Goal: Transaction & Acquisition: Purchase product/service

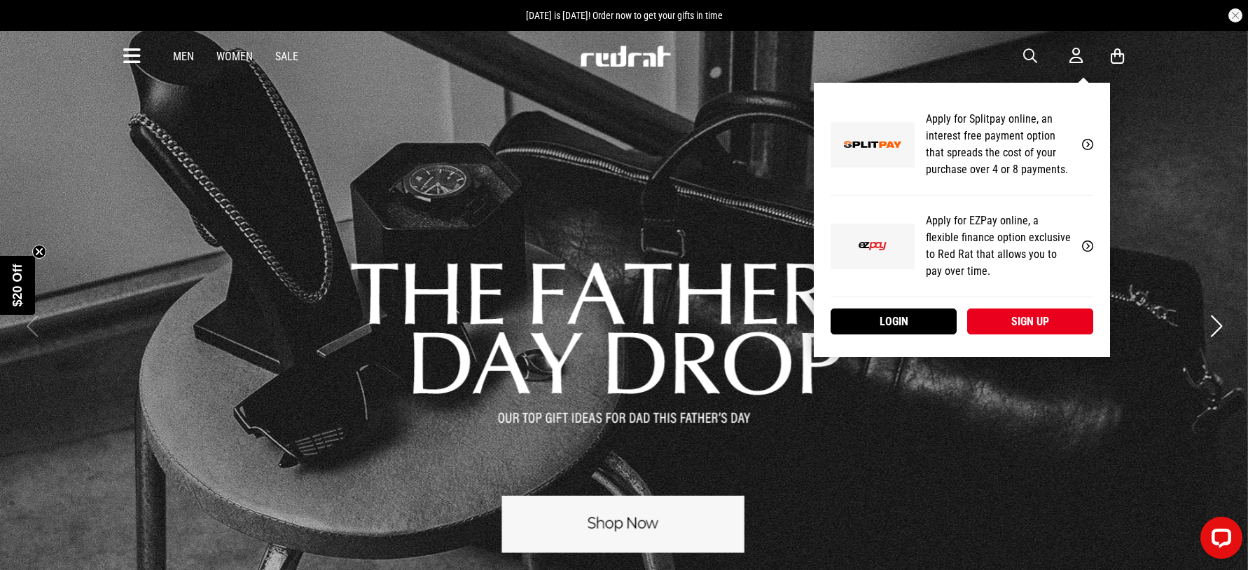
click at [1028, 322] on link "Sign up" at bounding box center [1031, 321] width 126 height 26
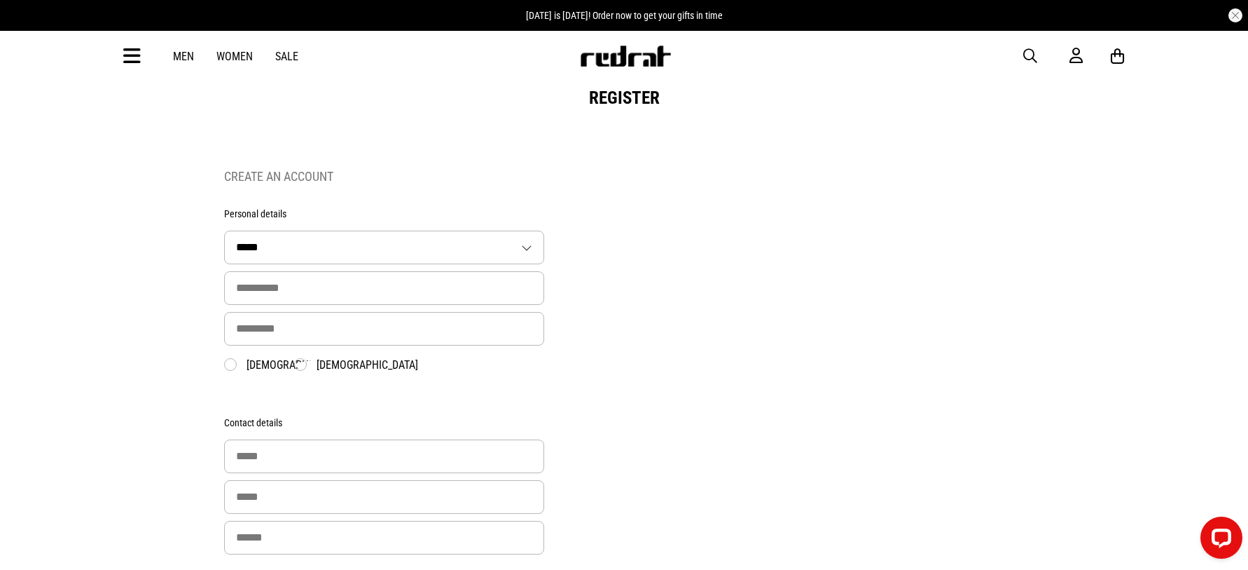
click at [296, 242] on select "***** ** *** **** ** **" at bounding box center [384, 247] width 319 height 32
select select "**"
click at [225, 233] on select "***** ** *** **** ** **" at bounding box center [384, 247] width 319 height 32
click at [287, 290] on input "text" at bounding box center [384, 288] width 320 height 34
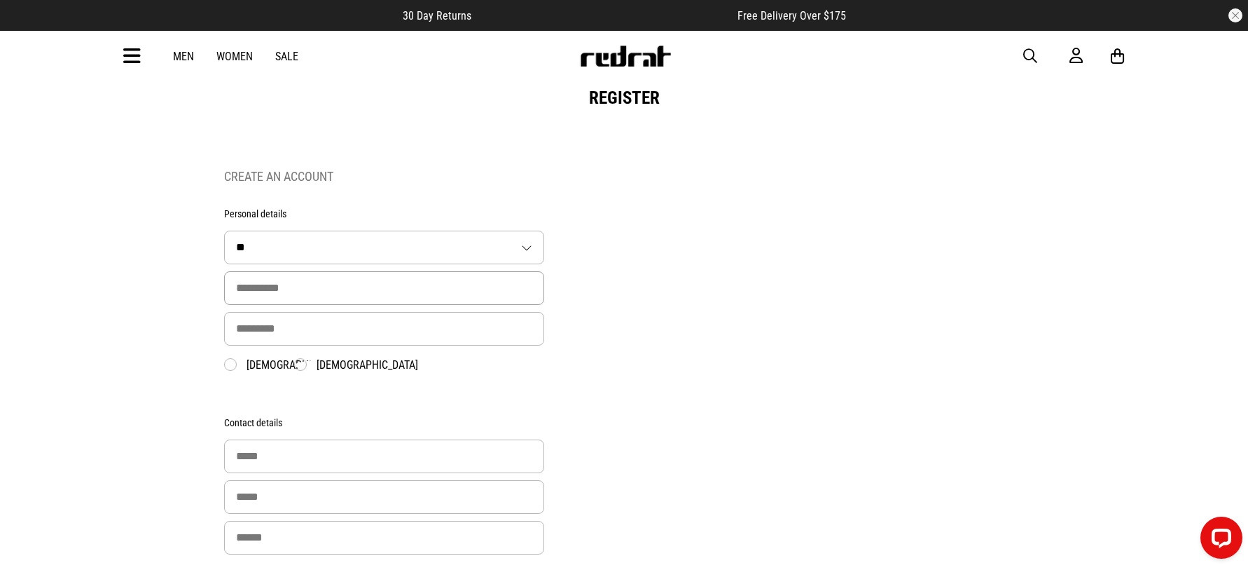
type input "*******"
type input "****"
type input "**********"
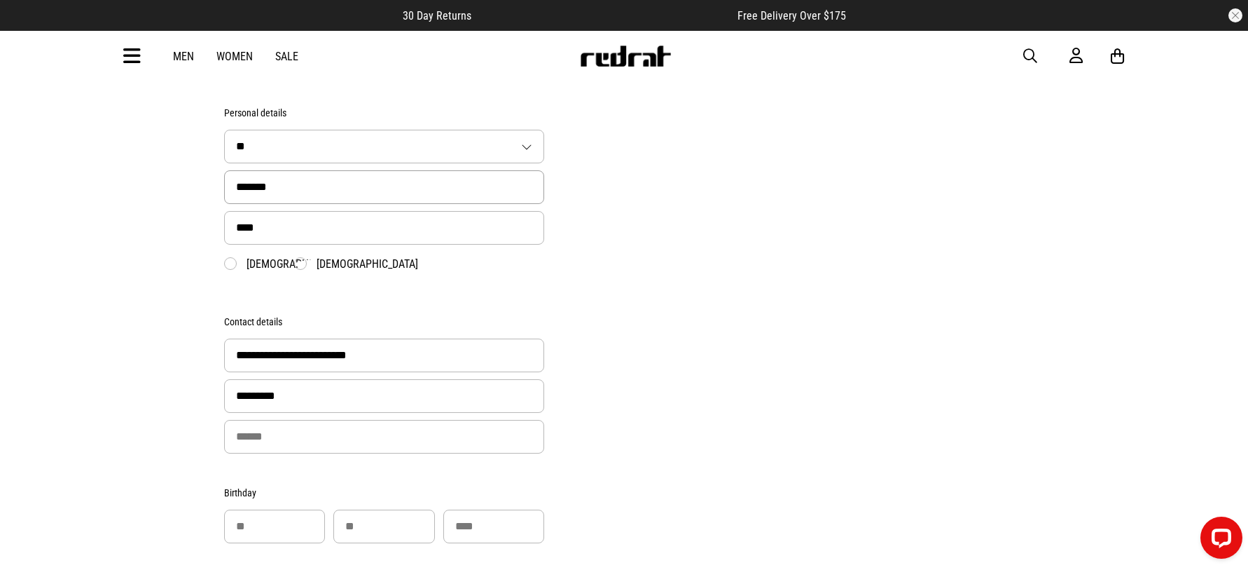
scroll to position [210, 0]
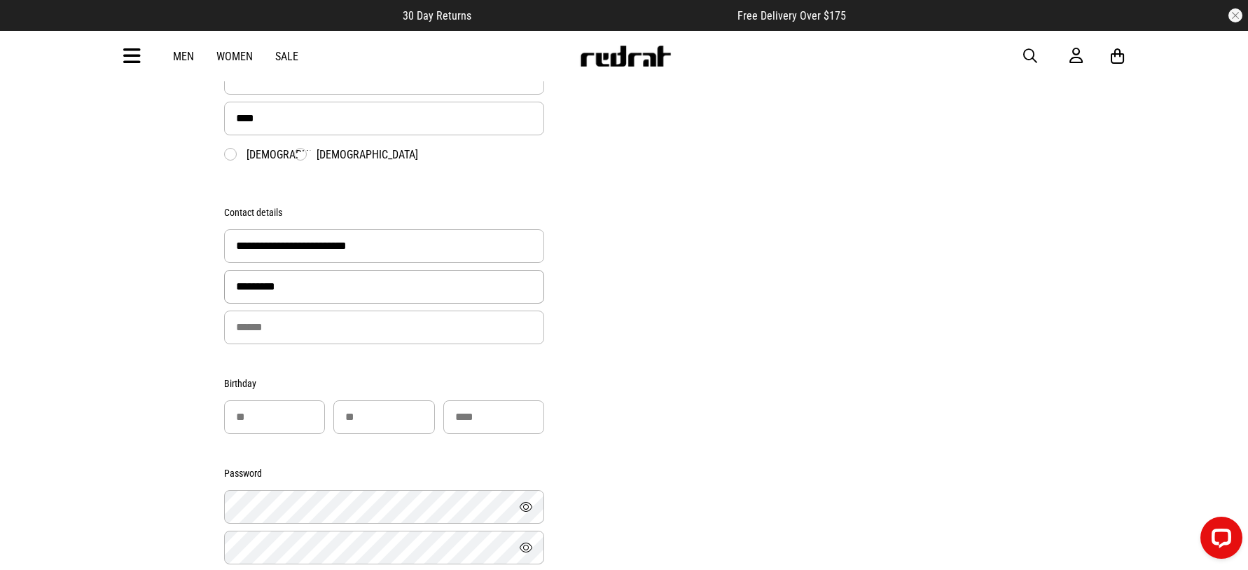
drag, startPoint x: 308, startPoint y: 286, endPoint x: 106, endPoint y: 285, distance: 202.5
click at [106, 285] on div "**********" at bounding box center [624, 362] width 1248 height 984
type input "**********"
click at [898, 406] on div "**********" at bounding box center [624, 401] width 800 height 906
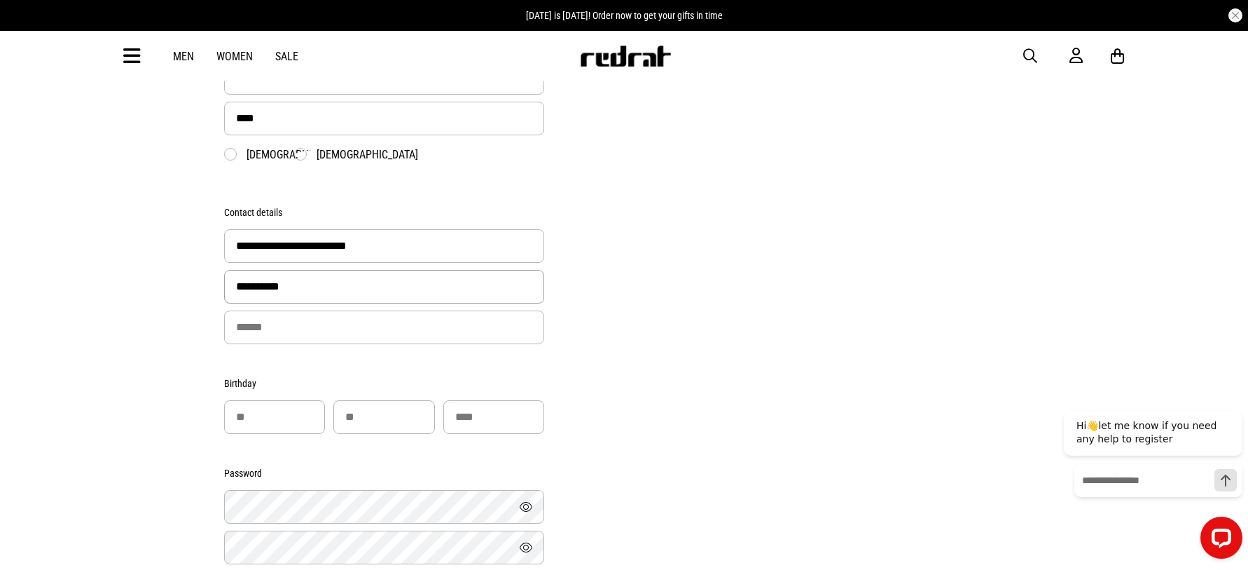
drag, startPoint x: 374, startPoint y: 298, endPoint x: 113, endPoint y: 298, distance: 260.6
click at [113, 298] on div "**********" at bounding box center [624, 362] width 1248 height 984
click at [266, 333] on input "tel" at bounding box center [384, 327] width 320 height 34
type input "**********"
click at [877, 252] on div "**********" at bounding box center [624, 401] width 800 height 906
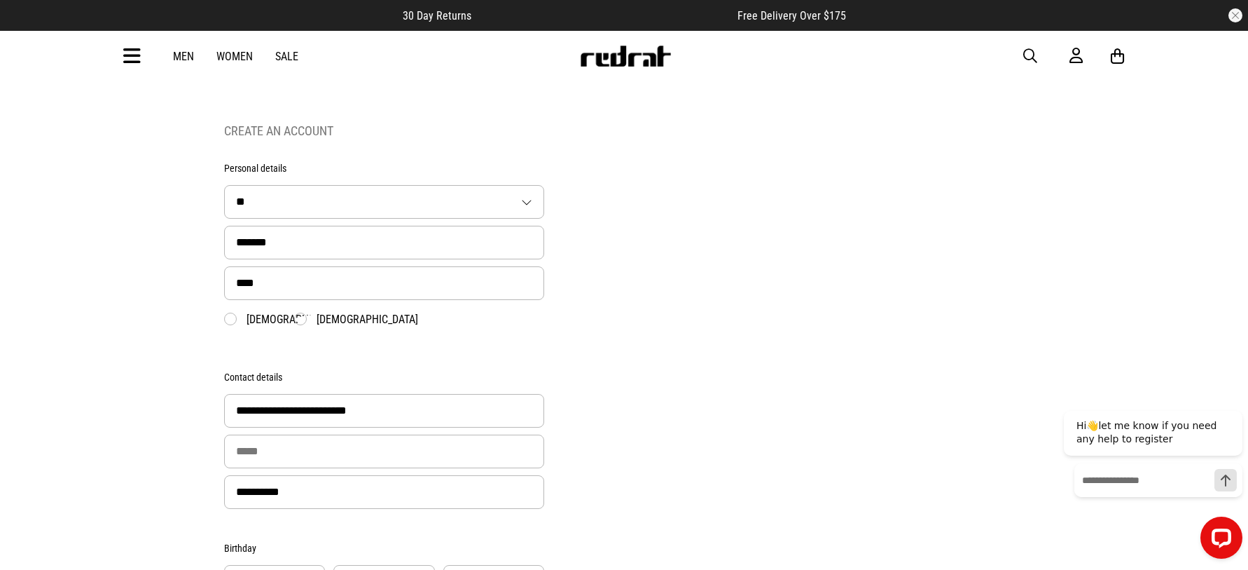
scroll to position [0, 0]
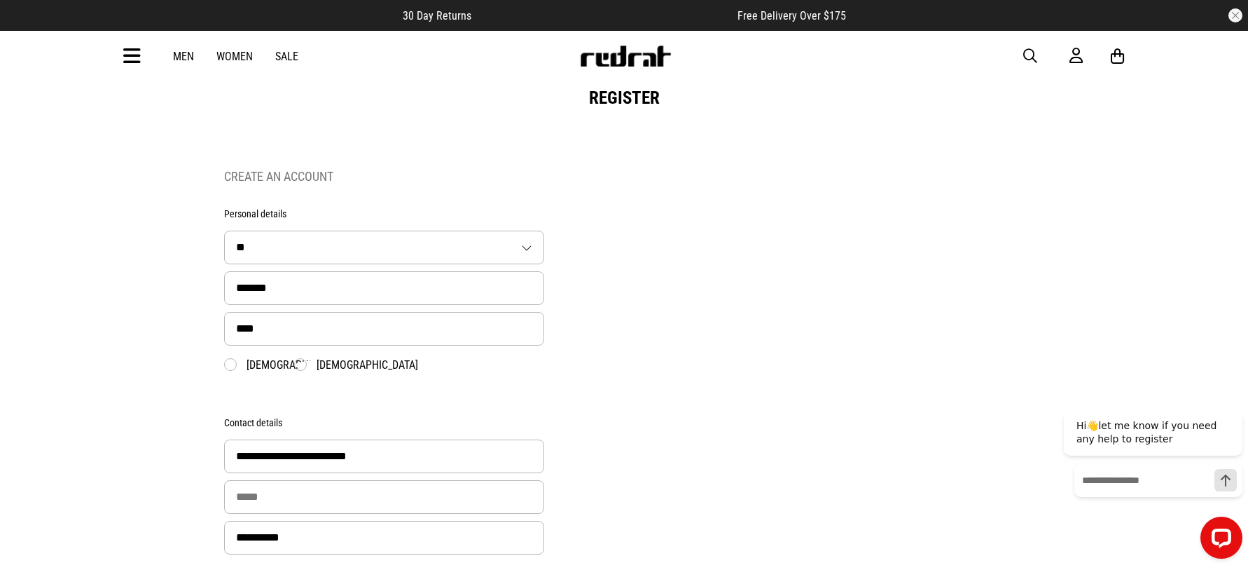
click at [302, 368] on label "Female" at bounding box center [356, 365] width 124 height 14
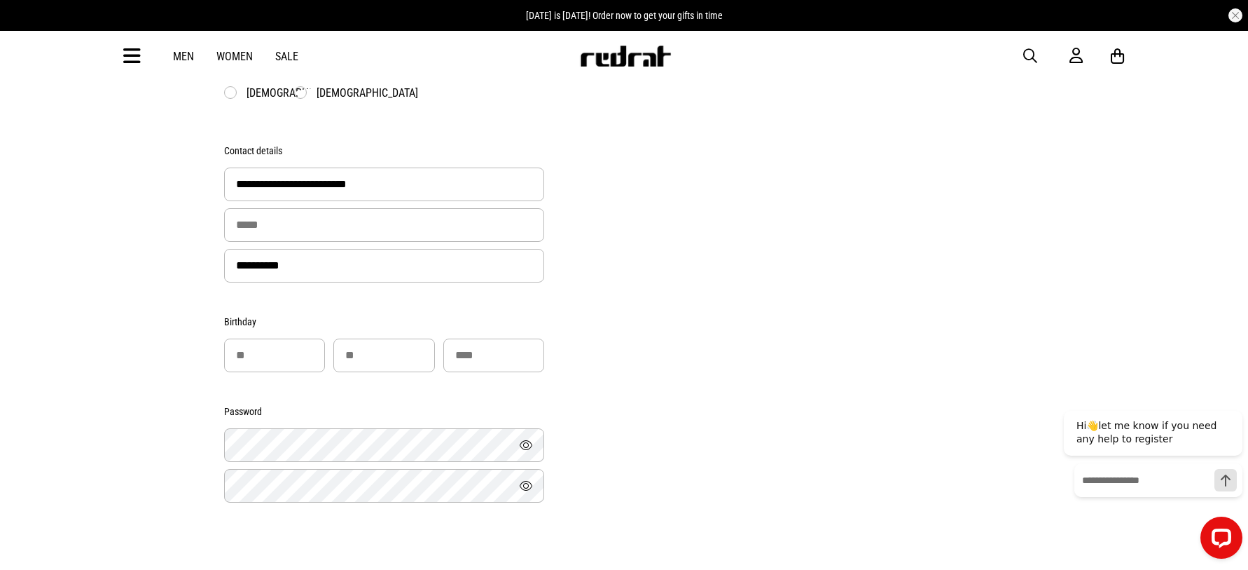
scroll to position [280, 0]
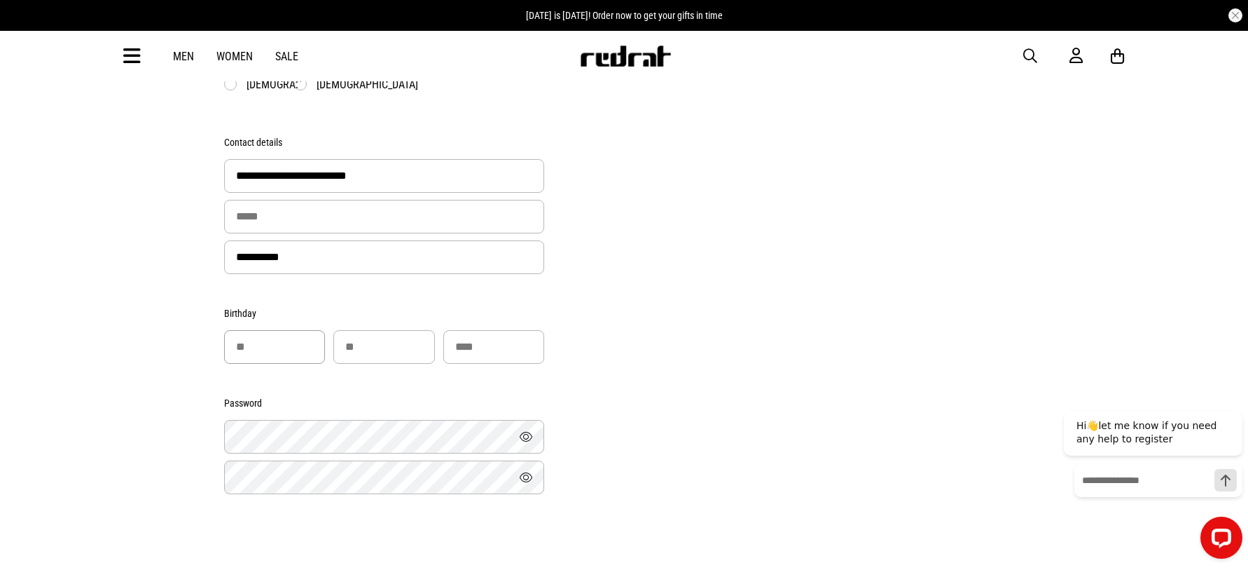
click at [257, 350] on input "number" at bounding box center [274, 347] width 101 height 34
type input "**"
click at [347, 352] on input "number" at bounding box center [383, 347] width 101 height 34
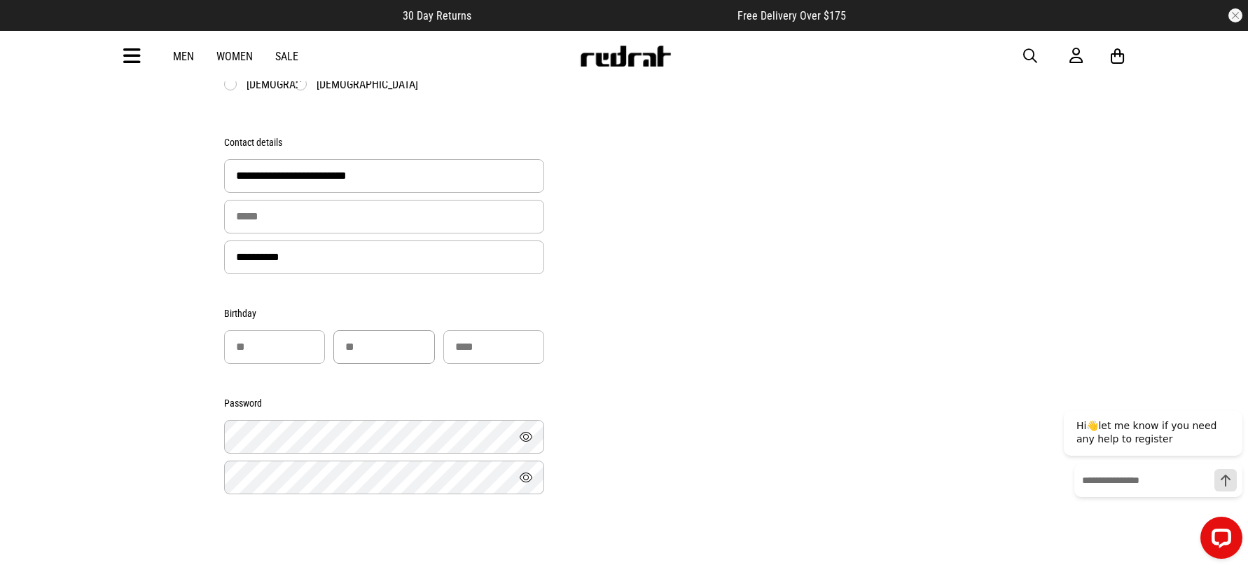
type input "**"
click at [466, 344] on input "number" at bounding box center [493, 347] width 101 height 34
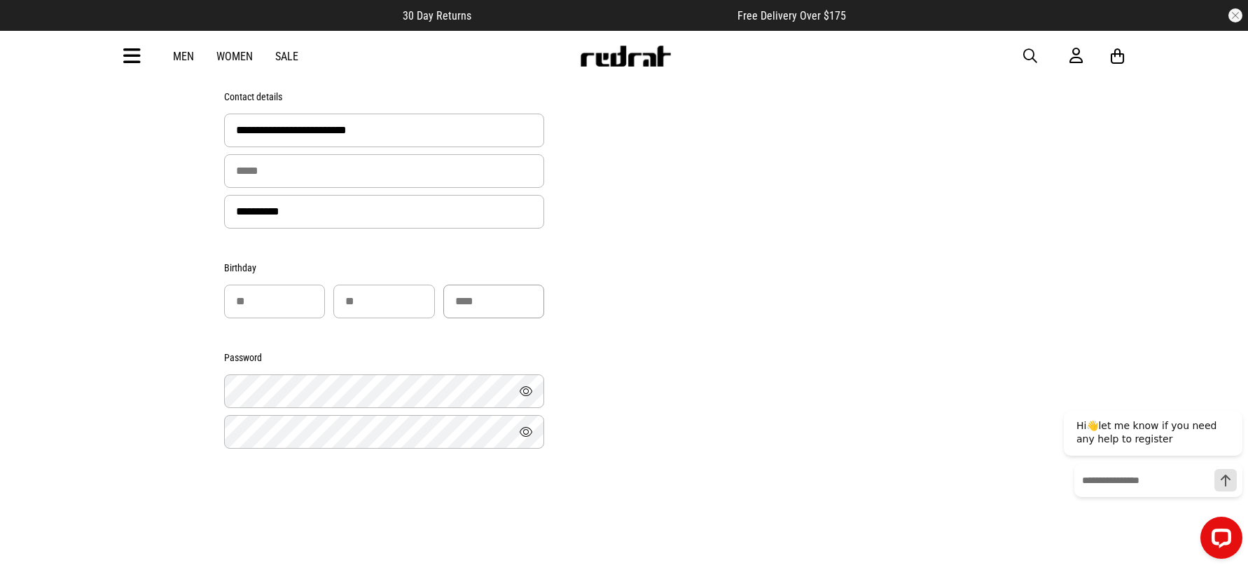
scroll to position [350, 0]
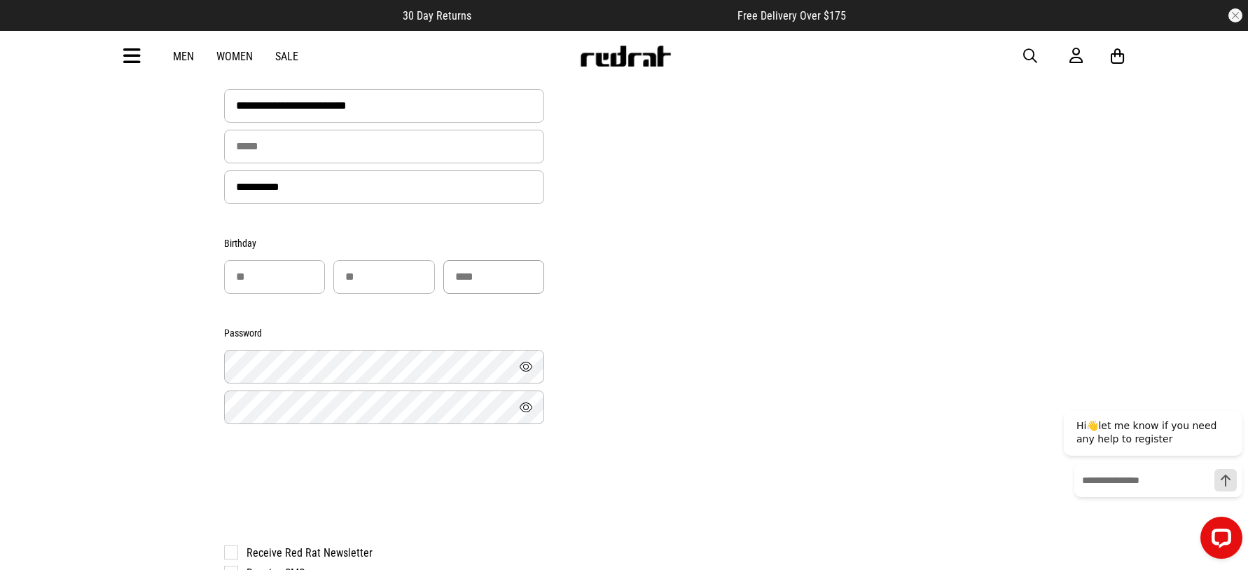
type input "****"
click at [519, 371] on button "Show" at bounding box center [526, 366] width 36 height 34
click at [527, 403] on button "Show" at bounding box center [526, 407] width 36 height 34
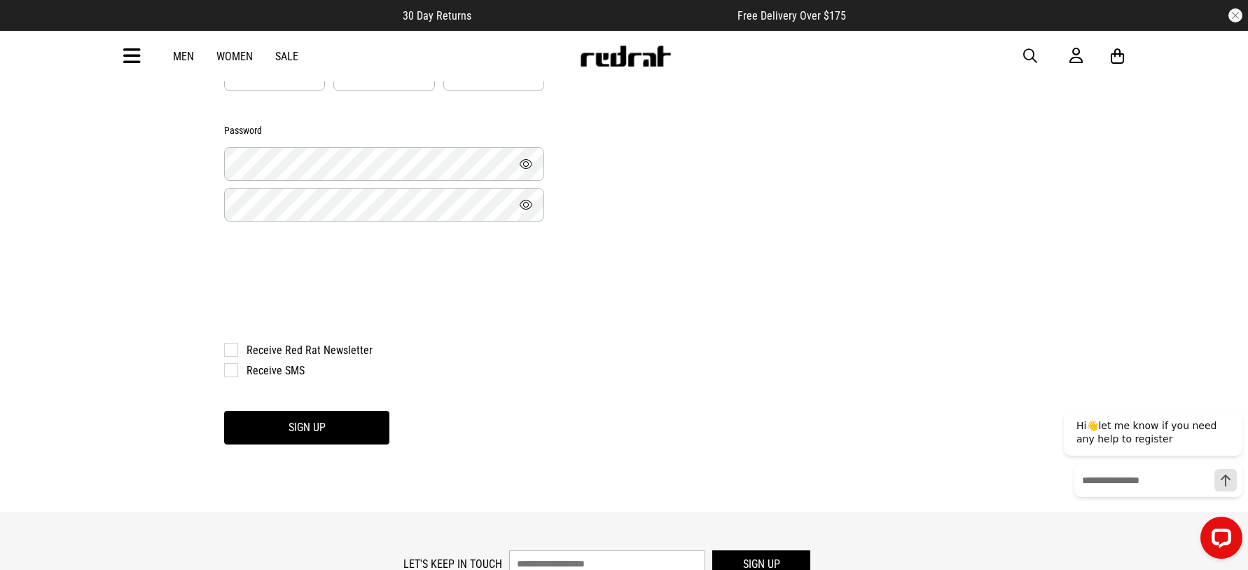
scroll to position [560, 0]
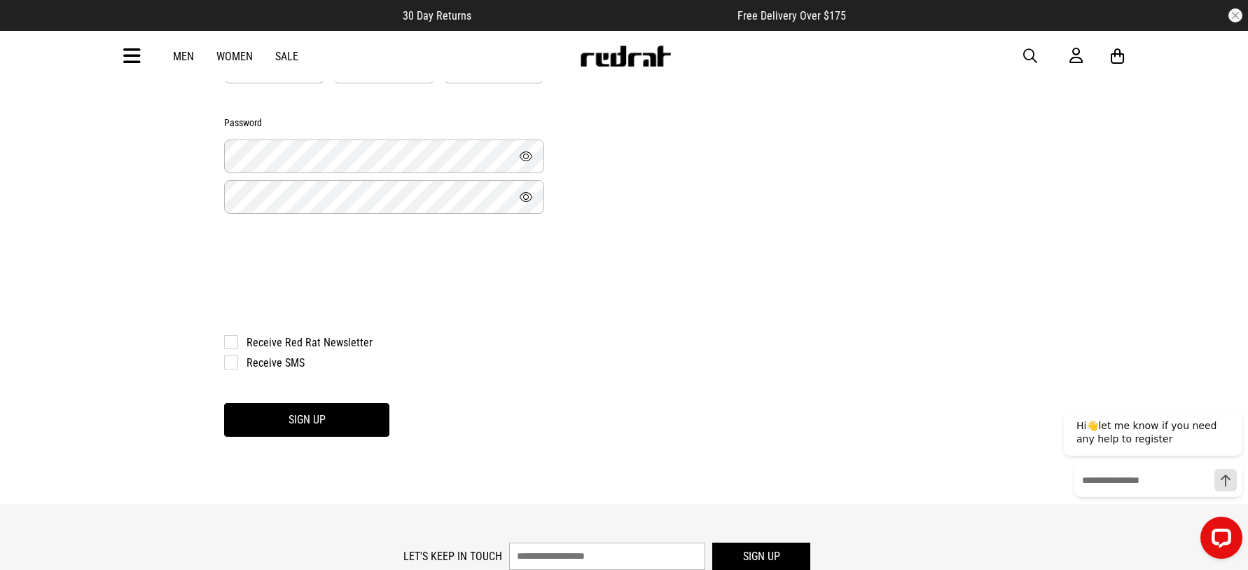
click at [231, 368] on label "Receive SMS" at bounding box center [377, 362] width 306 height 13
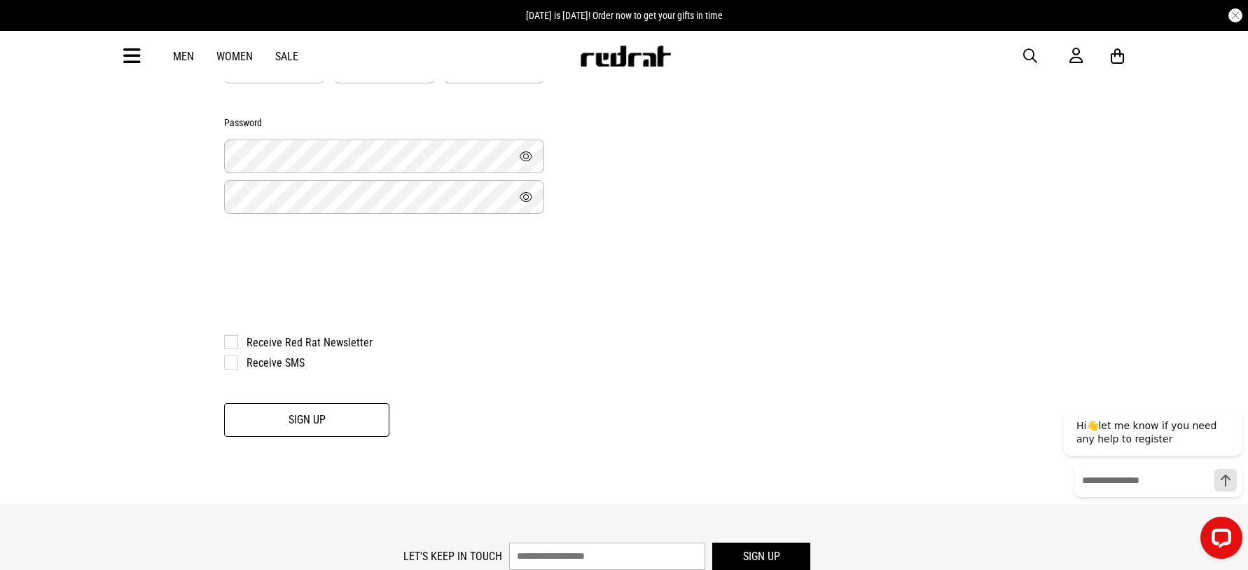
click at [295, 419] on button "Sign Up" at bounding box center [306, 420] width 165 height 34
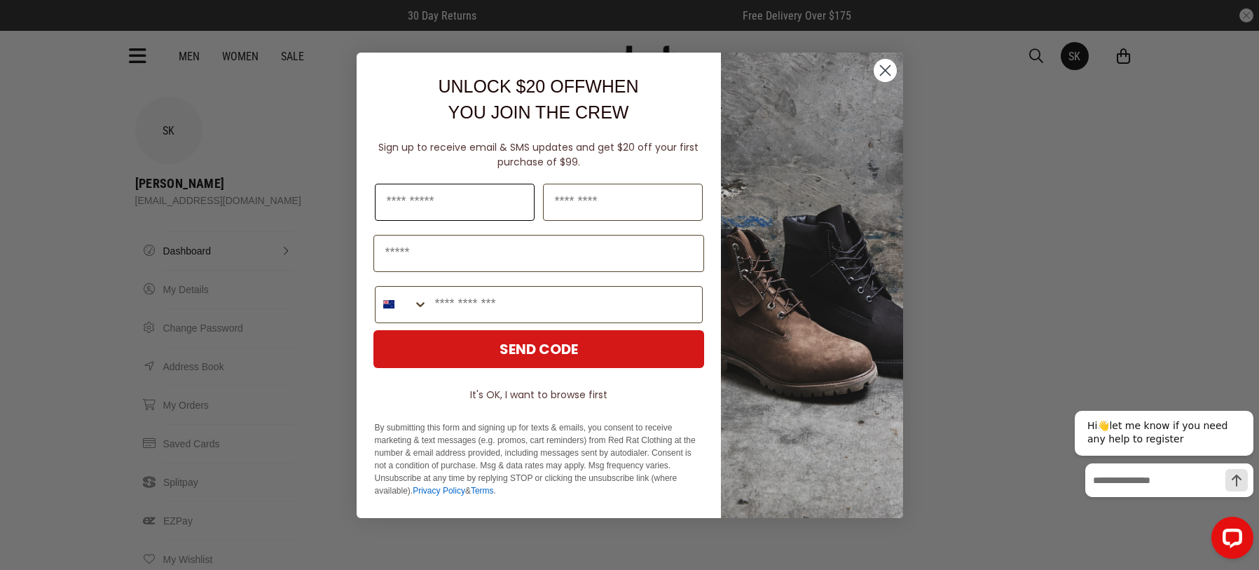
click at [461, 198] on input "First Name" at bounding box center [455, 202] width 160 height 37
type input "*******"
type input "****"
type input "**********"
drag, startPoint x: 556, startPoint y: 300, endPoint x: 276, endPoint y: 300, distance: 280.2
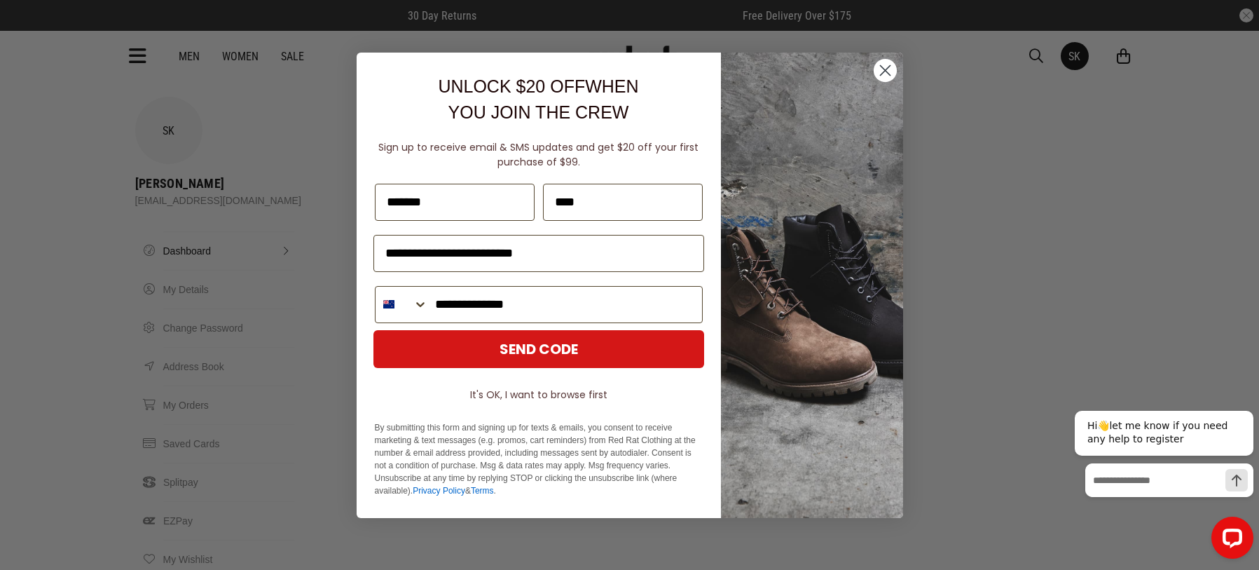
click at [276, 300] on div "**********" at bounding box center [629, 285] width 1259 height 570
type input "**********"
click at [572, 351] on button "SEND CODE" at bounding box center [538, 349] width 331 height 38
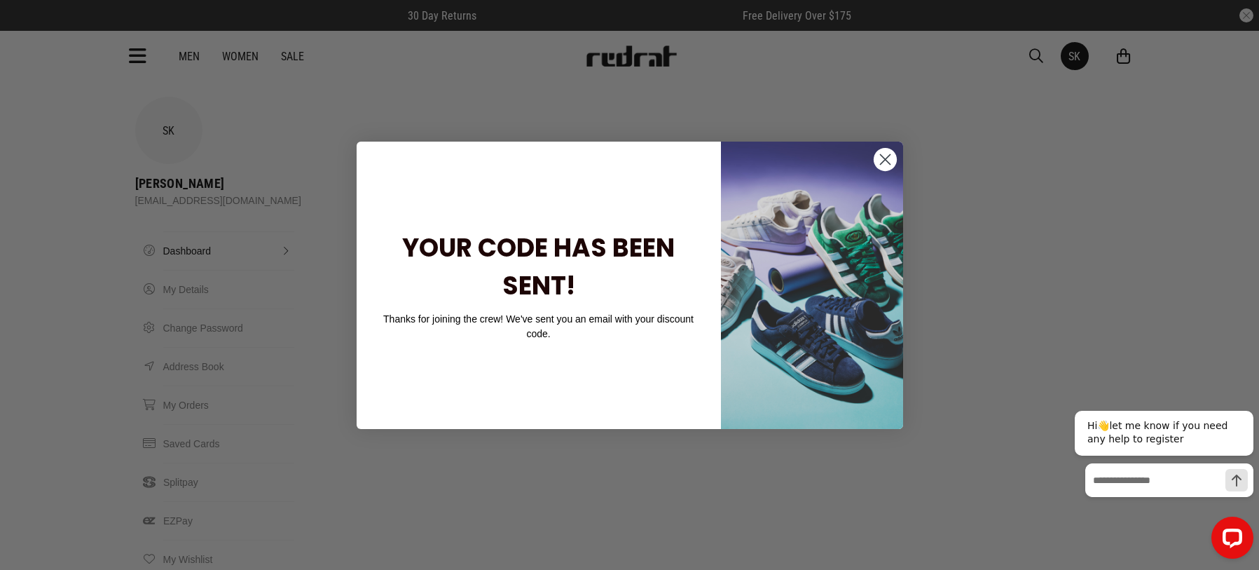
click at [882, 164] on circle "Close dialog" at bounding box center [884, 158] width 23 height 23
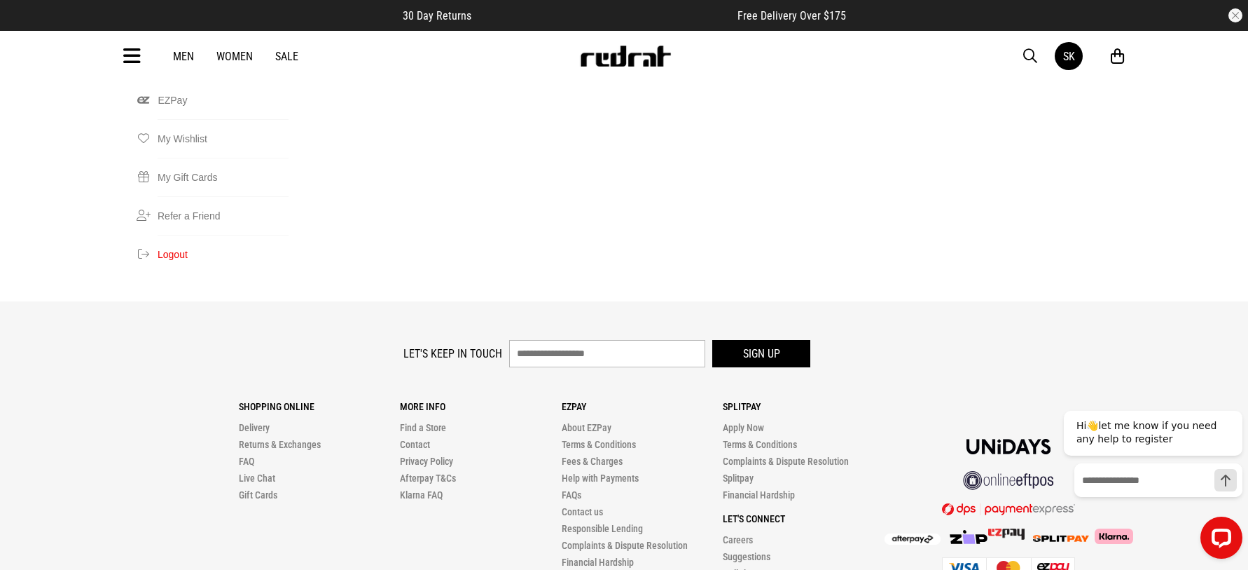
scroll to position [70, 0]
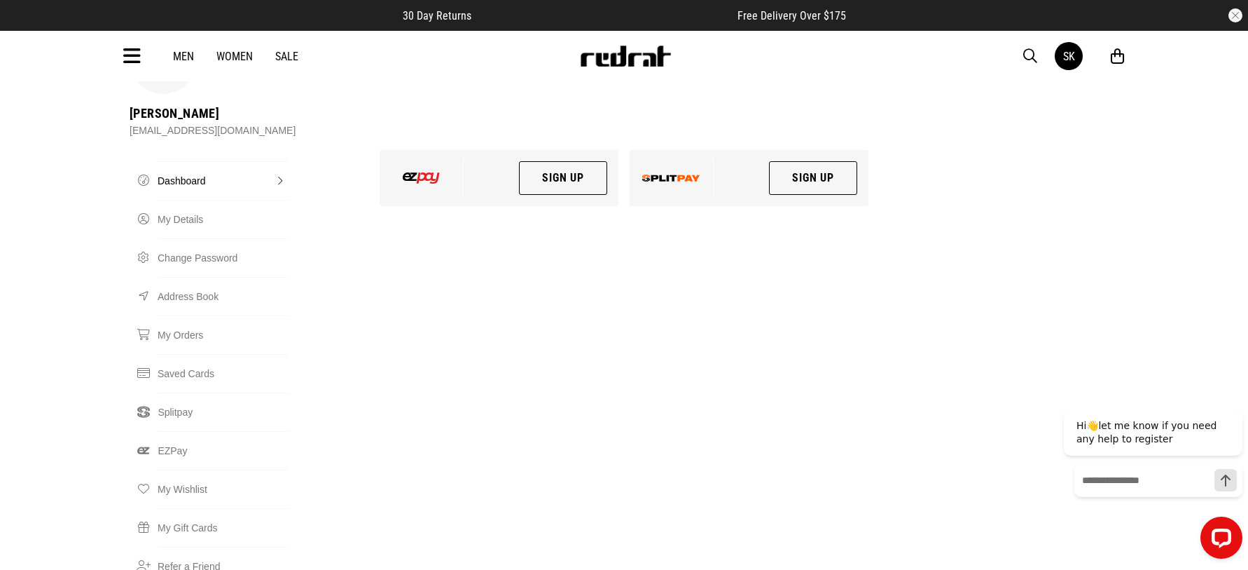
click at [130, 57] on icon at bounding box center [132, 56] width 18 height 23
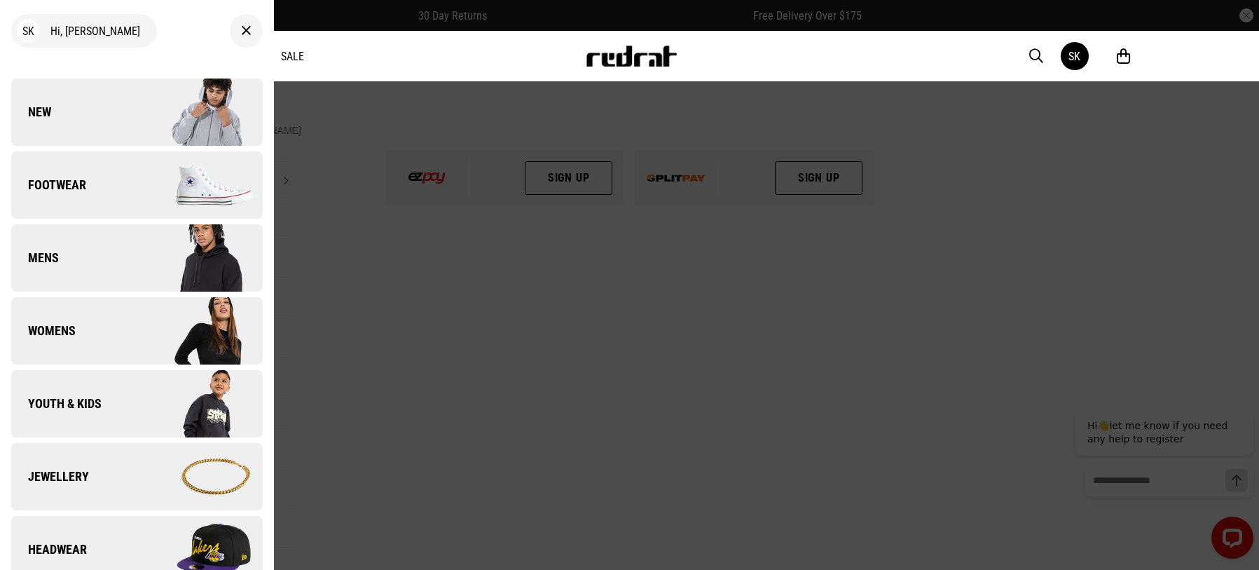
click at [245, 30] on div at bounding box center [246, 31] width 33 height 34
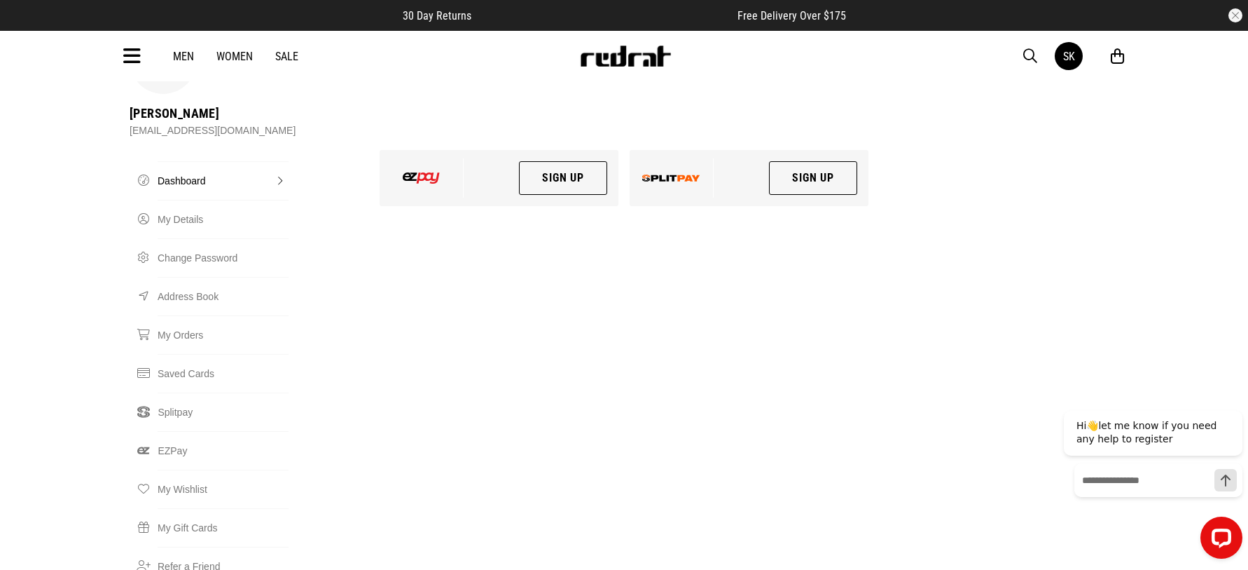
click at [348, 15] on article "30 Day Returns Free Delivery Over $175" at bounding box center [624, 15] width 1248 height 31
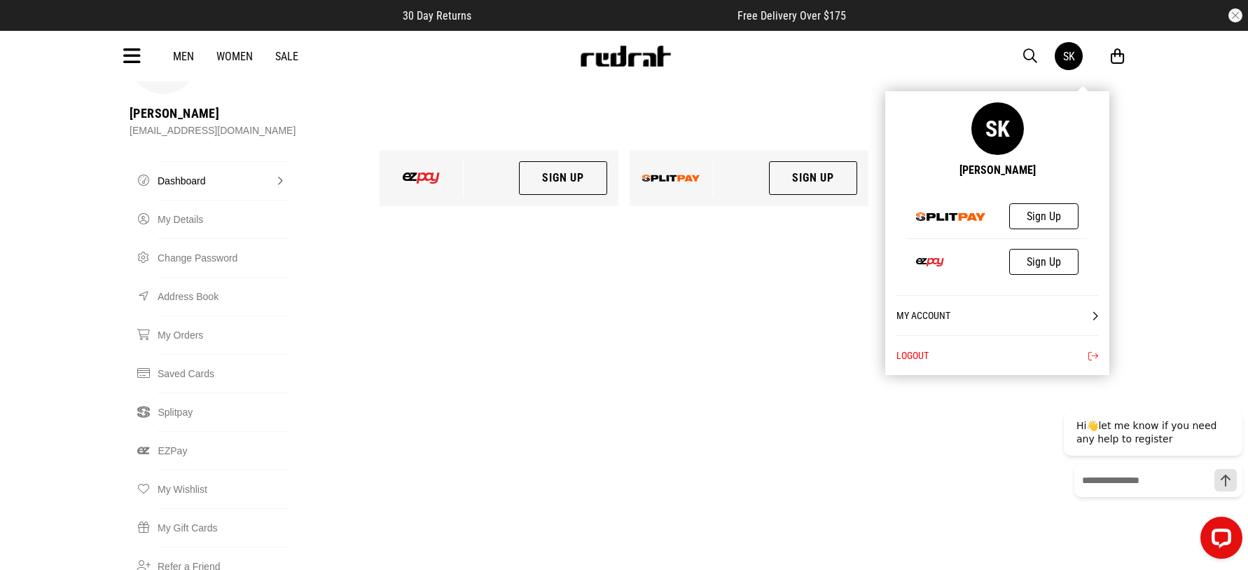
click at [927, 345] on button "Logout" at bounding box center [998, 355] width 202 height 40
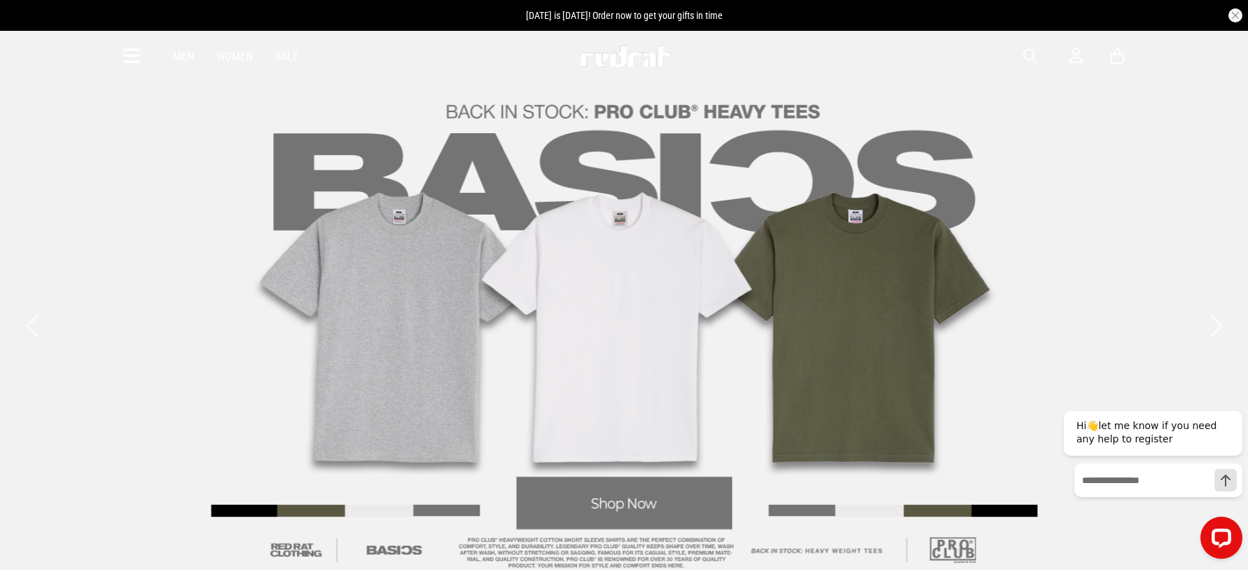
click at [1239, 15] on button "button" at bounding box center [1236, 15] width 14 height 14
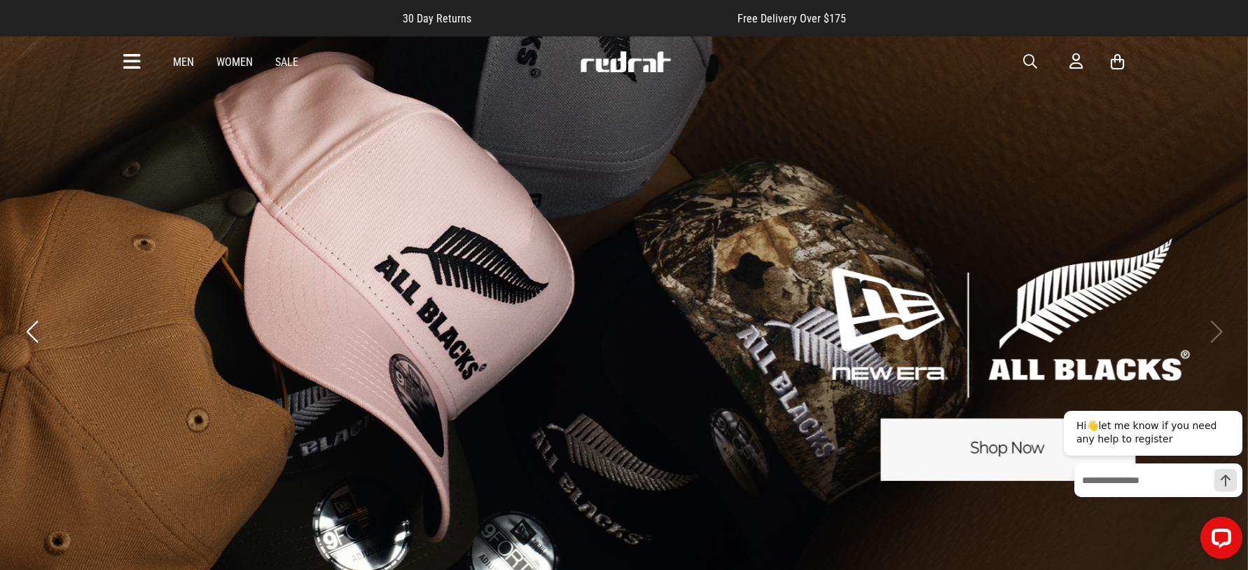
click at [126, 56] on icon at bounding box center [132, 61] width 18 height 23
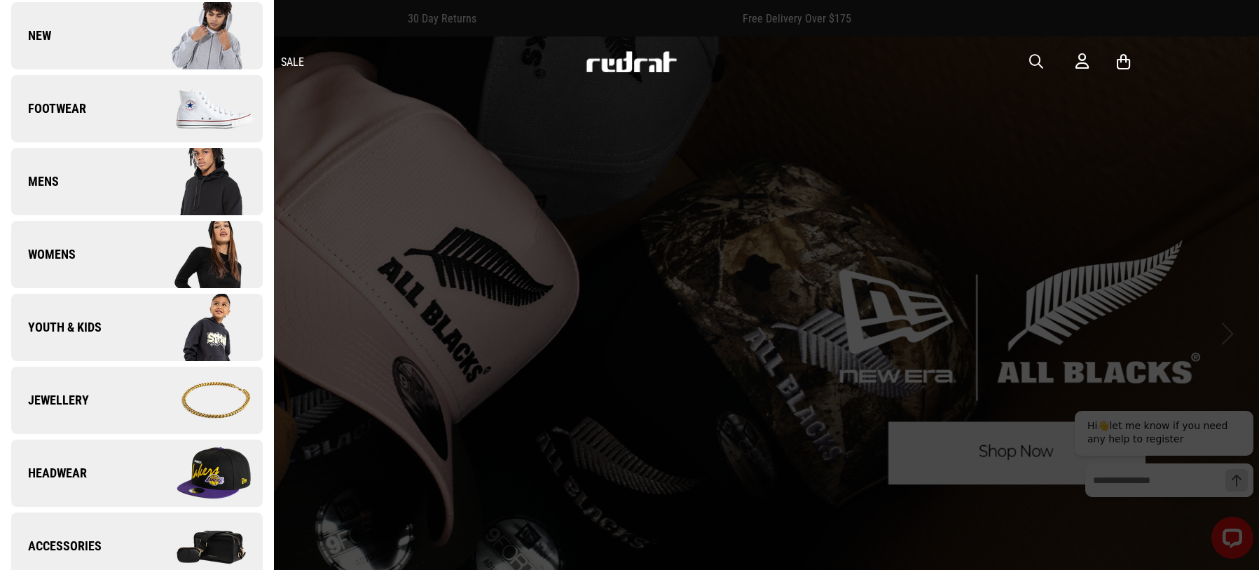
scroll to position [210, 0]
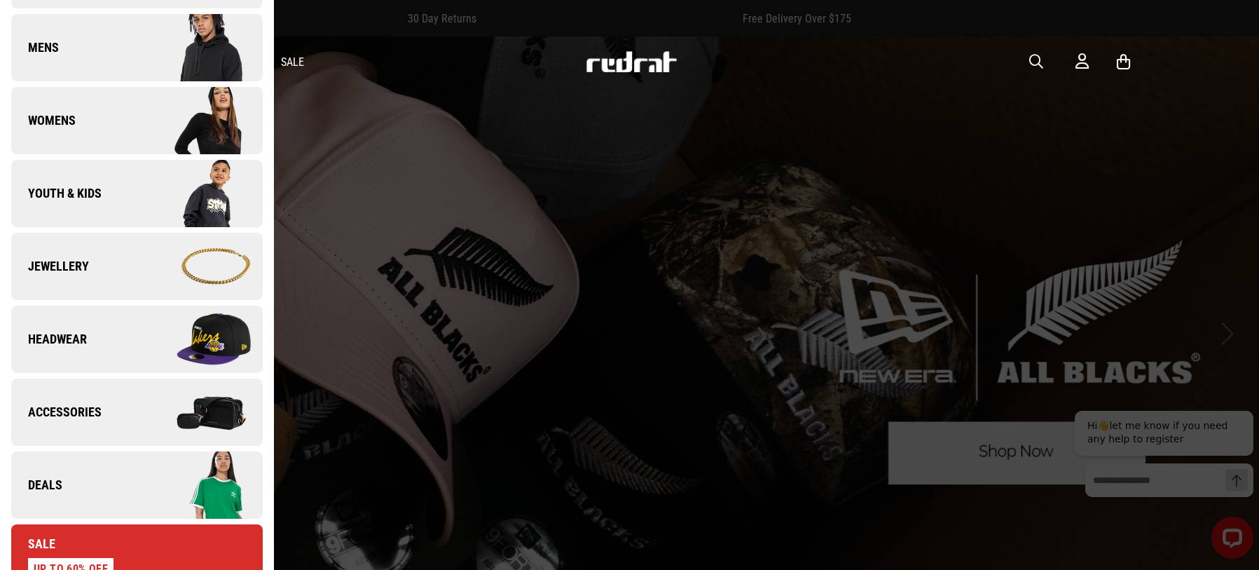
click at [44, 336] on span "Headwear" at bounding box center [49, 339] width 76 height 17
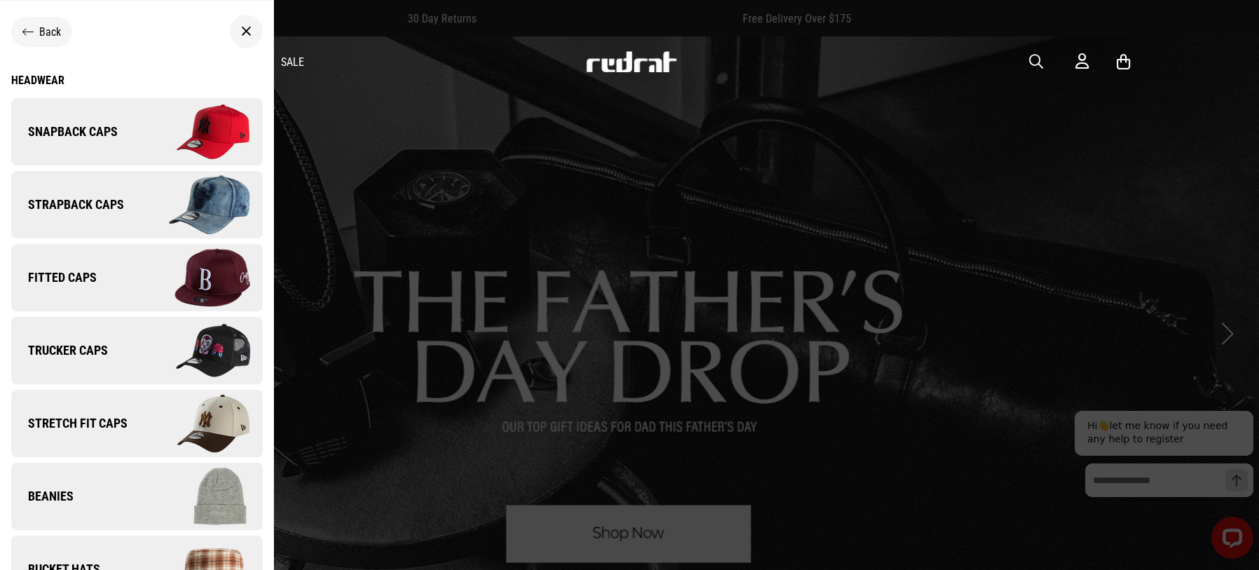
click at [156, 348] on img at bounding box center [199, 350] width 125 height 70
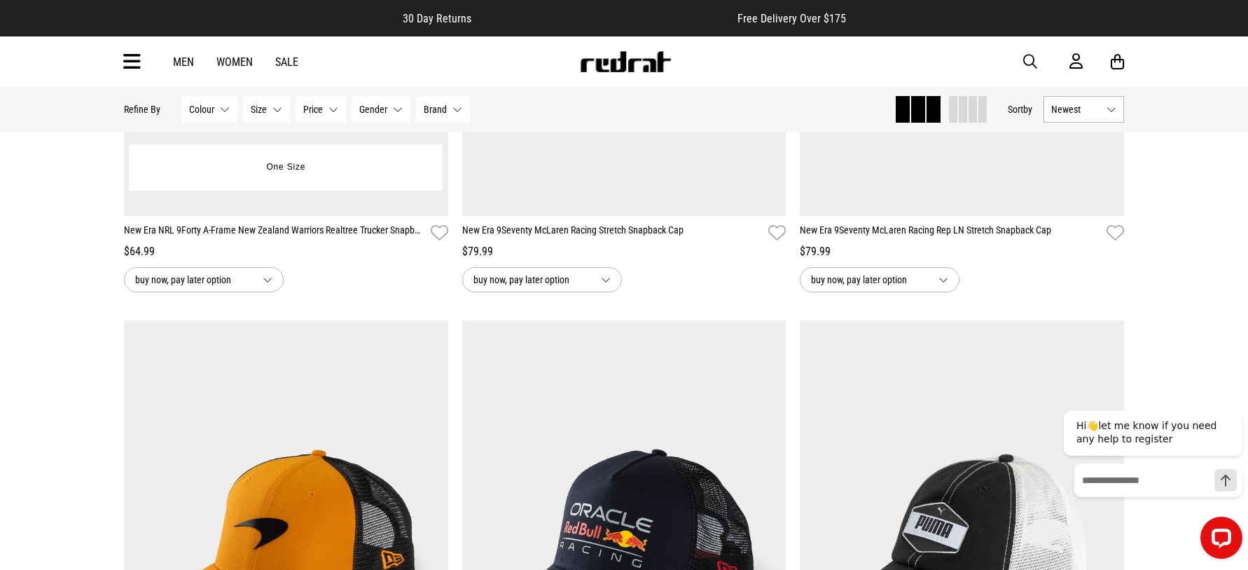
click at [230, 282] on span "buy now, pay later option" at bounding box center [193, 279] width 116 height 17
click at [343, 273] on div "buy now, pay later option from 4 x $16.25 from 4 x $16.25 from 12 x $5.42 from …" at bounding box center [286, 279] width 324 height 25
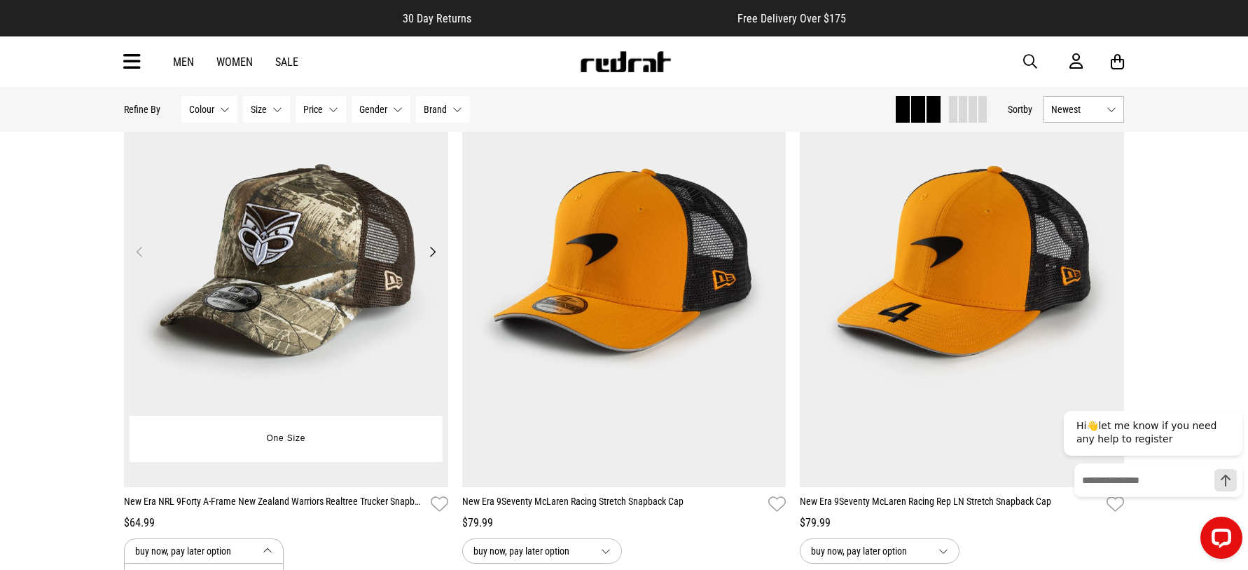
scroll to position [140, 0]
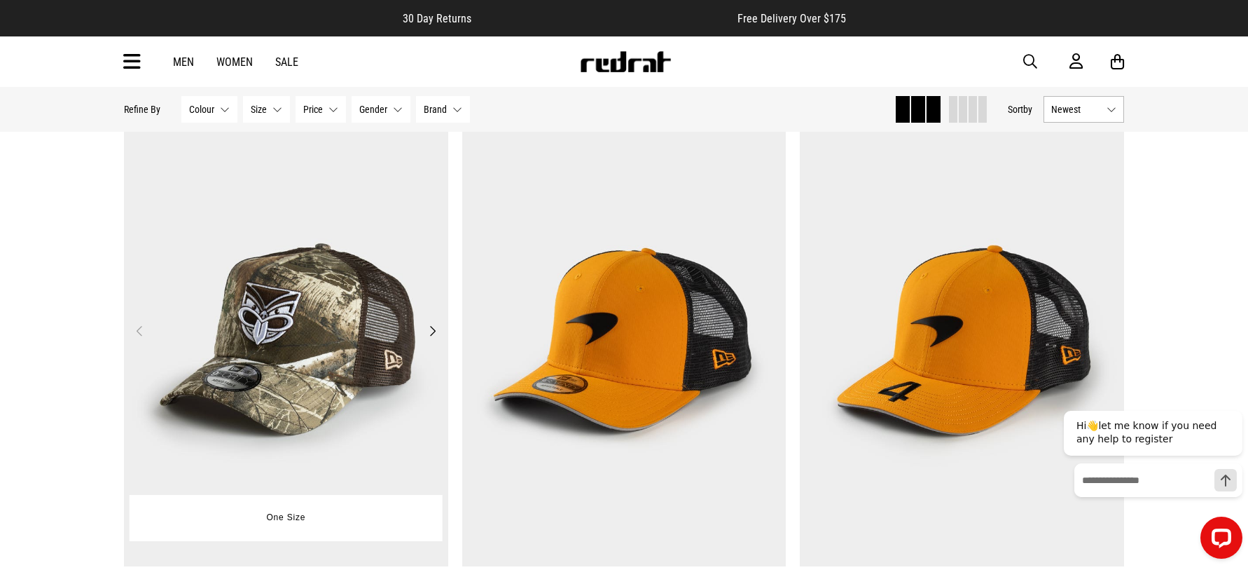
click at [296, 273] on img at bounding box center [286, 339] width 324 height 454
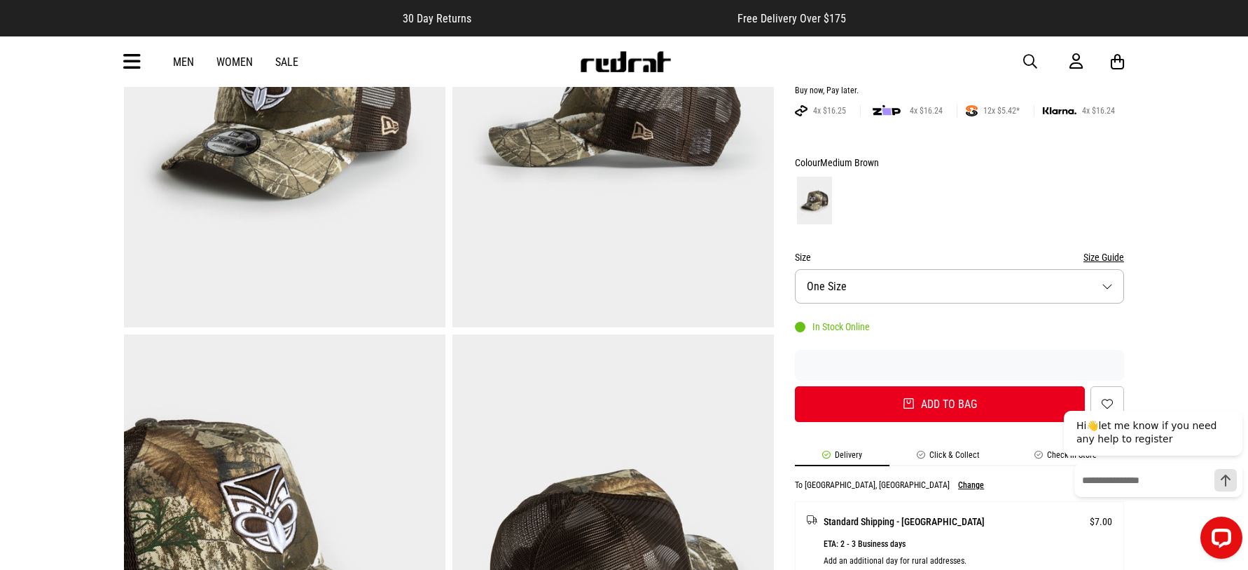
scroll to position [280, 0]
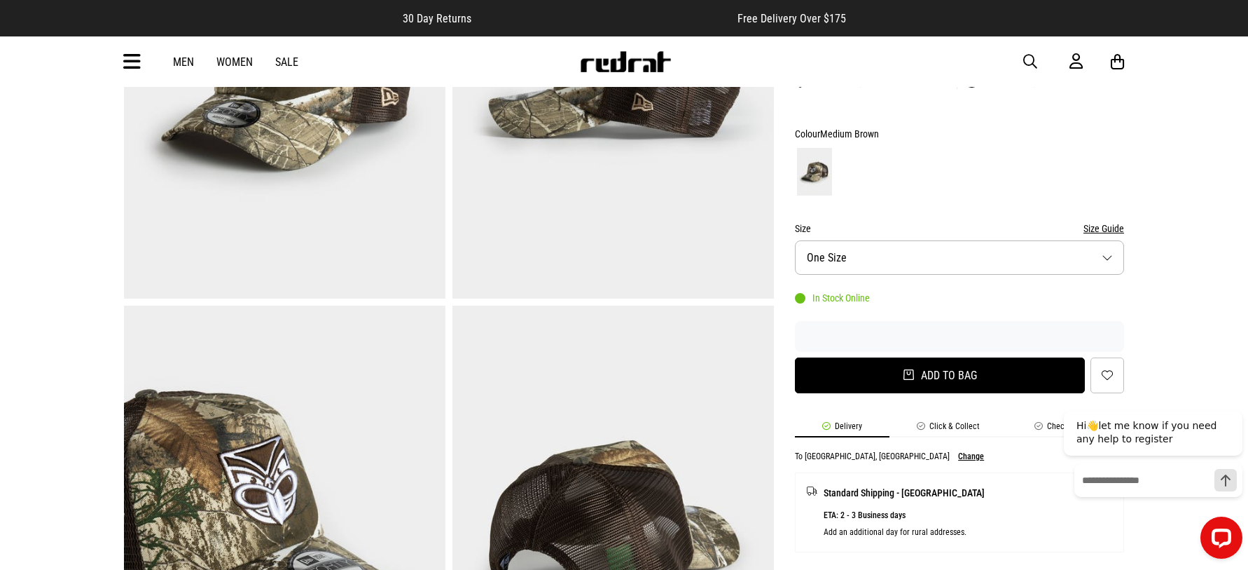
click at [933, 370] on button "Add to bag" at bounding box center [940, 375] width 290 height 36
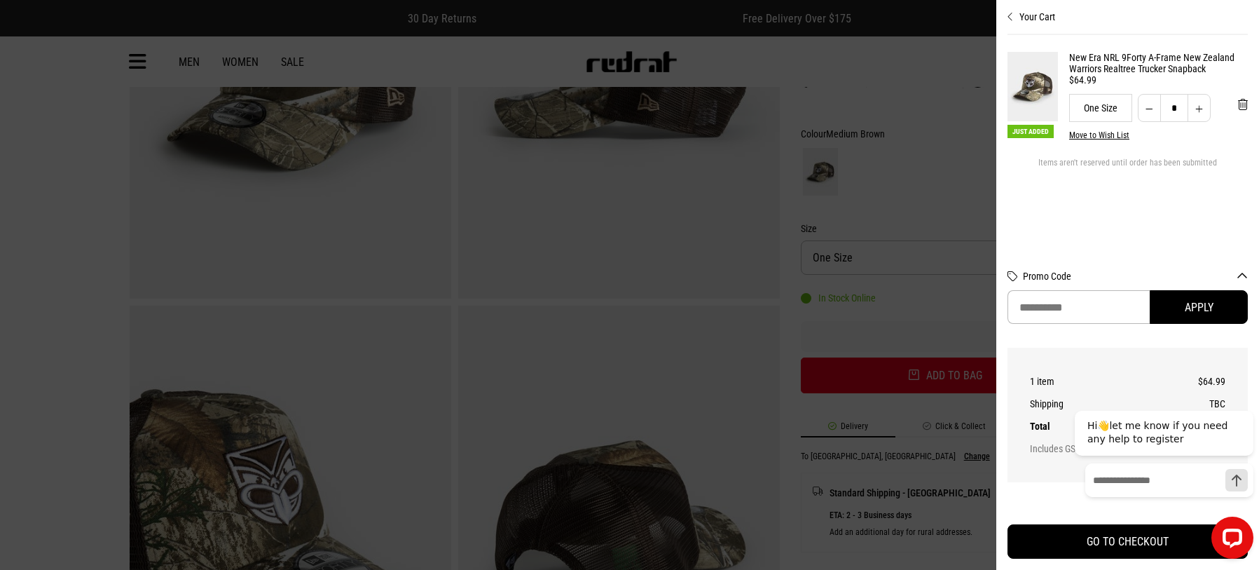
click at [1021, 16] on button "Your Cart" at bounding box center [1127, 11] width 240 height 22
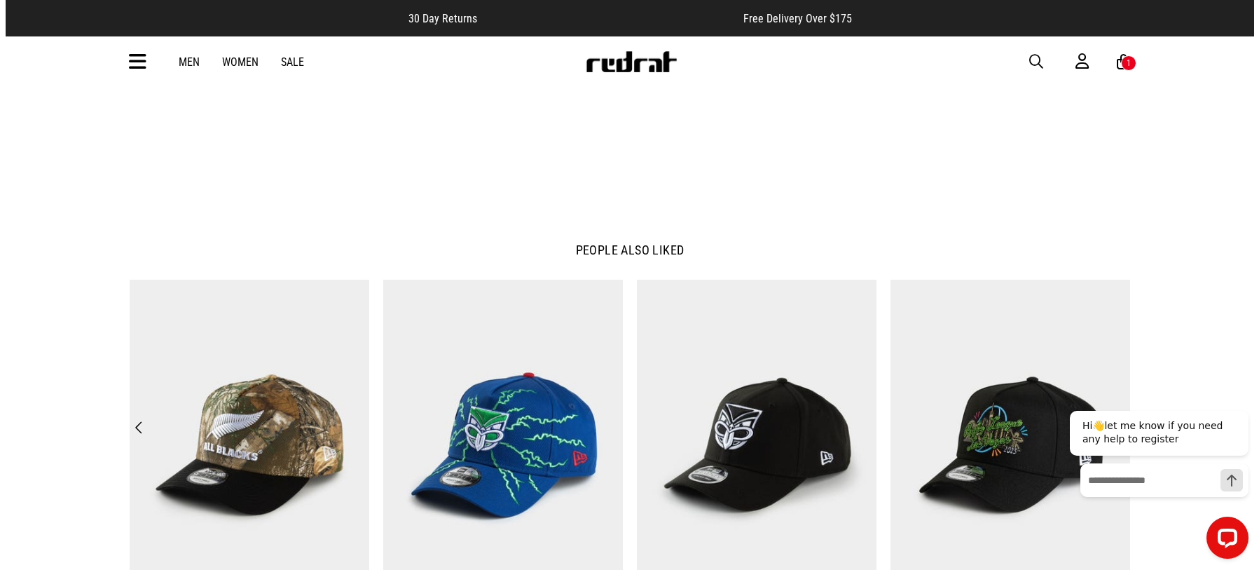
scroll to position [1752, 0]
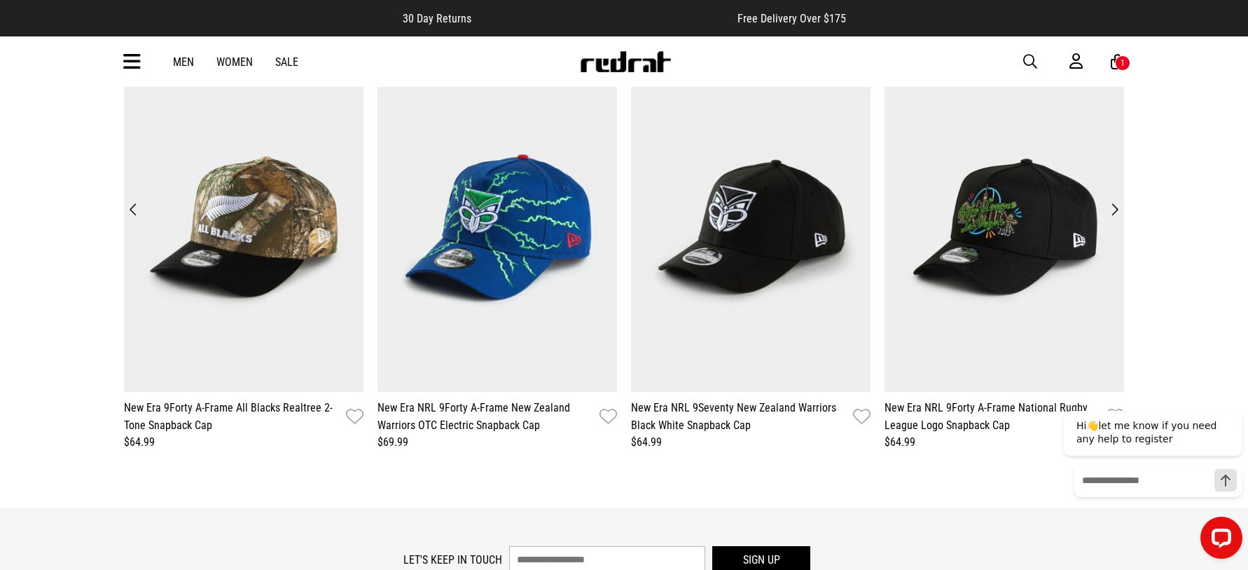
click at [1109, 212] on button "Next" at bounding box center [1115, 210] width 19 height 20
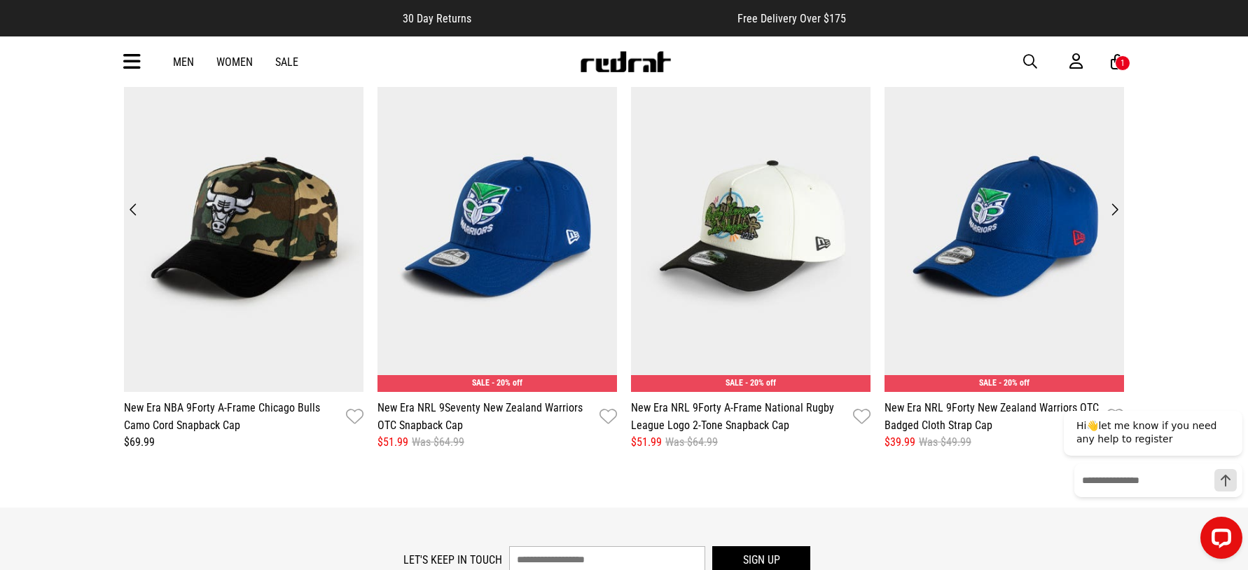
click at [1117, 212] on button "Next" at bounding box center [1115, 210] width 19 height 20
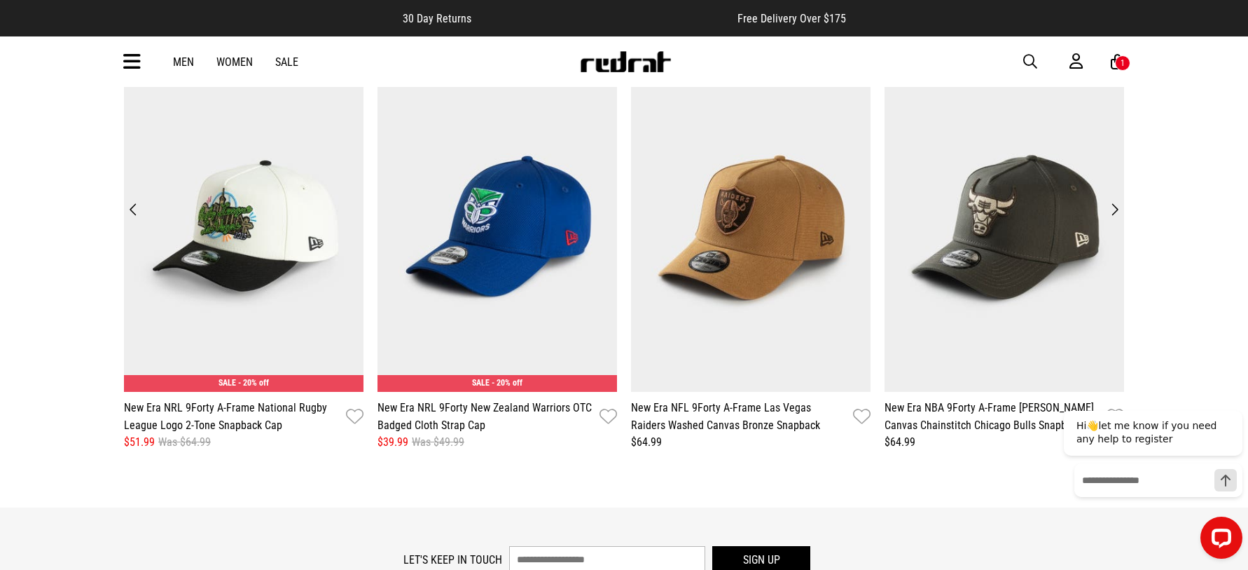
click at [1117, 212] on button "Next" at bounding box center [1115, 210] width 19 height 20
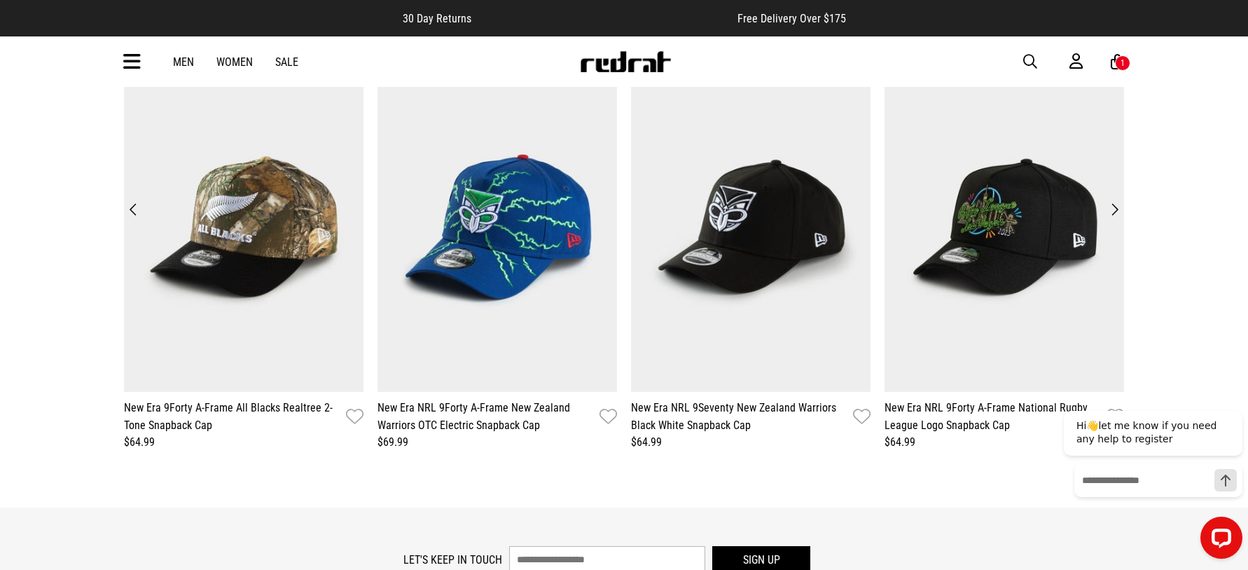
click at [1117, 212] on button "Next" at bounding box center [1115, 210] width 19 height 20
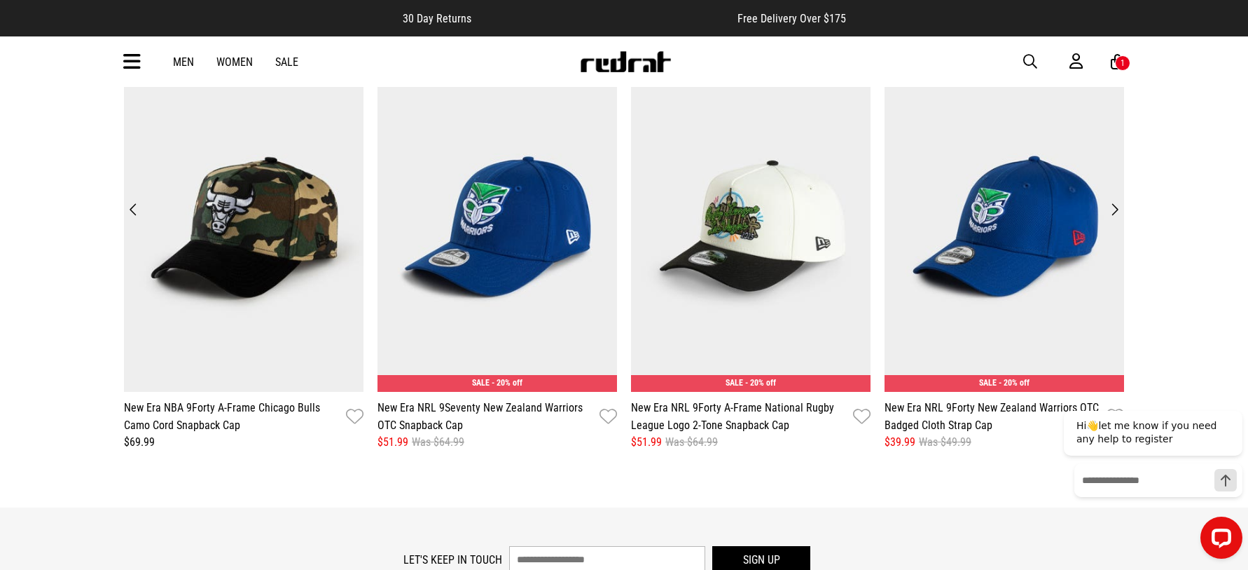
click at [1117, 212] on button "Next" at bounding box center [1115, 210] width 19 height 20
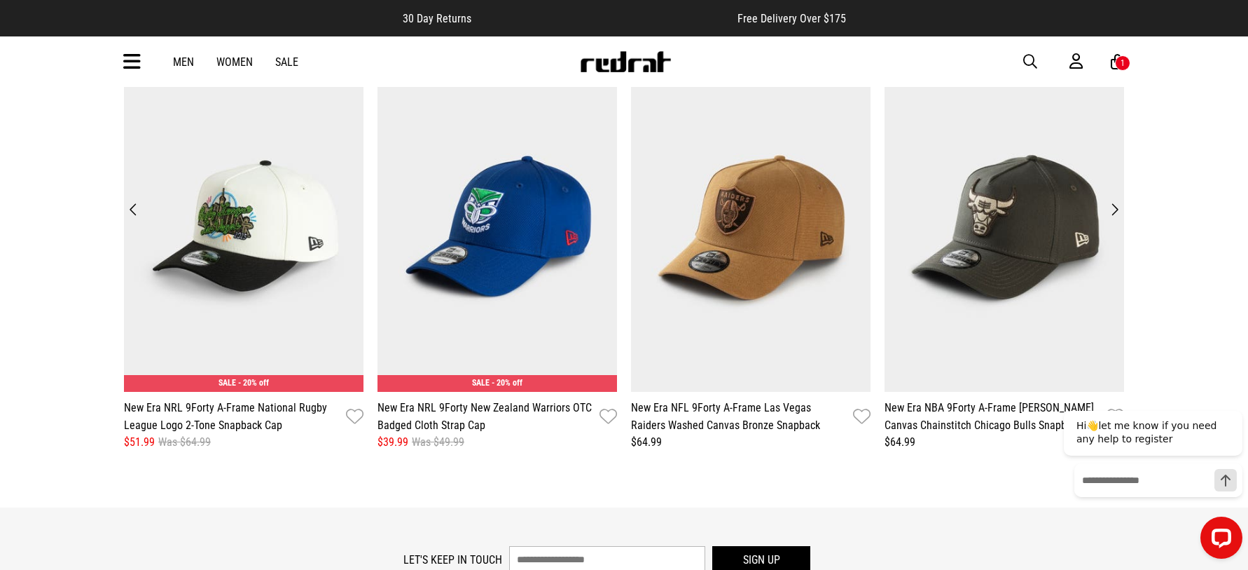
click at [1117, 212] on button "Next" at bounding box center [1115, 210] width 19 height 20
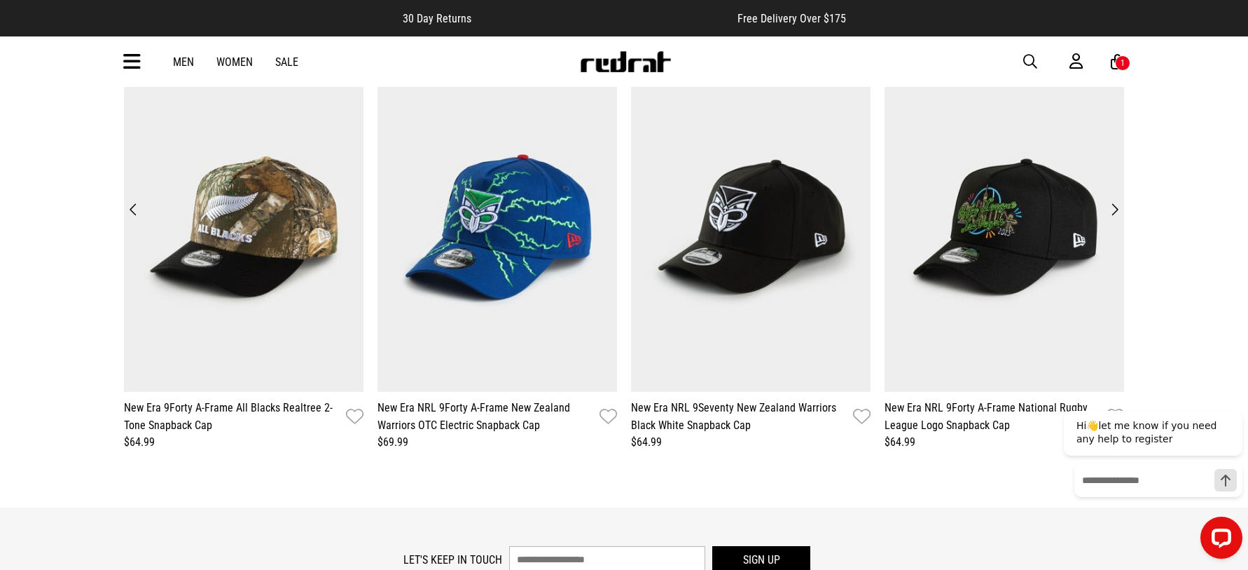
click at [128, 54] on icon at bounding box center [132, 61] width 18 height 23
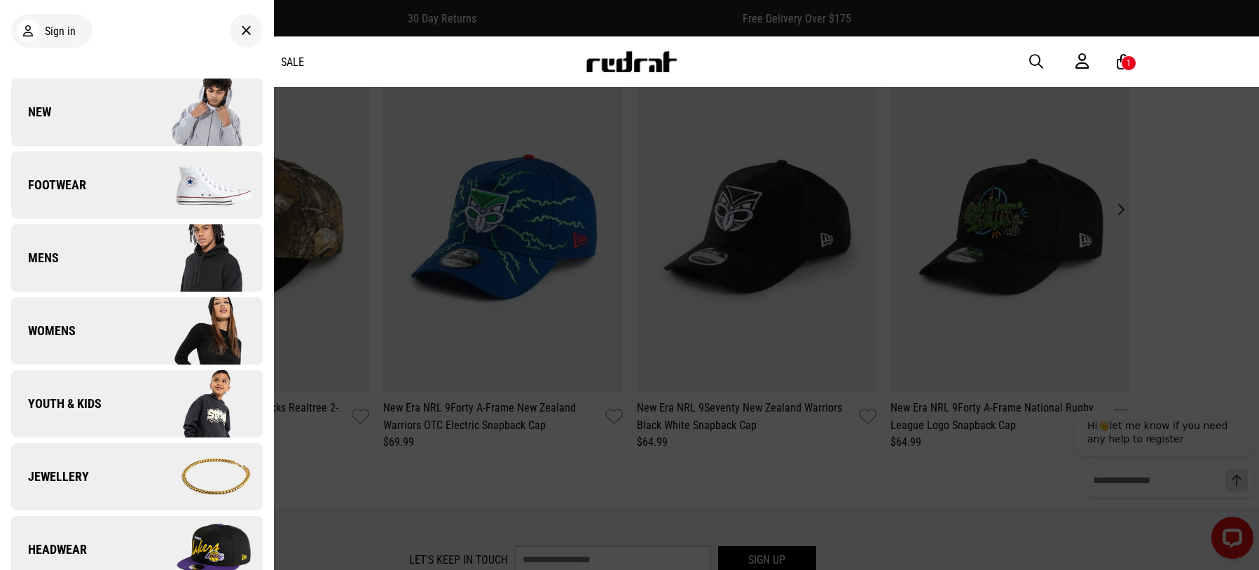
click at [79, 538] on link "Headwear" at bounding box center [137, 549] width 252 height 67
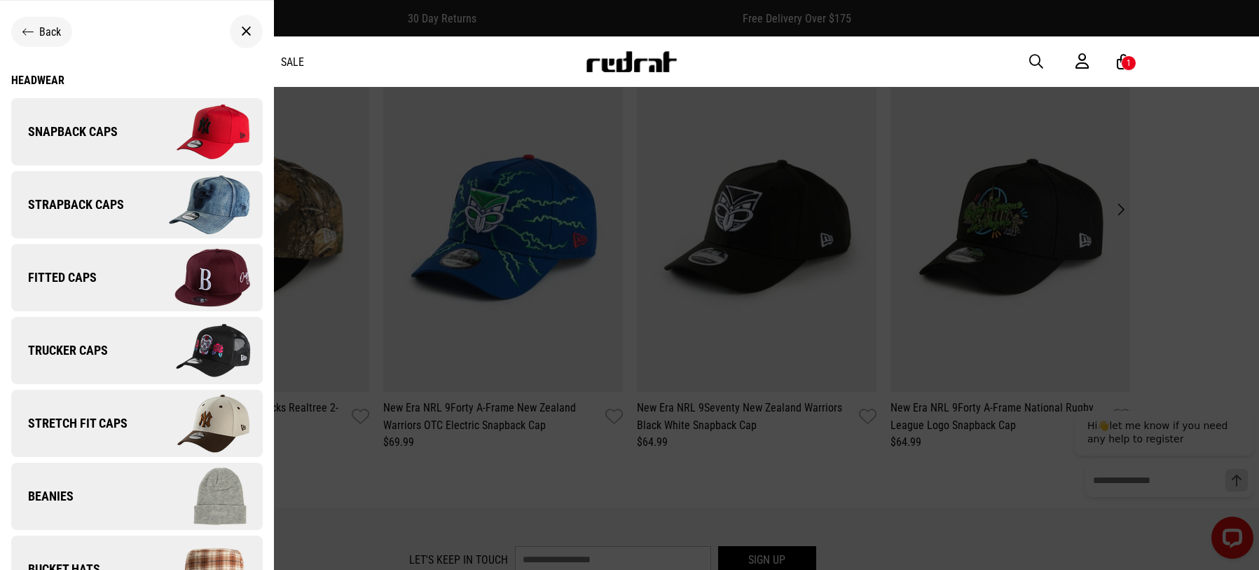
click at [105, 125] on span "Snapback Caps" at bounding box center [64, 131] width 106 height 17
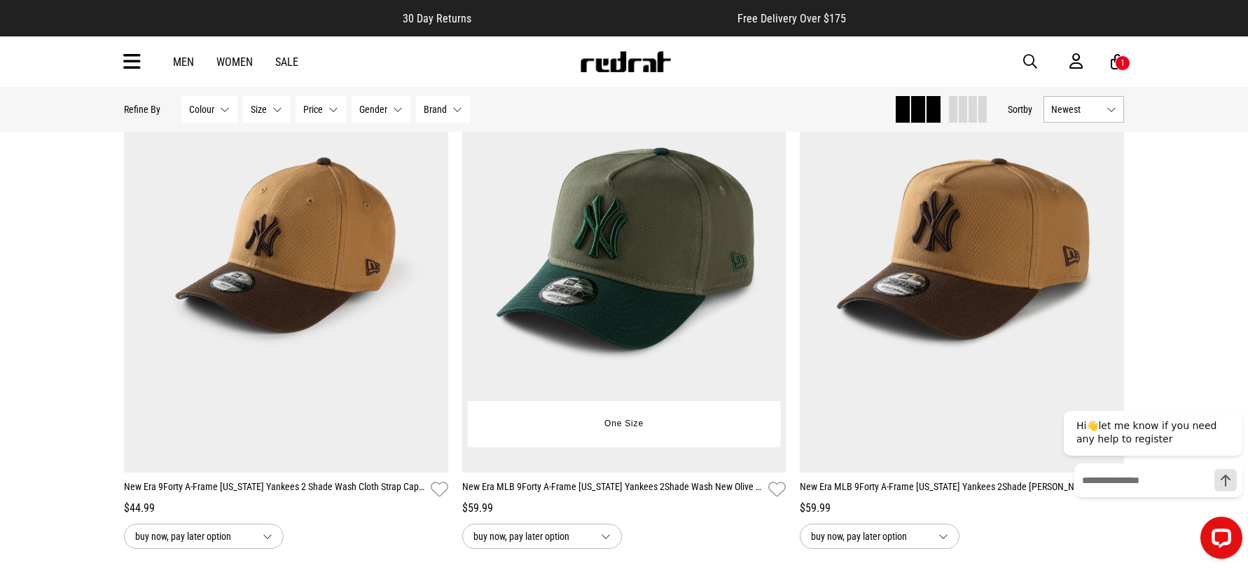
scroll to position [210, 0]
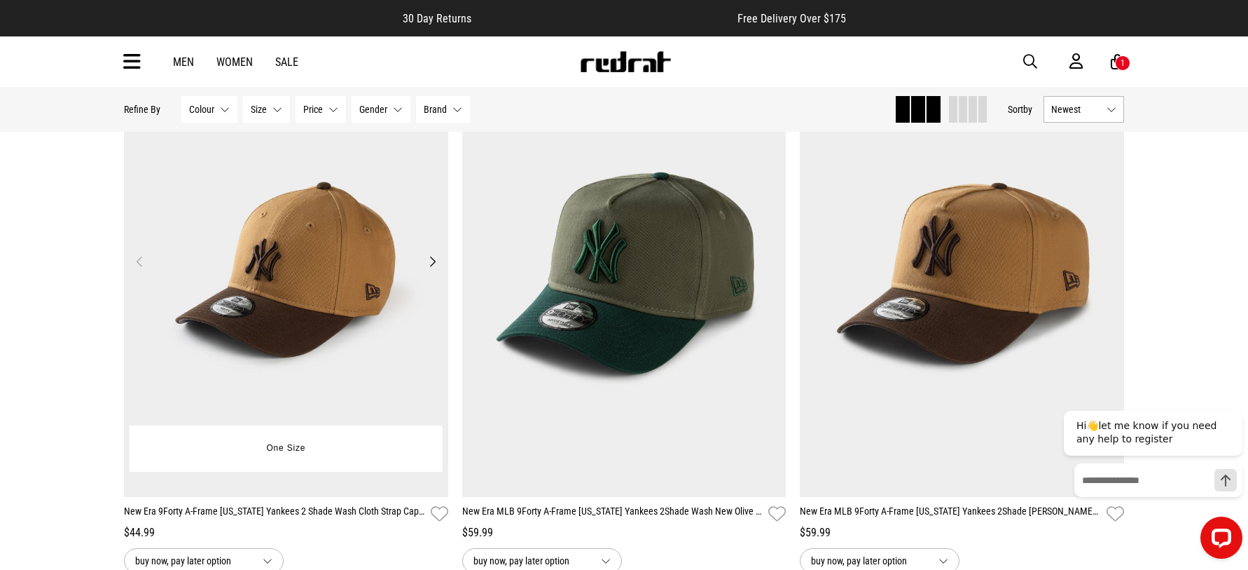
click at [268, 306] on img at bounding box center [286, 270] width 324 height 454
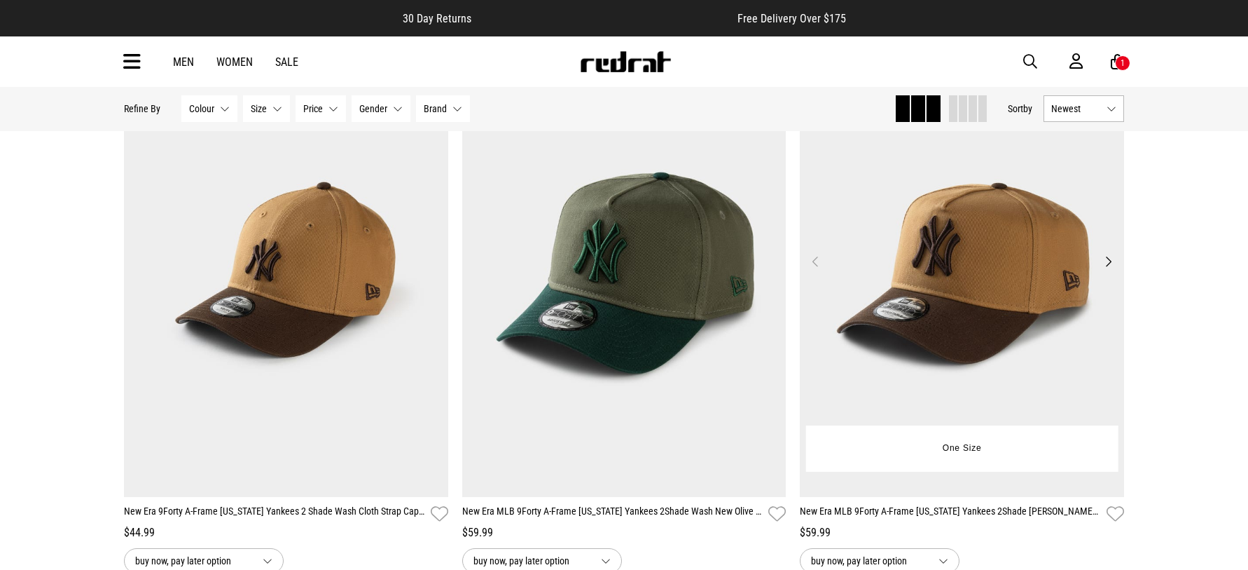
click at [973, 316] on img at bounding box center [962, 270] width 324 height 454
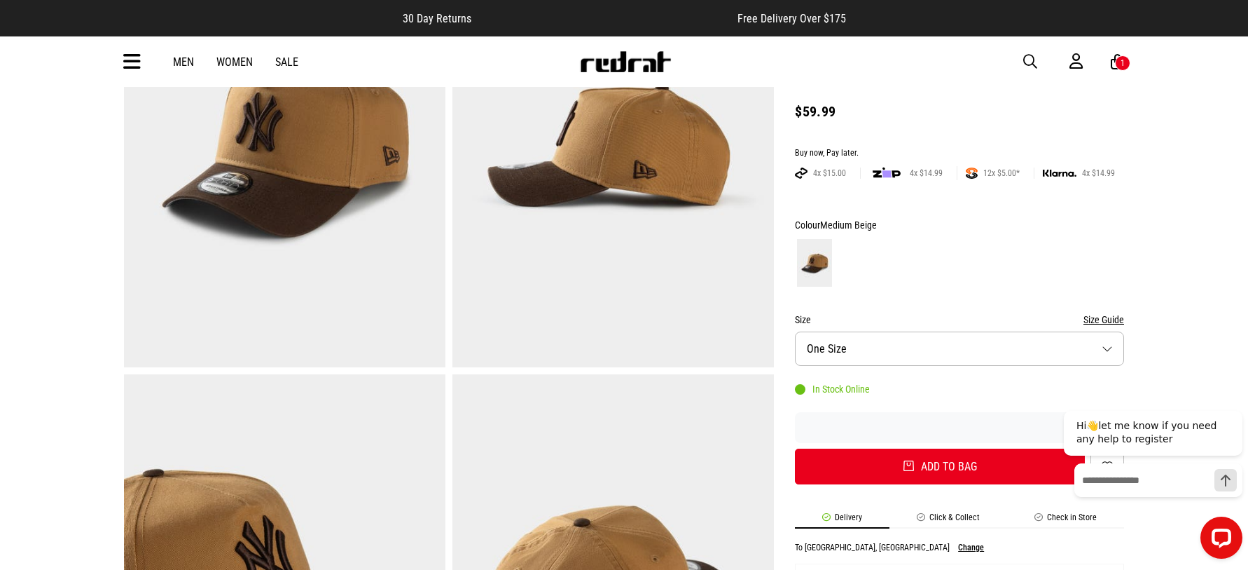
scroll to position [70, 0]
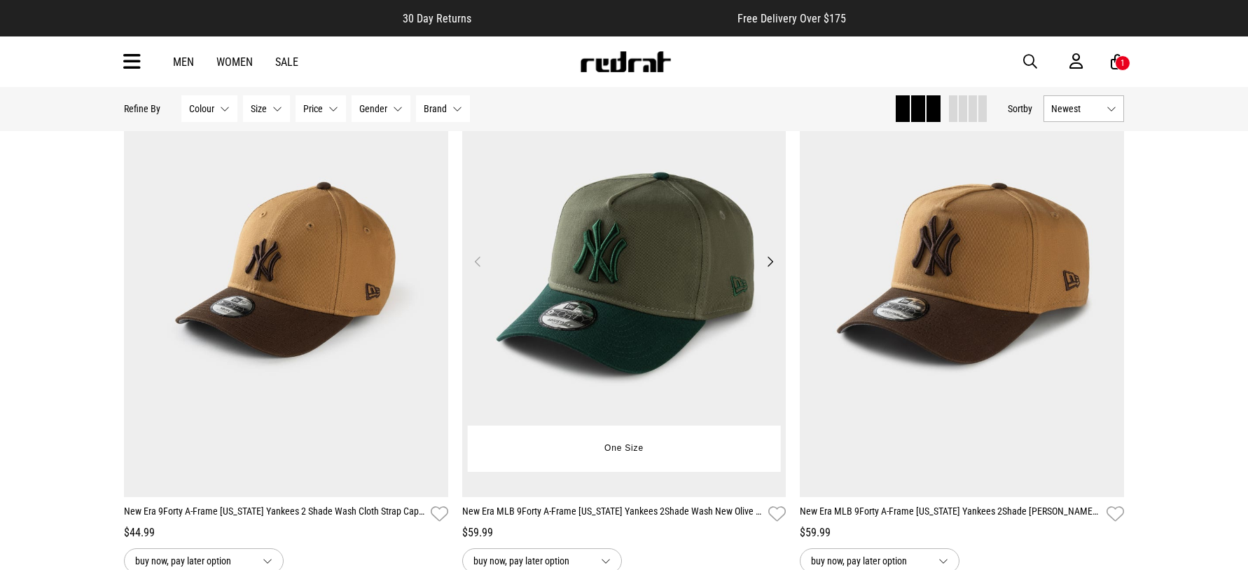
click at [592, 326] on img at bounding box center [624, 270] width 324 height 454
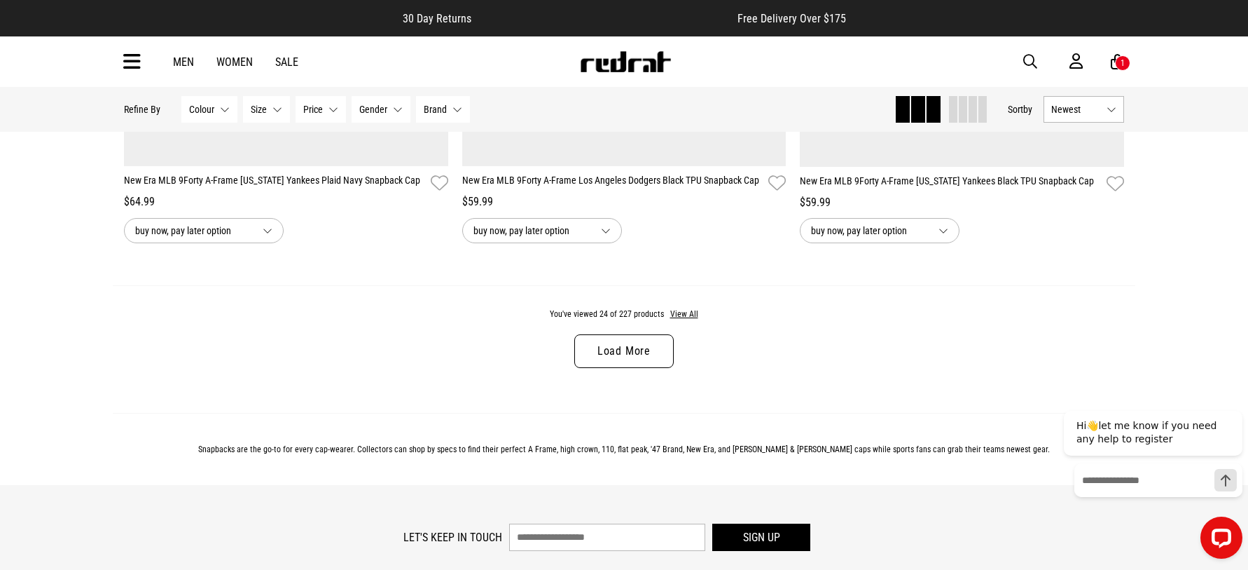
scroll to position [4414, 0]
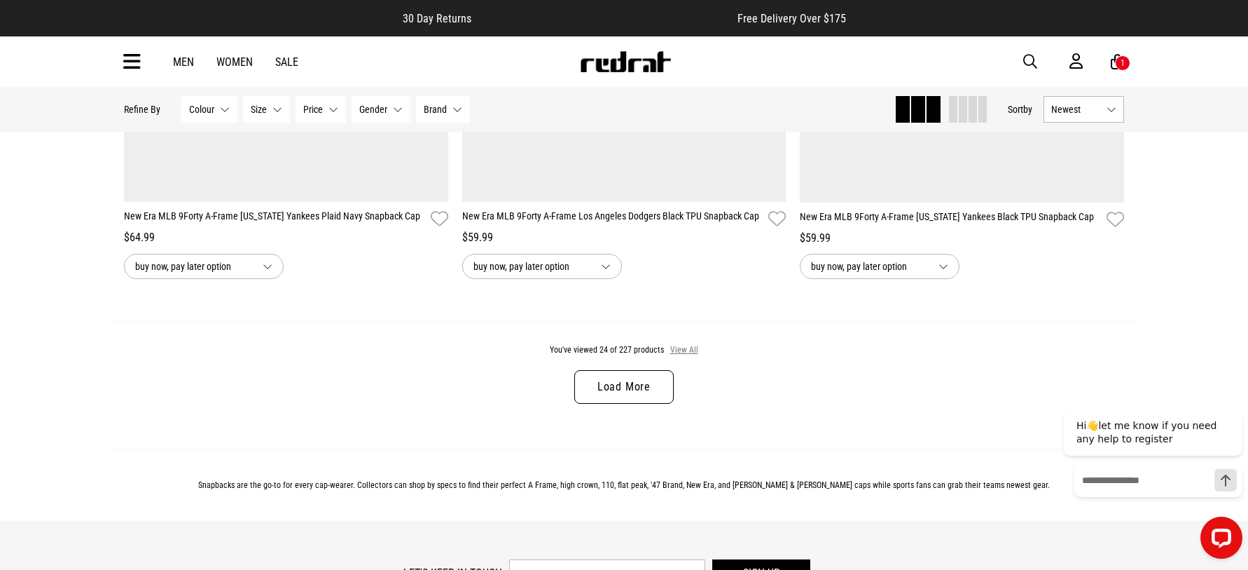
click at [679, 357] on button "View All" at bounding box center [684, 350] width 29 height 13
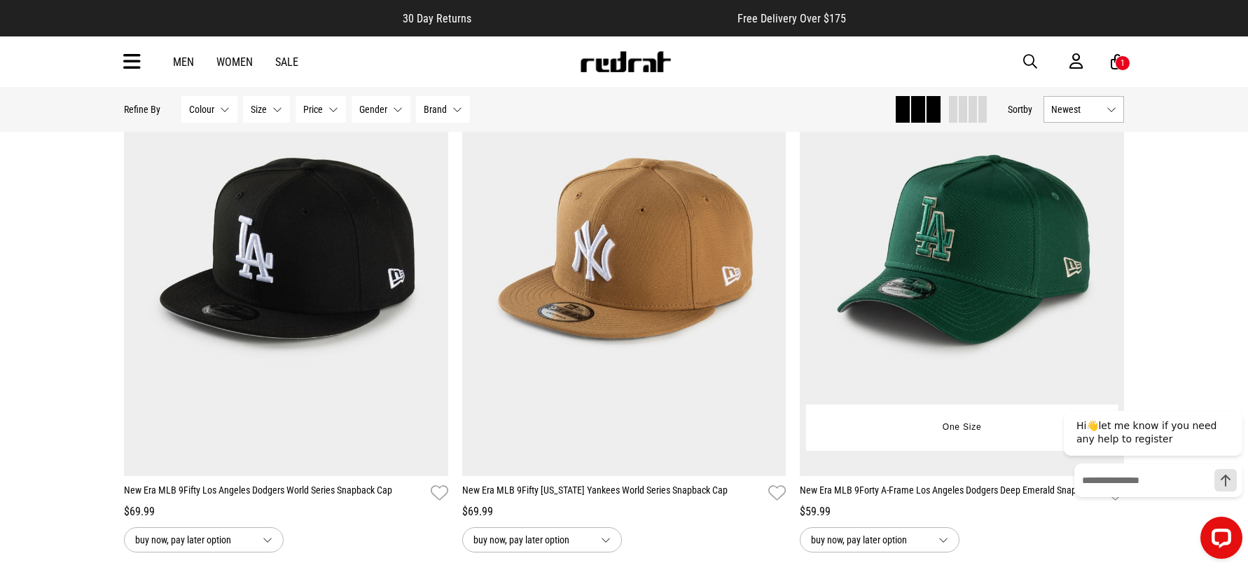
scroll to position [5815, 0]
click at [943, 286] on img at bounding box center [962, 249] width 324 height 454
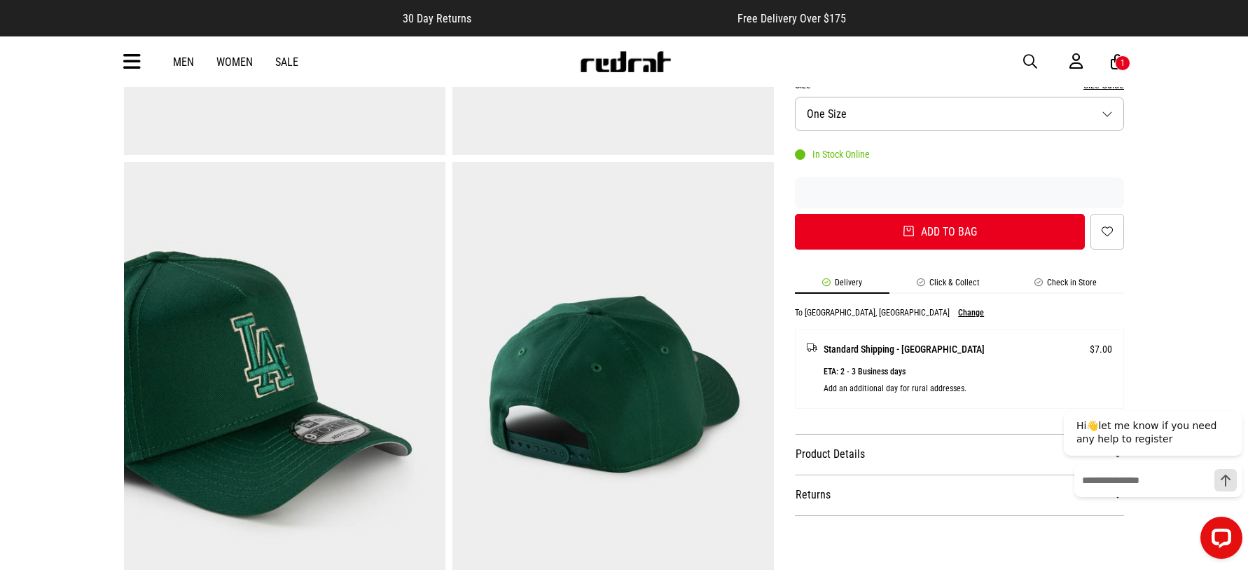
scroll to position [420, 0]
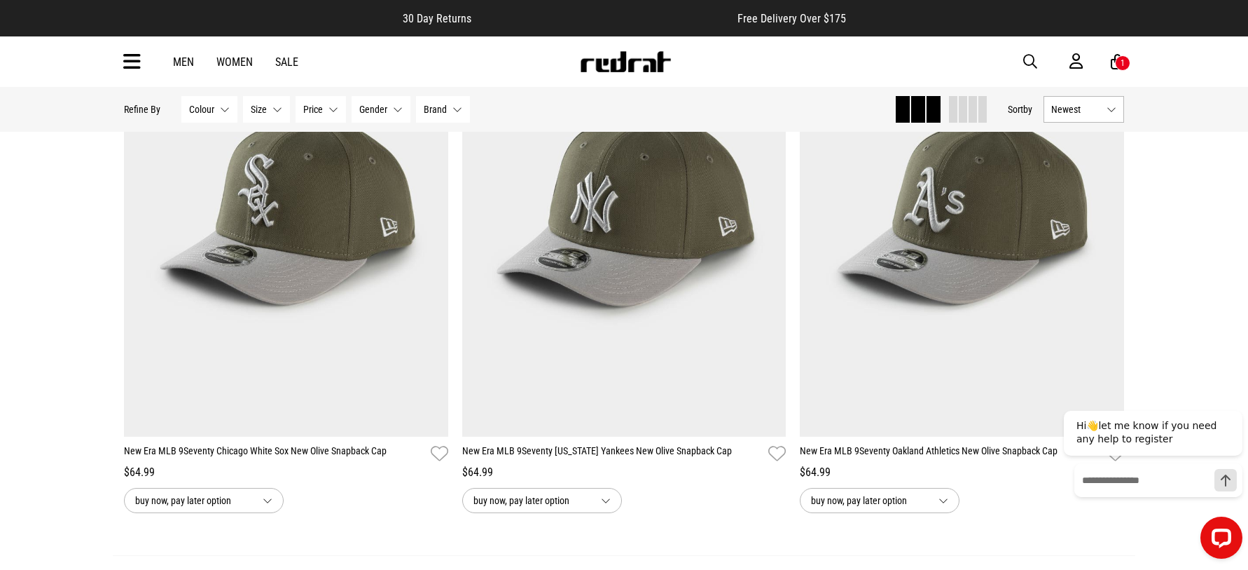
scroll to position [4433, 0]
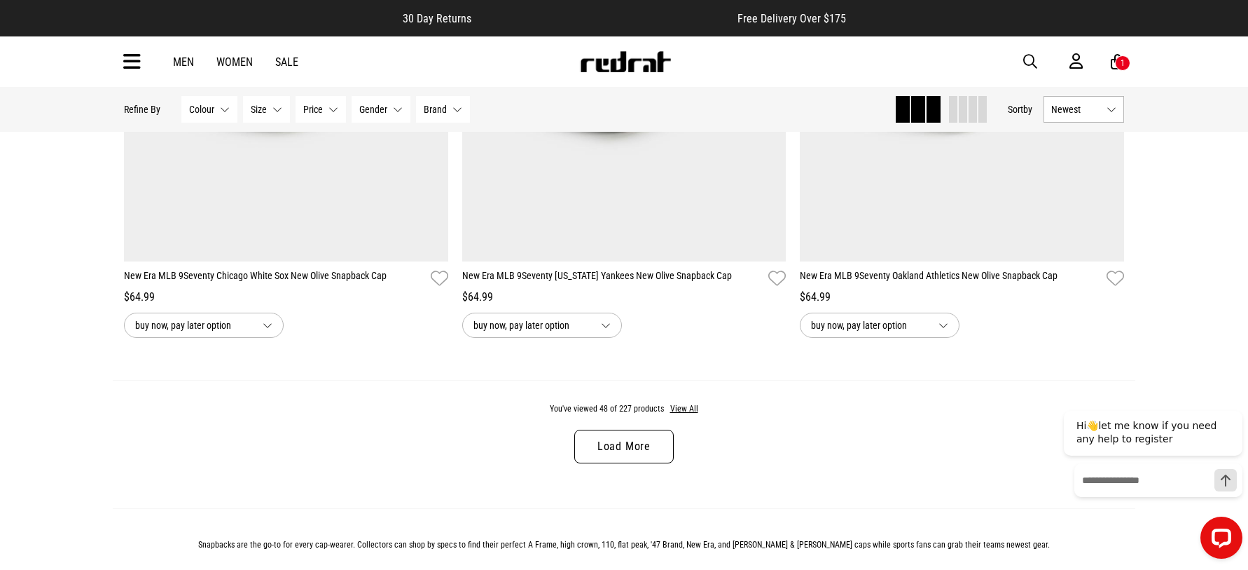
click at [638, 443] on link "Load More" at bounding box center [624, 446] width 99 height 34
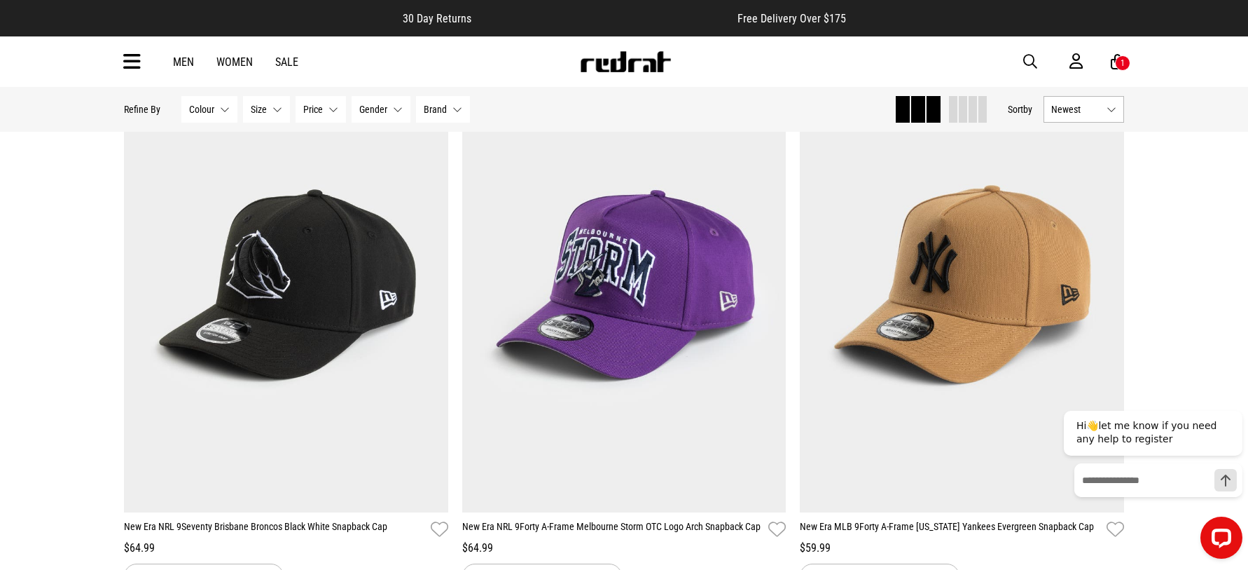
scroll to position [5274, 0]
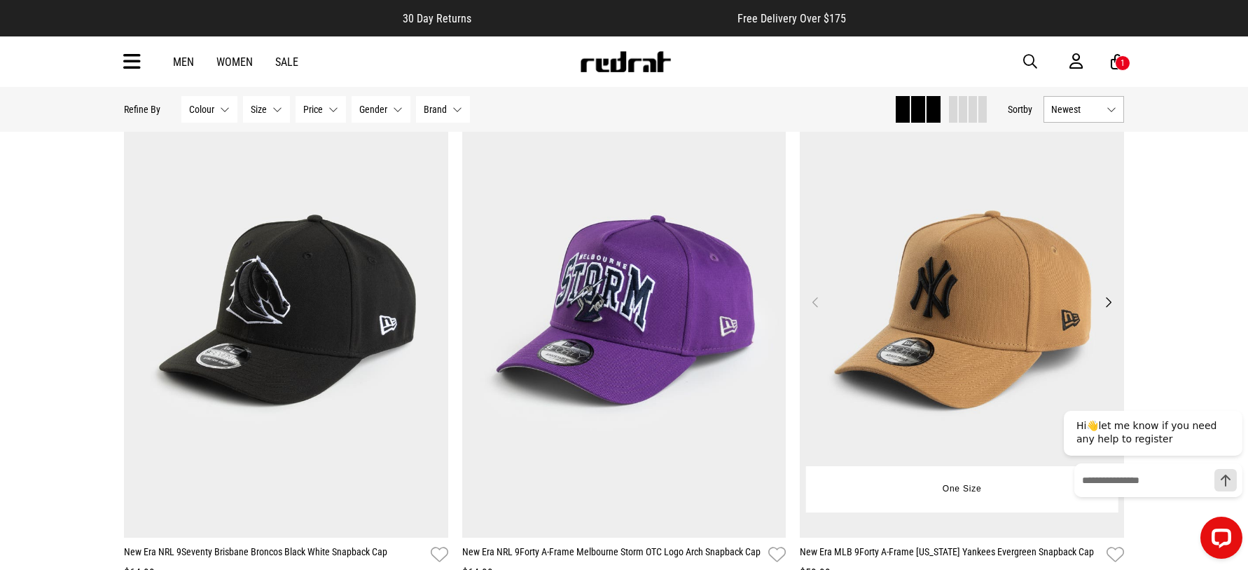
click at [963, 367] on img at bounding box center [962, 310] width 324 height 454
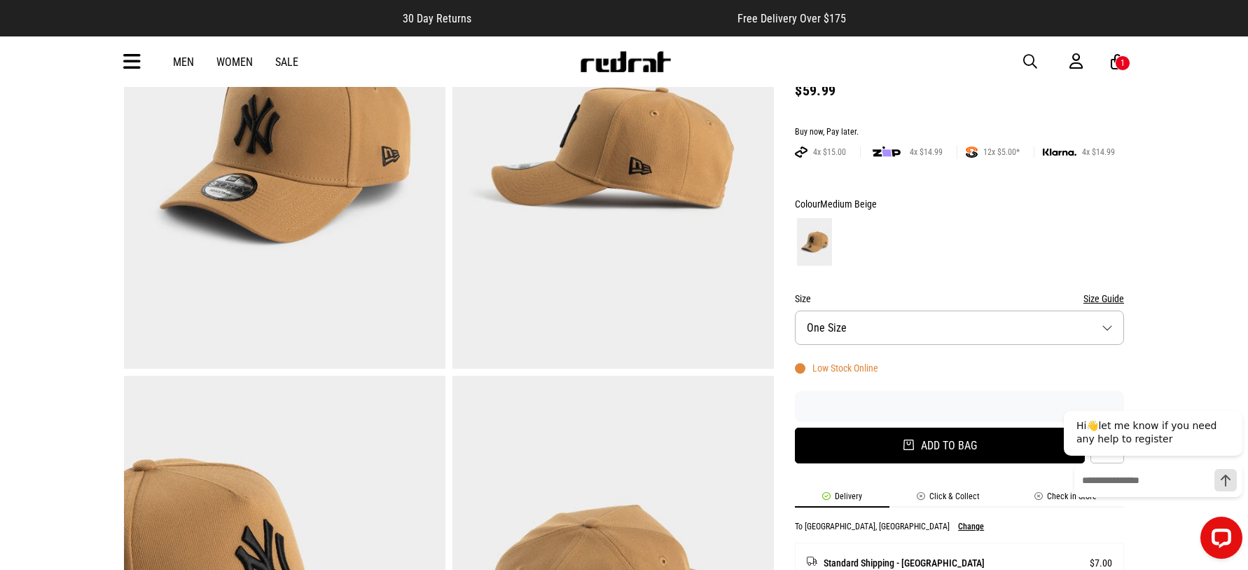
scroll to position [210, 0]
click at [951, 442] on button "Add to bag" at bounding box center [940, 445] width 290 height 36
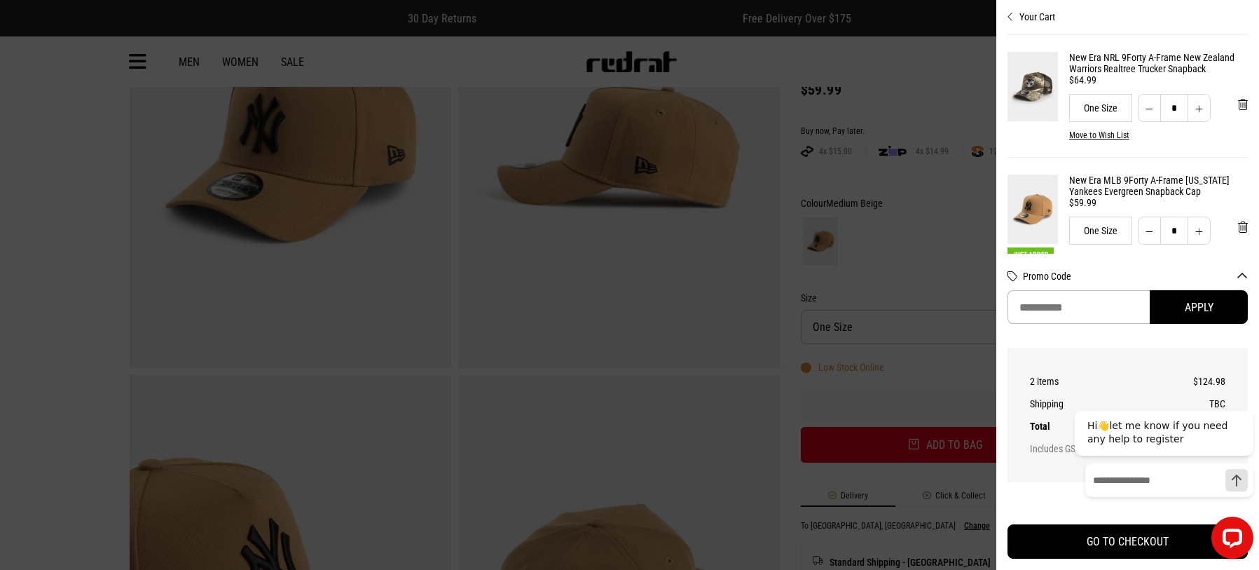
click at [1016, 14] on button "Your Cart" at bounding box center [1127, 11] width 240 height 22
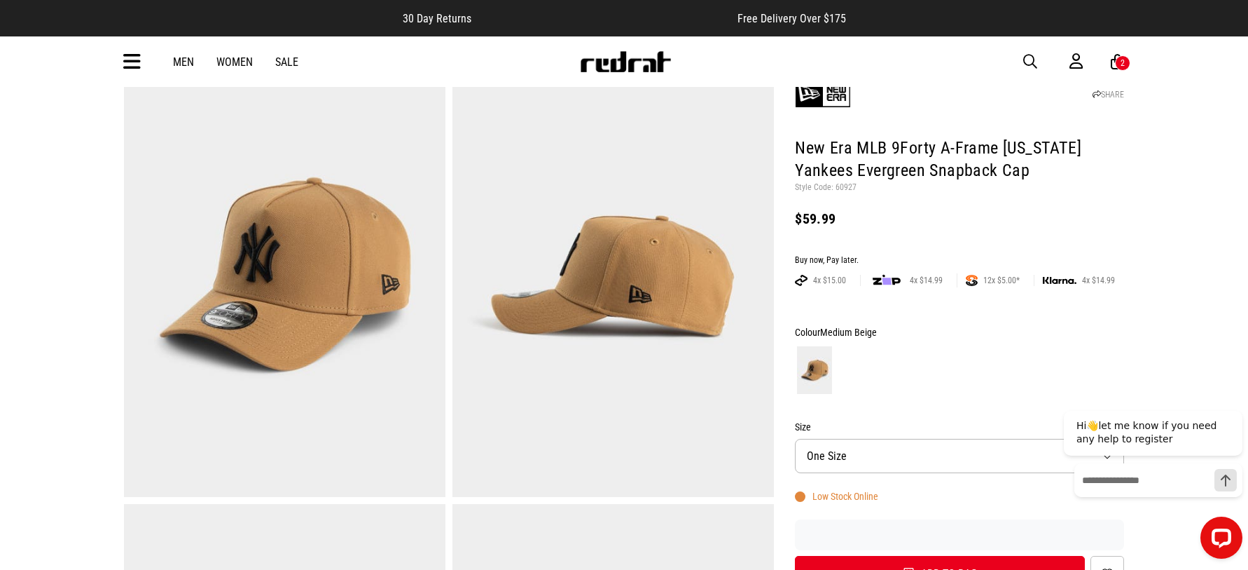
scroll to position [70, 0]
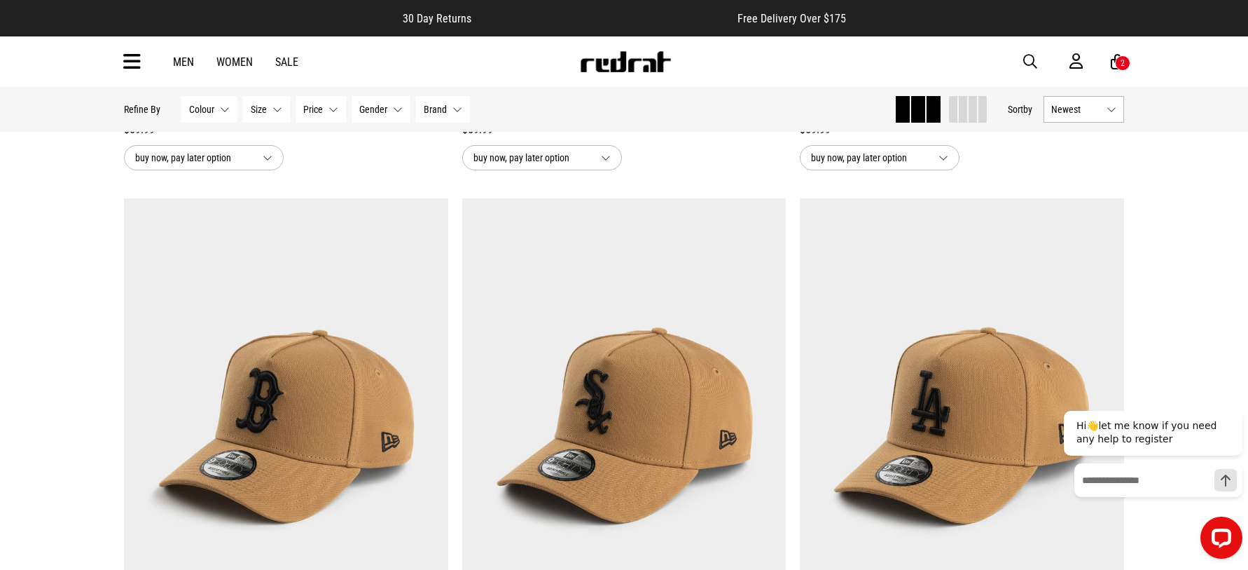
scroll to position [2026, 0]
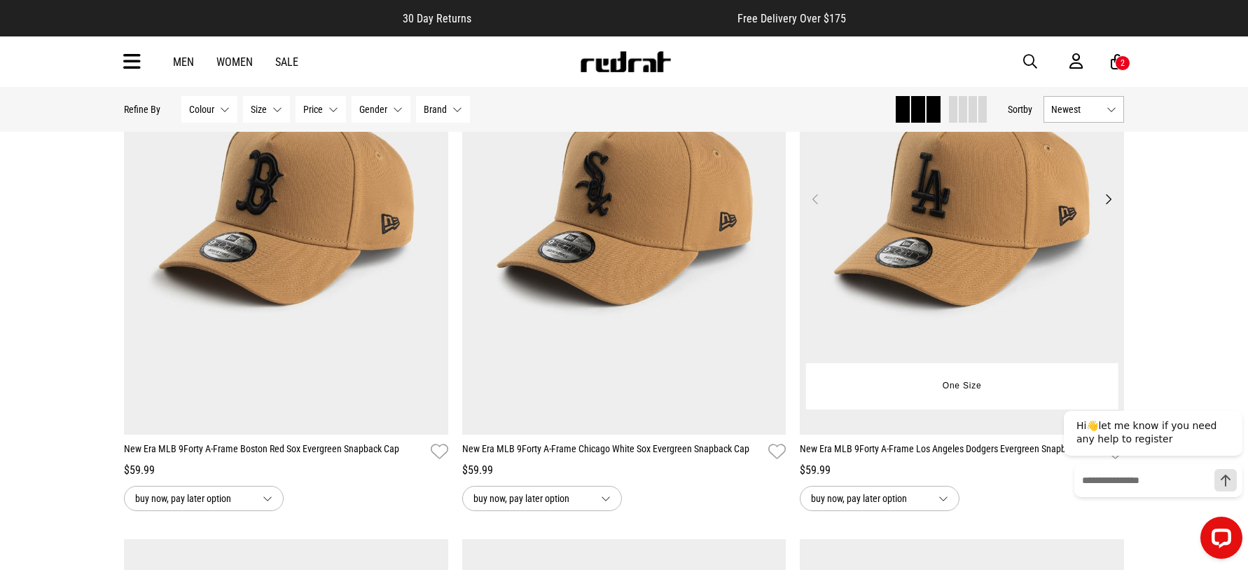
click at [963, 268] on img at bounding box center [962, 207] width 324 height 454
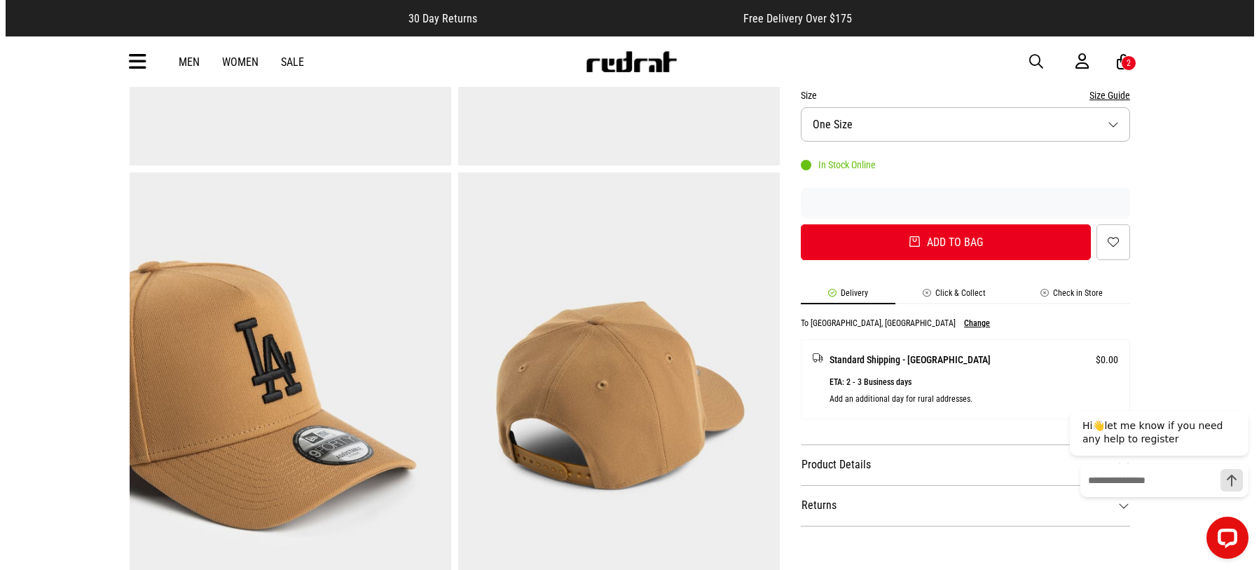
scroll to position [280, 0]
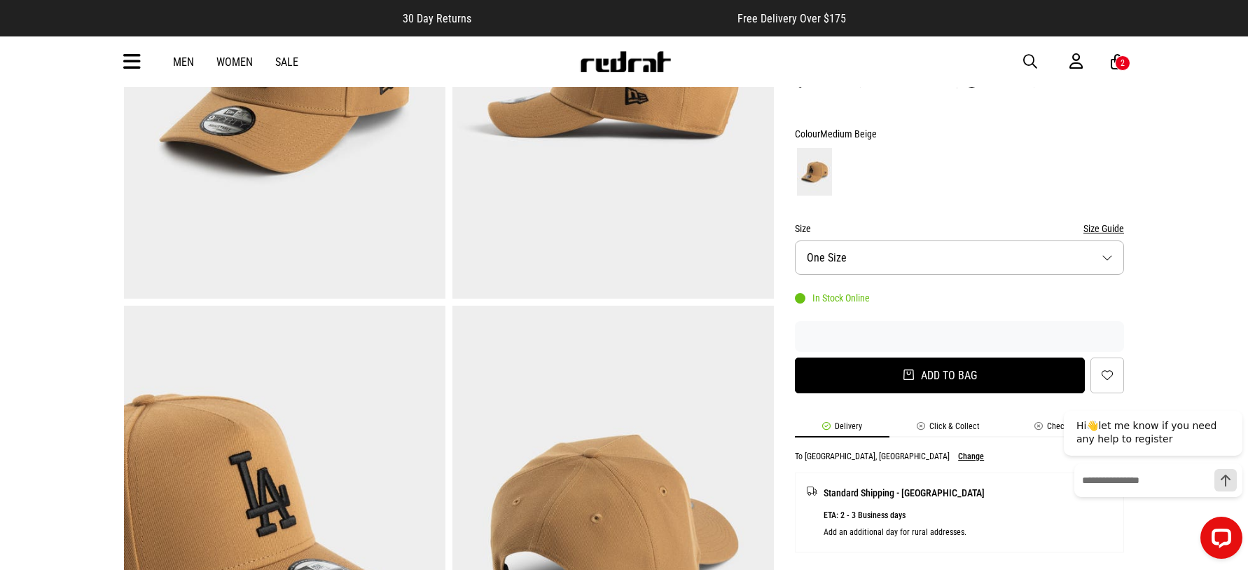
click at [946, 369] on button "Add to bag" at bounding box center [940, 375] width 290 height 36
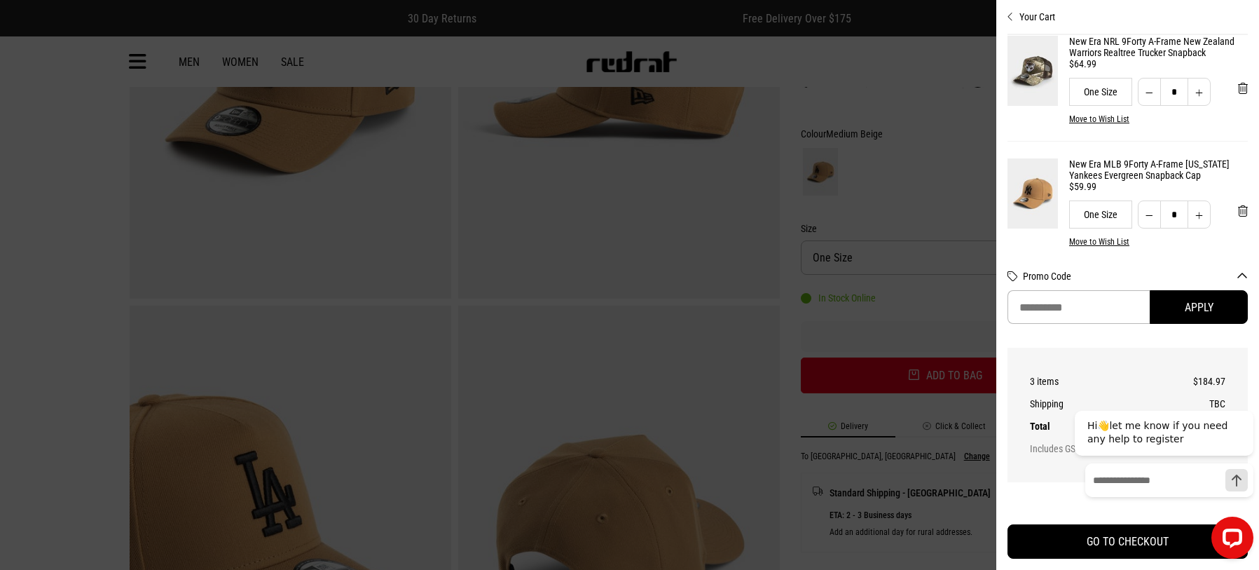
scroll to position [140, 0]
click at [1238, 213] on span "'Remove from cart" at bounding box center [1243, 210] width 10 height 13
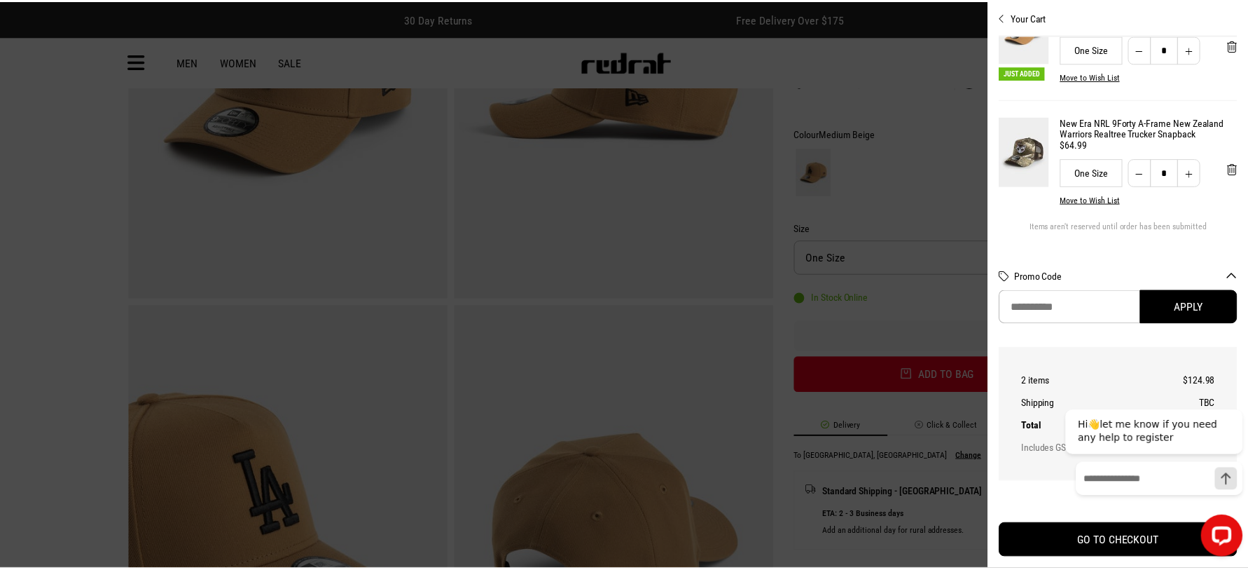
scroll to position [74, 0]
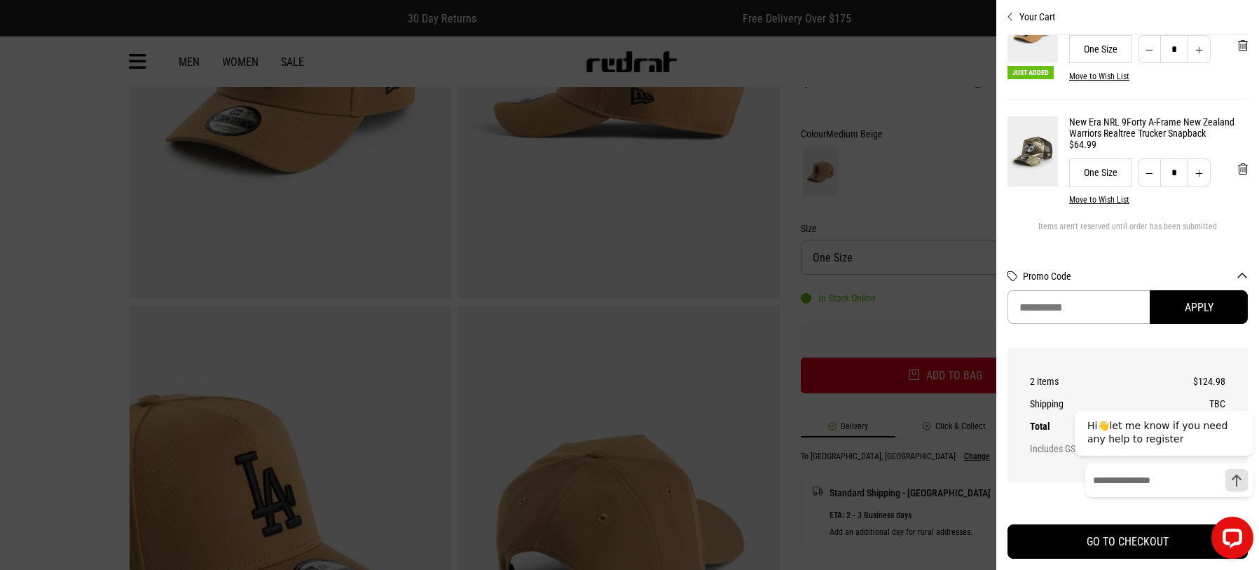
click at [1021, 17] on button "Your Cart" at bounding box center [1127, 11] width 240 height 22
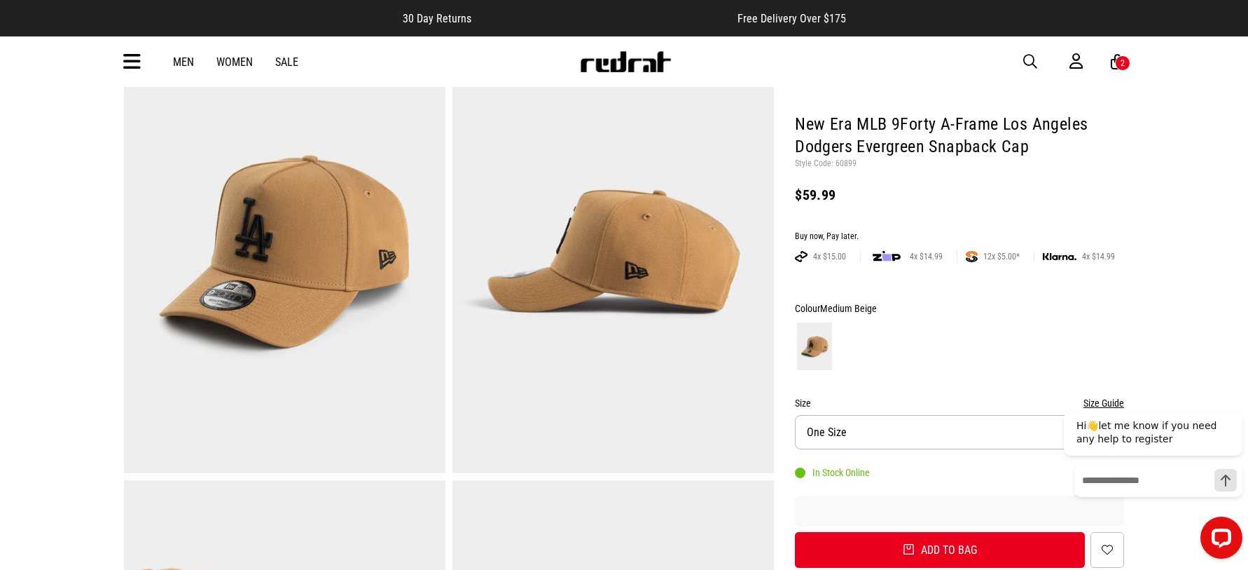
scroll to position [0, 0]
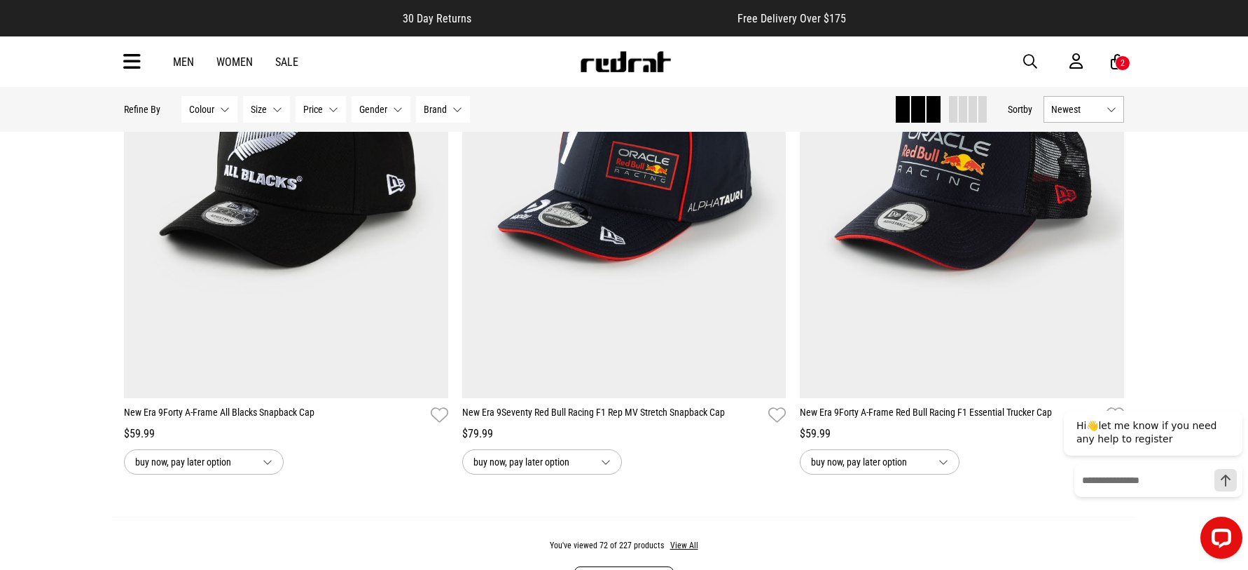
scroll to position [4548, 0]
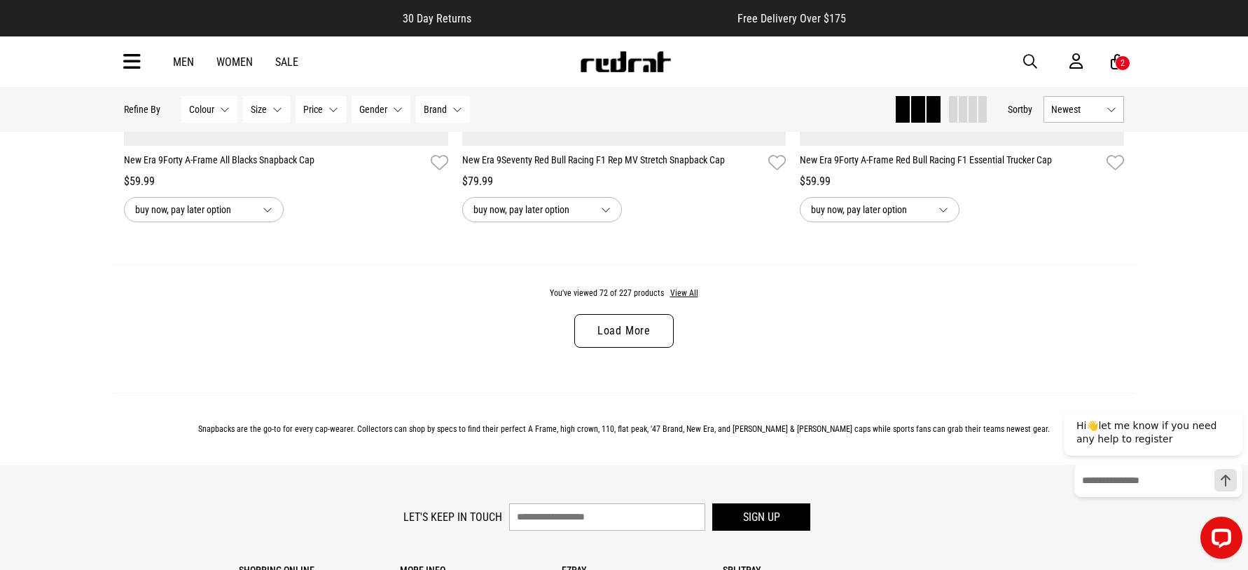
click at [613, 343] on link "Load More" at bounding box center [624, 331] width 99 height 34
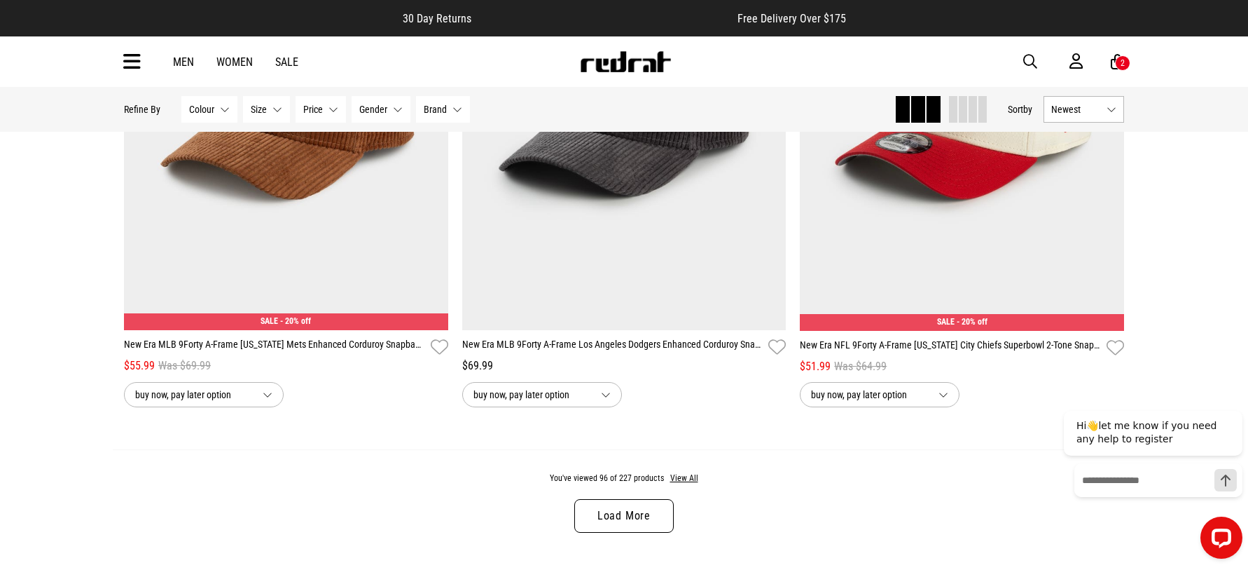
scroll to position [8962, 0]
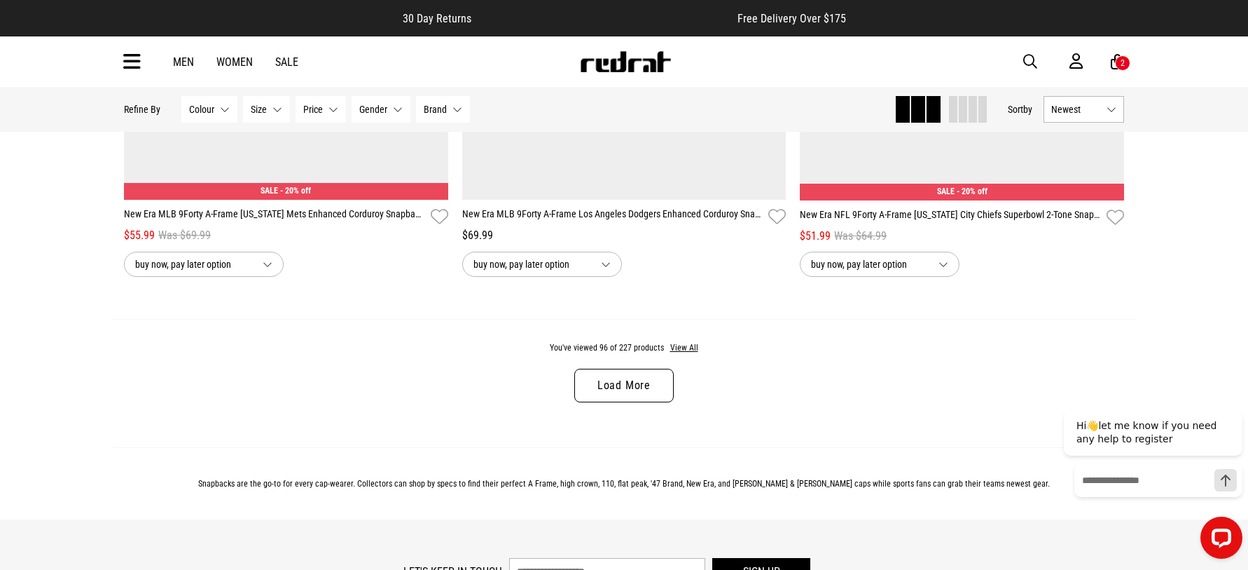
click at [647, 390] on link "Load More" at bounding box center [624, 386] width 99 height 34
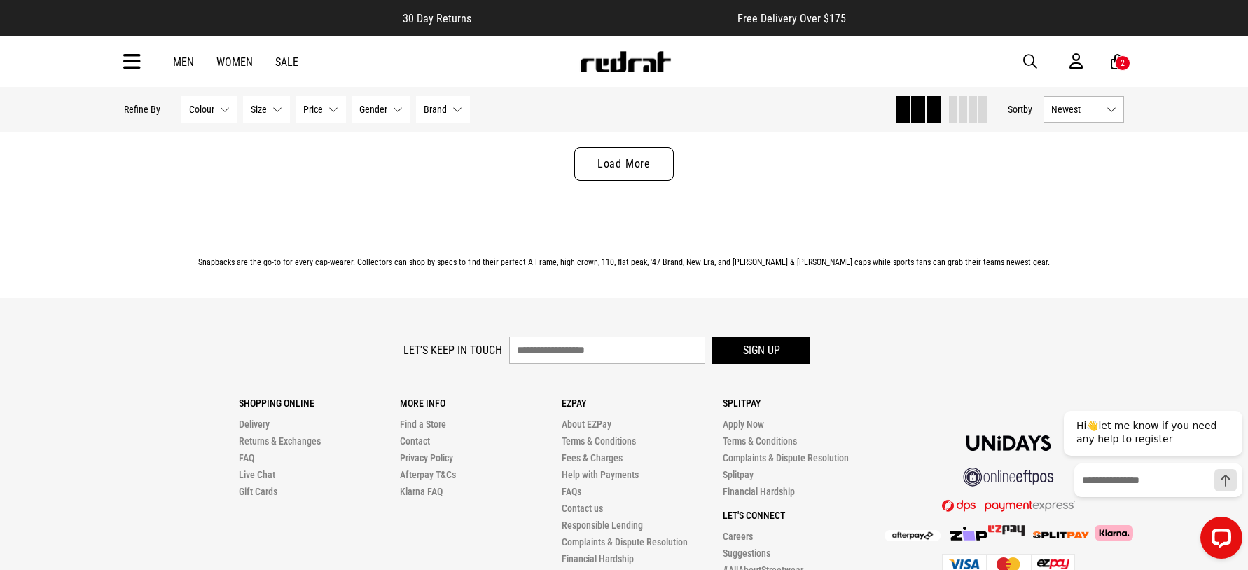
scroll to position [13446, 0]
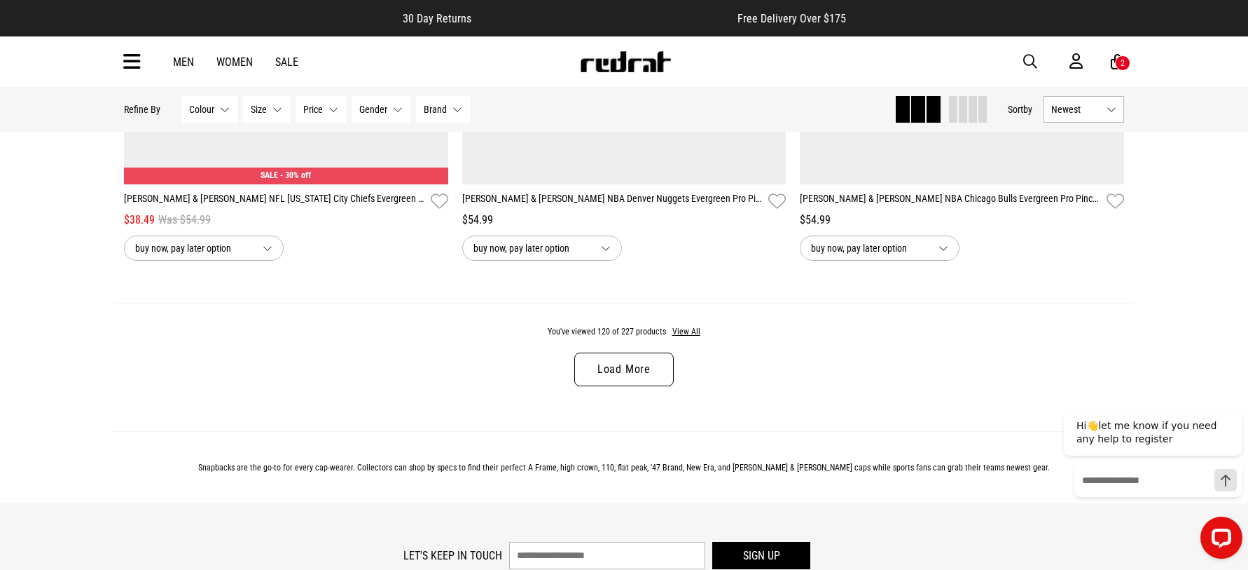
click at [617, 378] on link "Load More" at bounding box center [624, 369] width 99 height 34
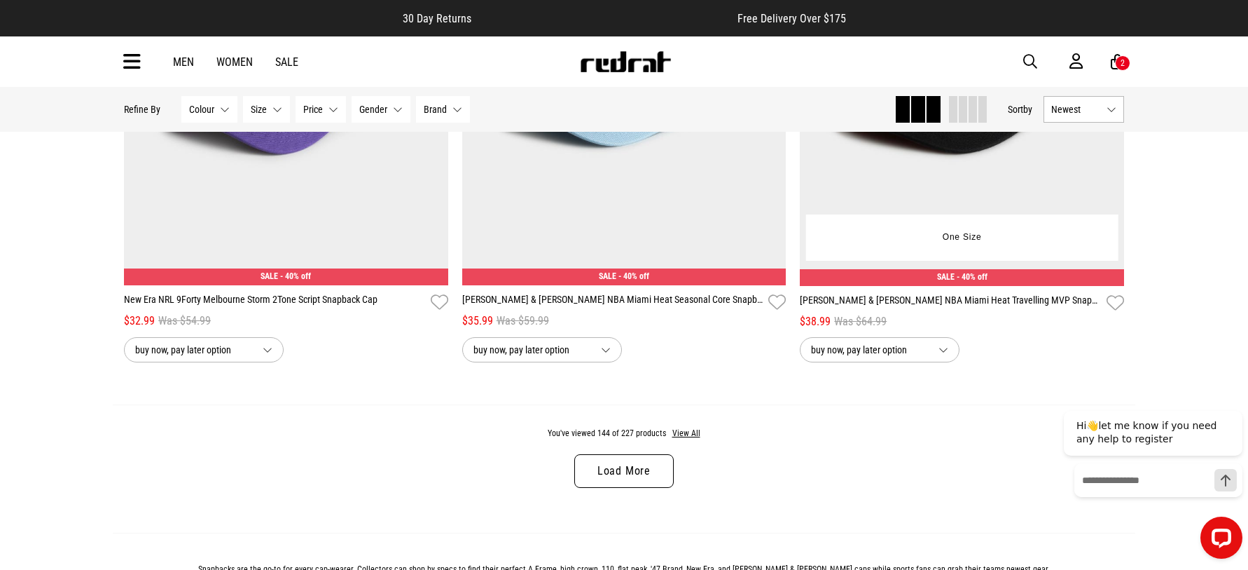
scroll to position [17860, 0]
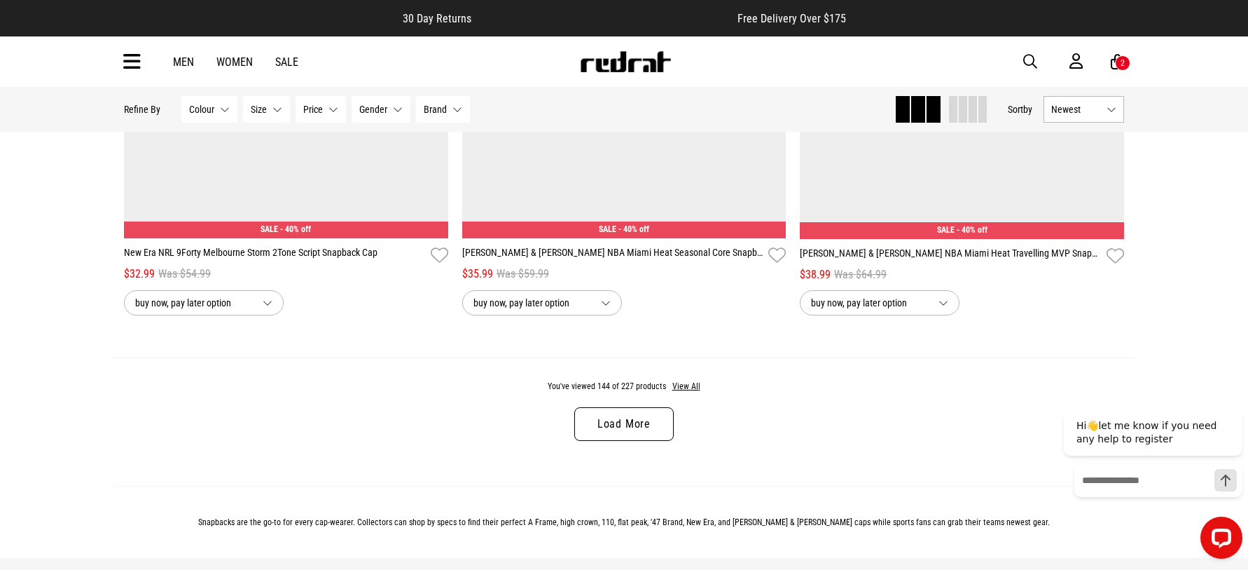
click at [645, 441] on link "Load More" at bounding box center [624, 424] width 99 height 34
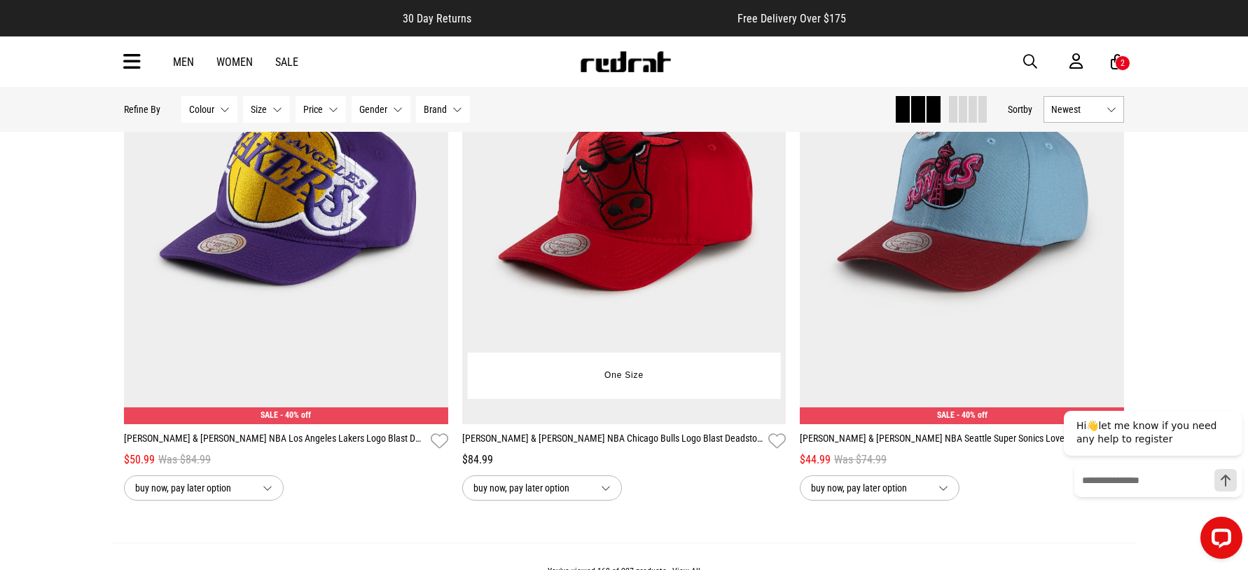
scroll to position [22274, 0]
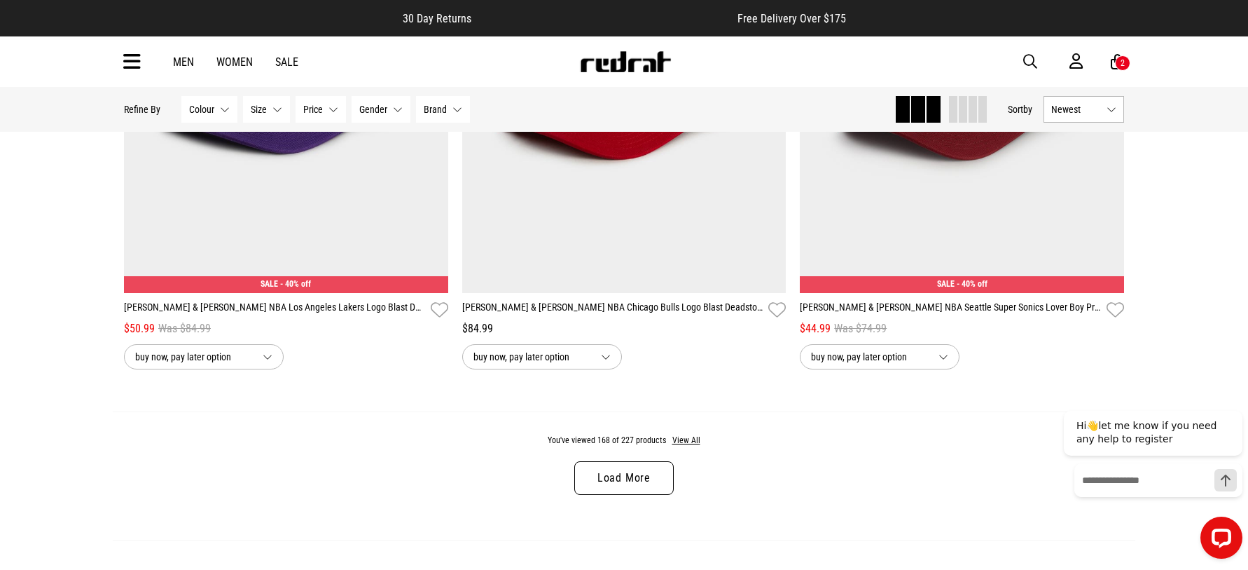
click at [624, 495] on link "Load More" at bounding box center [624, 478] width 99 height 34
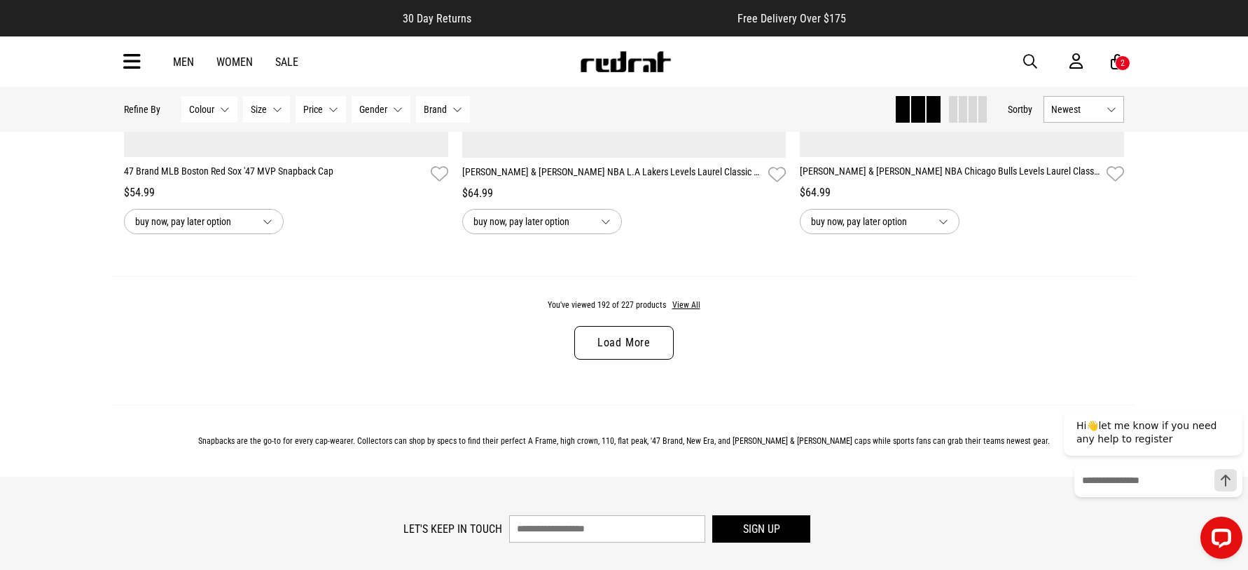
scroll to position [26898, 0]
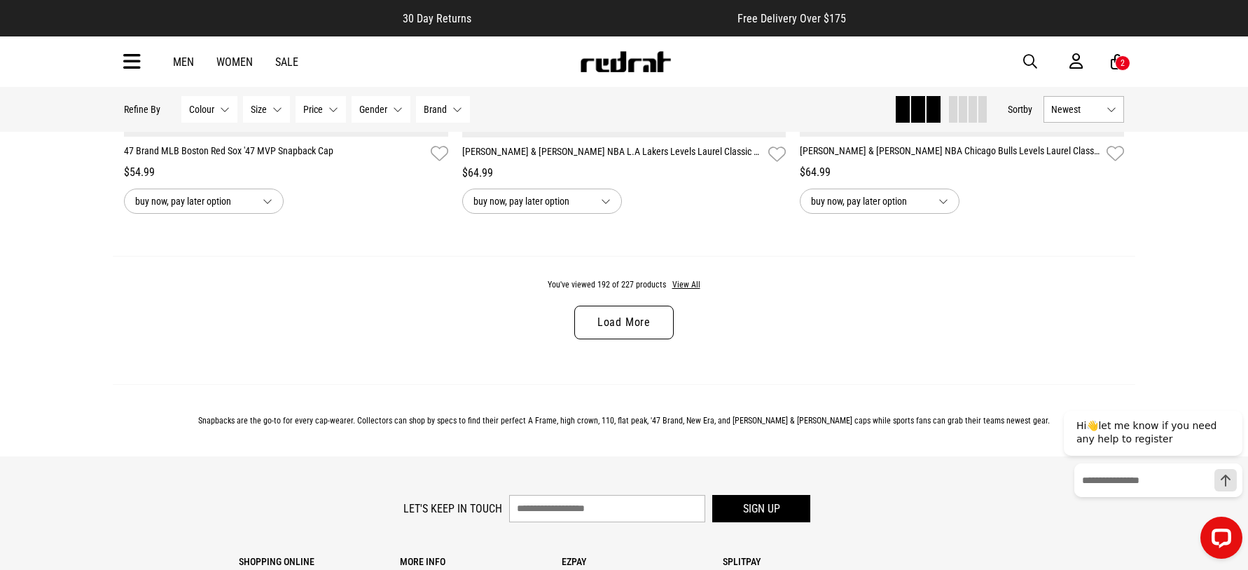
click at [652, 339] on link "Load More" at bounding box center [624, 322] width 99 height 34
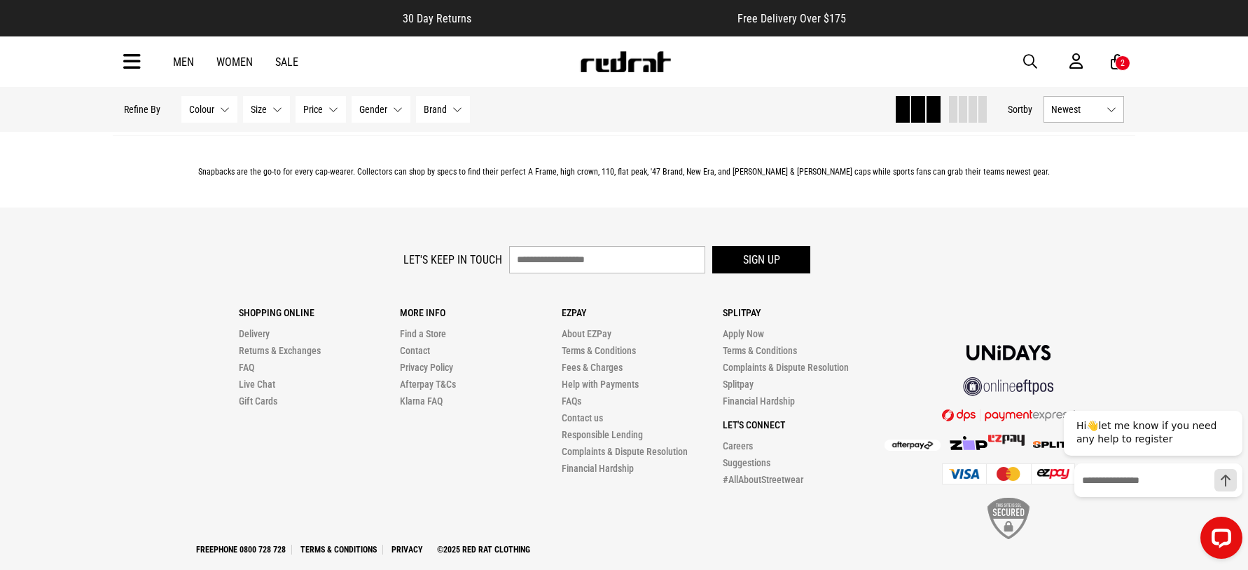
scroll to position [31469, 0]
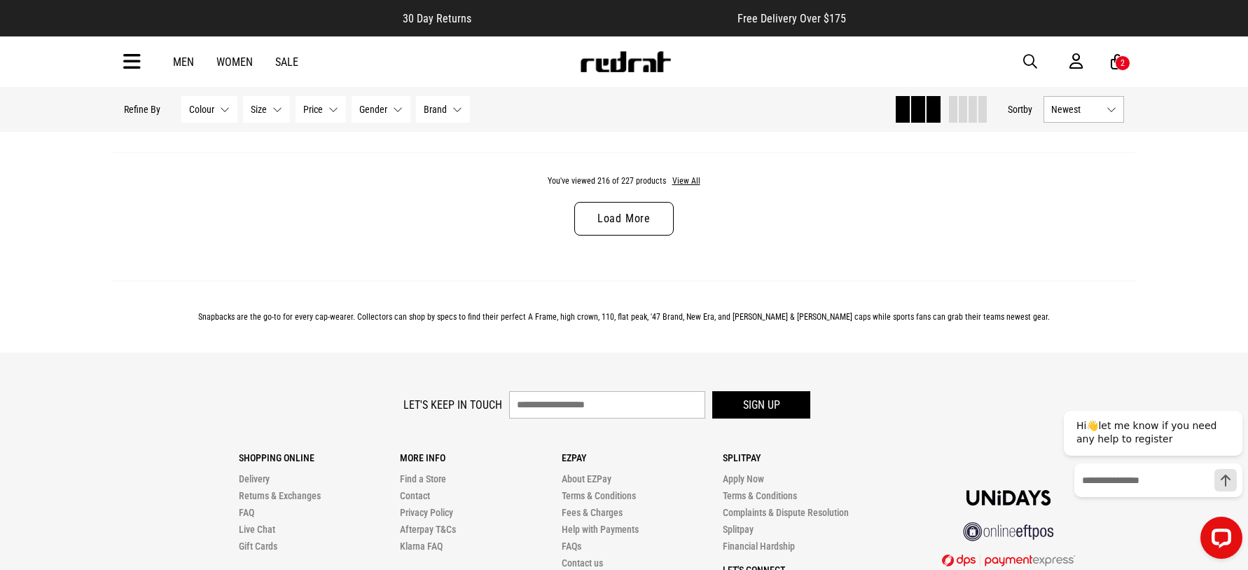
click at [628, 235] on link "Load More" at bounding box center [624, 219] width 99 height 34
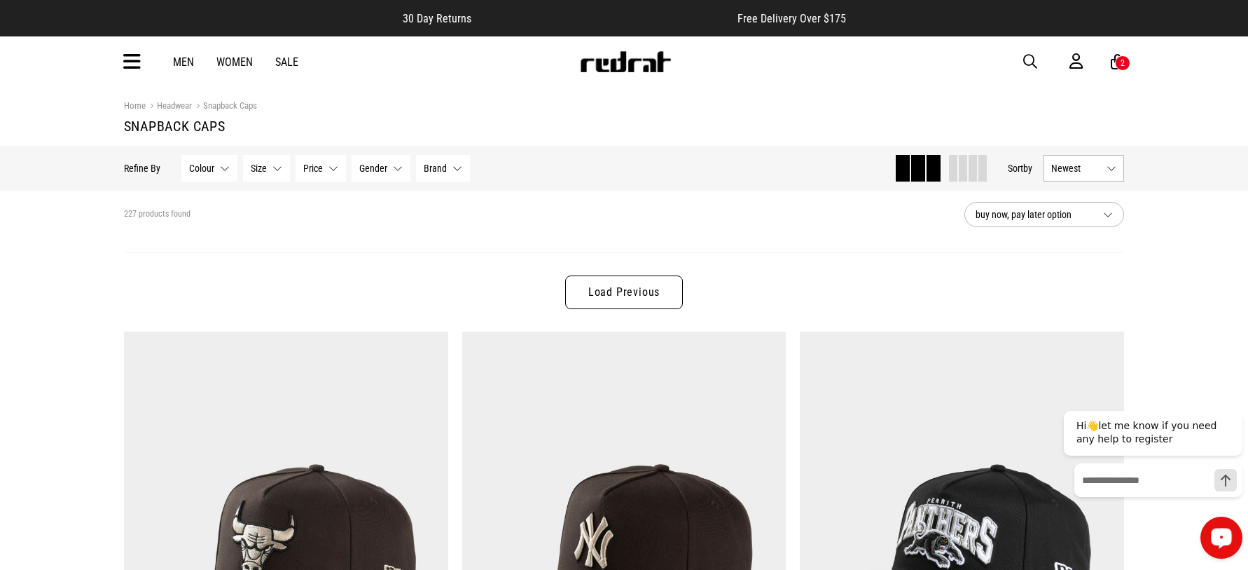
click at [640, 293] on link "Load Previous" at bounding box center [624, 292] width 118 height 34
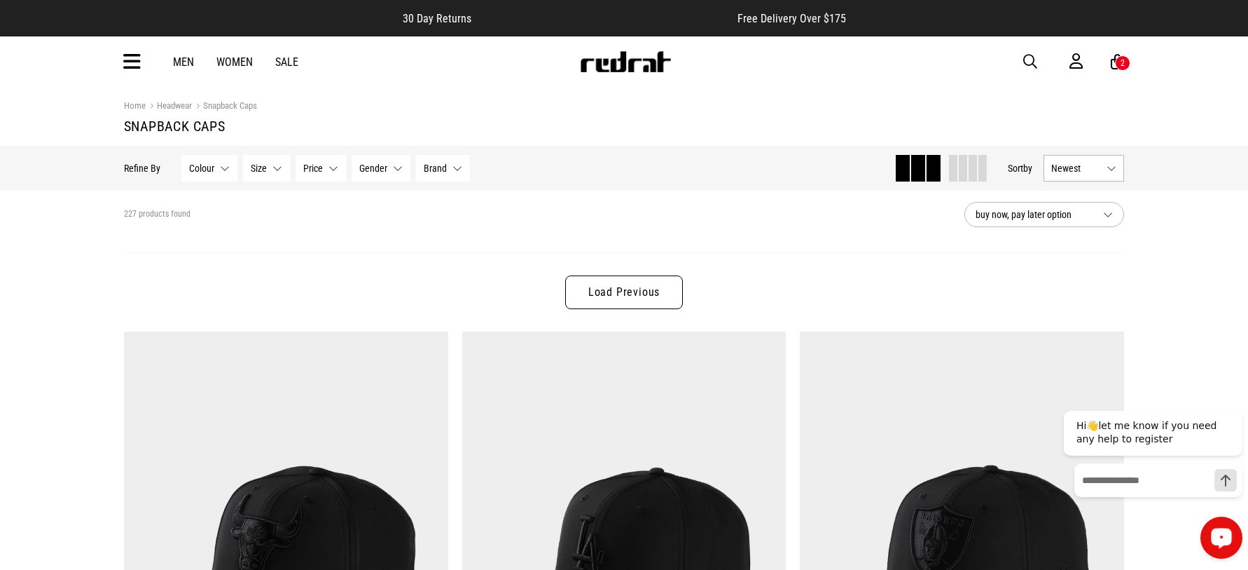
click at [640, 293] on link "Load Previous" at bounding box center [624, 292] width 118 height 34
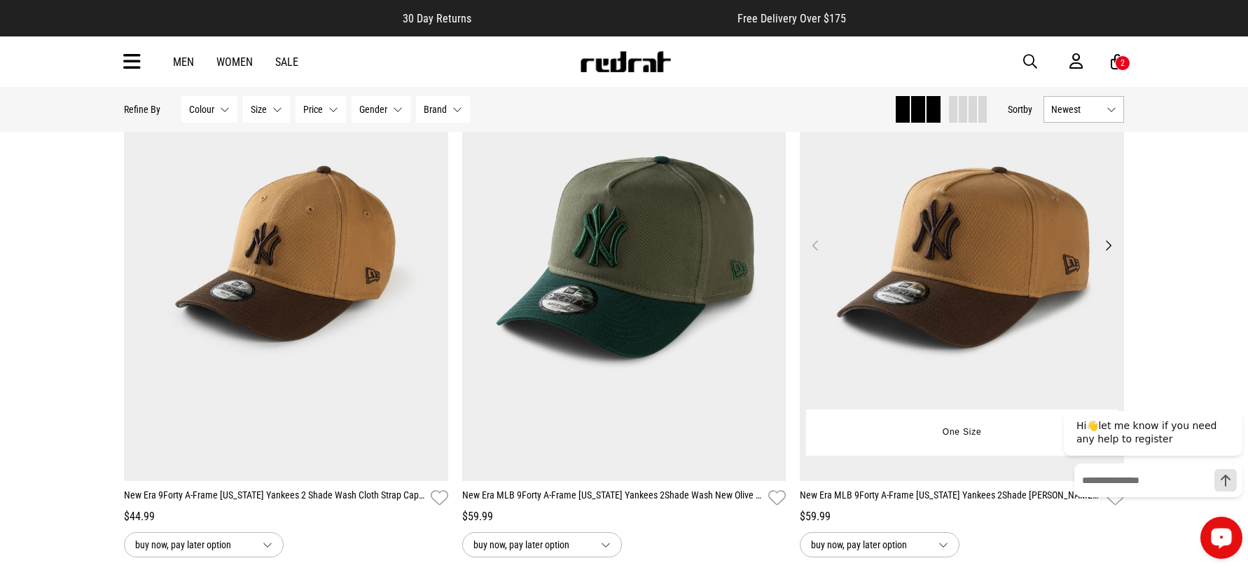
scroll to position [350, 0]
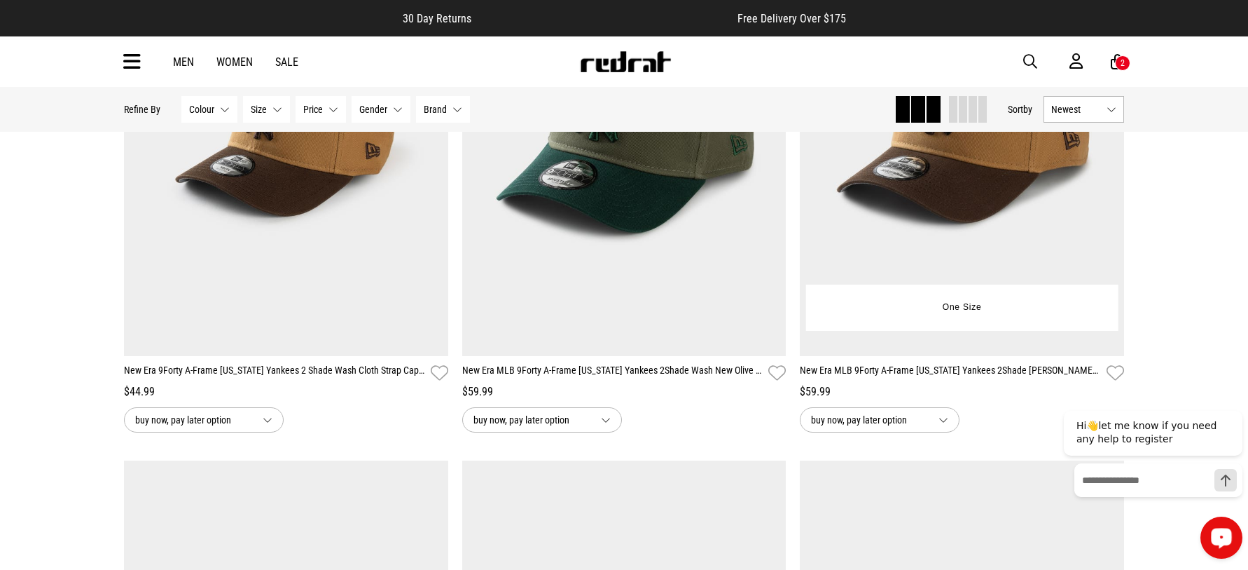
click at [989, 216] on img at bounding box center [962, 129] width 324 height 454
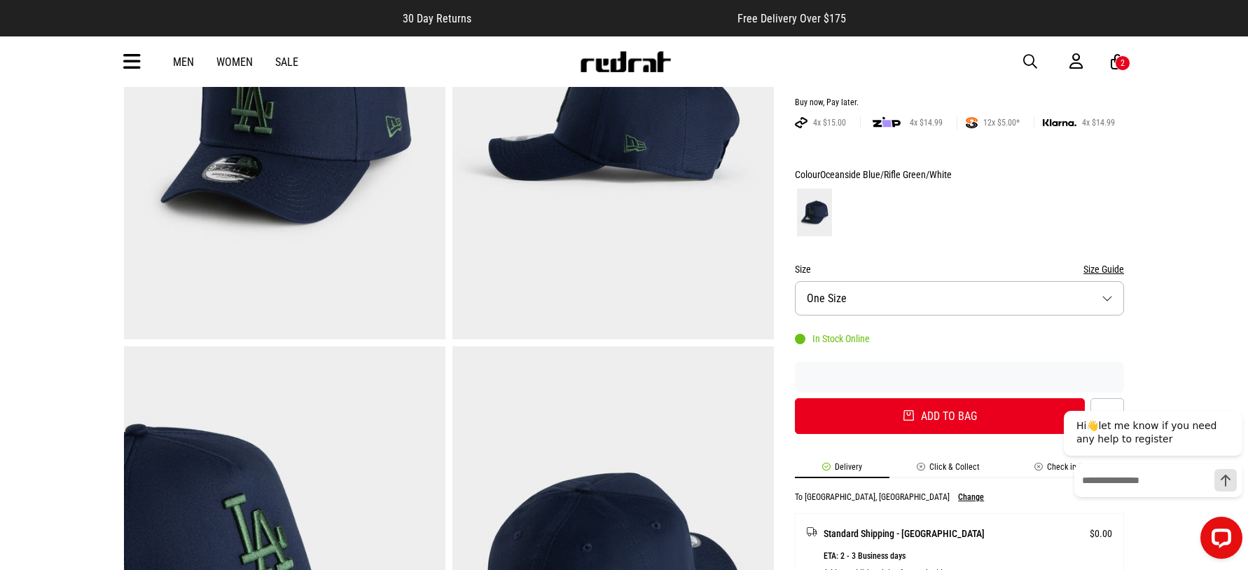
scroll to position [560, 0]
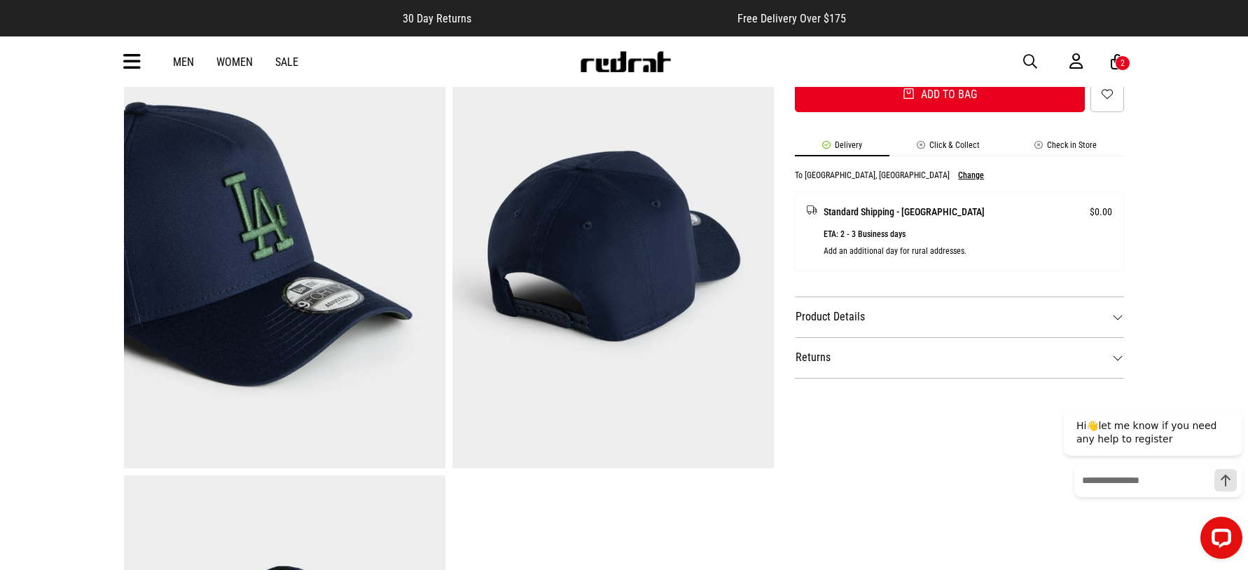
click at [275, 369] on img at bounding box center [285, 246] width 322 height 443
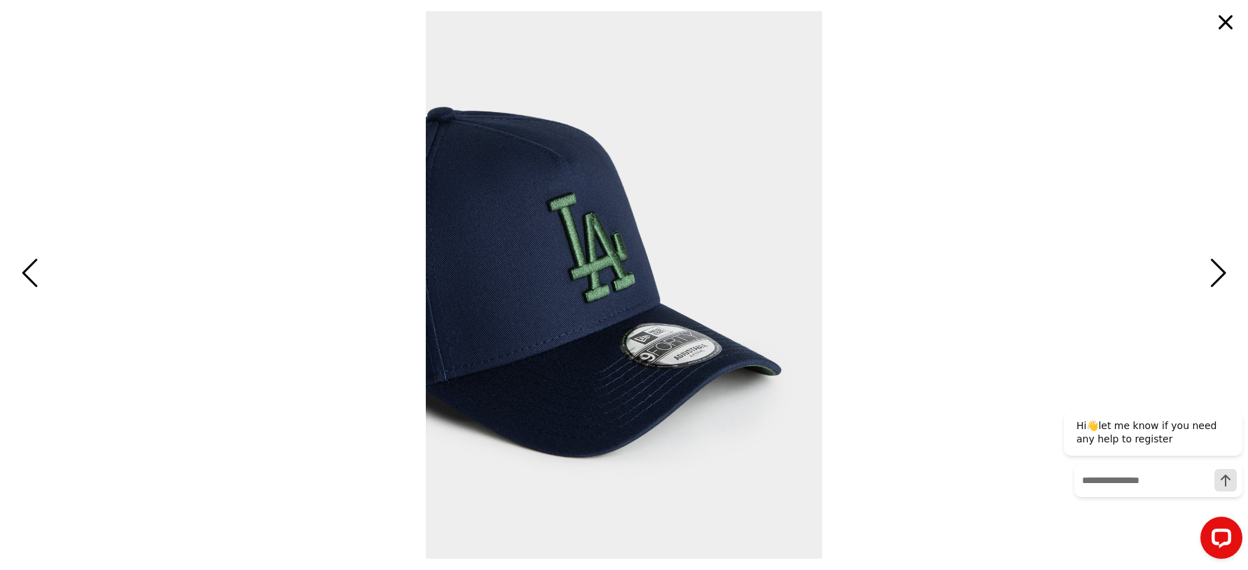
click at [657, 374] on img at bounding box center [624, 284] width 397 height 547
click at [1215, 19] on button "button" at bounding box center [1226, 23] width 34 height 34
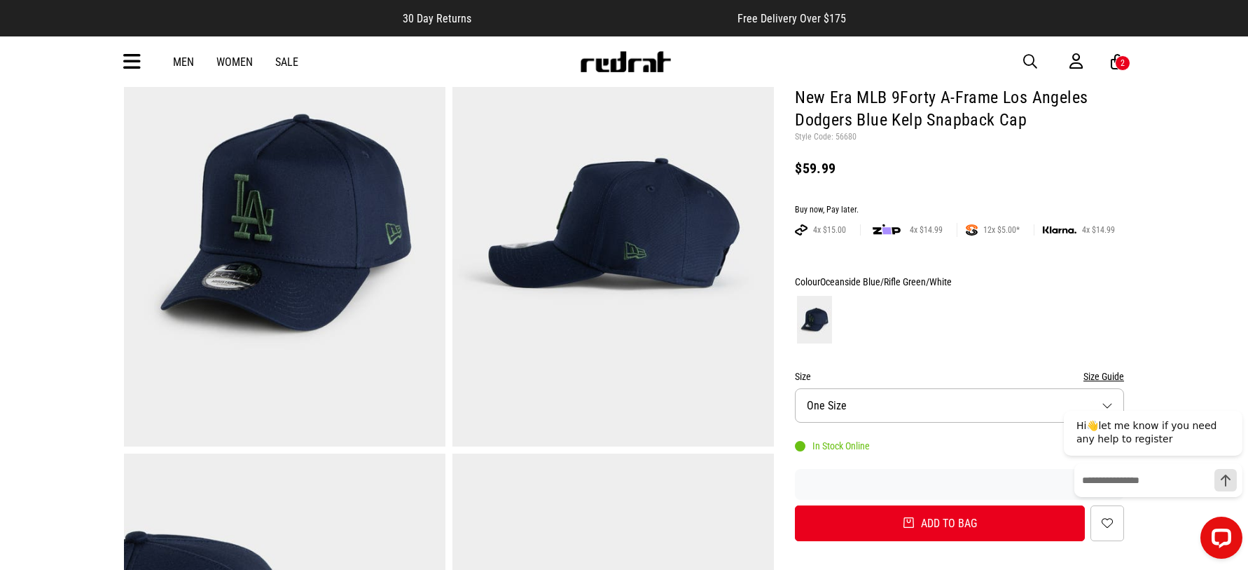
scroll to position [140, 0]
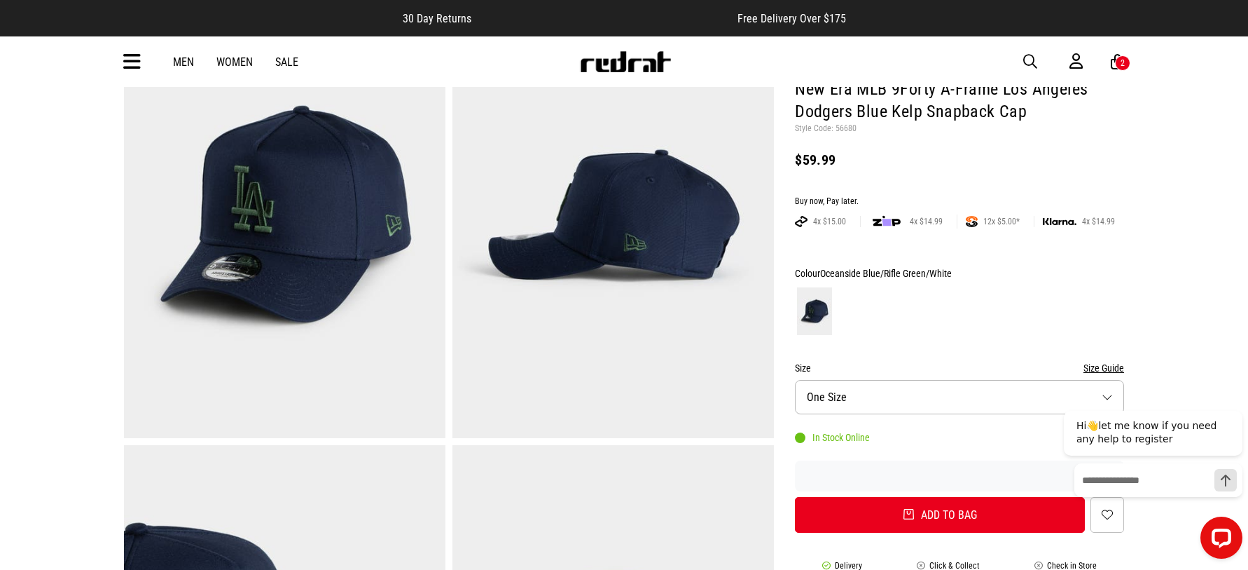
drag, startPoint x: 888, startPoint y: 514, endPoint x: 868, endPoint y: 493, distance: 29.2
click at [888, 514] on button "Add to bag" at bounding box center [940, 515] width 290 height 36
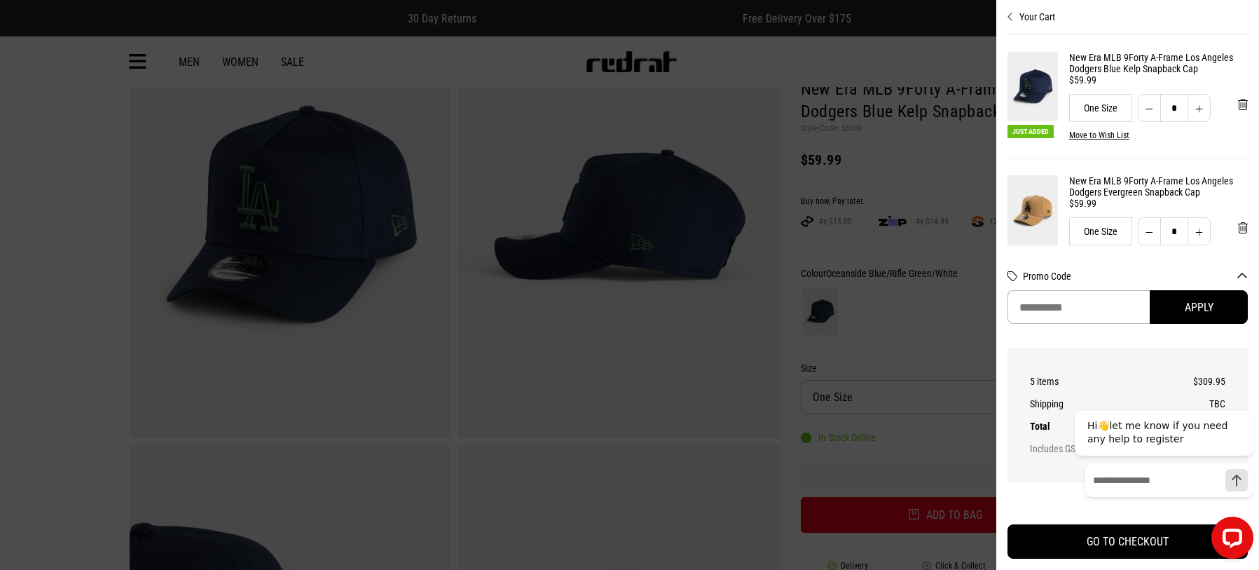
click at [1031, 15] on button "Your Cart" at bounding box center [1127, 11] width 240 height 22
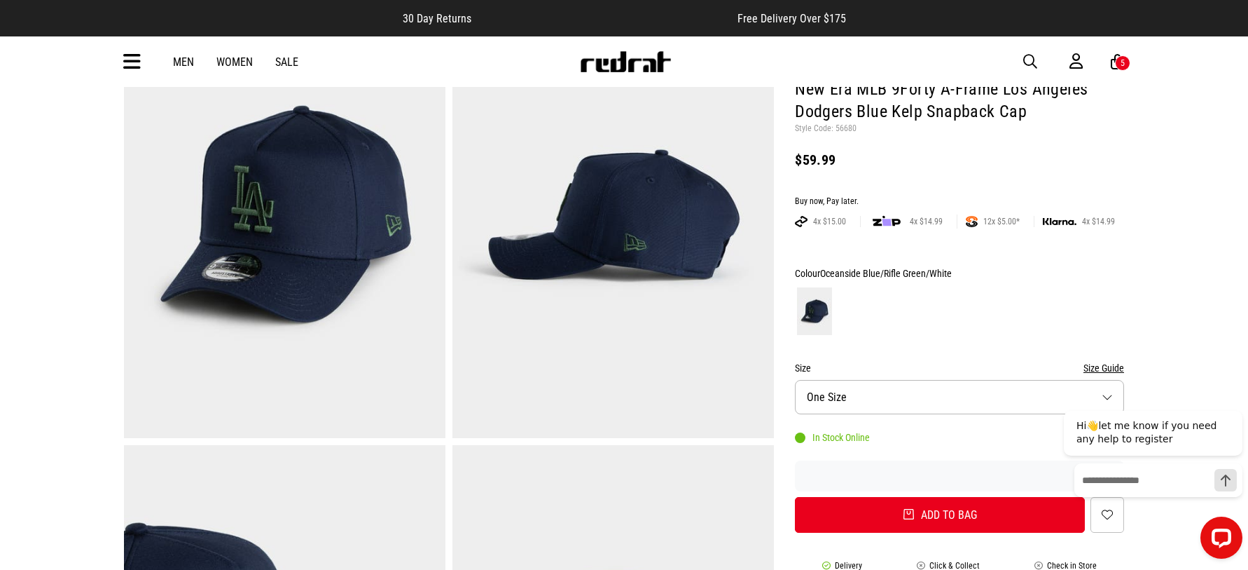
click at [1118, 65] on div "5" at bounding box center [1122, 62] width 15 height 15
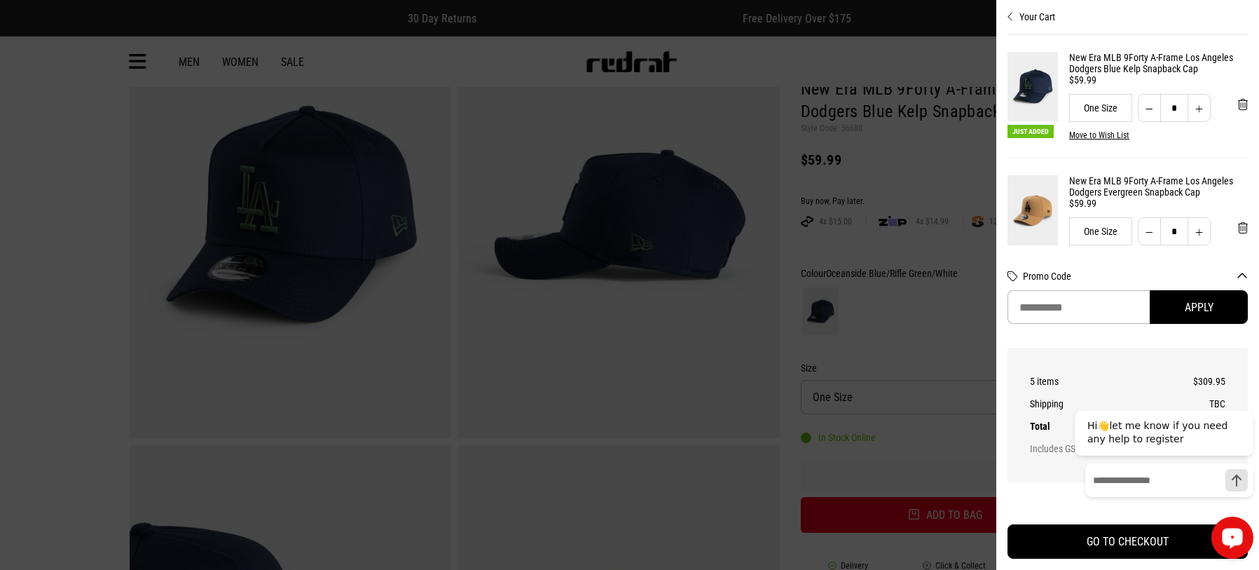
click at [1118, 538] on div at bounding box center [1164, 537] width 179 height 42
click at [1134, 543] on div at bounding box center [1164, 537] width 179 height 42
click at [1144, 547] on div at bounding box center [1164, 537] width 179 height 42
click at [1135, 535] on div at bounding box center [1164, 537] width 179 height 42
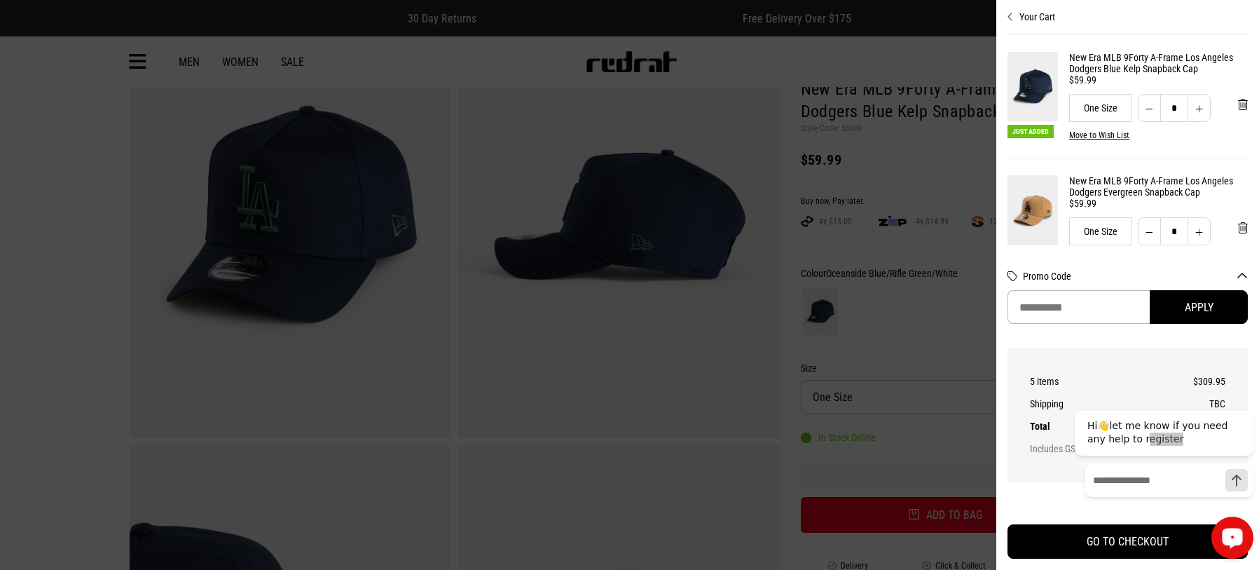
drag, startPoint x: 71, startPoint y: 150, endPoint x: 849, endPoint y: 515, distance: 859.1
click at [849, 515] on div at bounding box center [629, 285] width 1259 height 570
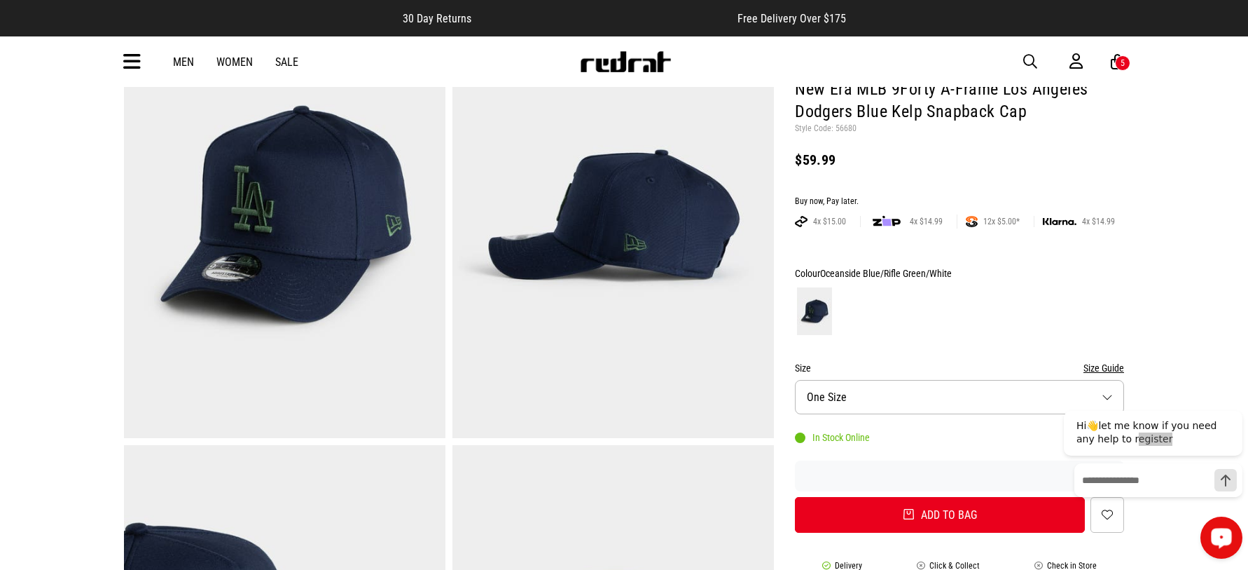
click at [1118, 63] on div "5" at bounding box center [1122, 62] width 15 height 15
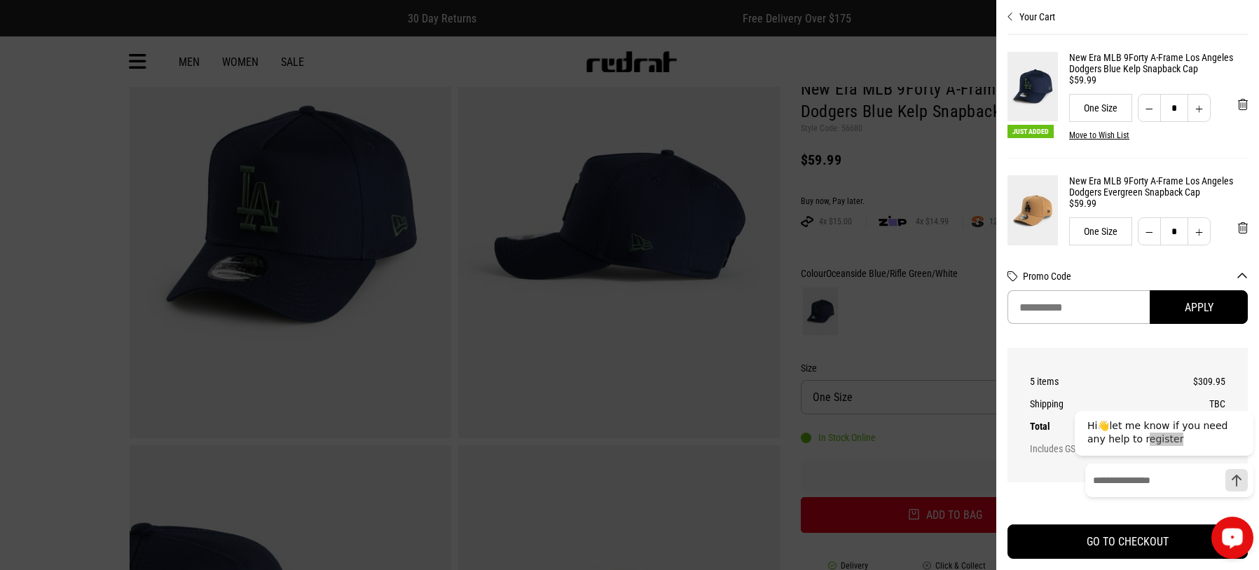
click at [1036, 18] on button "Your Cart" at bounding box center [1127, 11] width 240 height 22
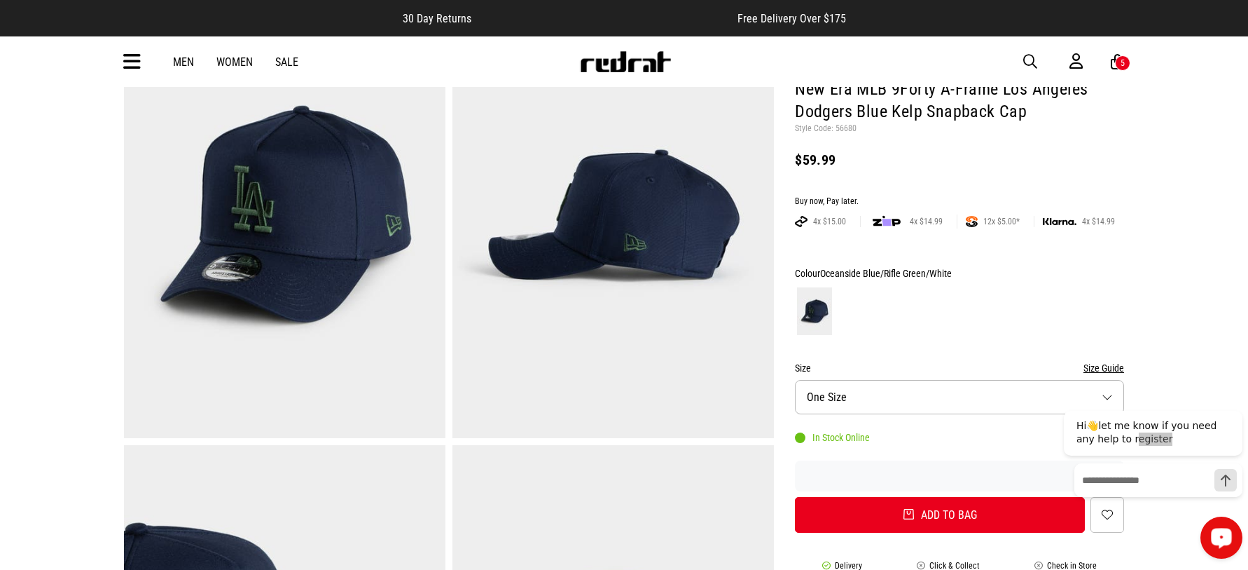
click at [1071, 64] on icon at bounding box center [1076, 62] width 13 height 18
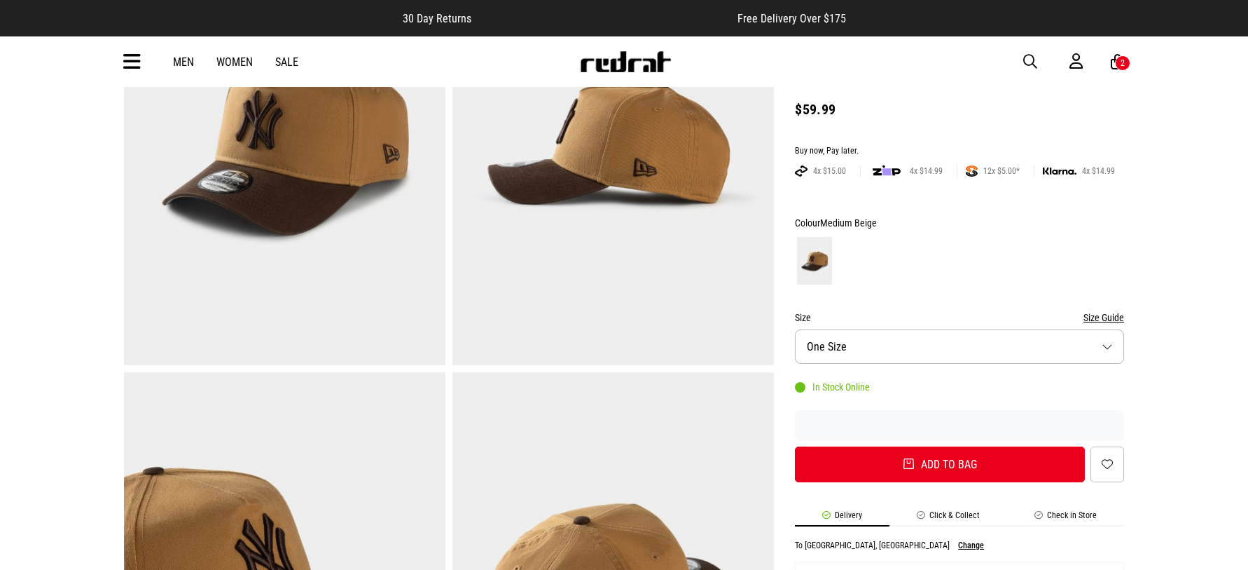
scroll to position [350, 0]
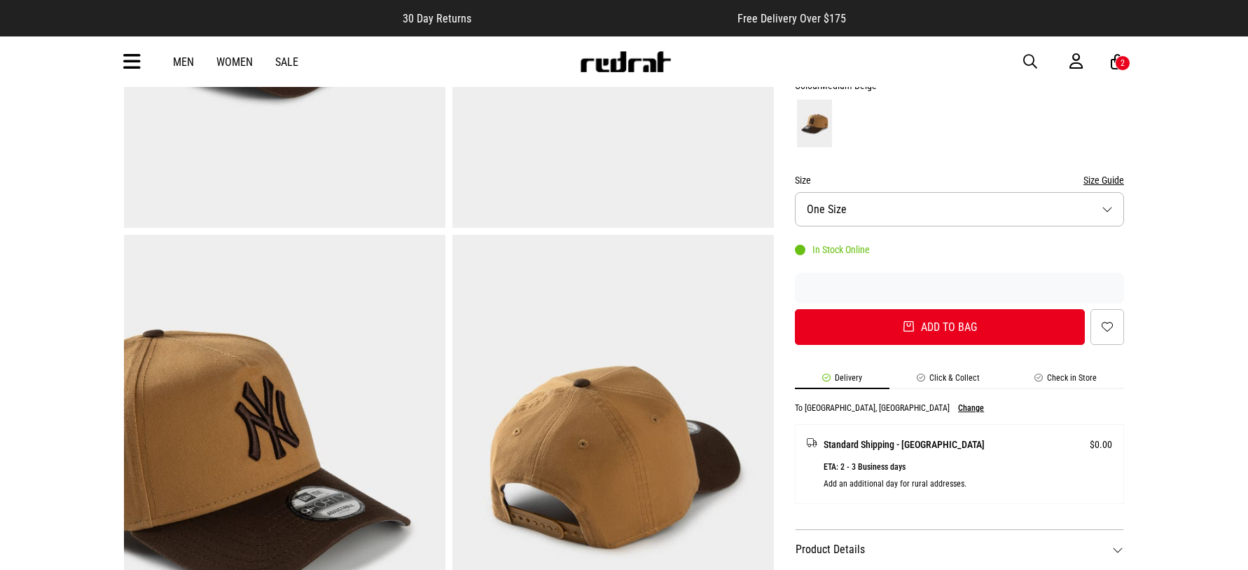
click at [629, 487] on img at bounding box center [614, 456] width 322 height 443
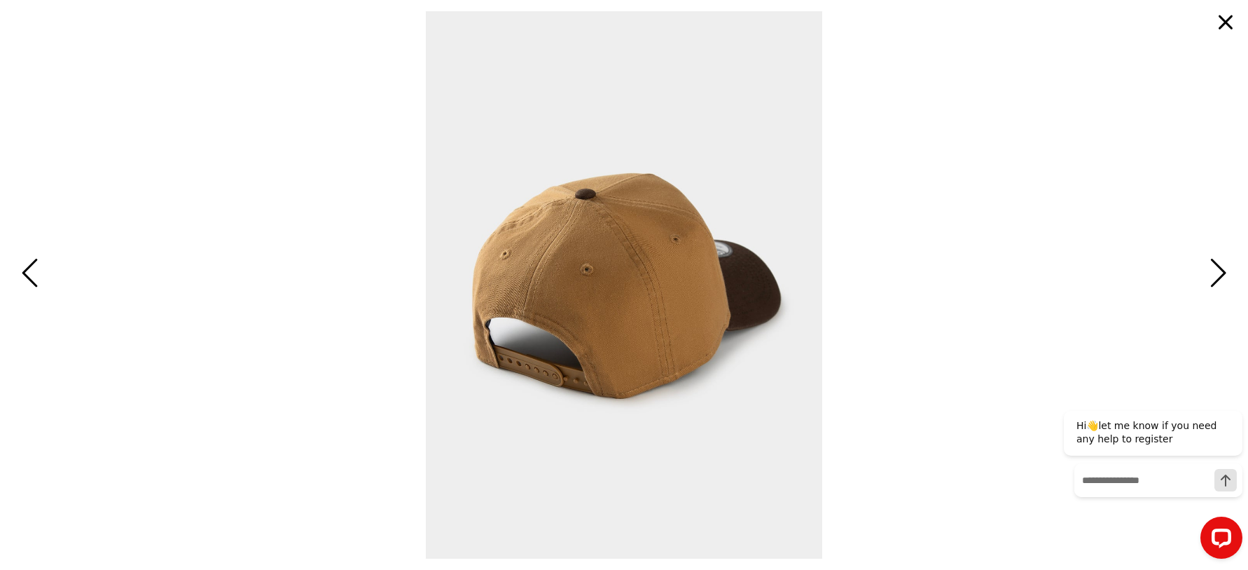
scroll to position [0, 0]
click at [1216, 287] on span "Next" at bounding box center [1217, 274] width 22 height 41
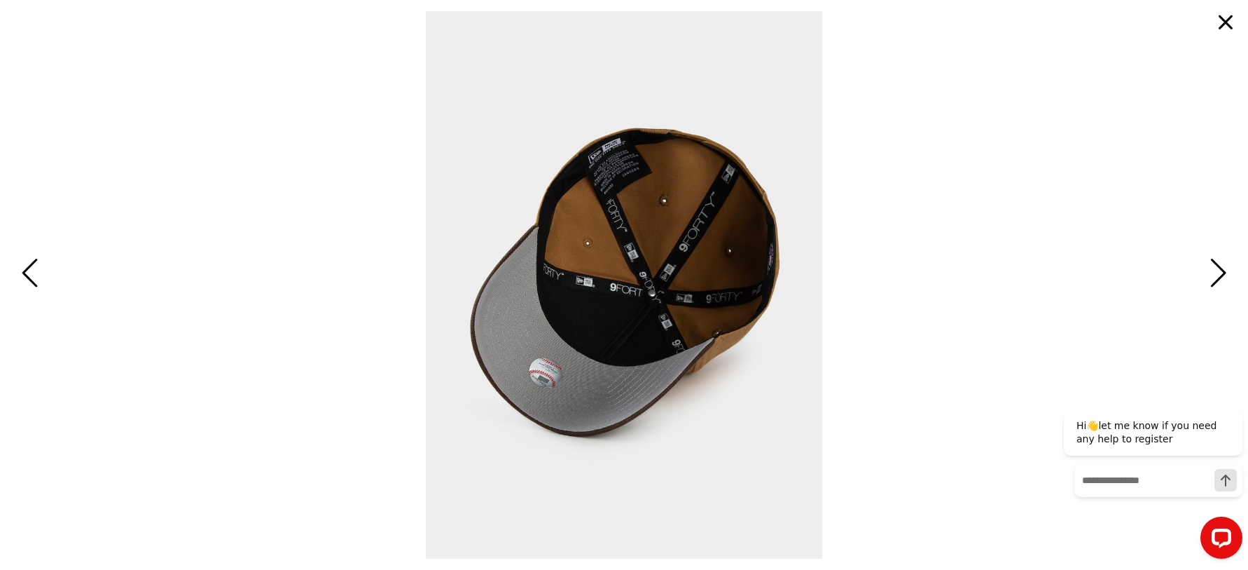
click at [1216, 285] on span "Next" at bounding box center [1217, 274] width 22 height 41
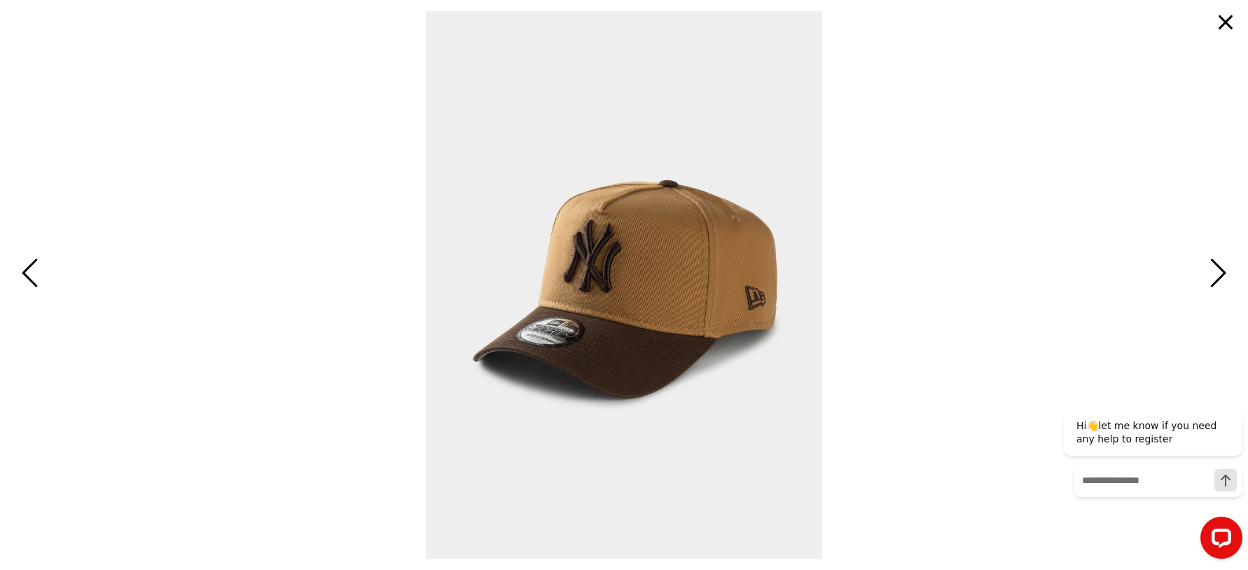
click at [1223, 18] on button "button" at bounding box center [1226, 23] width 34 height 34
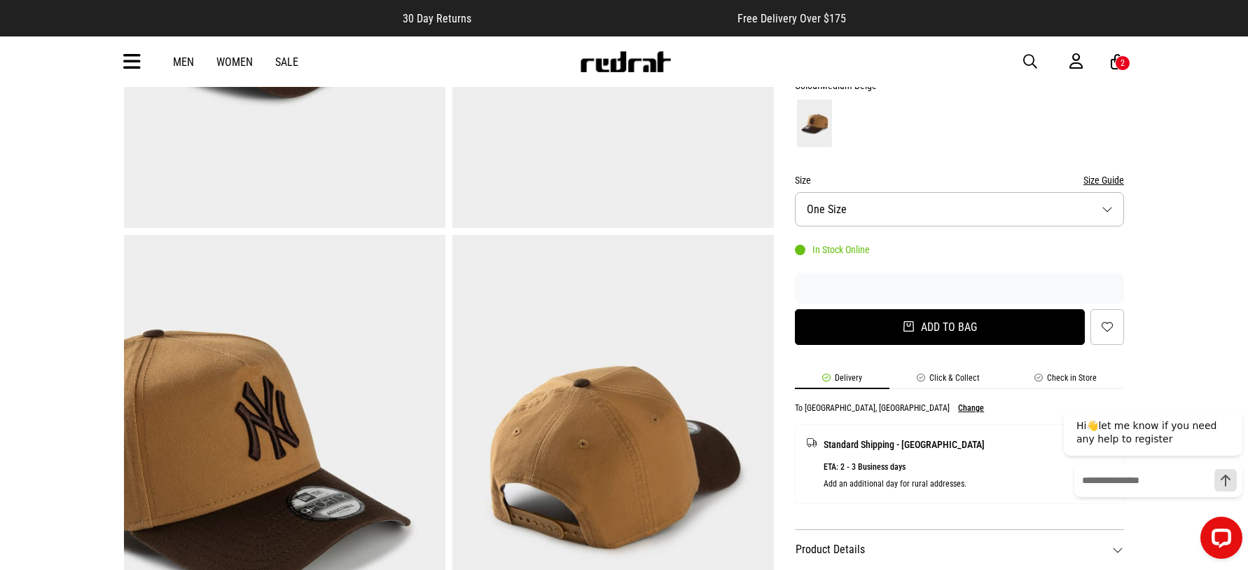
click at [923, 309] on button "Add to bag" at bounding box center [940, 327] width 290 height 36
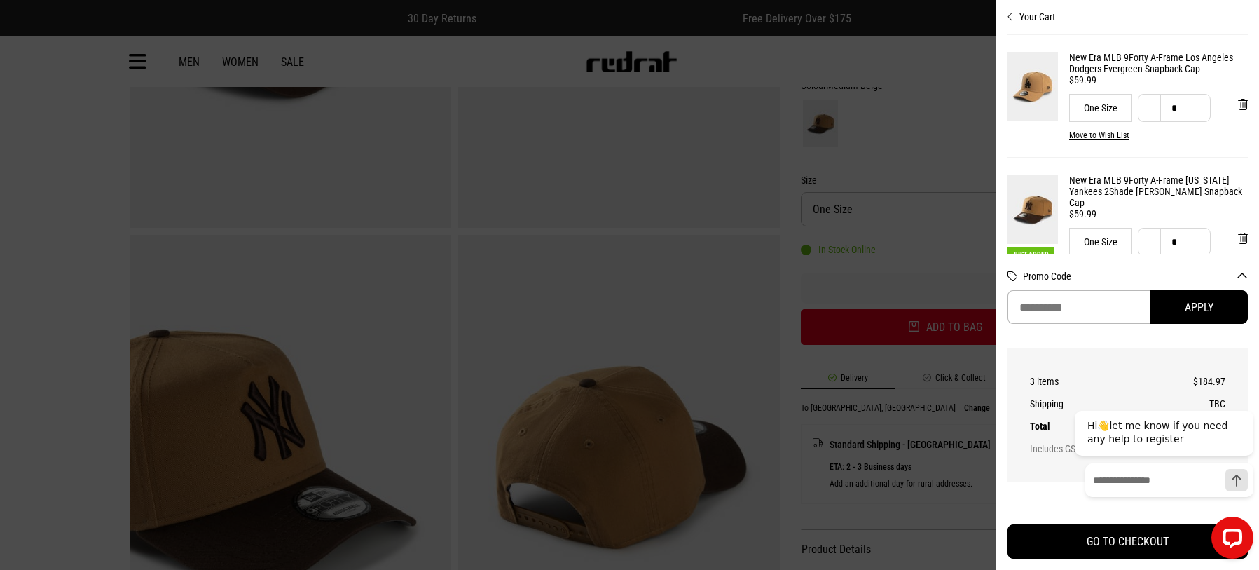
click at [1008, 16] on icon "Close cart preview" at bounding box center [1010, 16] width 6 height 11
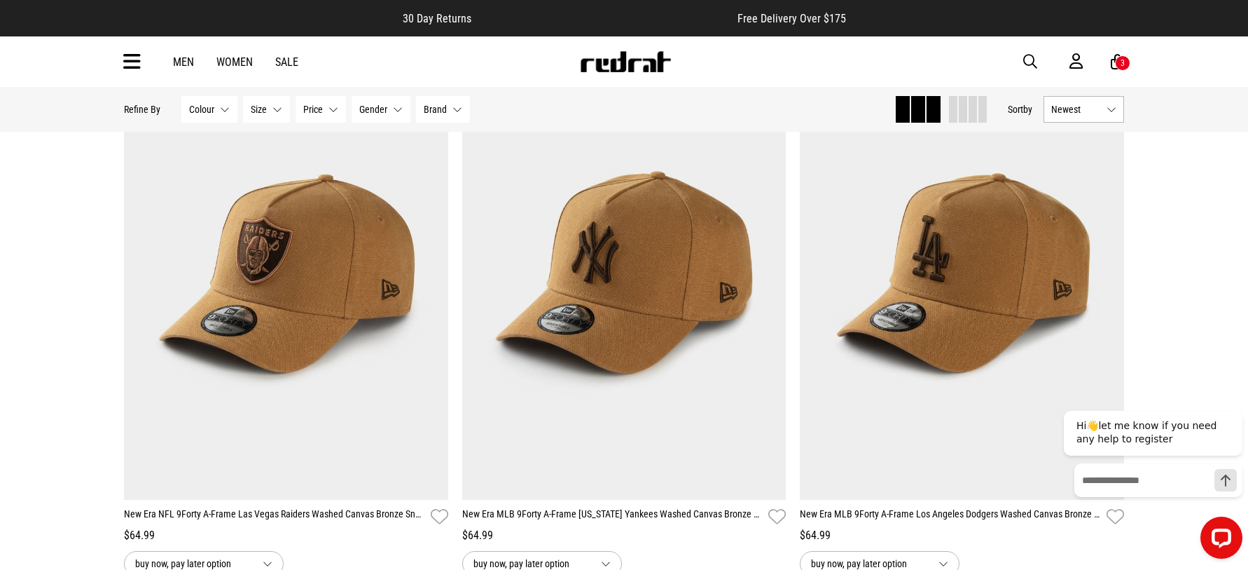
scroll to position [3013, 0]
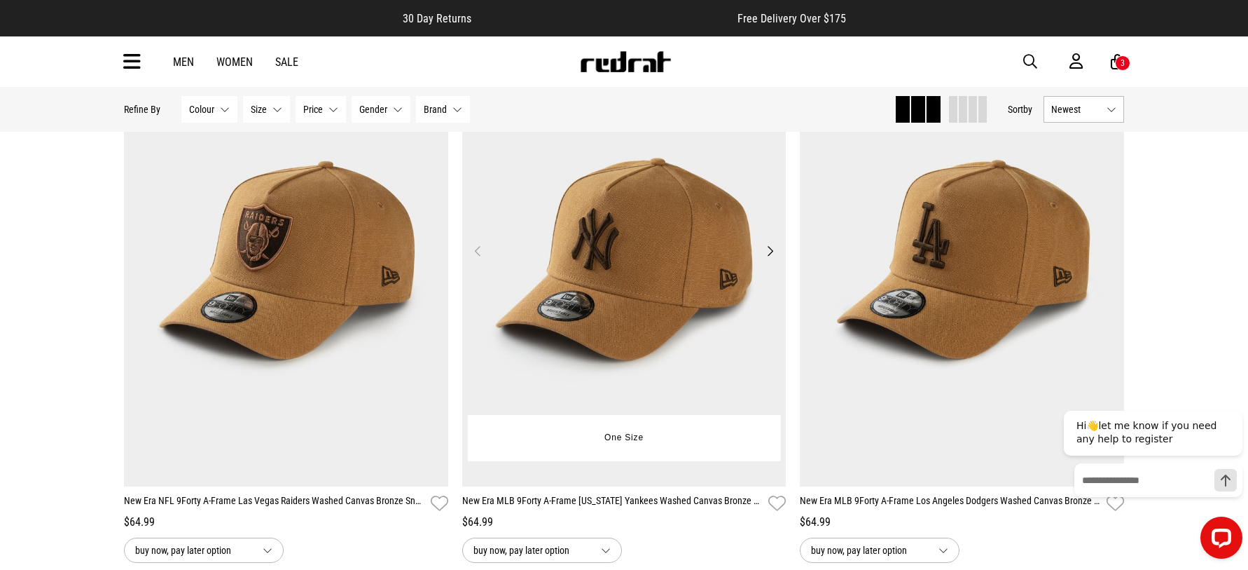
click at [640, 348] on img at bounding box center [624, 259] width 324 height 454
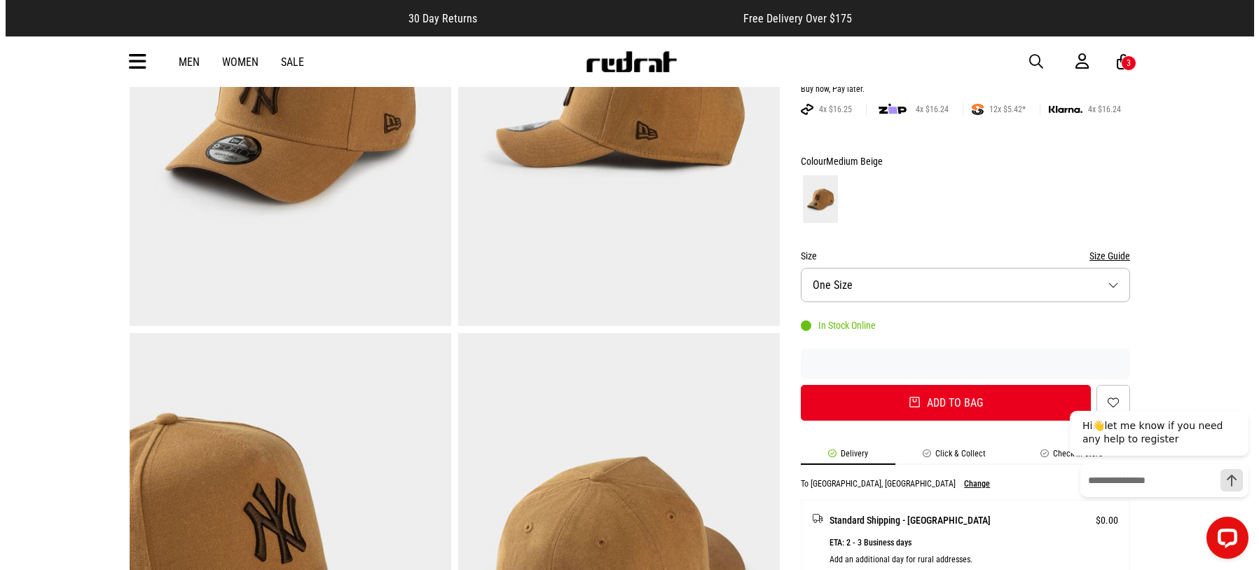
scroll to position [140, 0]
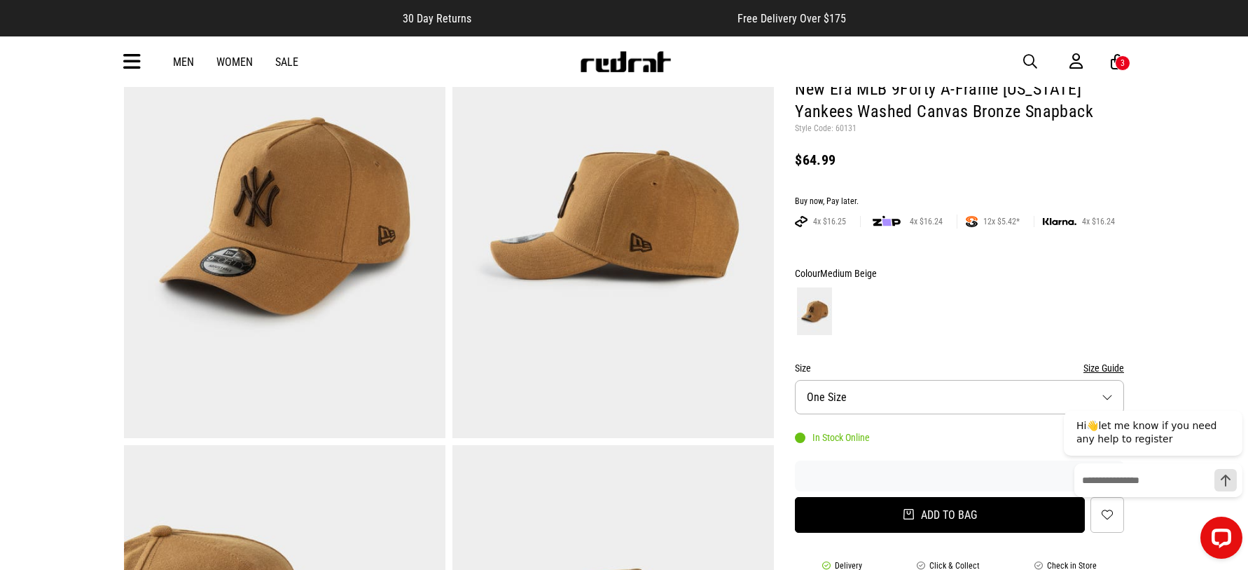
click at [910, 518] on button "Add to bag" at bounding box center [940, 515] width 290 height 36
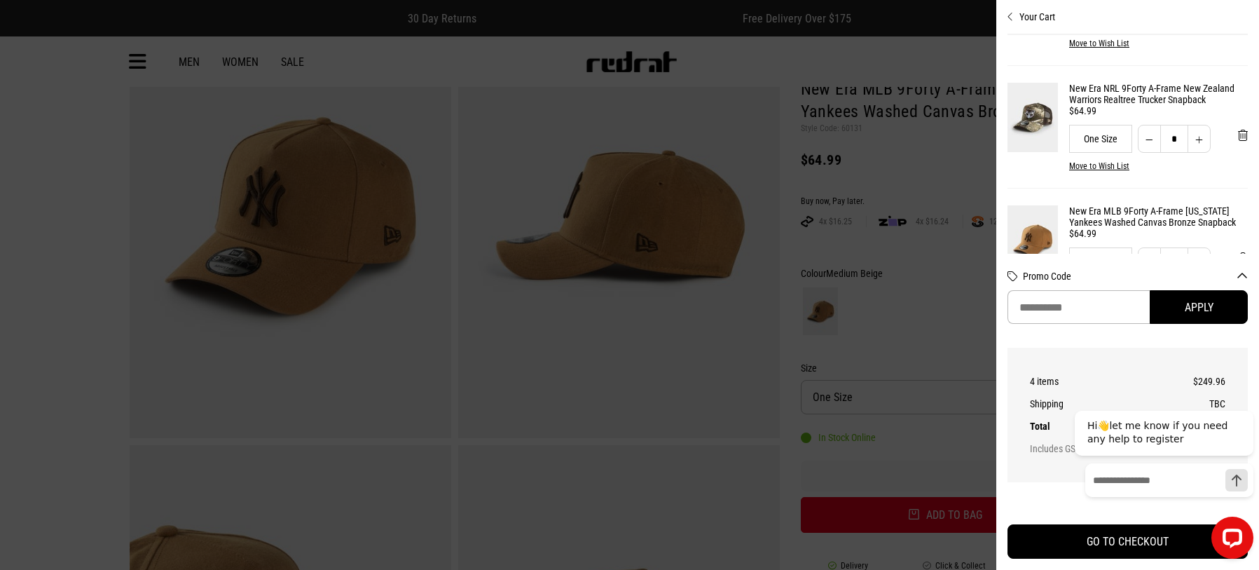
scroll to position [336, 0]
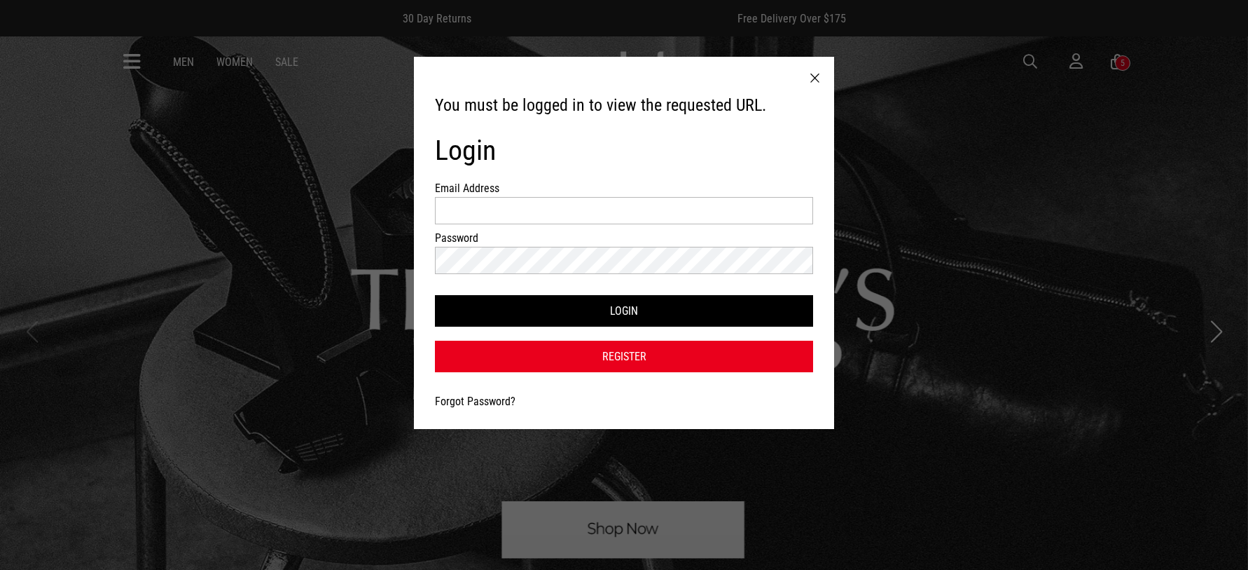
click at [820, 78] on div at bounding box center [815, 78] width 39 height 43
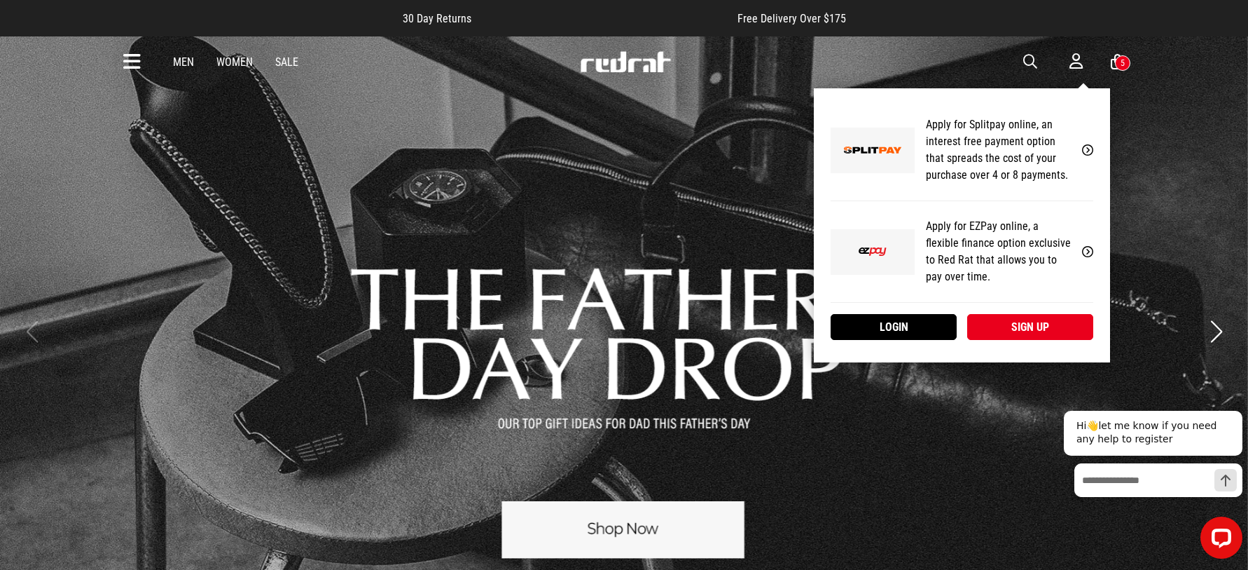
click at [1071, 61] on icon at bounding box center [1076, 62] width 13 height 18
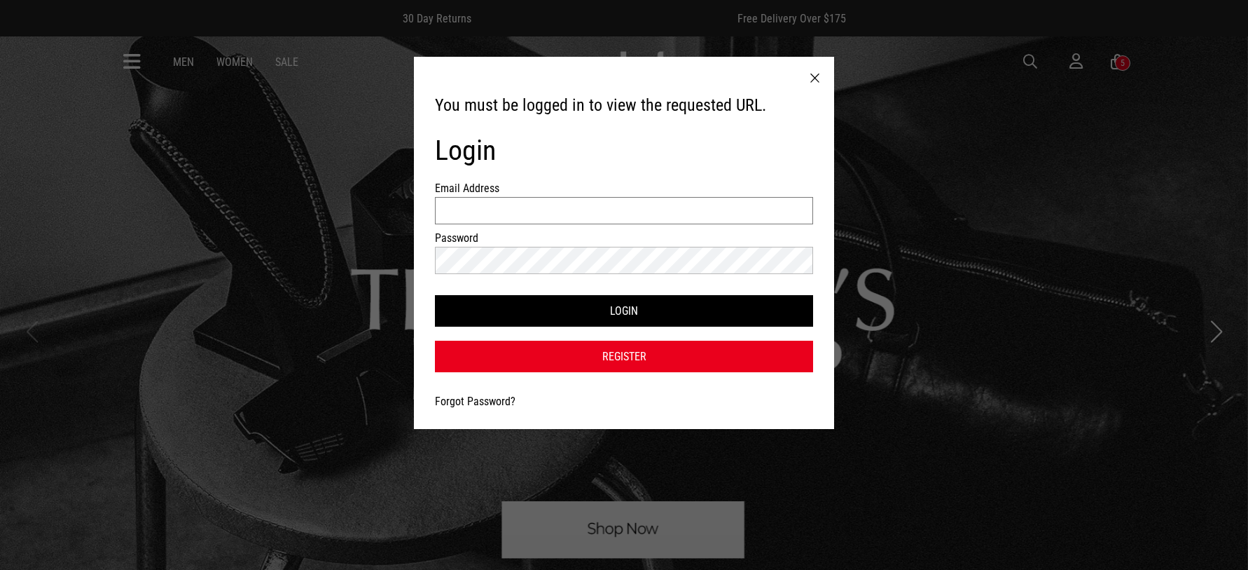
click at [635, 216] on input "Email Address" at bounding box center [624, 210] width 378 height 27
type input "**********"
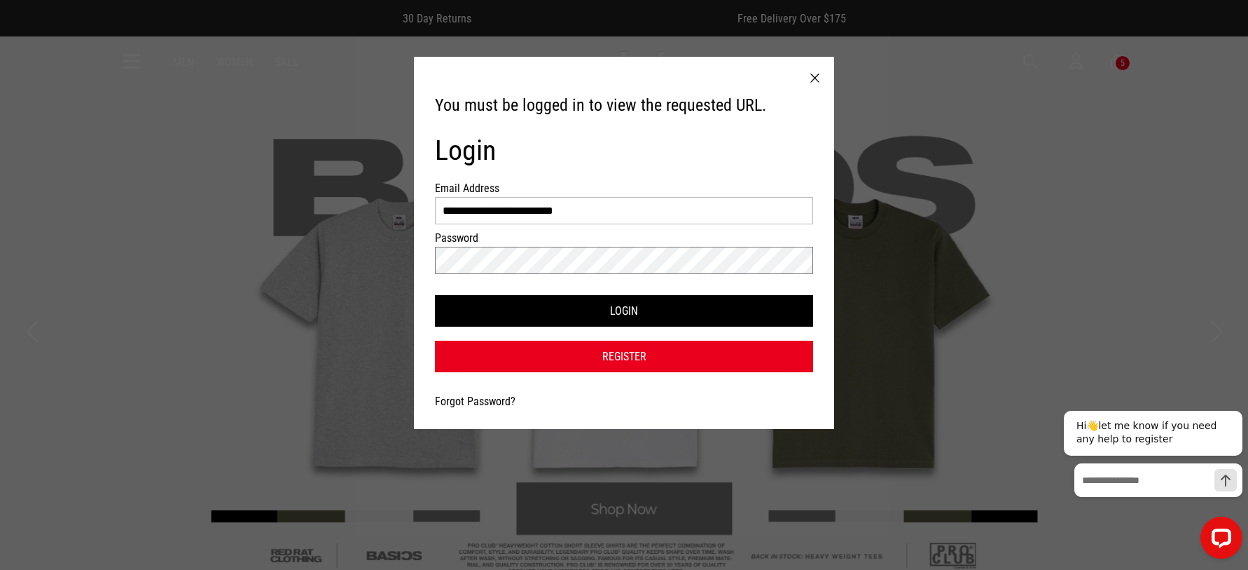
click at [435, 295] on button "Login" at bounding box center [624, 311] width 378 height 32
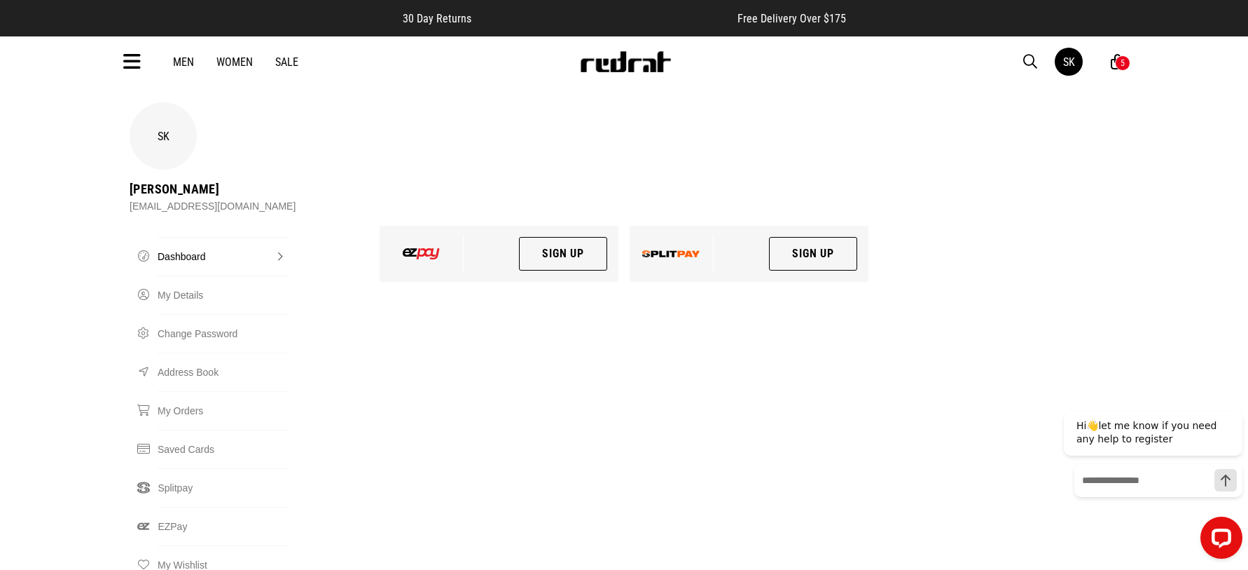
click at [1126, 59] on div "5" at bounding box center [1122, 62] width 15 height 15
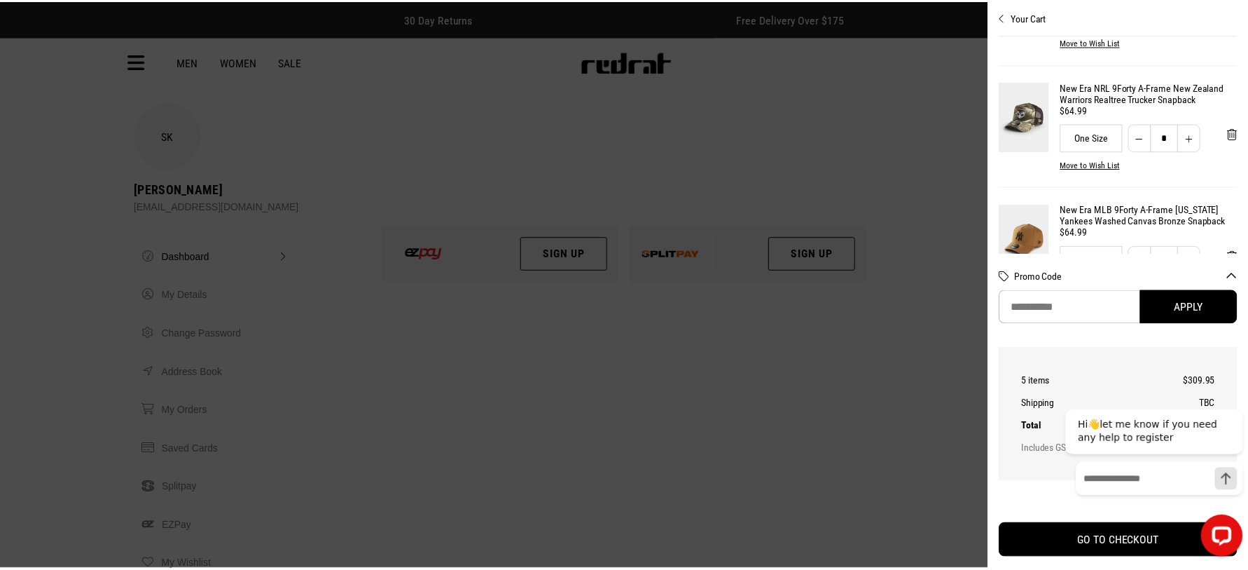
scroll to position [460, 0]
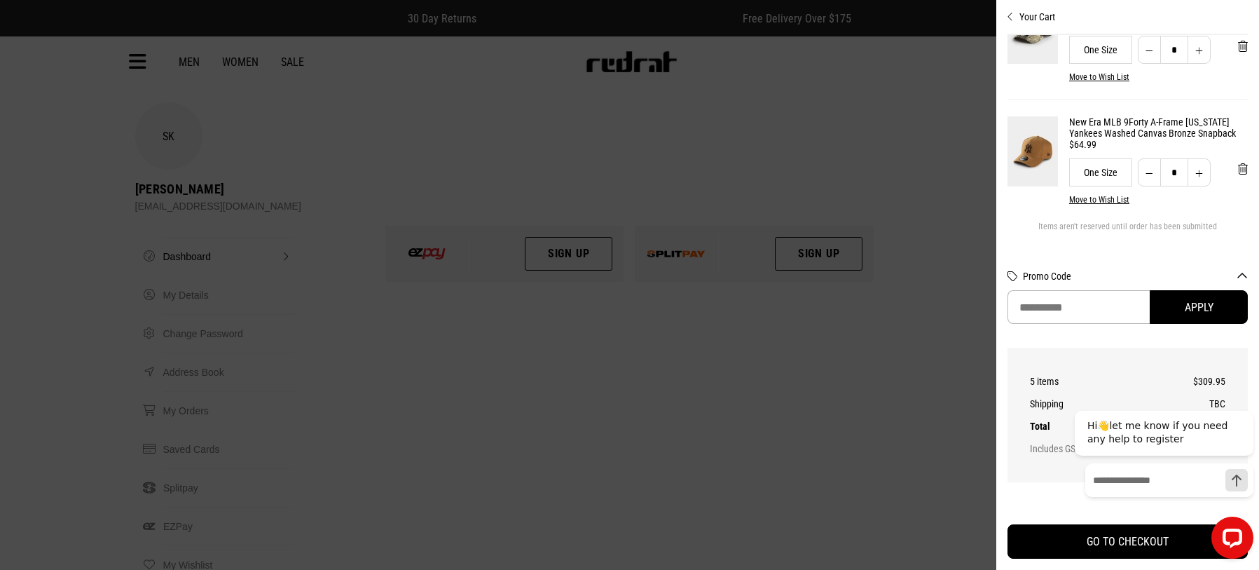
click at [1029, 11] on button "Your Cart" at bounding box center [1127, 11] width 240 height 22
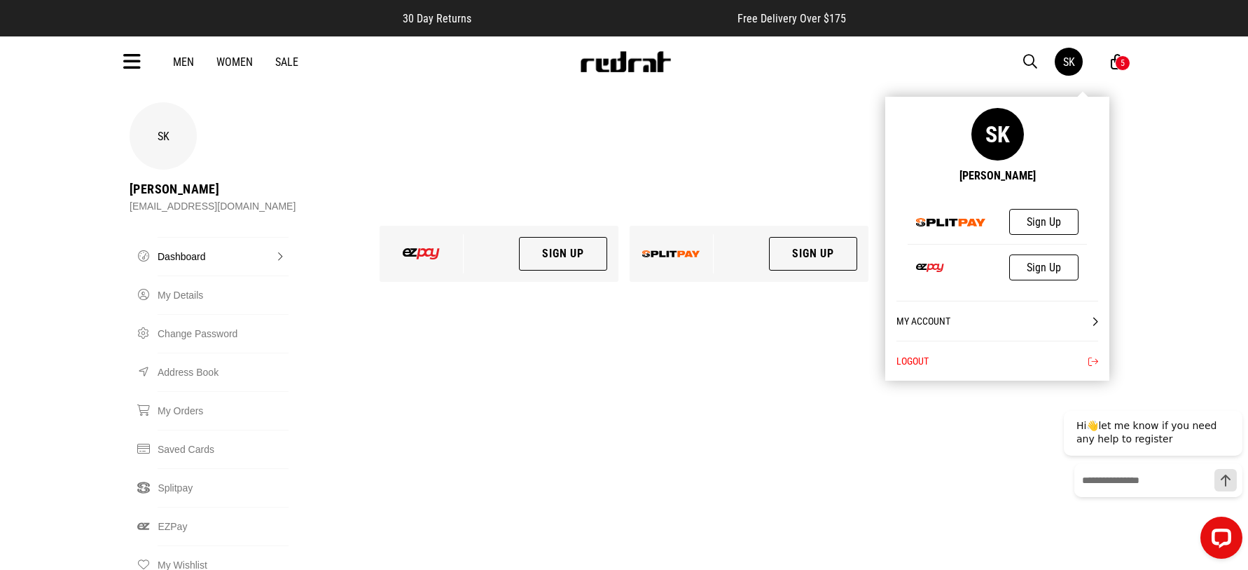
click at [1107, 57] on div "SK" at bounding box center [1083, 62] width 56 height 28
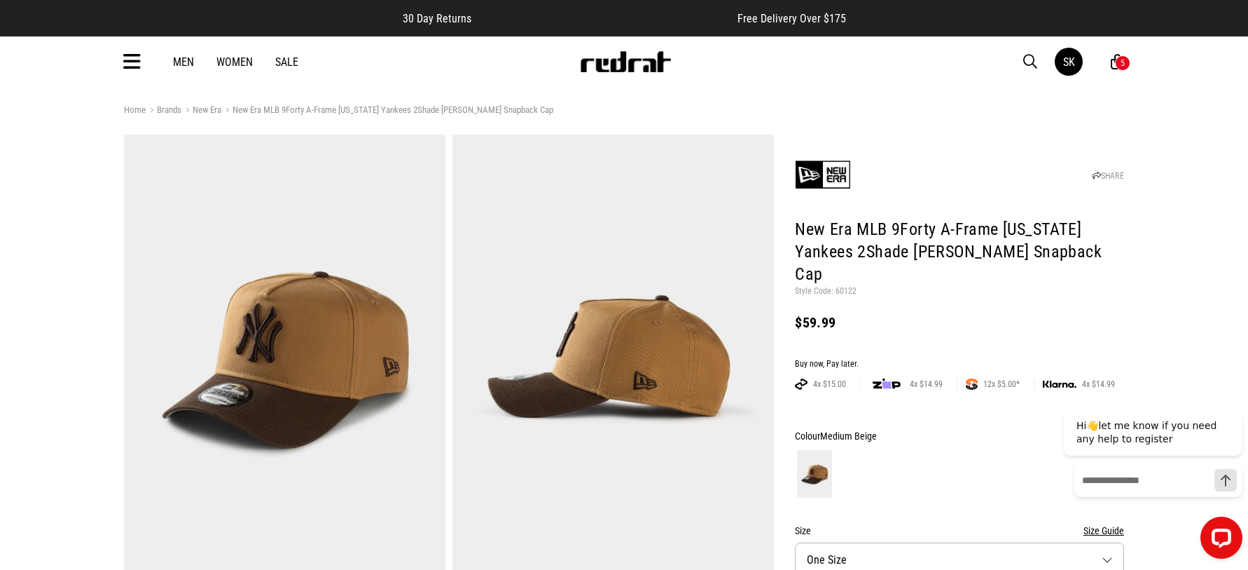
click at [1122, 58] on div "5" at bounding box center [1123, 63] width 4 height 10
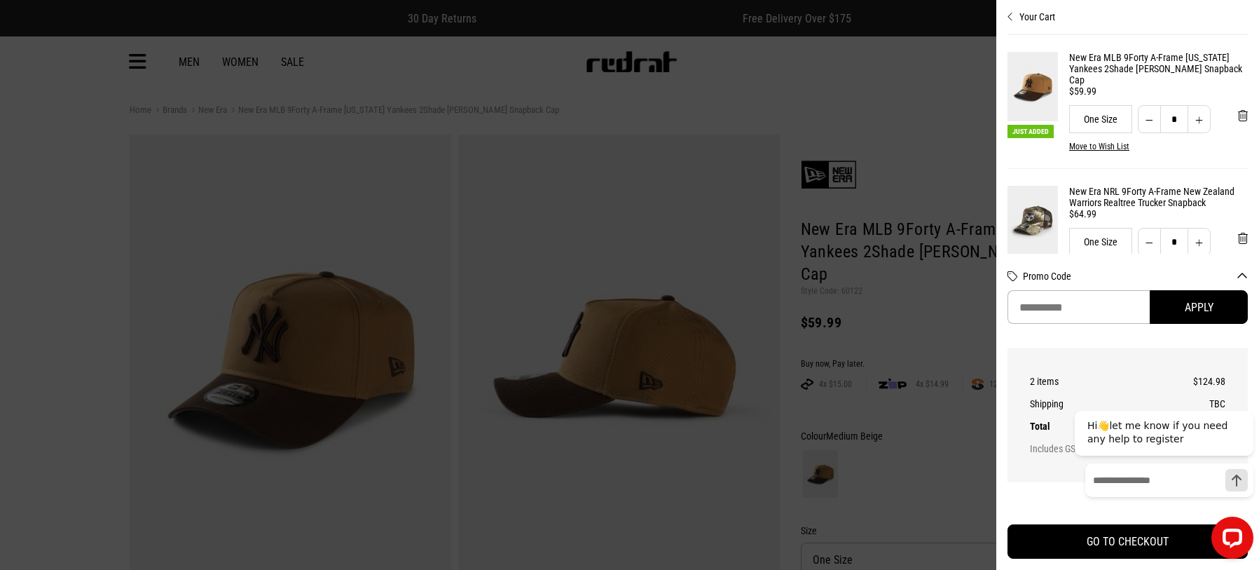
click at [641, 230] on div at bounding box center [629, 285] width 1259 height 570
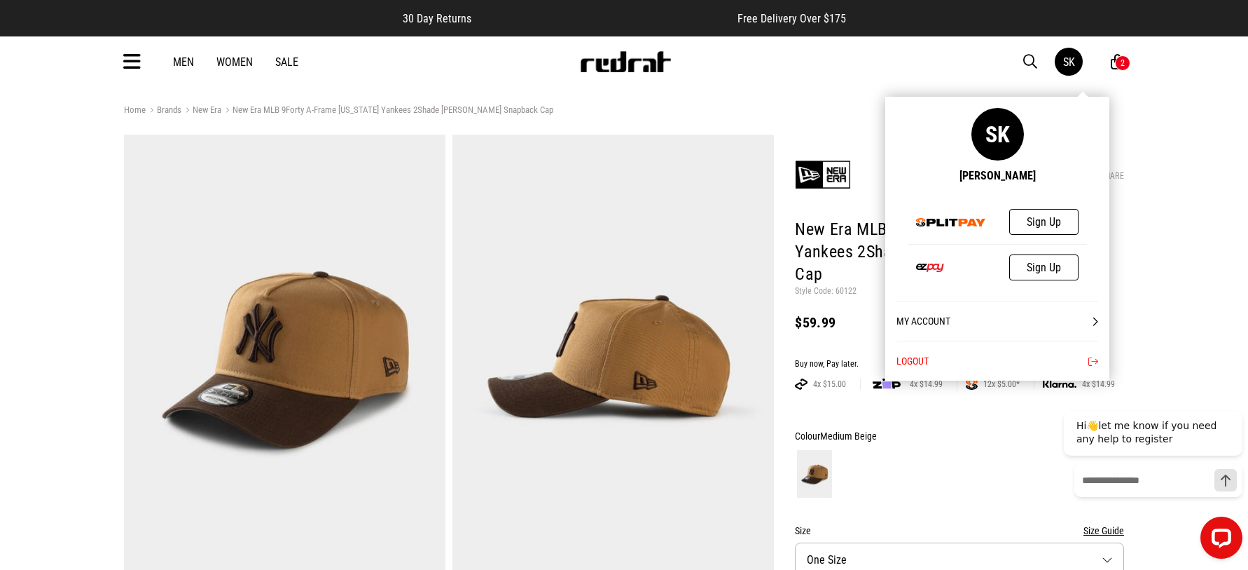
click at [1105, 66] on div "SK" at bounding box center [1083, 62] width 56 height 28
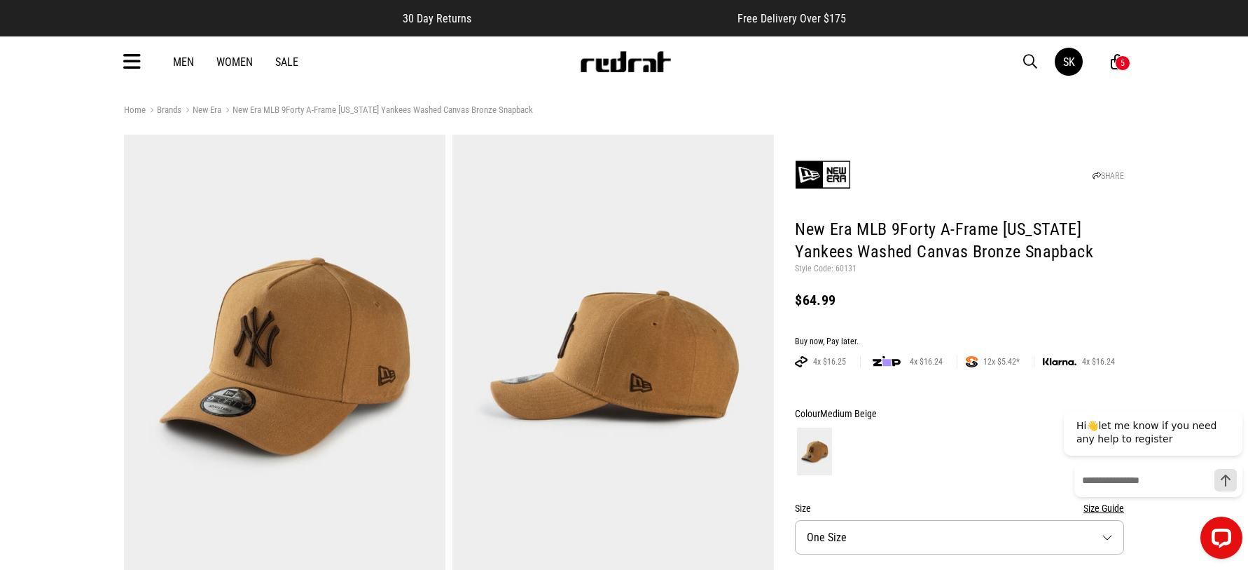
click at [1117, 56] on icon at bounding box center [1117, 62] width 13 height 18
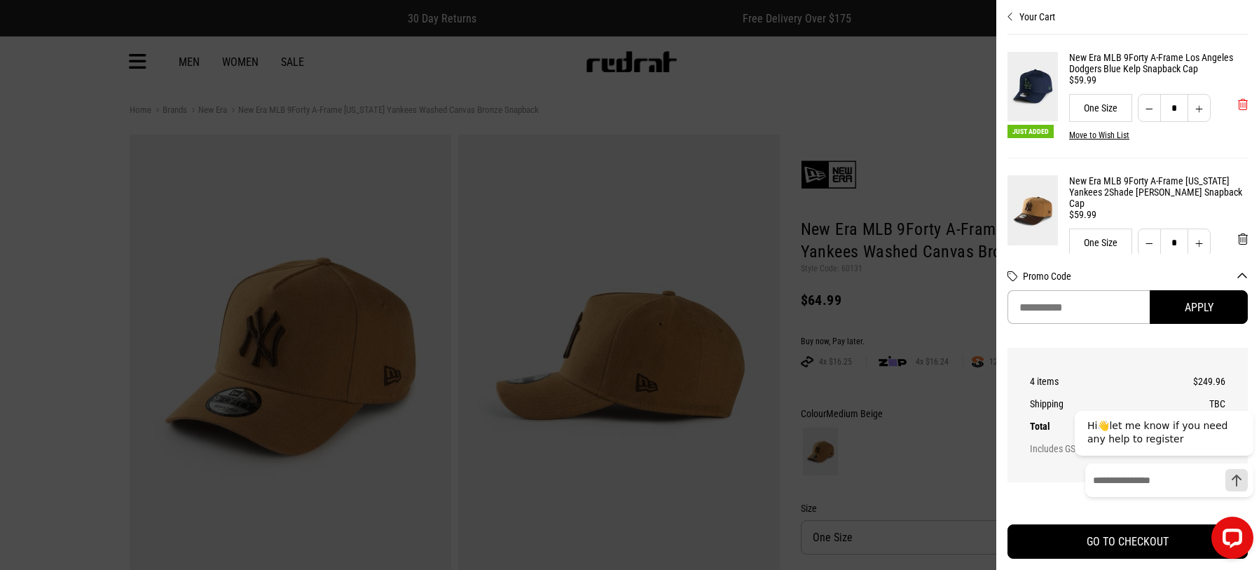
click at [1238, 102] on span "'Remove from cart" at bounding box center [1243, 104] width 10 height 13
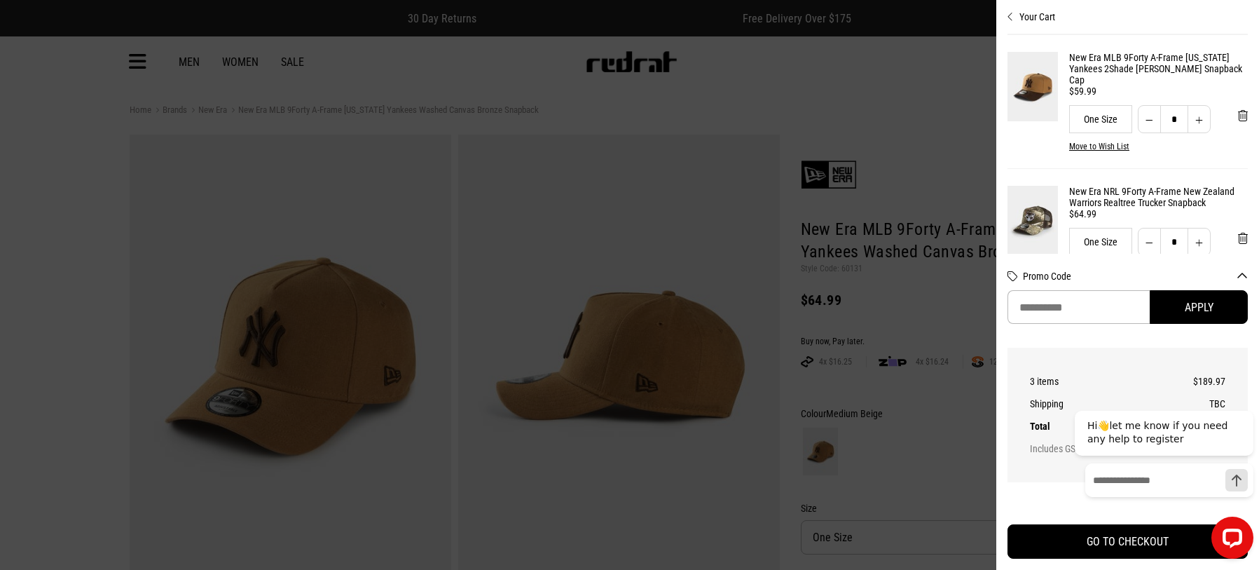
click at [135, 60] on div at bounding box center [629, 285] width 1259 height 570
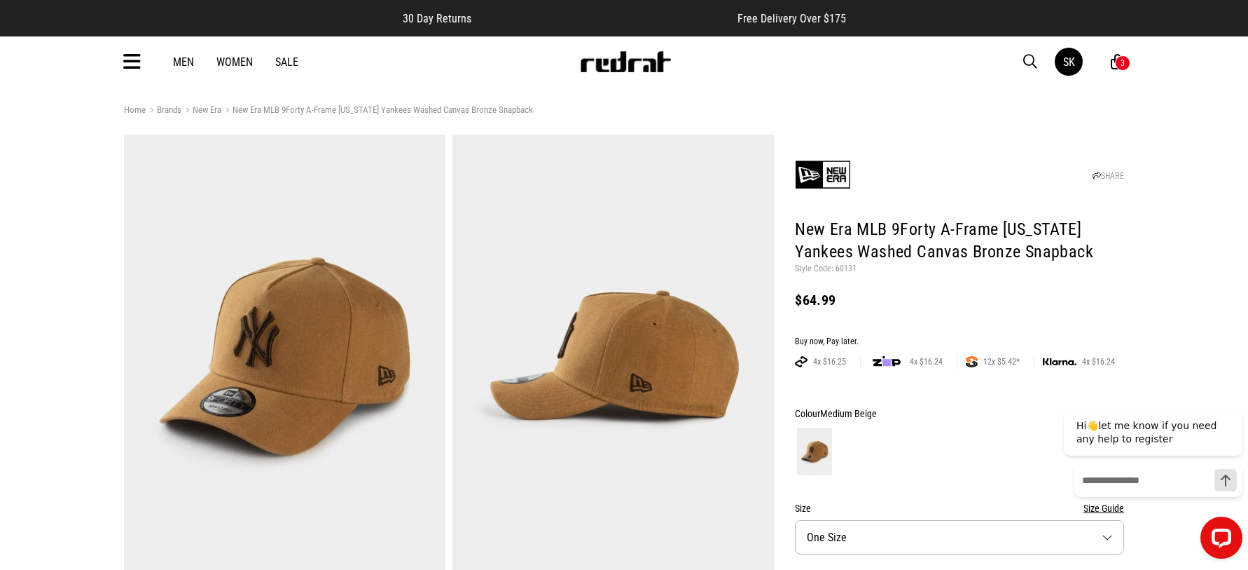
click at [143, 61] on div "Men Women Sale SK Hi, Shabrin New Back Footwear Back Mens Back Womens Back Yout…" at bounding box center [624, 61] width 1023 height 50
drag, startPoint x: 999, startPoint y: 229, endPoint x: 852, endPoint y: 252, distance: 148.8
click at [852, 252] on h1 "New Era MLB 9Forty A-Frame [US_STATE] Yankees Washed Canvas Bronze Snapback" at bounding box center [959, 241] width 329 height 45
copy h1 "[US_STATE] Yankees"
drag, startPoint x: 1033, startPoint y: 63, endPoint x: 669, endPoint y: 130, distance: 369.7
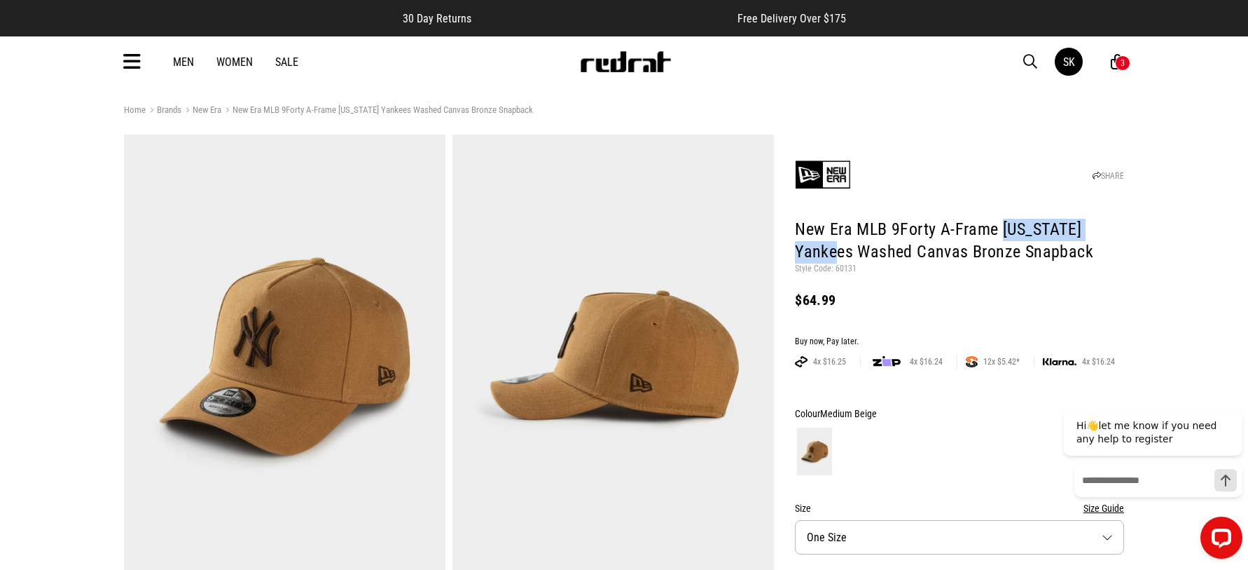
click at [1033, 62] on span "button" at bounding box center [1031, 61] width 14 height 17
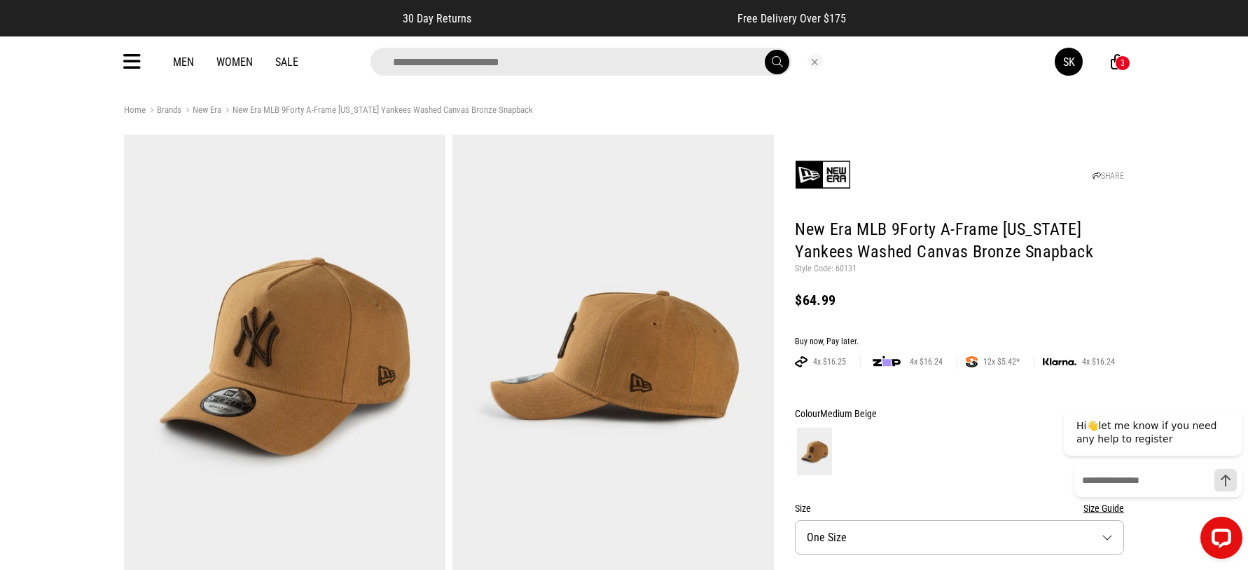
click at [469, 69] on input "search" at bounding box center [581, 62] width 421 height 28
type input "**********"
click at [765, 50] on button "submit" at bounding box center [777, 62] width 25 height 25
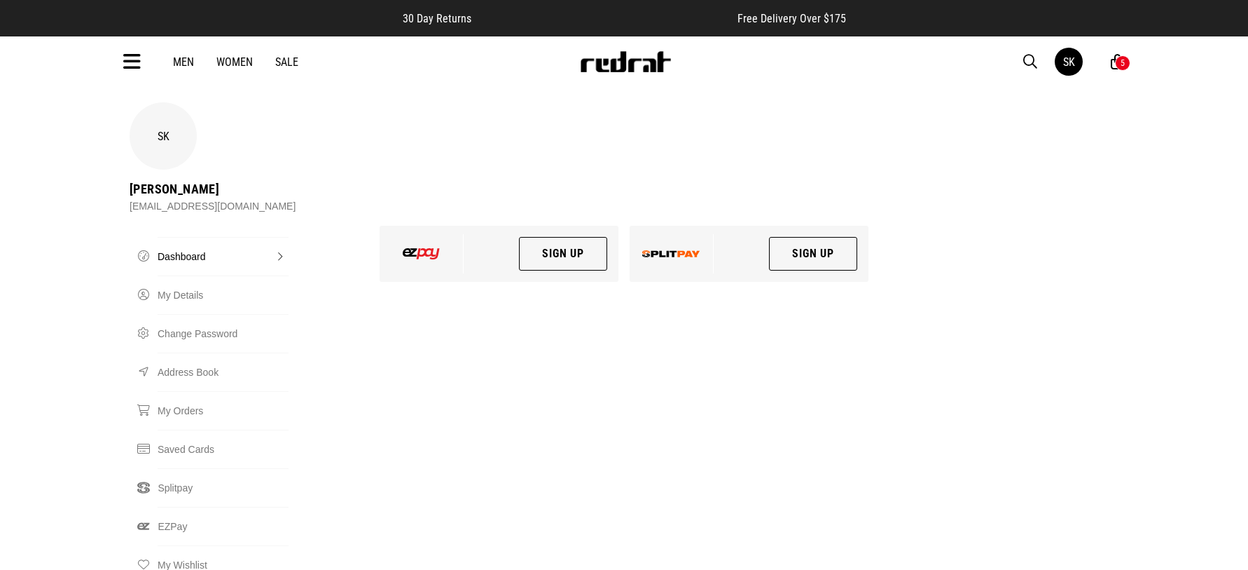
click at [1120, 60] on div "5" at bounding box center [1122, 62] width 15 height 15
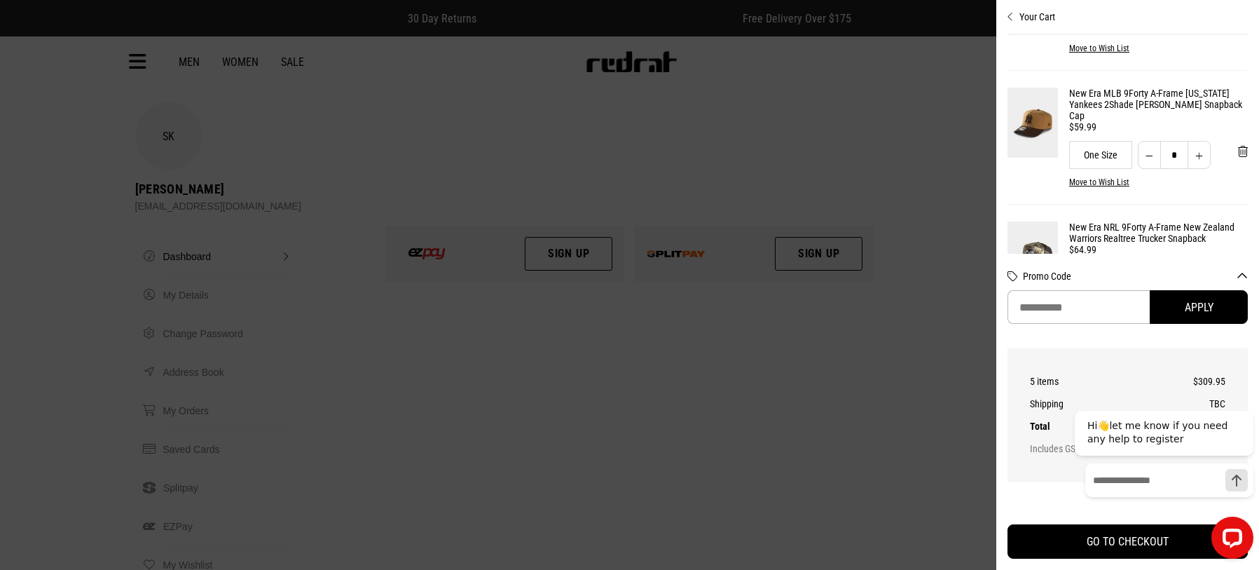
scroll to position [70, 0]
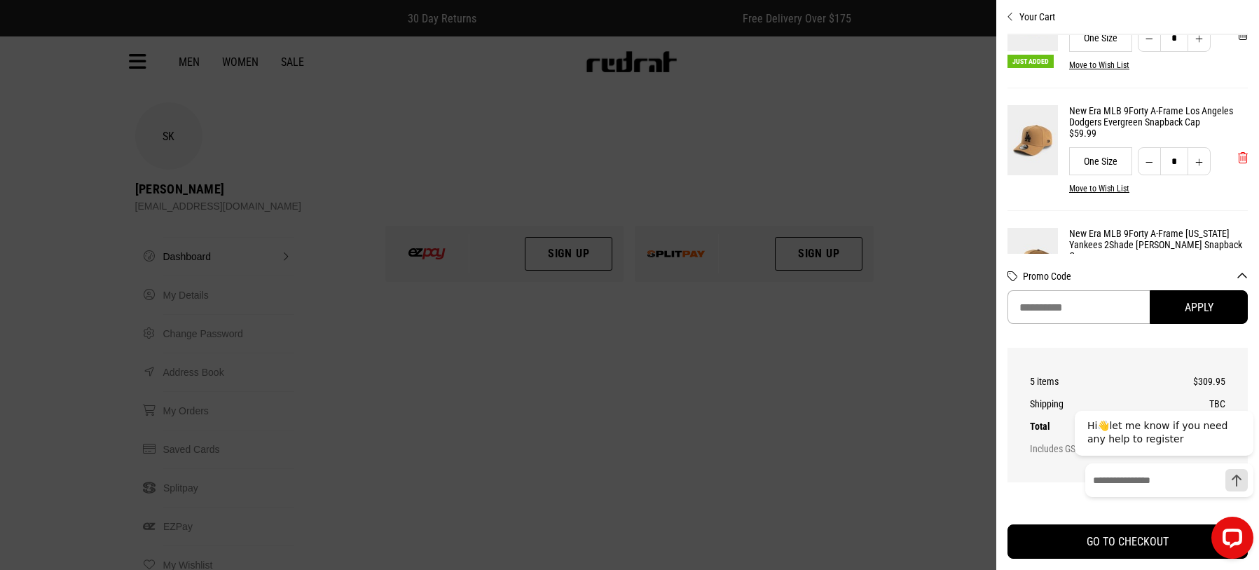
click at [1238, 160] on span "'Remove from cart" at bounding box center [1243, 157] width 10 height 13
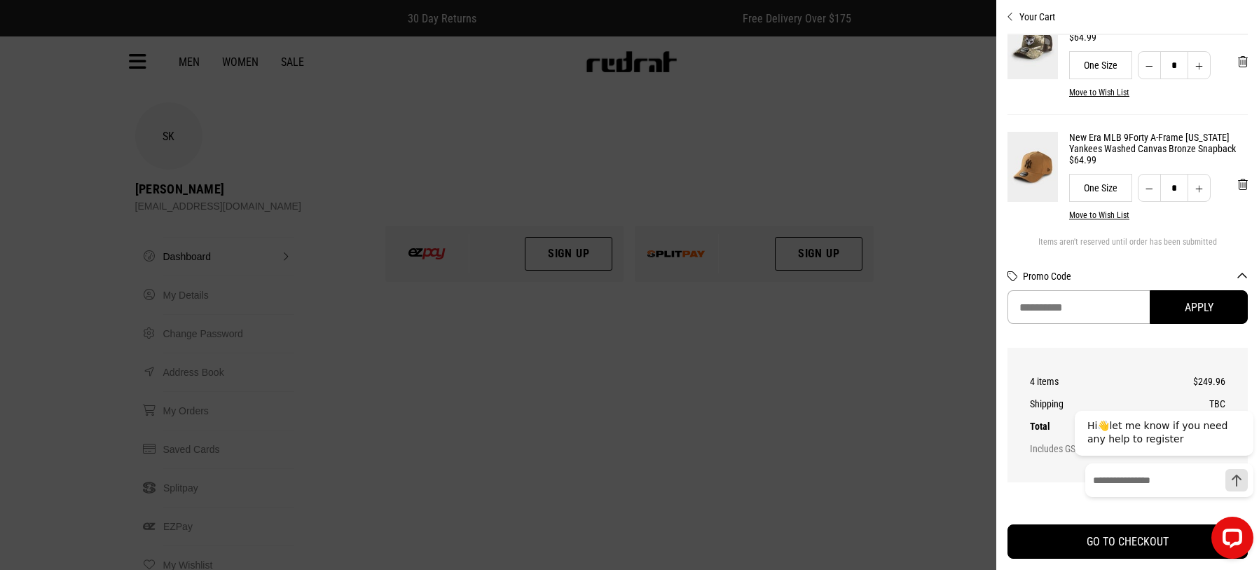
scroll to position [266, 0]
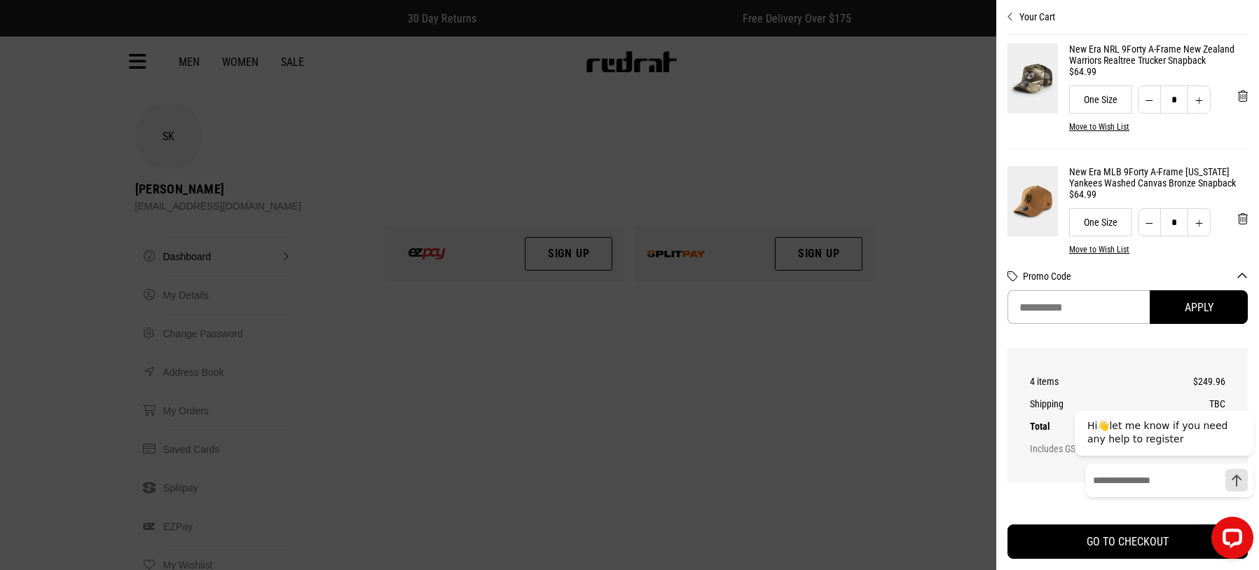
click at [1094, 66] on link "New Era NRL 9Forty A-Frame New Zealand Warriors Realtree Trucker Snapback" at bounding box center [1158, 54] width 179 height 22
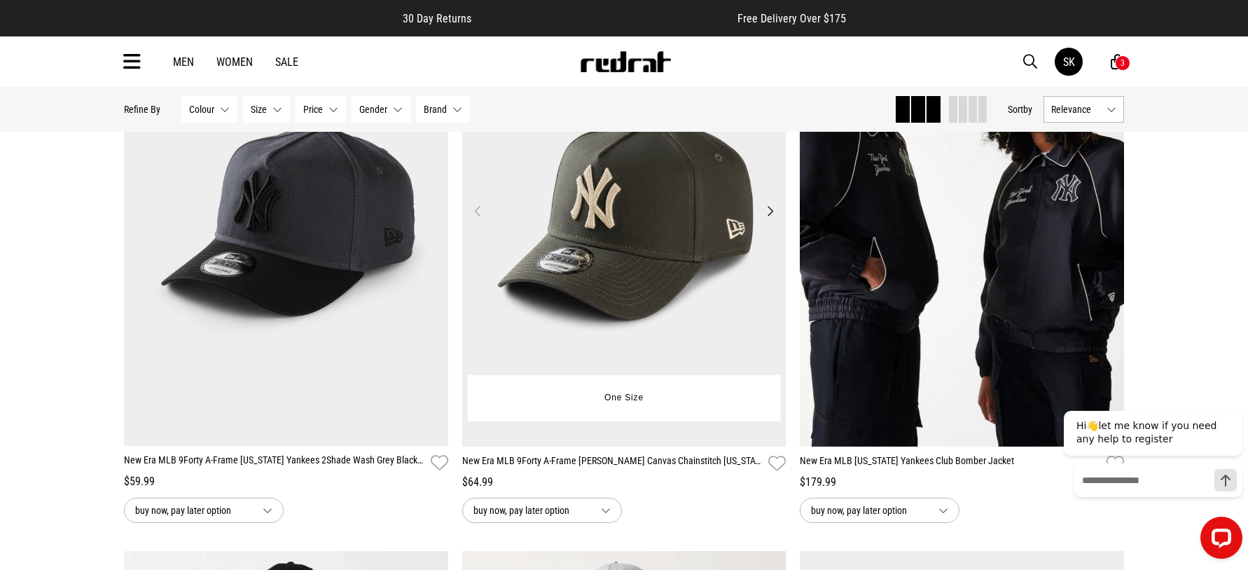
scroll to position [1892, 0]
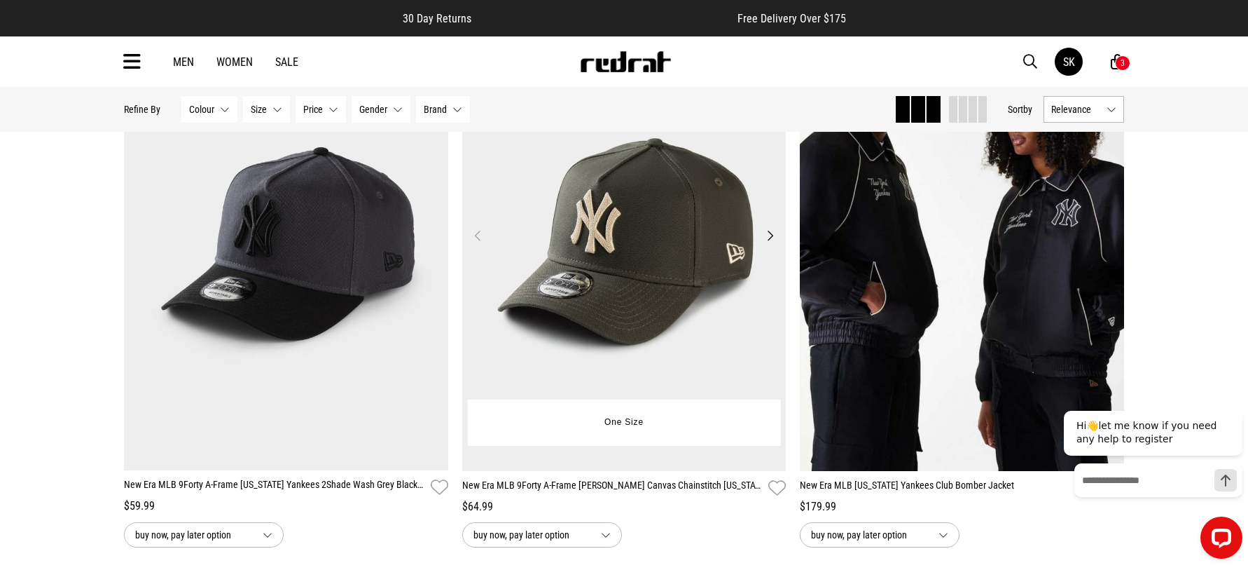
click at [770, 232] on button "Next" at bounding box center [771, 235] width 18 height 17
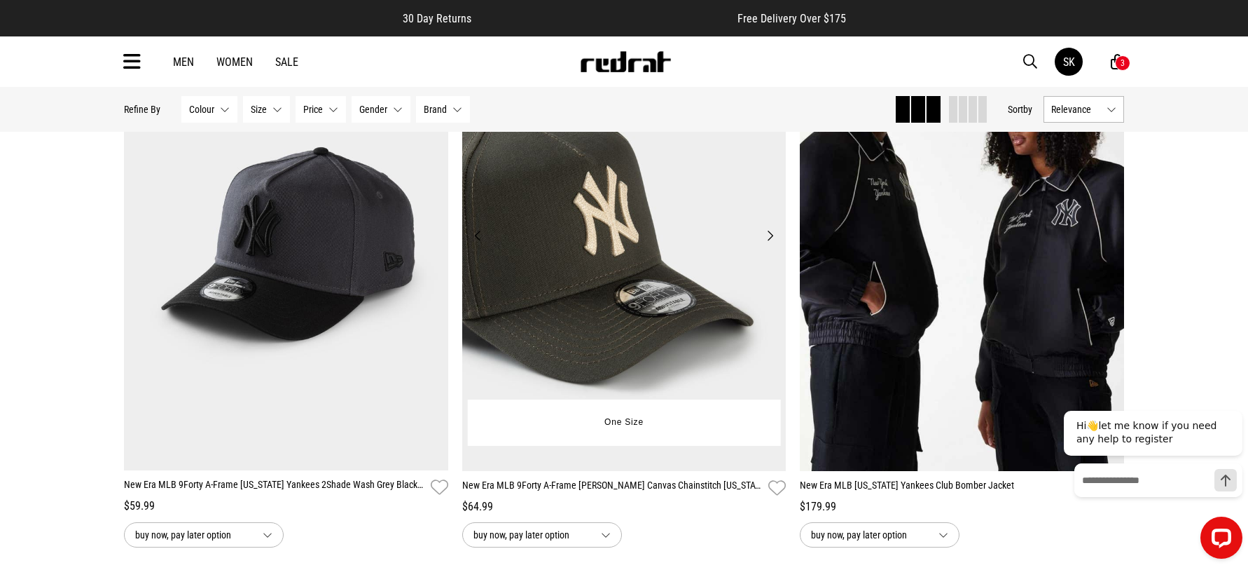
click at [770, 232] on button "Next" at bounding box center [771, 235] width 18 height 17
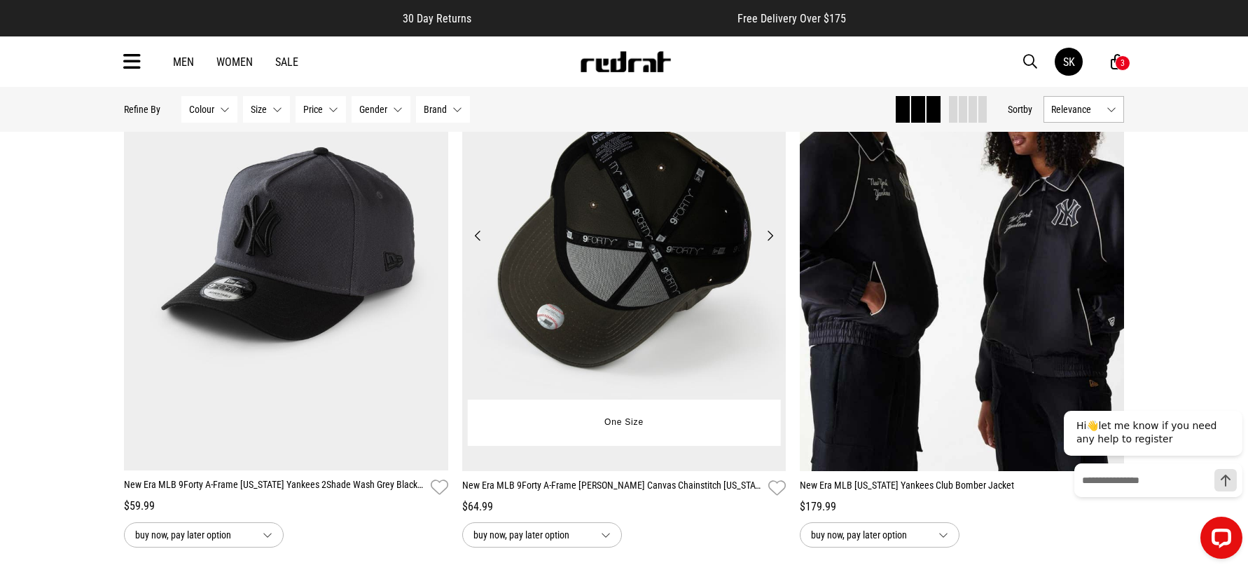
click at [770, 232] on button "Next" at bounding box center [771, 235] width 18 height 17
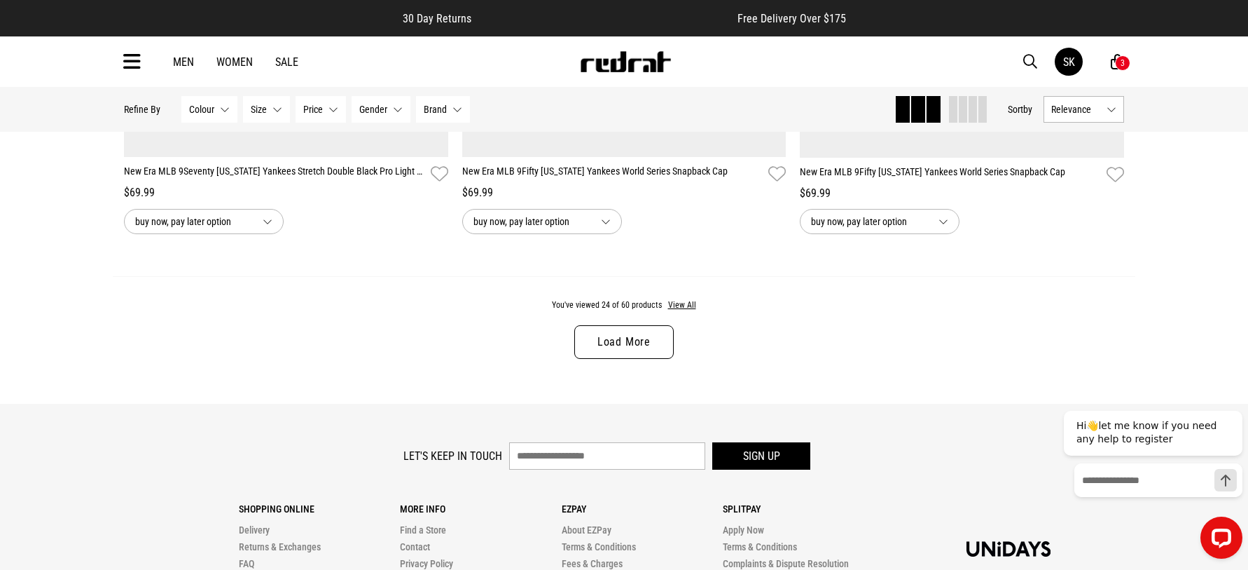
scroll to position [4484, 0]
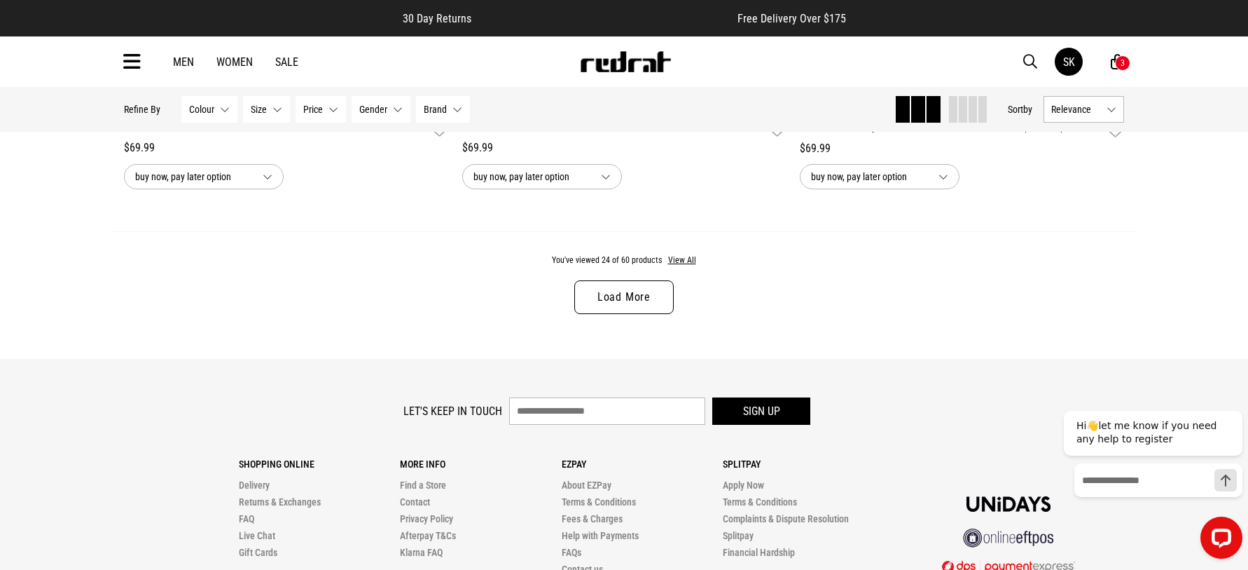
click at [598, 303] on link "Load More" at bounding box center [624, 297] width 99 height 34
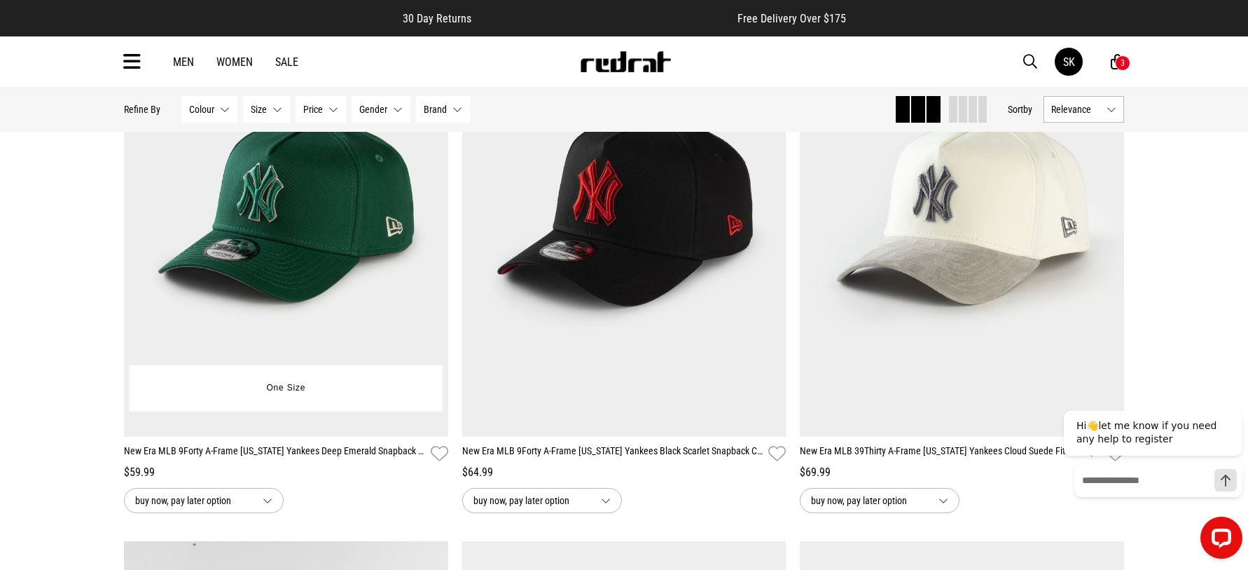
scroll to position [4711, 0]
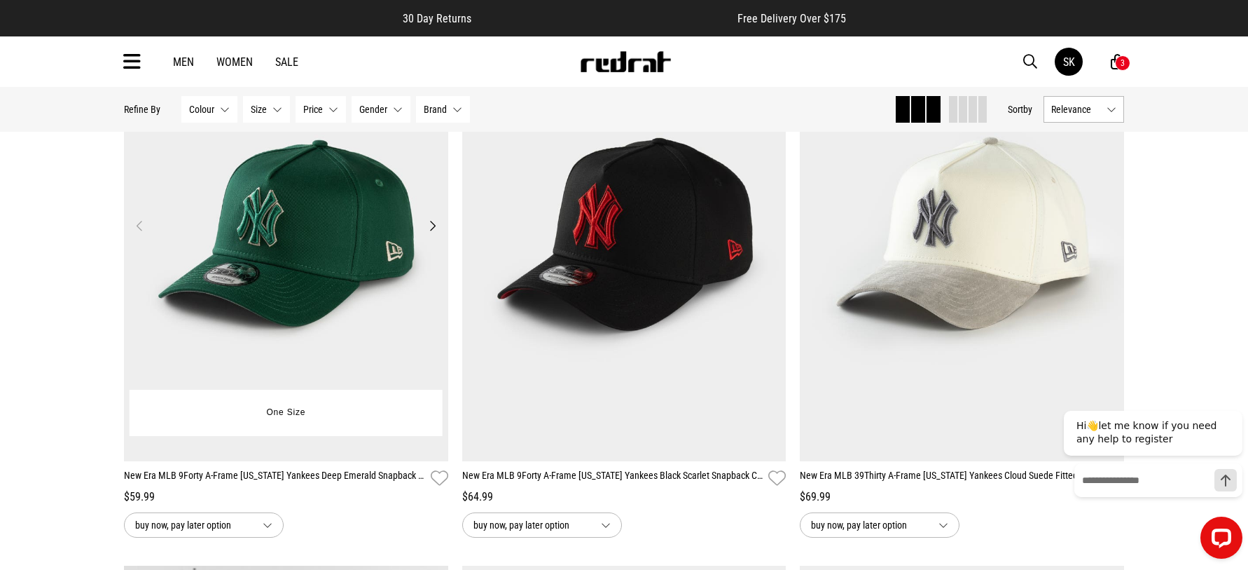
click at [432, 228] on button "Next" at bounding box center [433, 225] width 18 height 17
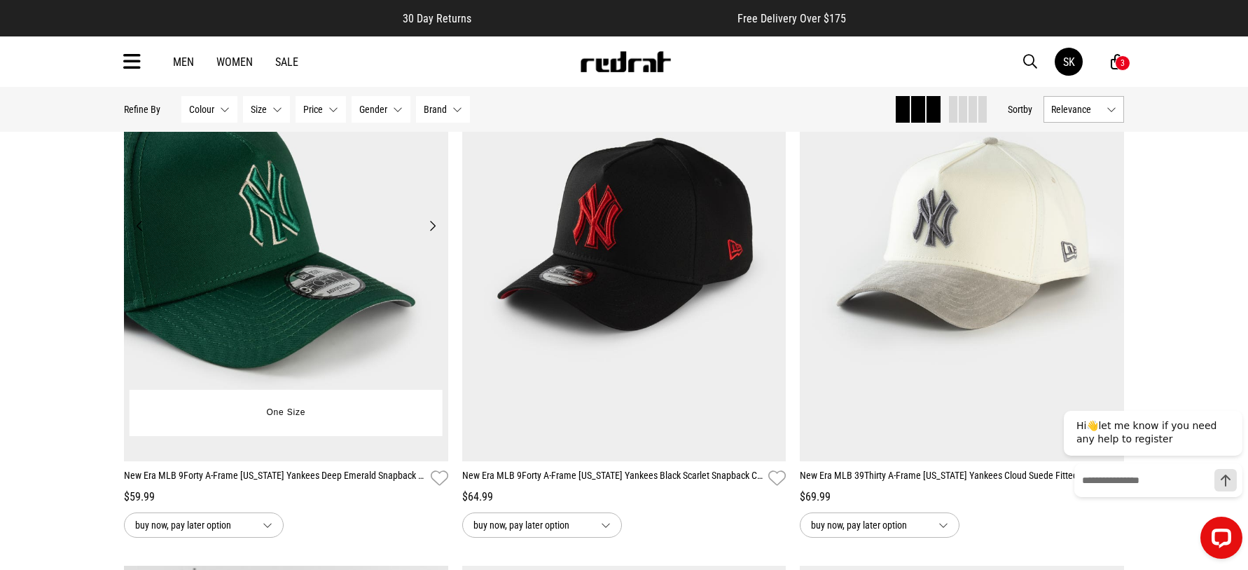
click at [432, 228] on button "Next" at bounding box center [433, 225] width 18 height 17
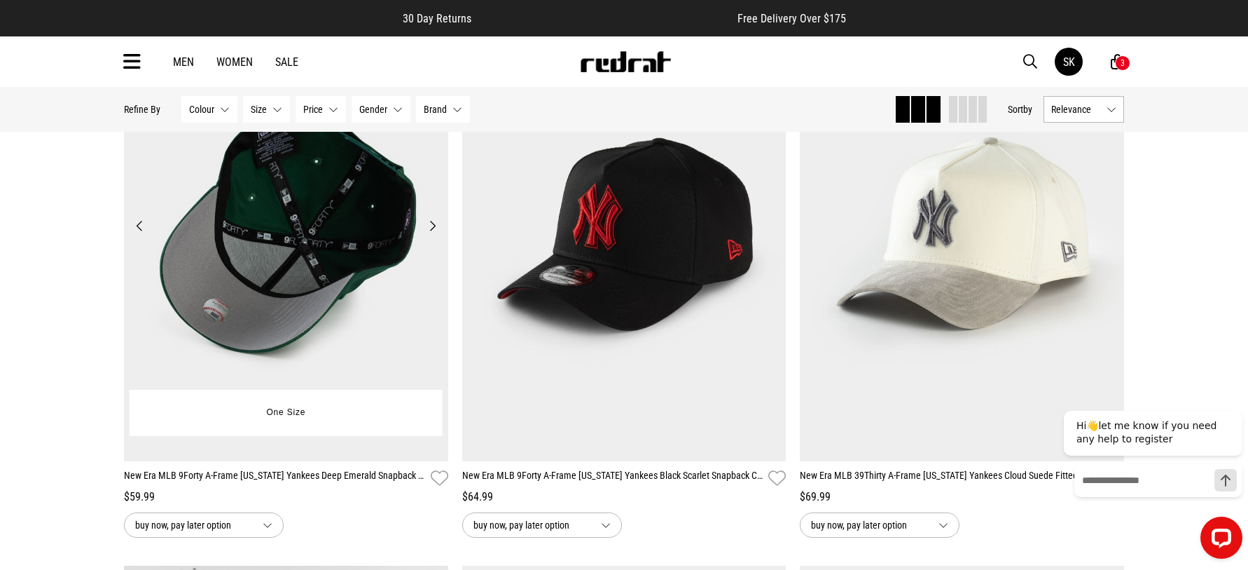
click at [432, 228] on button "Next" at bounding box center [433, 225] width 18 height 17
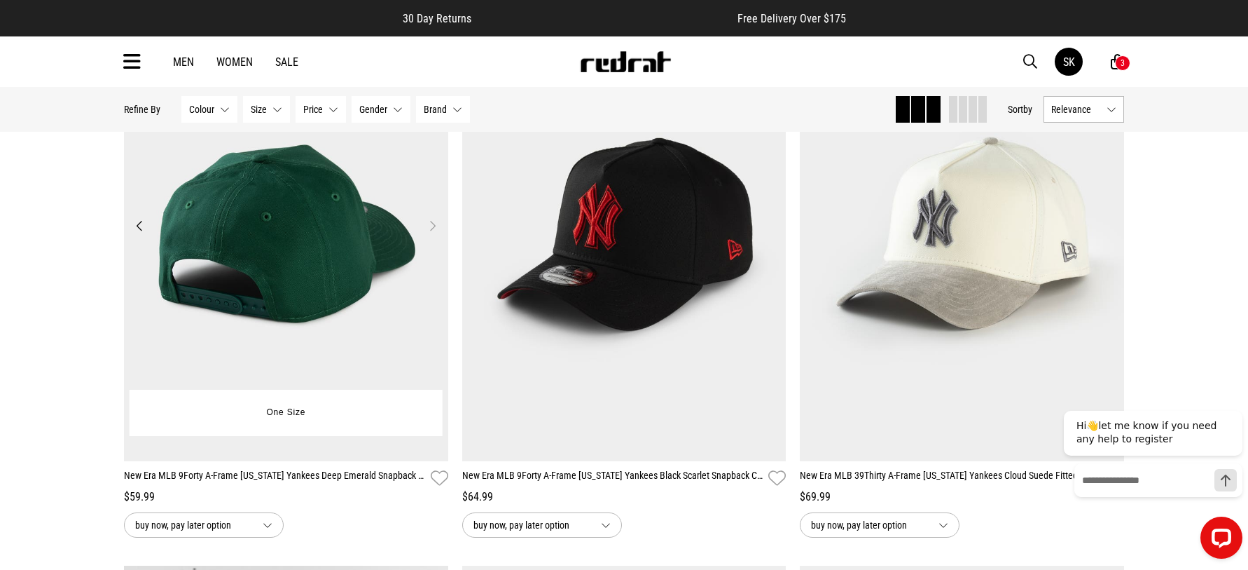
click at [435, 232] on button "Next" at bounding box center [433, 225] width 18 height 17
click at [132, 234] on button "Previous" at bounding box center [140, 225] width 18 height 17
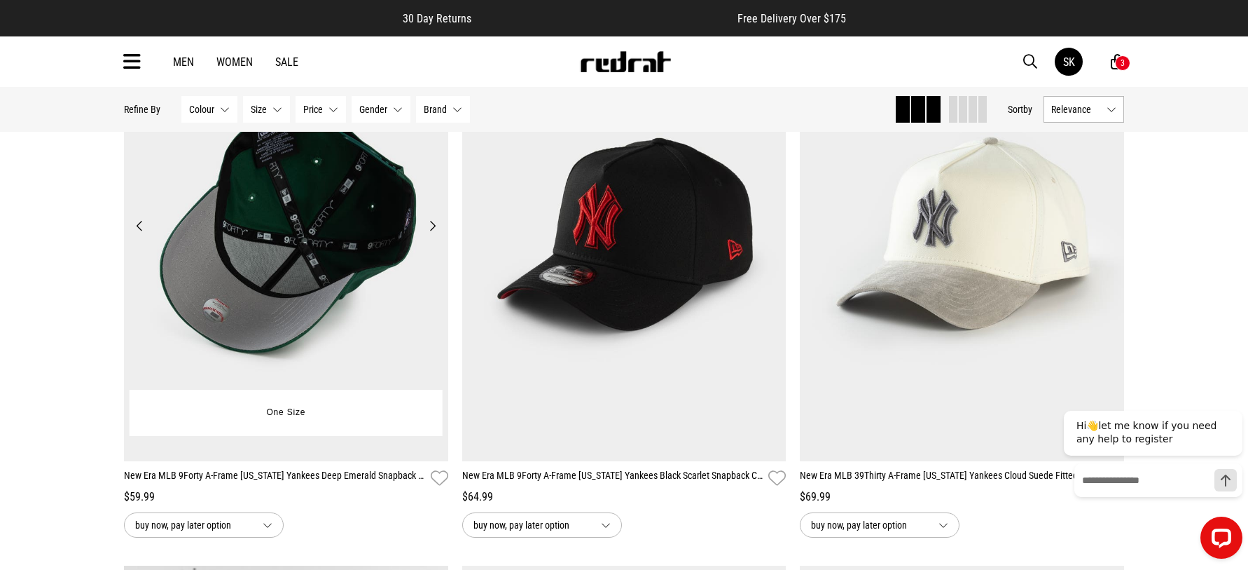
click at [132, 234] on button "Previous" at bounding box center [140, 225] width 18 height 17
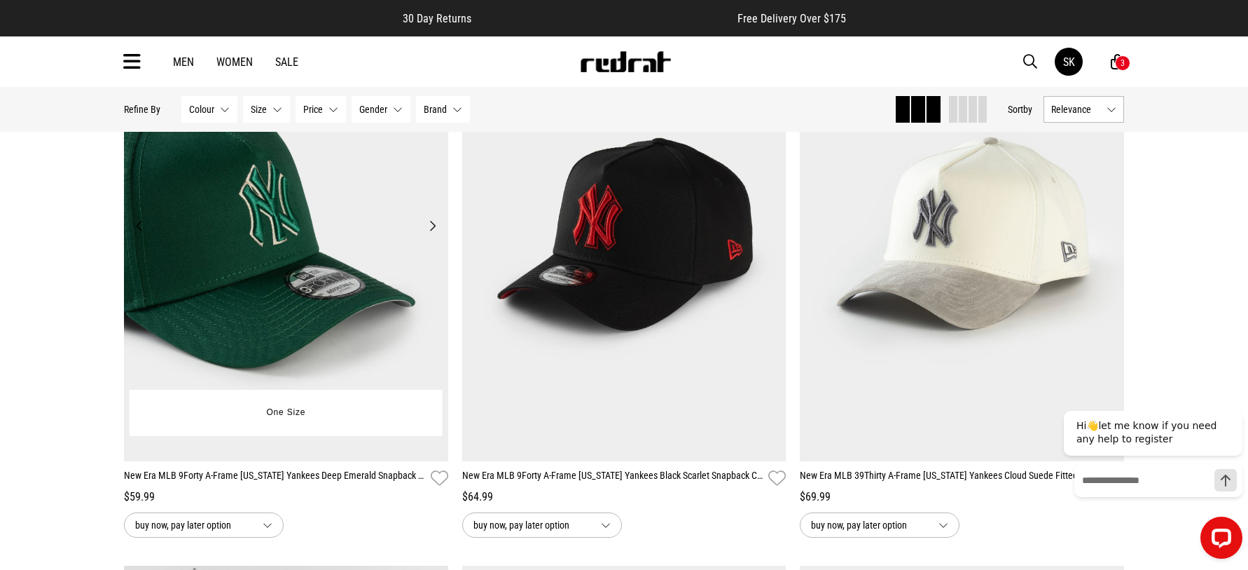
click at [132, 234] on button "Previous" at bounding box center [140, 225] width 18 height 17
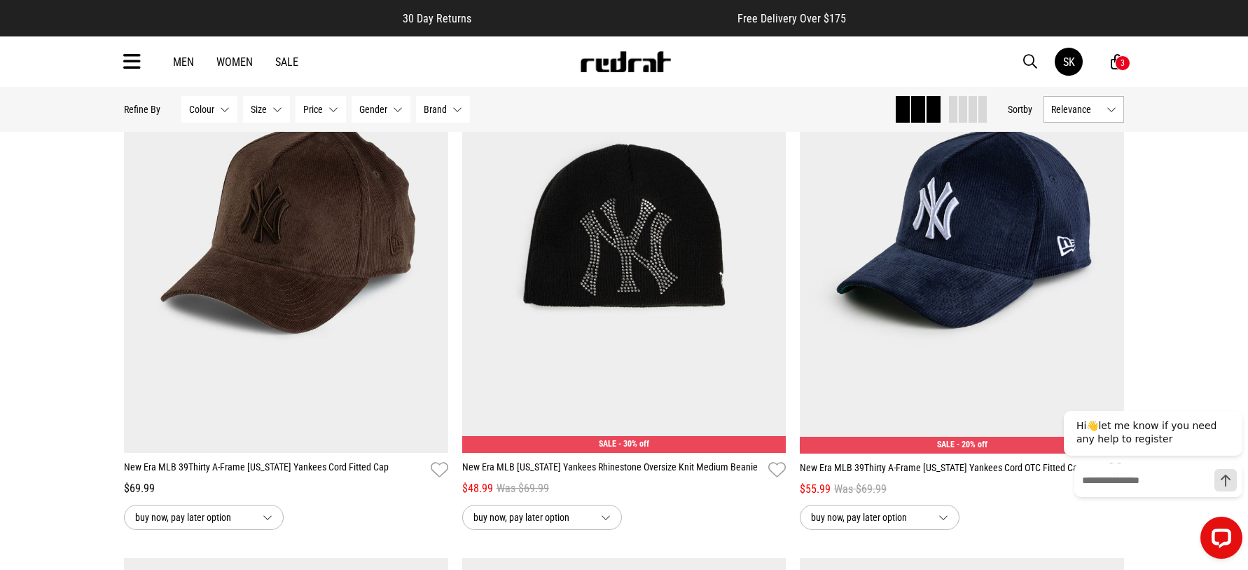
scroll to position [7513, 0]
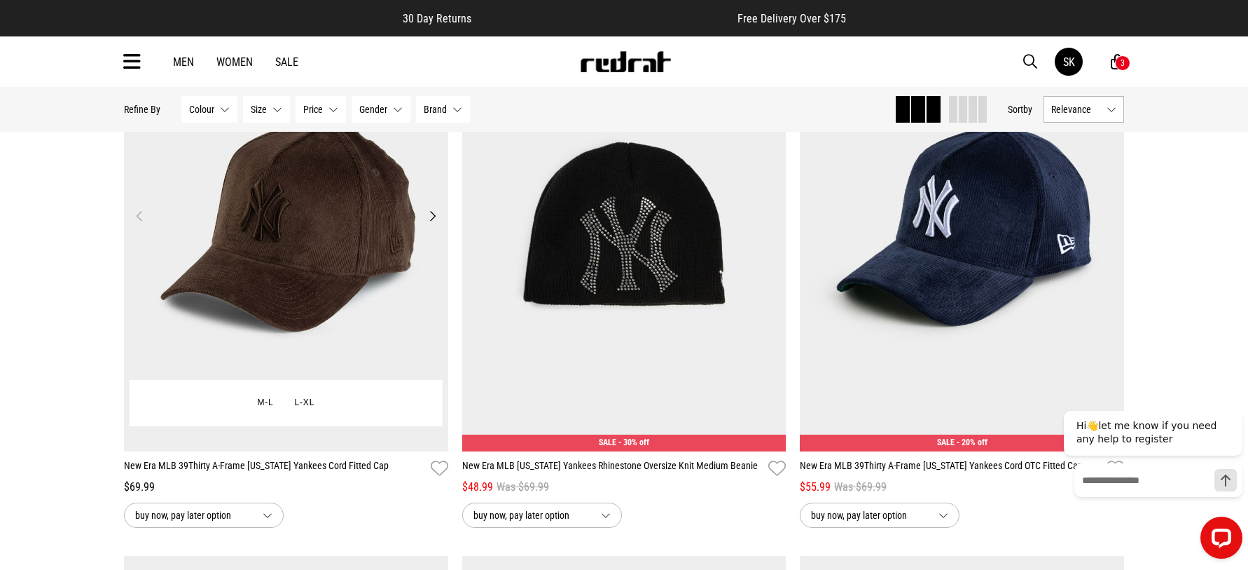
click at [429, 224] on button "Next" at bounding box center [433, 215] width 18 height 17
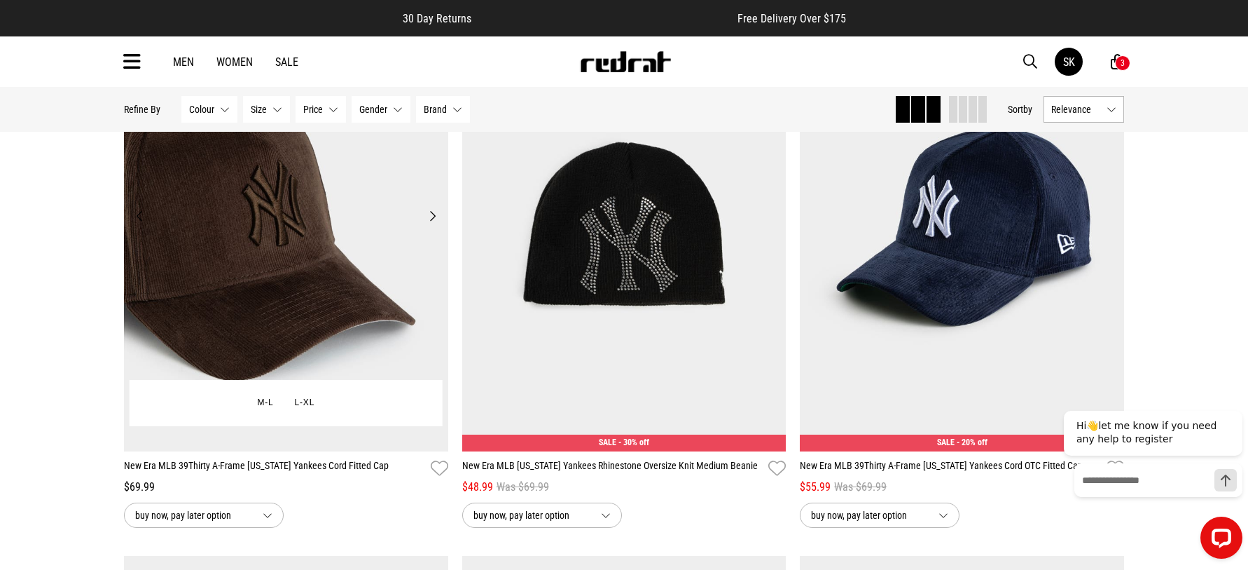
click at [429, 224] on button "Next" at bounding box center [433, 215] width 18 height 17
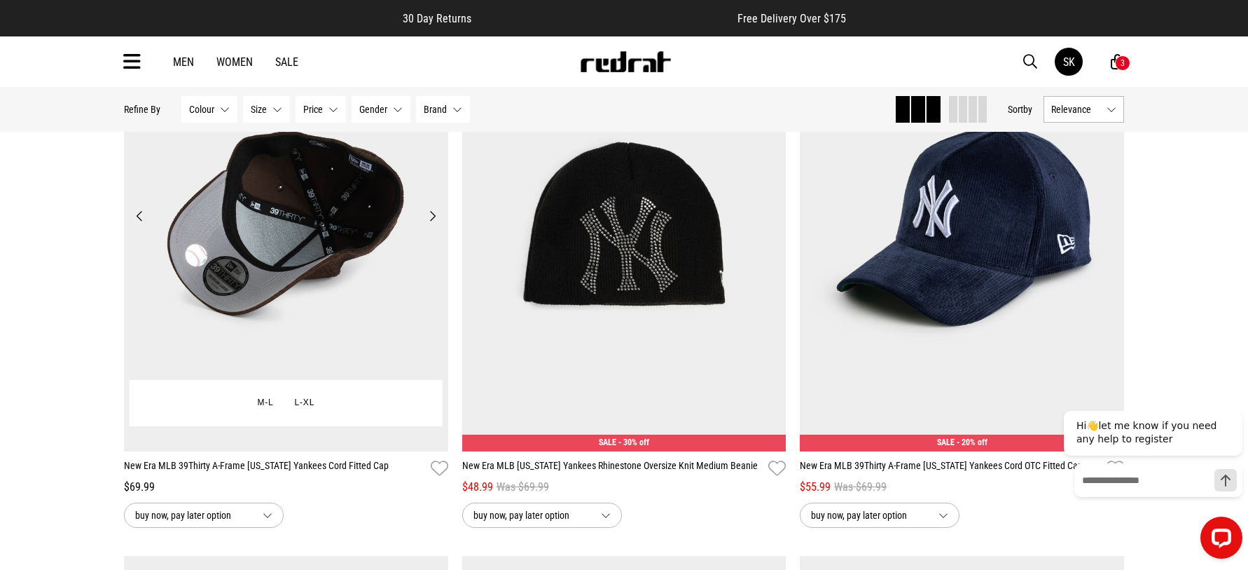
click at [429, 224] on button "Next" at bounding box center [433, 215] width 18 height 17
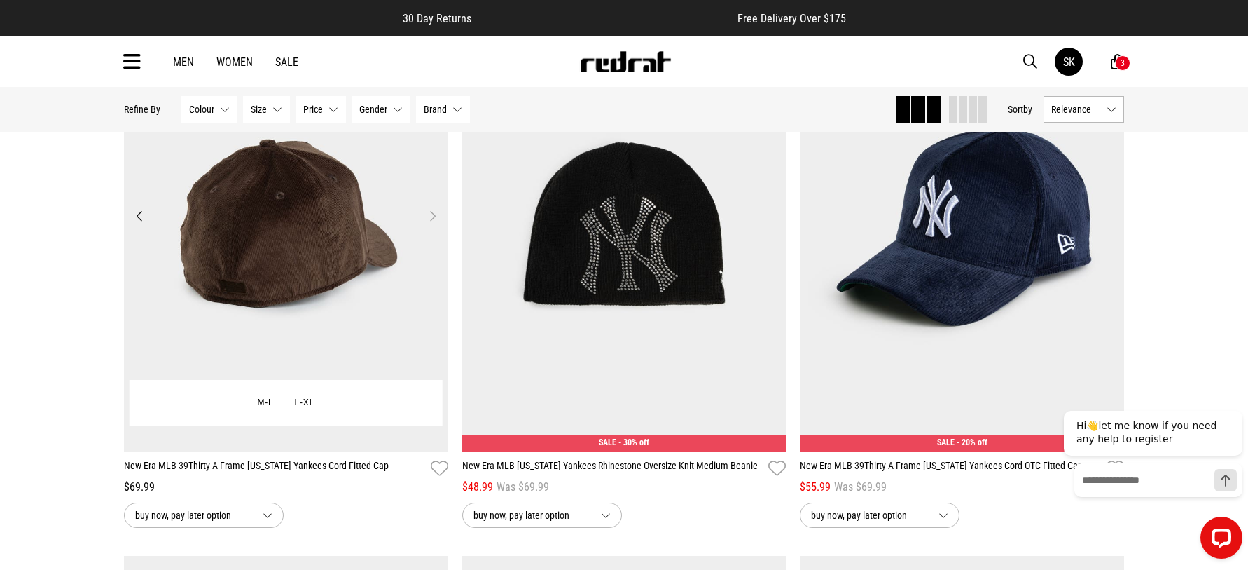
click at [429, 224] on button "Next" at bounding box center [433, 215] width 18 height 17
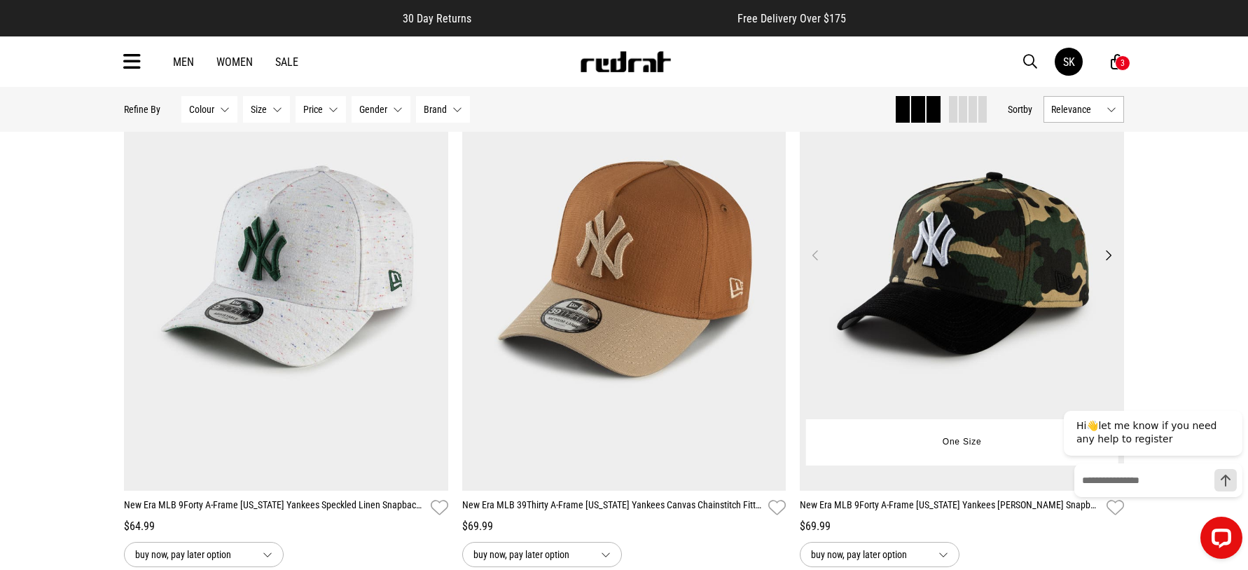
scroll to position [8774, 0]
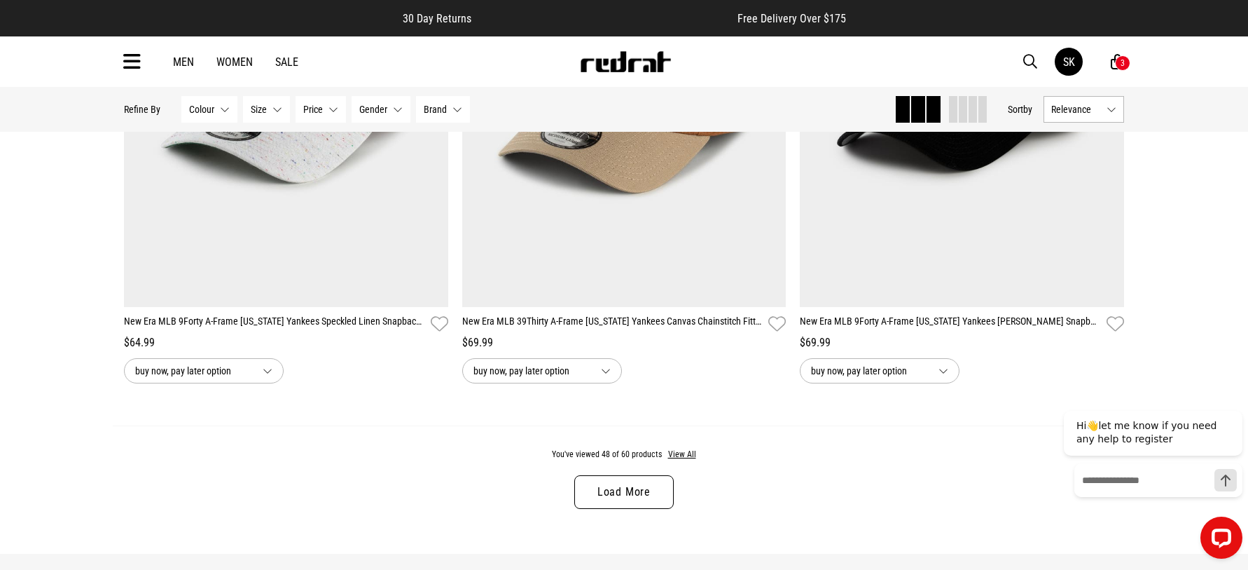
click at [613, 504] on link "Load More" at bounding box center [624, 492] width 99 height 34
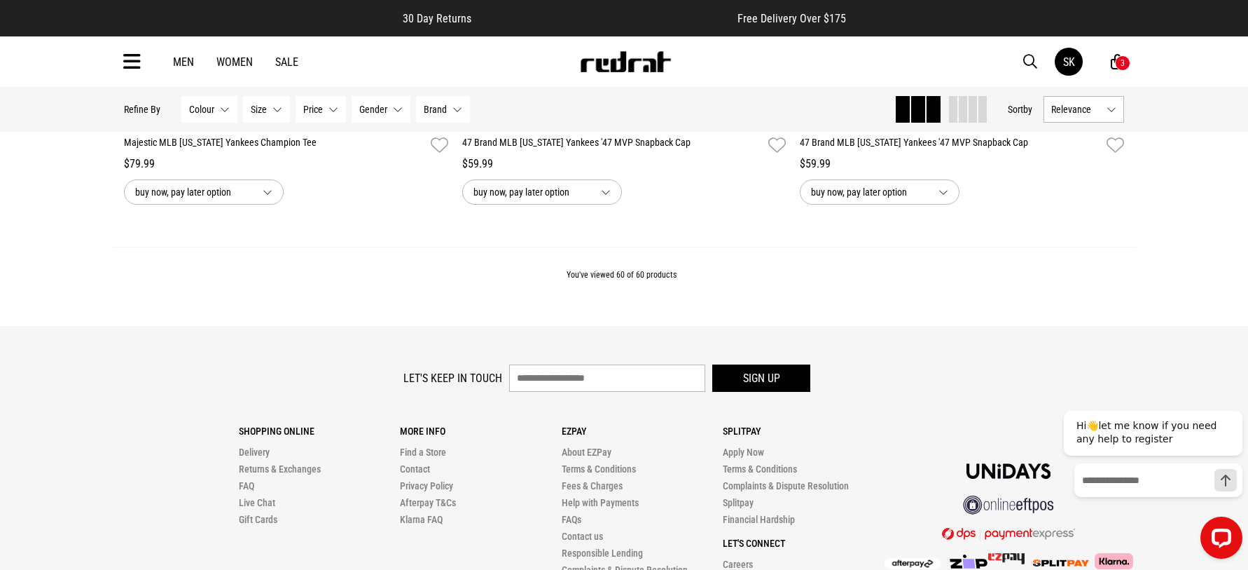
scroll to position [11065, 0]
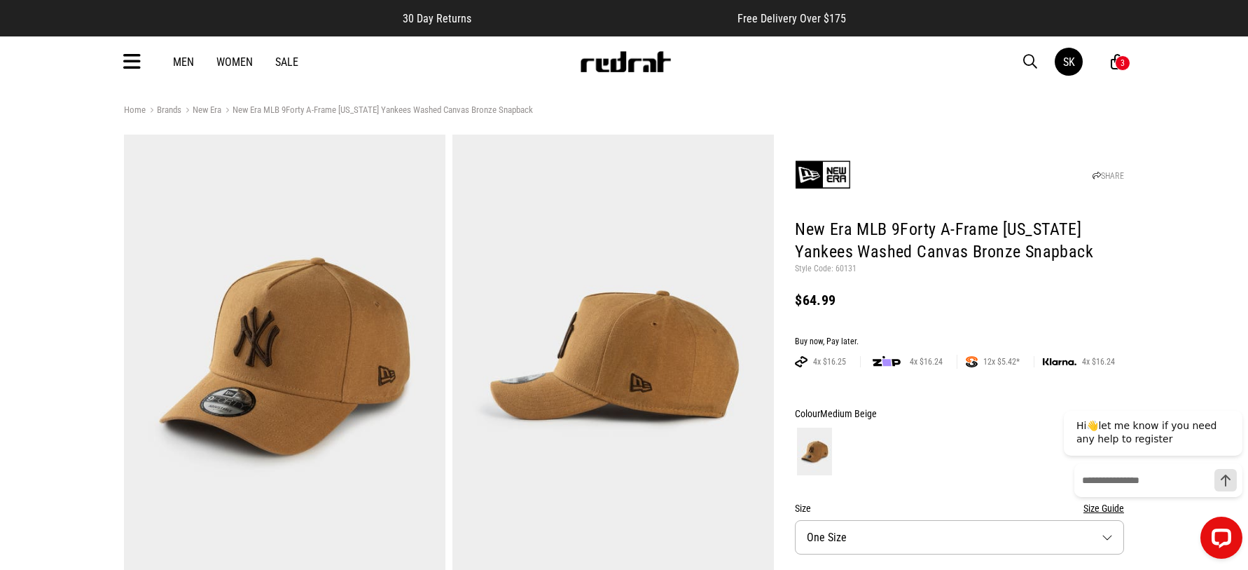
click at [1121, 64] on div "3" at bounding box center [1123, 63] width 4 height 10
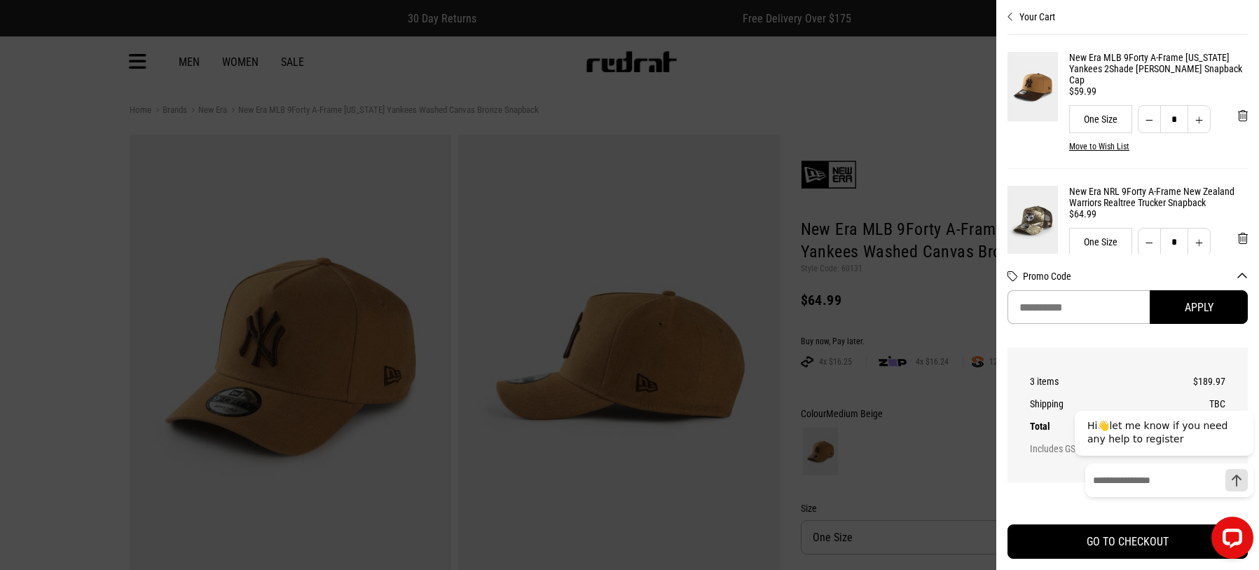
click at [1131, 57] on div "New Era MLB 9Forty A-Frame New York Yankees 2Shade Wash Wheat Snapback Cap $59.…" at bounding box center [1127, 102] width 240 height 134
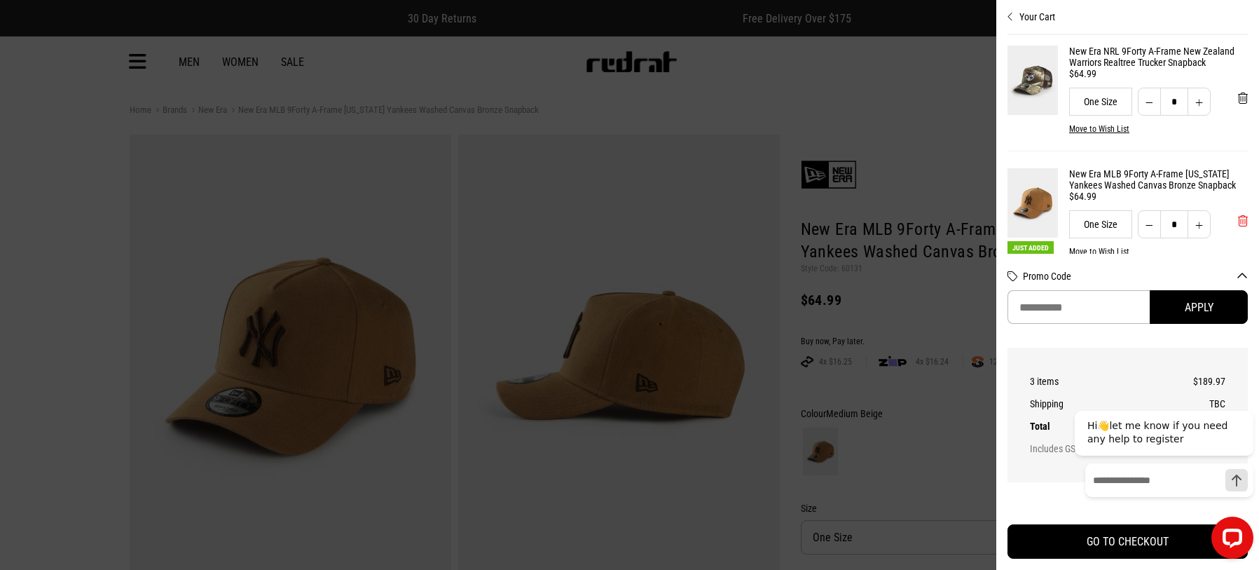
click at [1238, 223] on span "'Remove from cart" at bounding box center [1243, 220] width 10 height 13
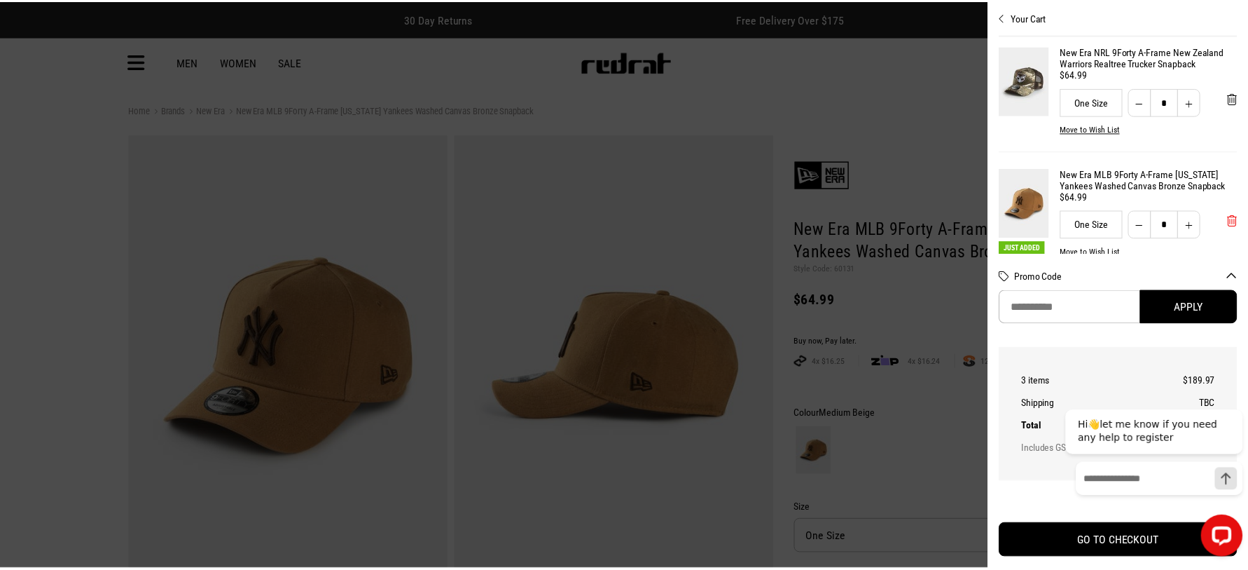
scroll to position [86, 0]
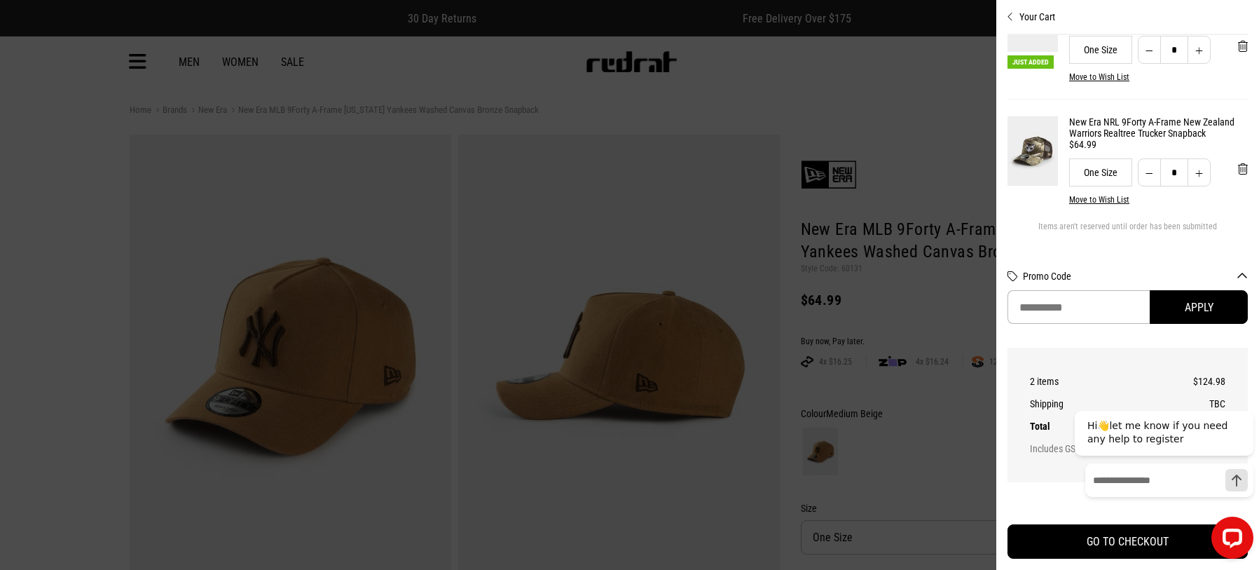
click at [881, 252] on div at bounding box center [629, 285] width 1259 height 570
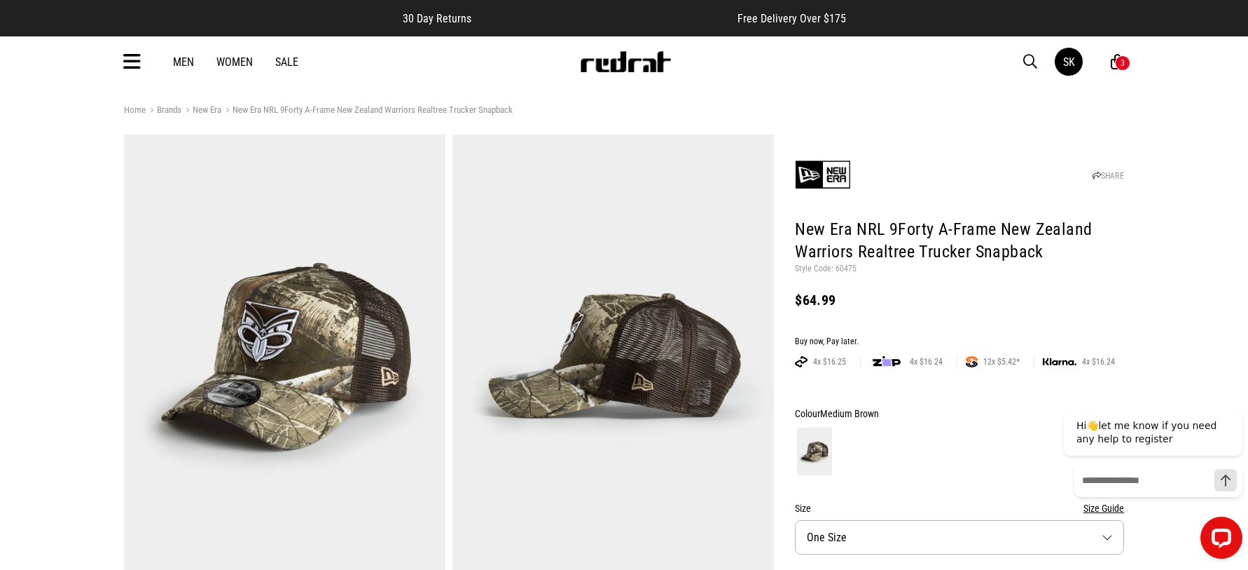
click at [139, 51] on icon at bounding box center [132, 61] width 18 height 23
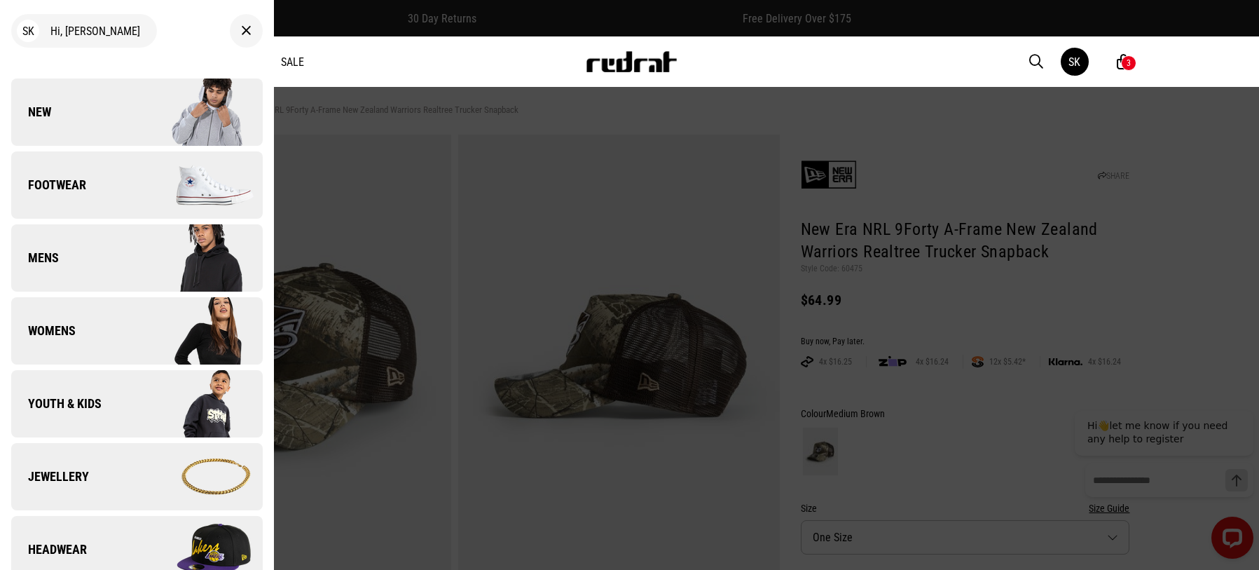
click at [68, 548] on span "Headwear" at bounding box center [49, 549] width 76 height 17
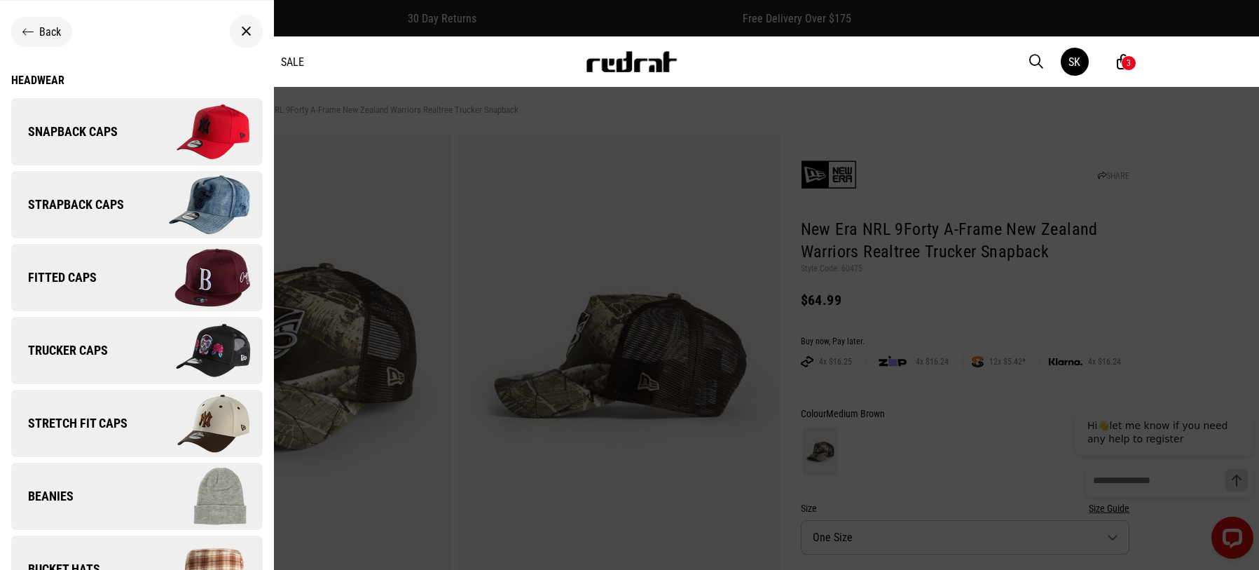
click at [65, 127] on span "Snapback Caps" at bounding box center [64, 131] width 106 height 17
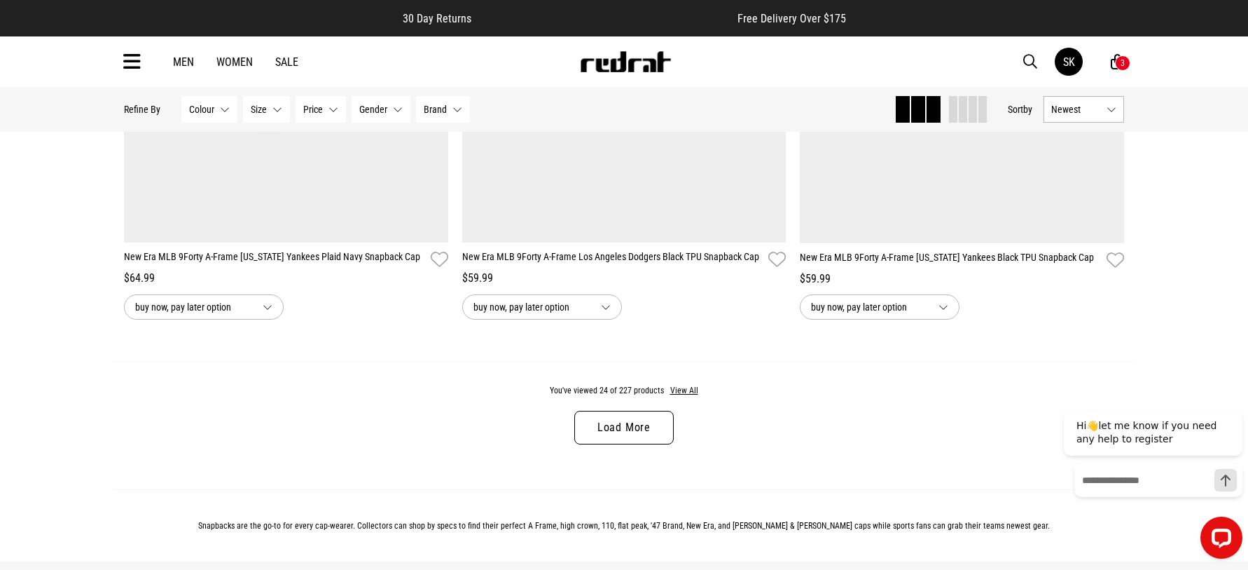
scroll to position [4554, 0]
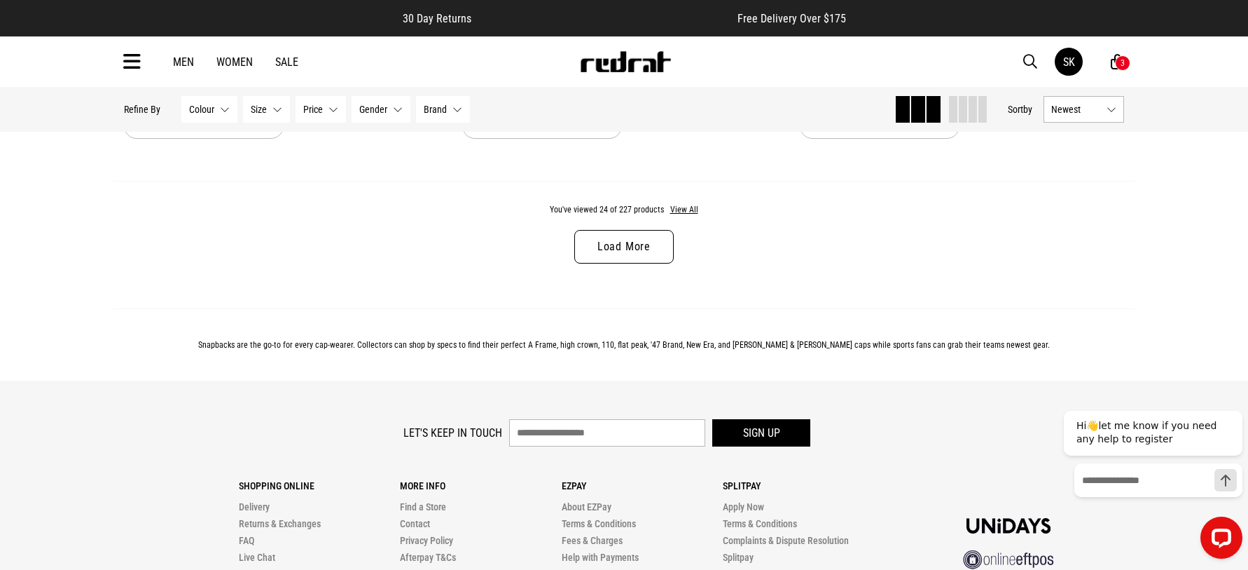
click at [626, 253] on link "Load More" at bounding box center [624, 247] width 99 height 34
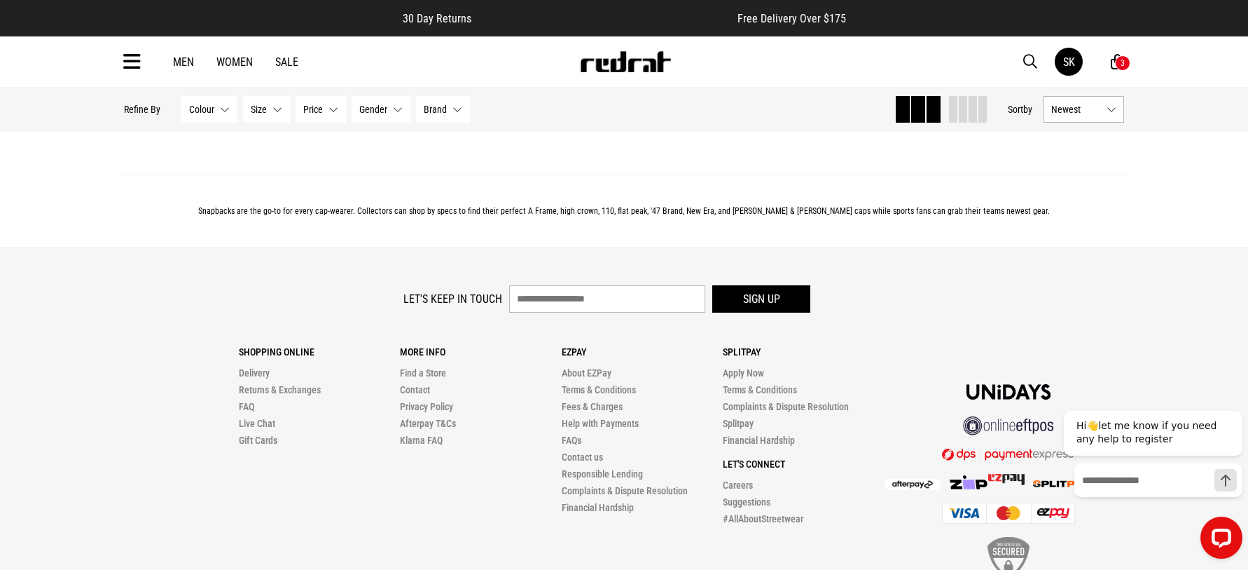
scroll to position [8952, 0]
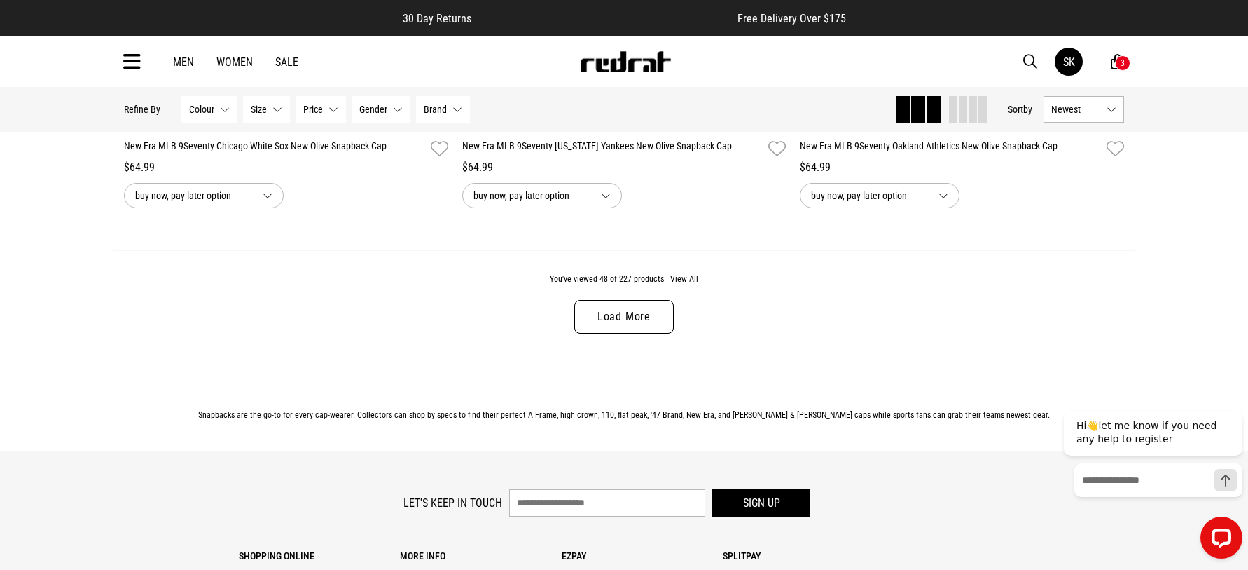
click at [628, 322] on link "Load More" at bounding box center [624, 317] width 99 height 34
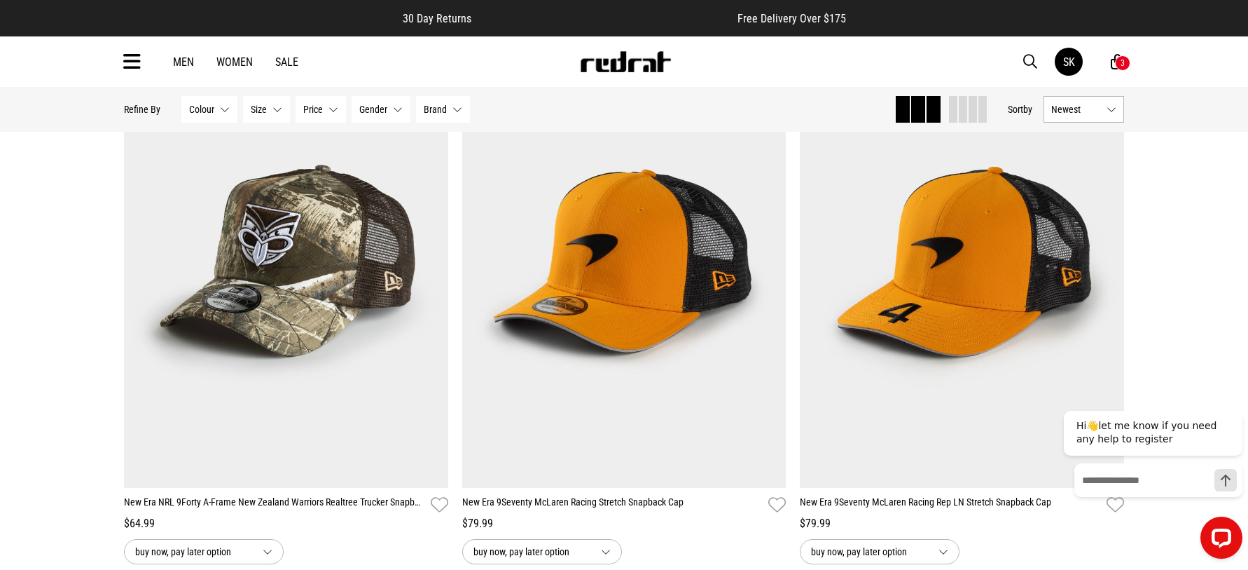
scroll to position [11825, 0]
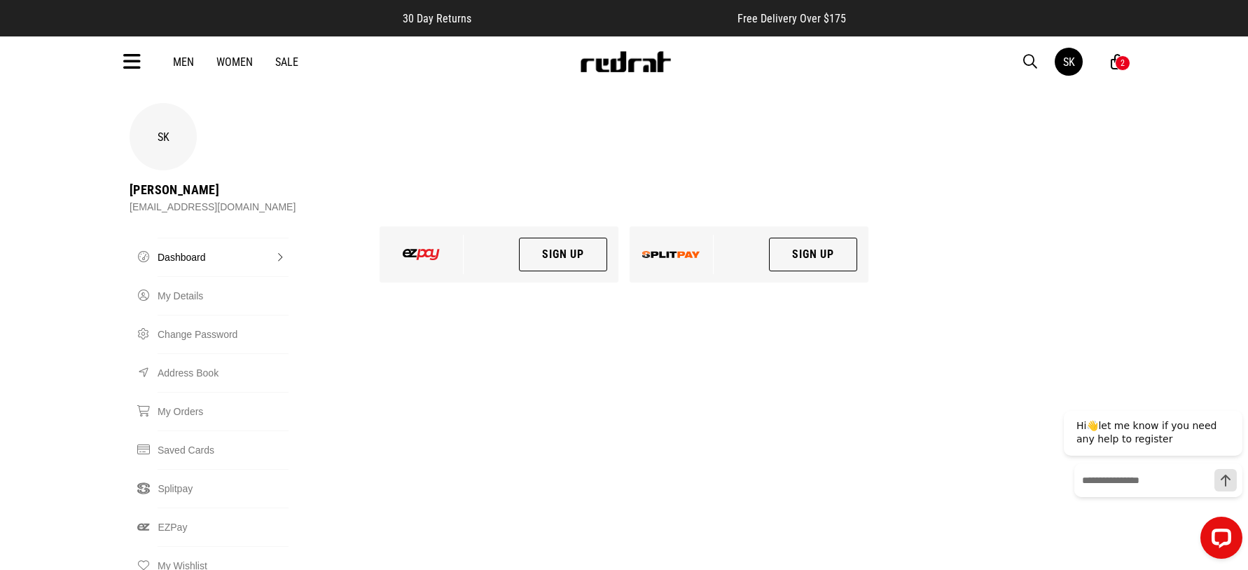
click at [1128, 58] on div "2" at bounding box center [1122, 62] width 15 height 15
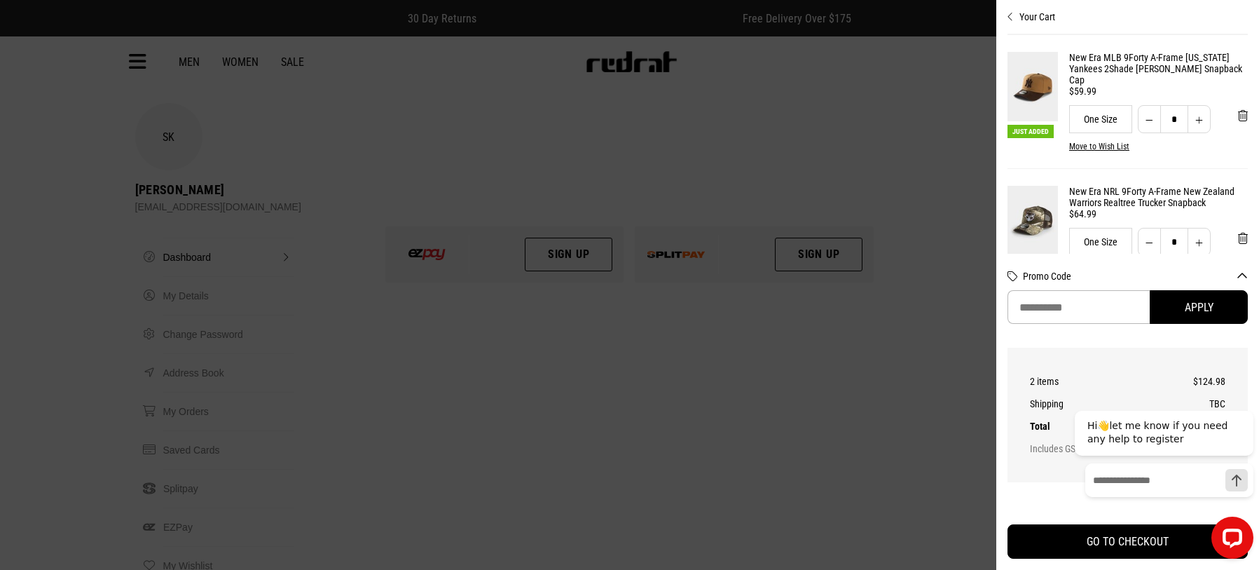
click at [1108, 70] on link "New Era MLB 9Forty A-Frame [US_STATE] Yankees 2Shade [PERSON_NAME] Snapback Cap" at bounding box center [1158, 69] width 179 height 34
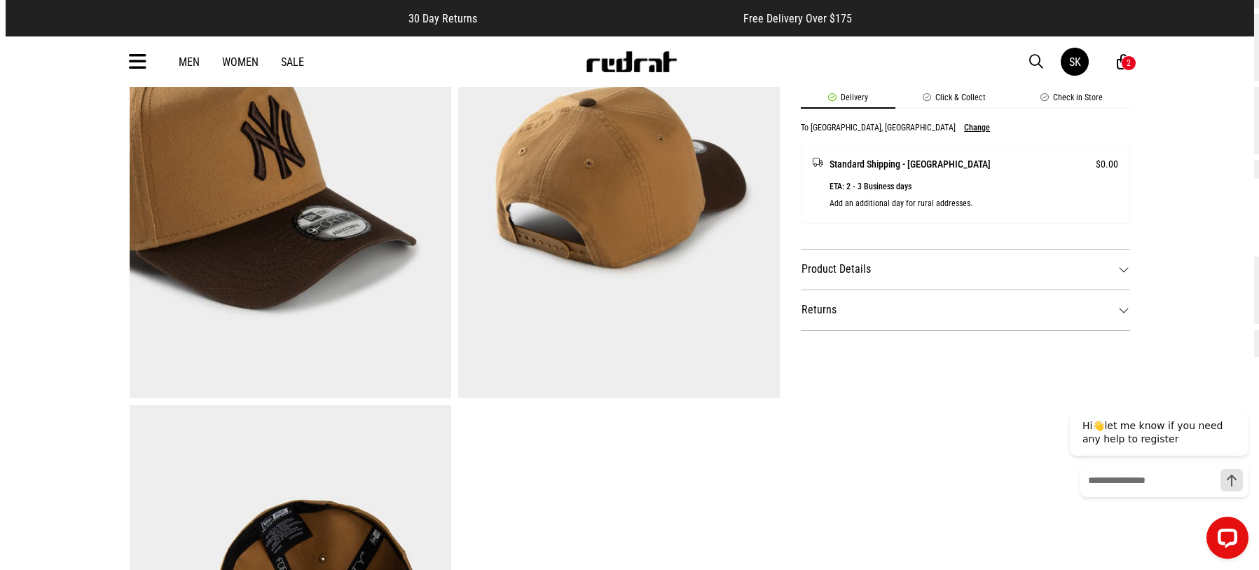
scroll to position [280, 0]
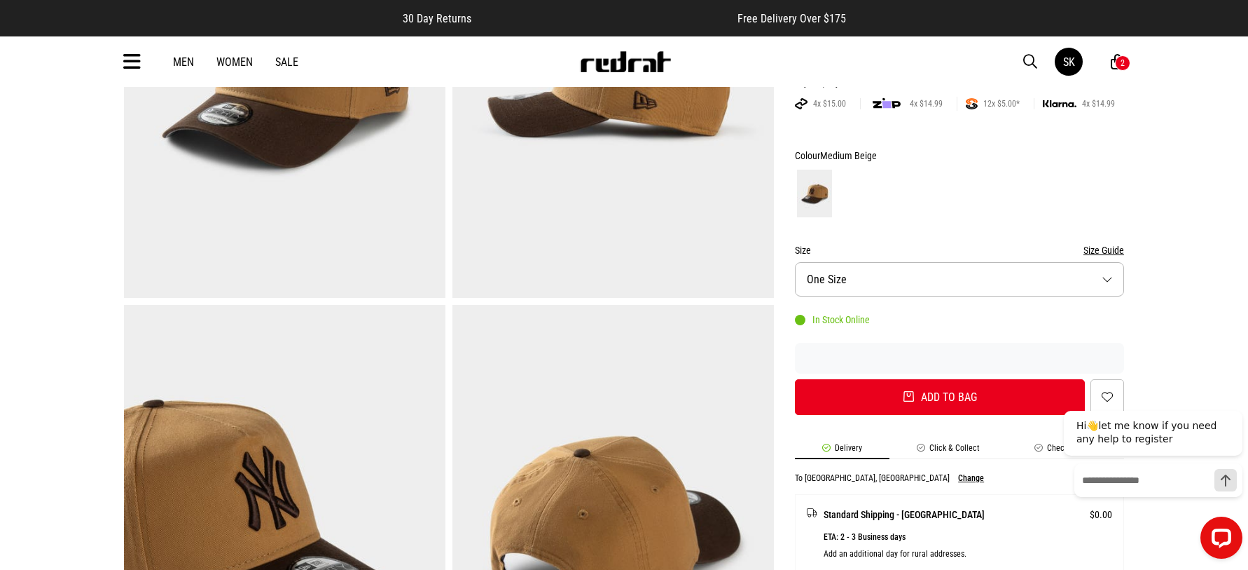
click at [1122, 63] on div "2" at bounding box center [1123, 63] width 4 height 10
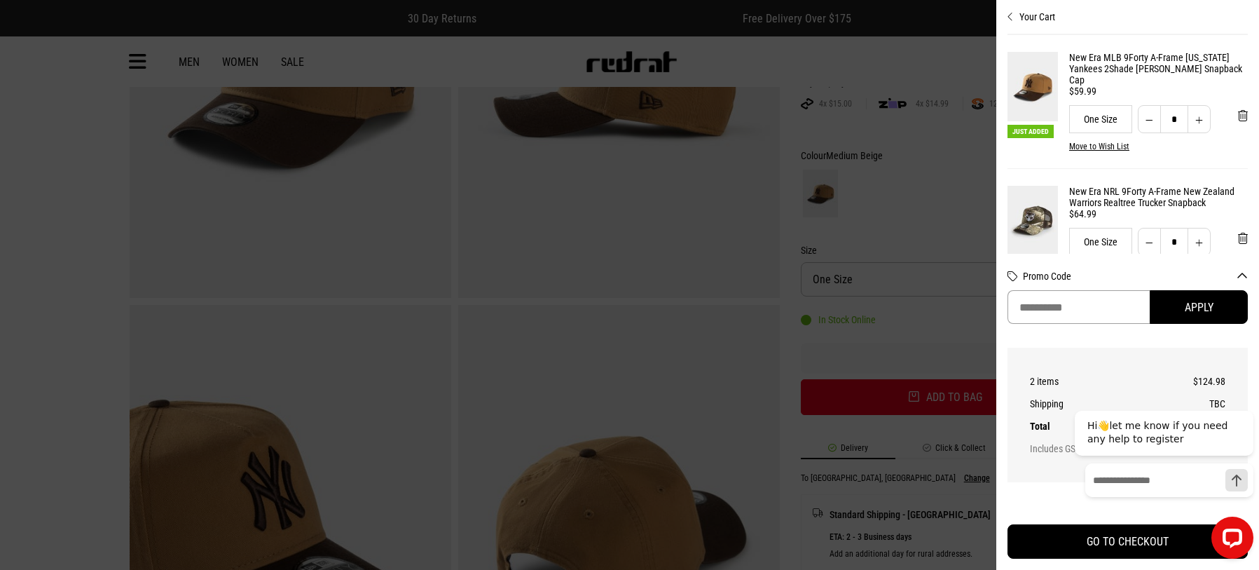
click at [1057, 311] on input "Promo Code" at bounding box center [1078, 307] width 142 height 34
paste input "**********"
type input "**********"
drag, startPoint x: 1117, startPoint y: 305, endPoint x: 810, endPoint y: 312, distance: 307.6
click at [810, 36] on div "**********" at bounding box center [629, 36] width 1259 height 0
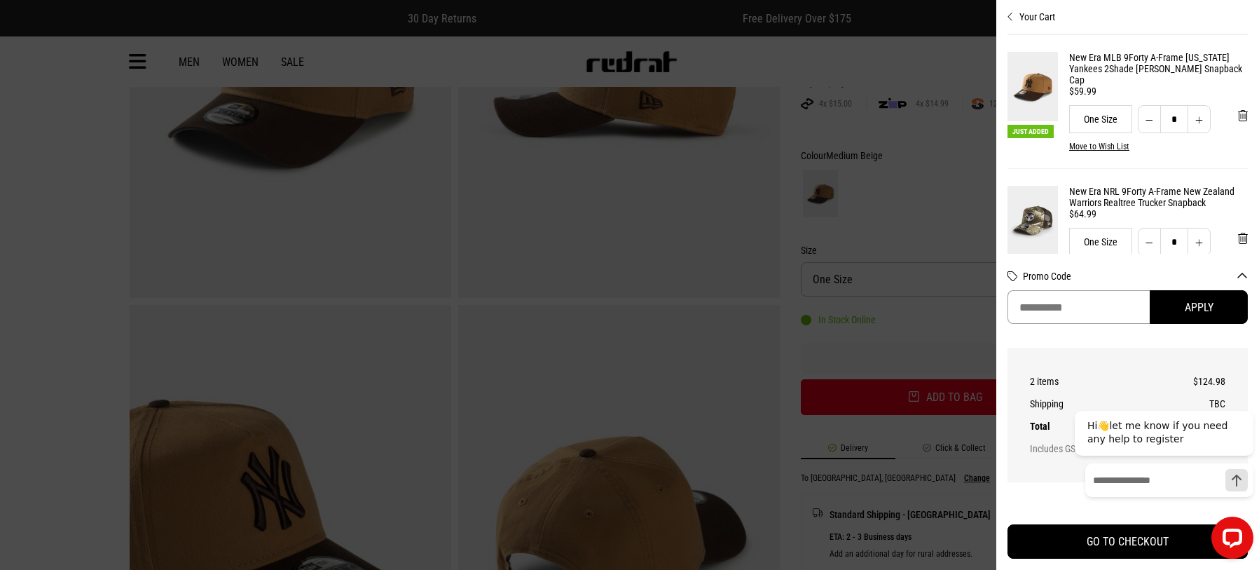
click at [1047, 307] on input "Promo Code" at bounding box center [1078, 307] width 142 height 34
paste input "**********"
type input "**********"
click at [1167, 307] on button "Apply" at bounding box center [1199, 307] width 98 height 34
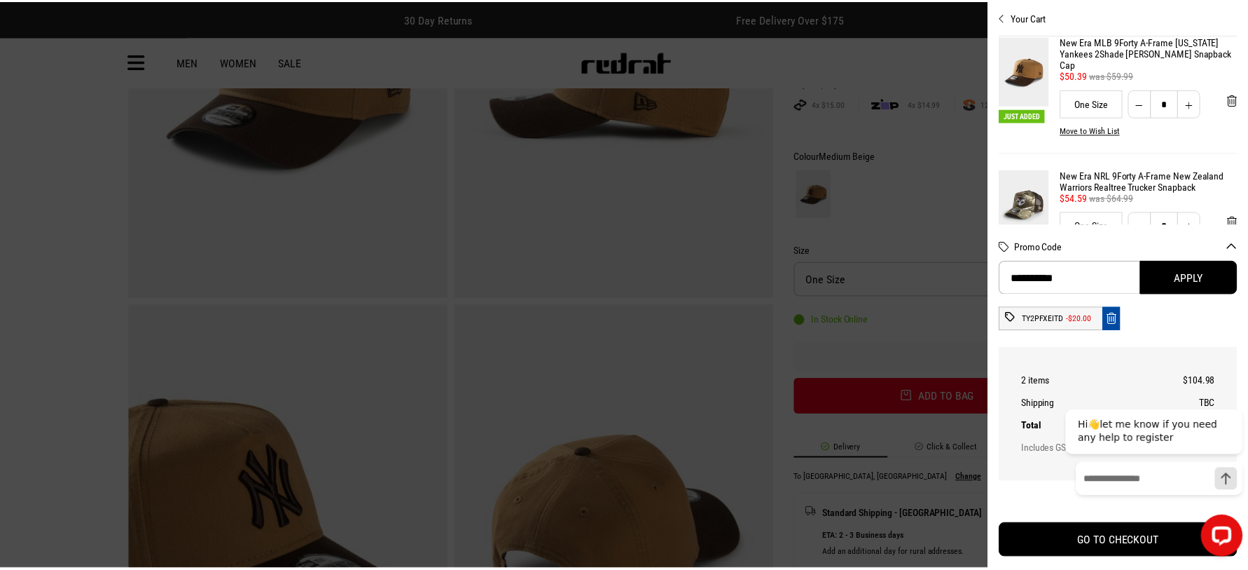
scroll to position [0, 0]
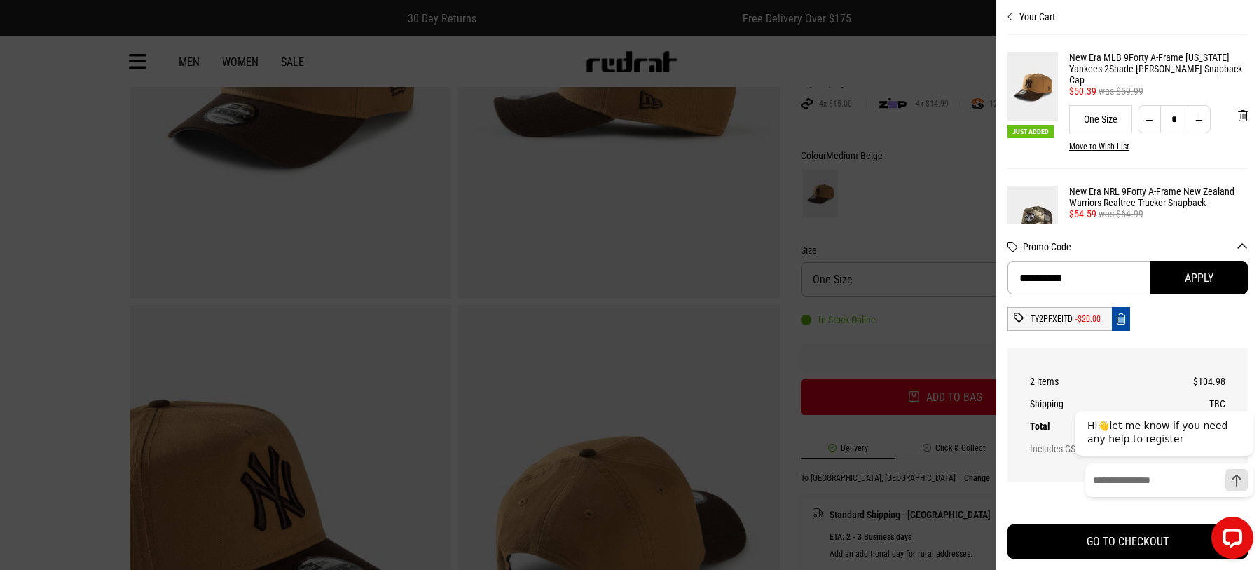
click at [1013, 13] on icon "Close cart preview" at bounding box center [1010, 16] width 6 height 11
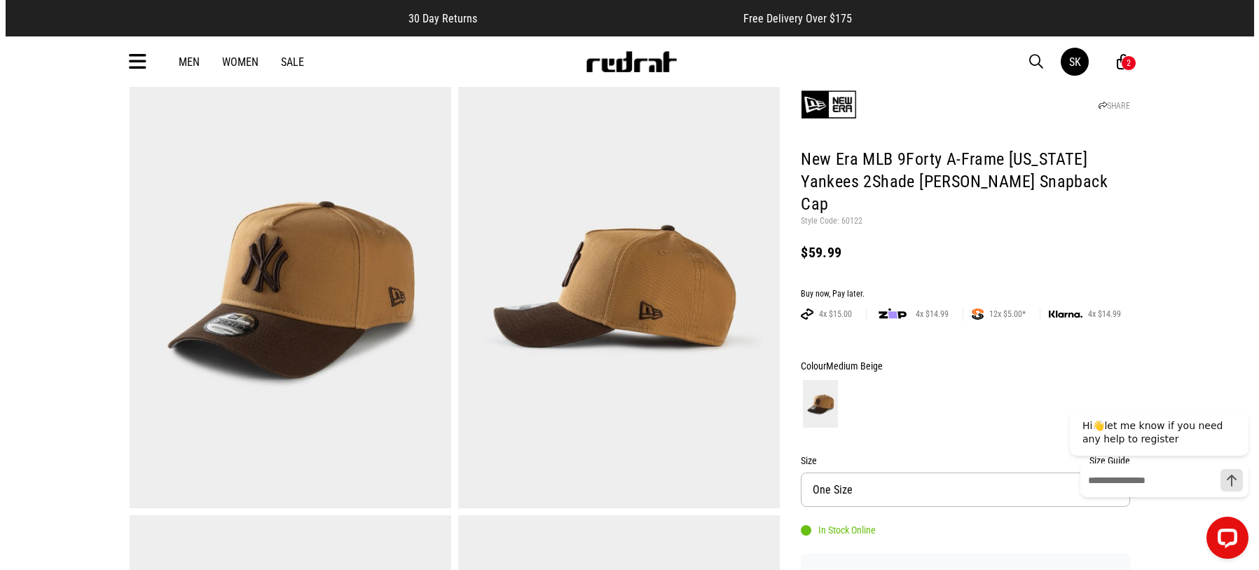
scroll to position [420, 0]
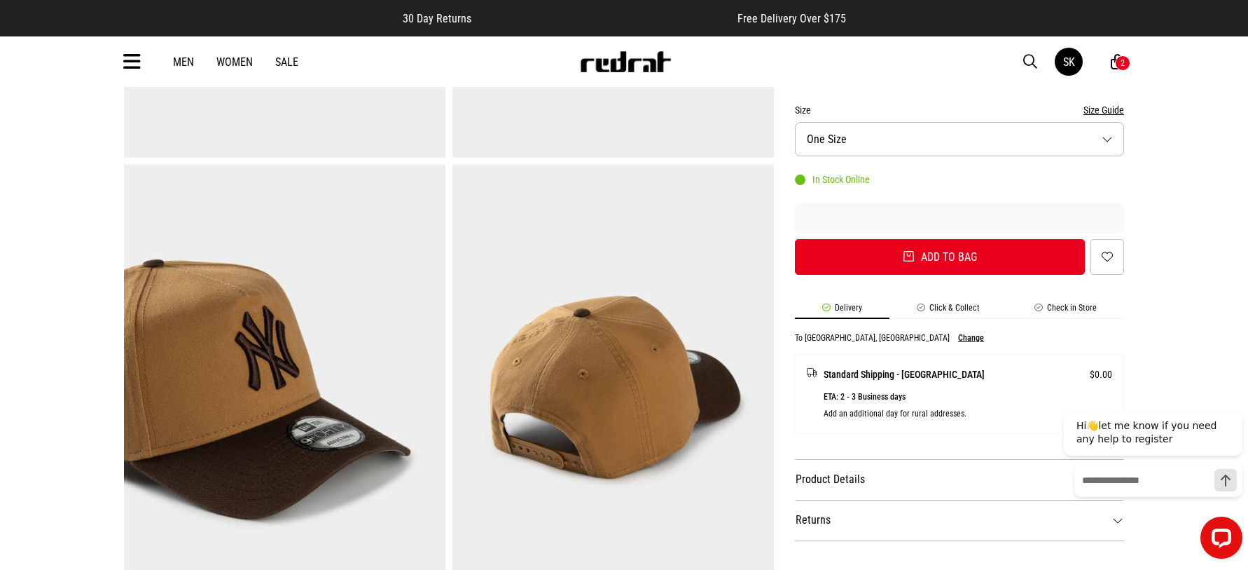
click at [1125, 57] on div "2" at bounding box center [1122, 62] width 15 height 15
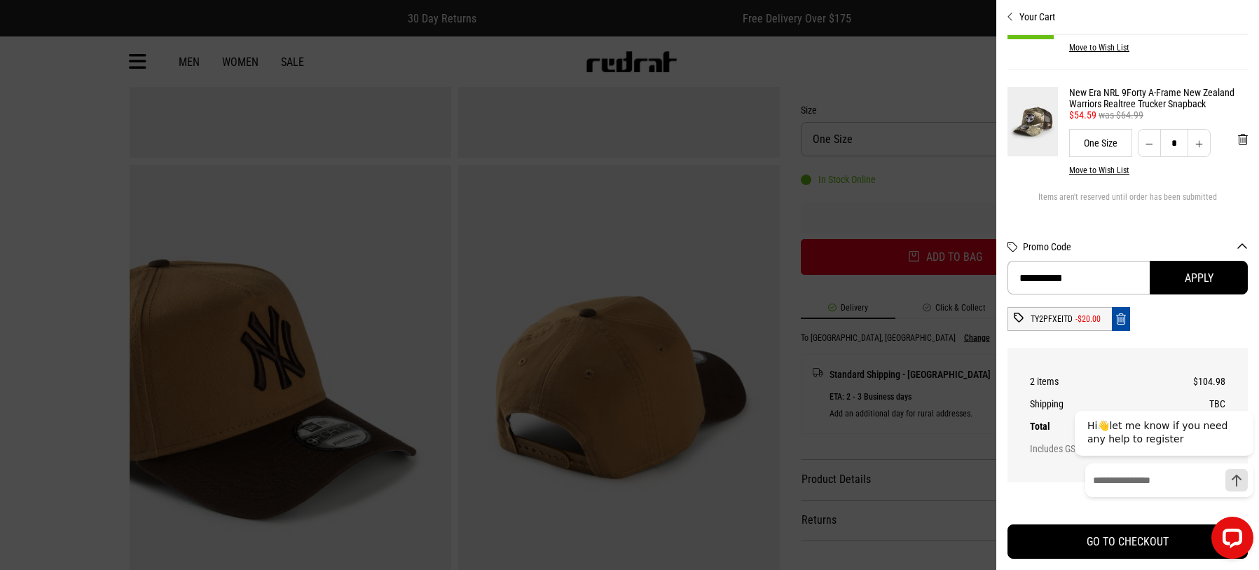
scroll to position [116, 0]
click at [1134, 540] on div at bounding box center [1164, 537] width 179 height 42
click at [1134, 539] on div at bounding box center [1164, 537] width 179 height 42
click at [1170, 335] on div "**********" at bounding box center [1127, 285] width 240 height 123
click at [1245, 396] on icon "Hide greeting" at bounding box center [1245, 399] width 17 height 17
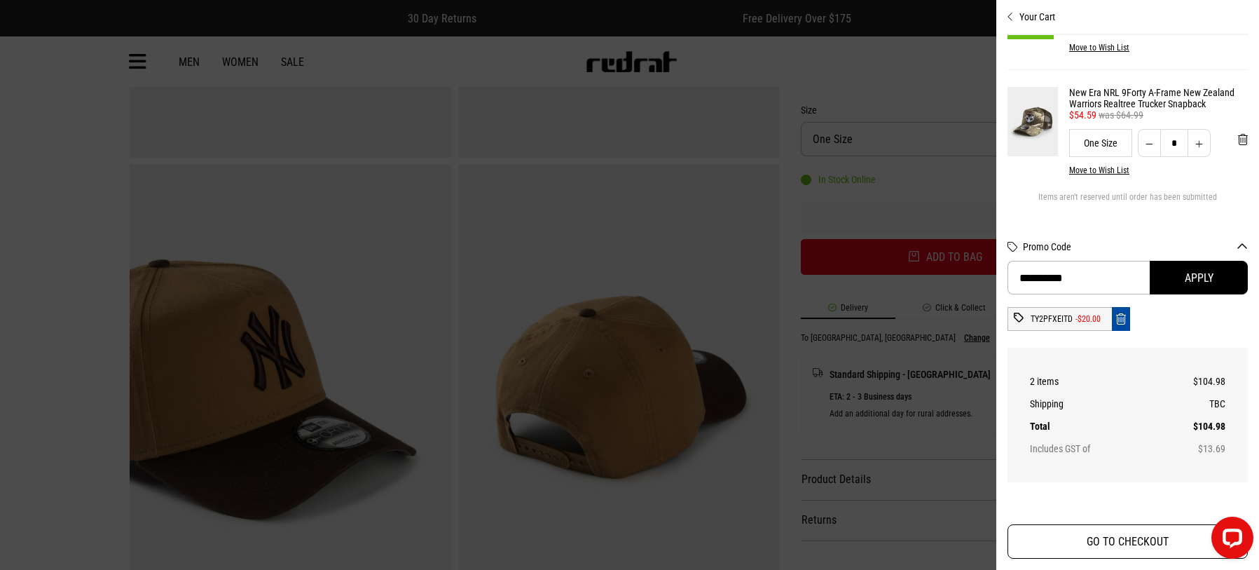
click at [1131, 540] on button "GO TO CHECKOUT" at bounding box center [1127, 541] width 240 height 34
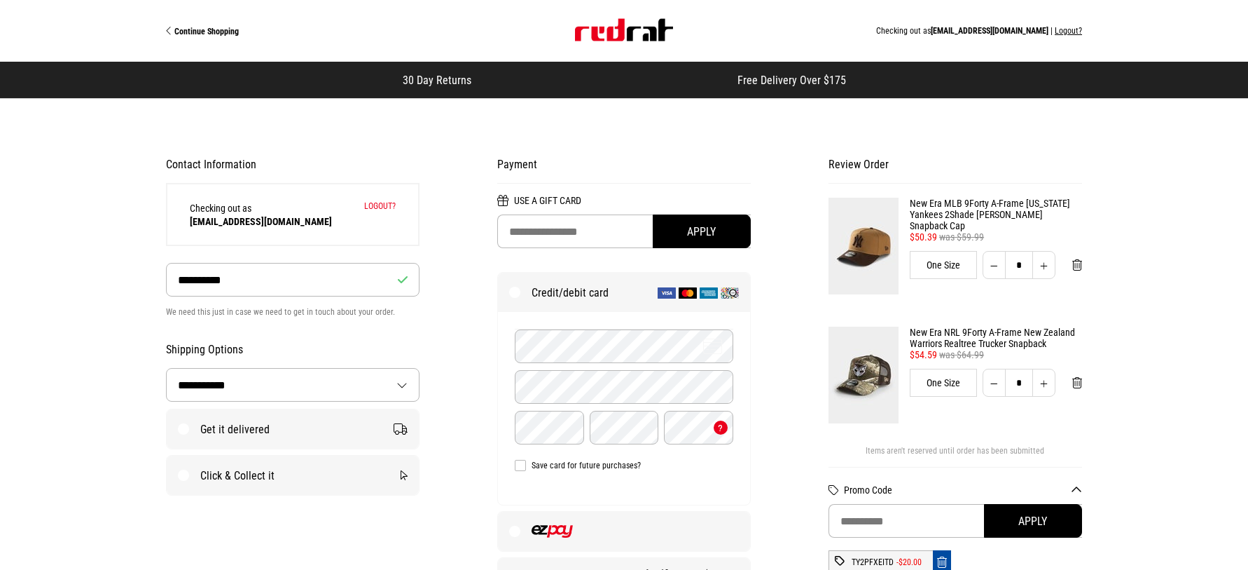
select select "**********"
click at [876, 247] on img at bounding box center [864, 246] width 70 height 97
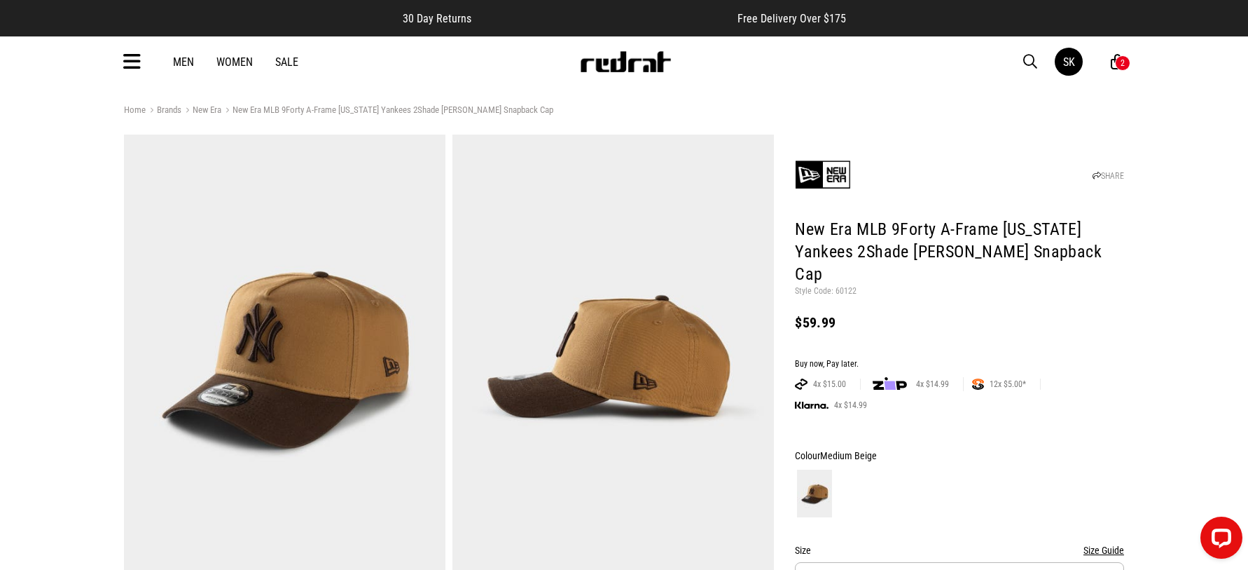
click at [1121, 61] on div "2" at bounding box center [1123, 63] width 4 height 10
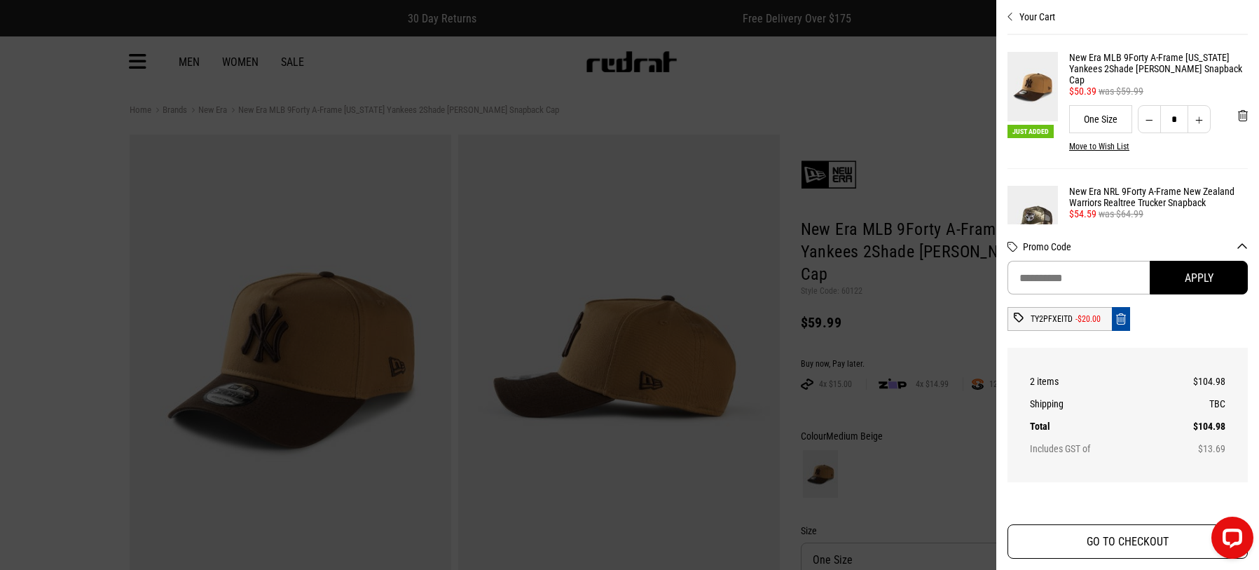
click at [1127, 546] on button "GO TO CHECKOUT" at bounding box center [1127, 541] width 240 height 34
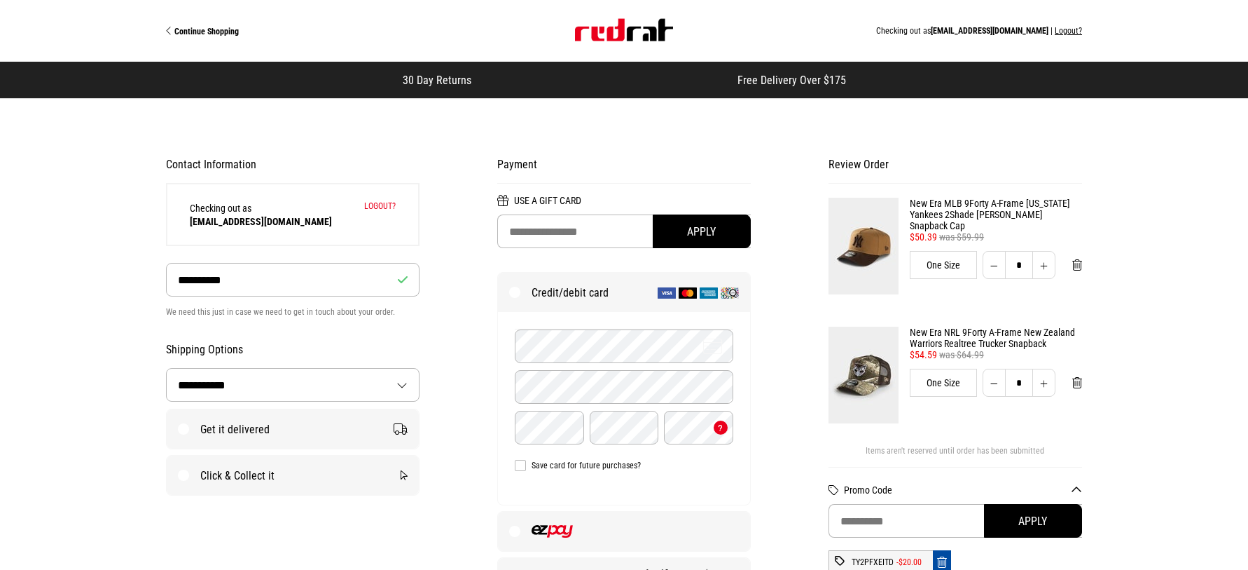
select select "**********"
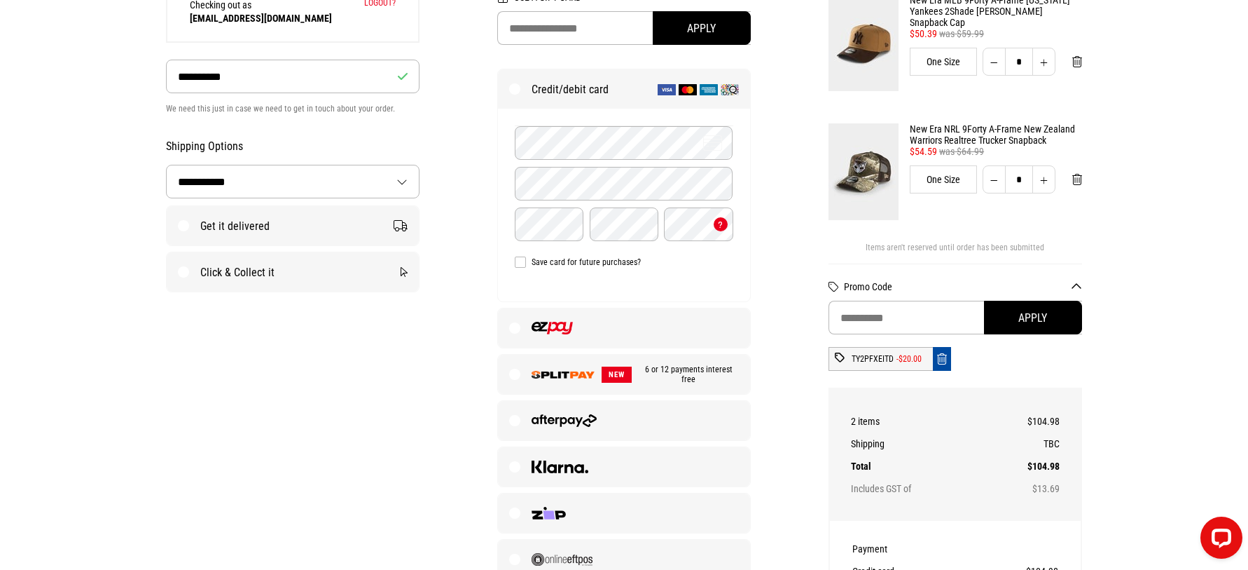
scroll to position [70, 0]
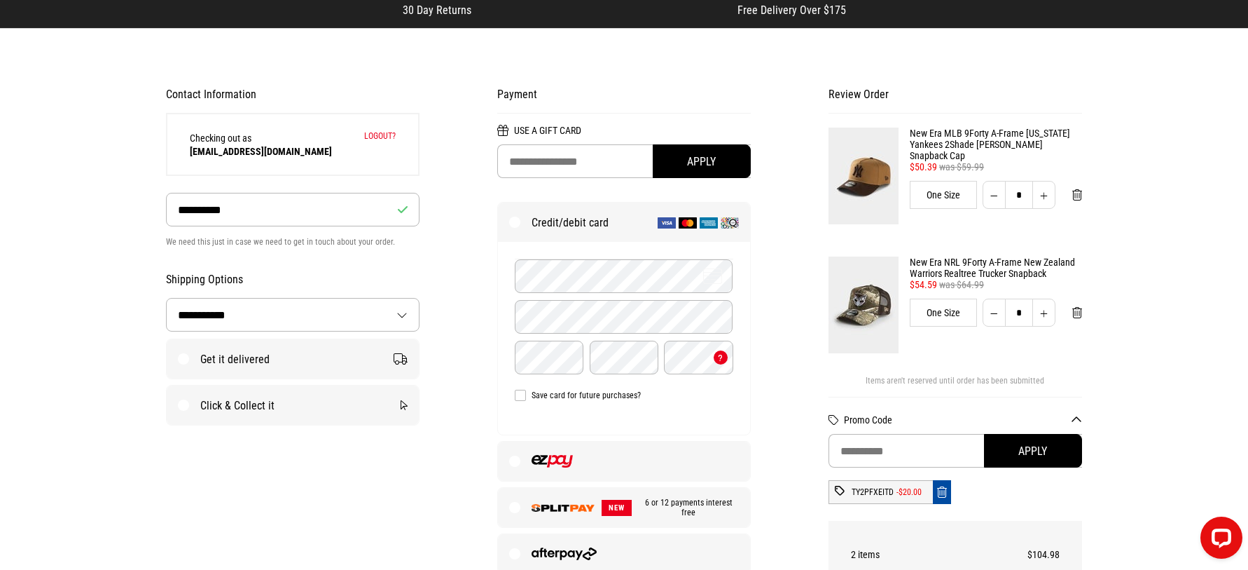
click at [183, 357] on label "Get it delivered" at bounding box center [293, 358] width 252 height 39
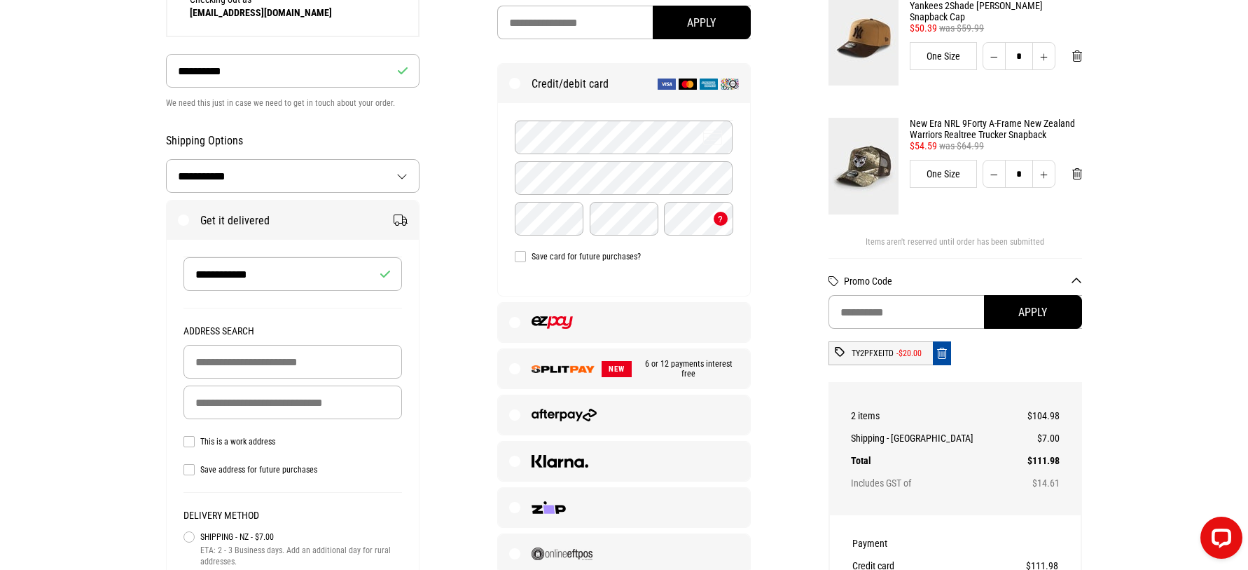
scroll to position [210, 0]
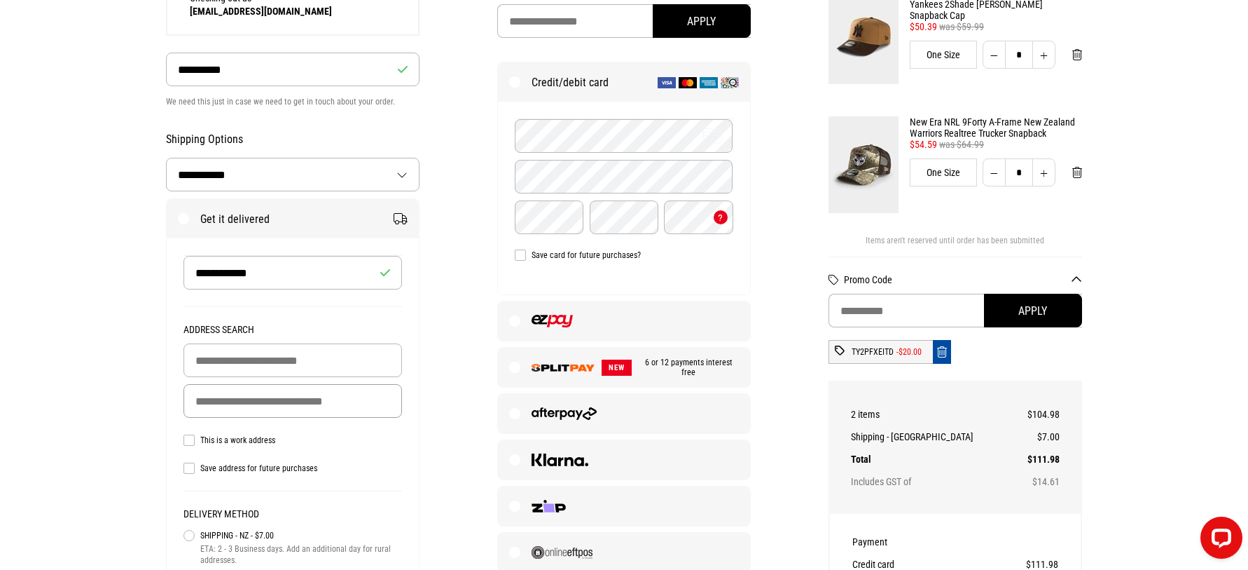
click at [286, 411] on input "Delivery Address" at bounding box center [293, 401] width 219 height 34
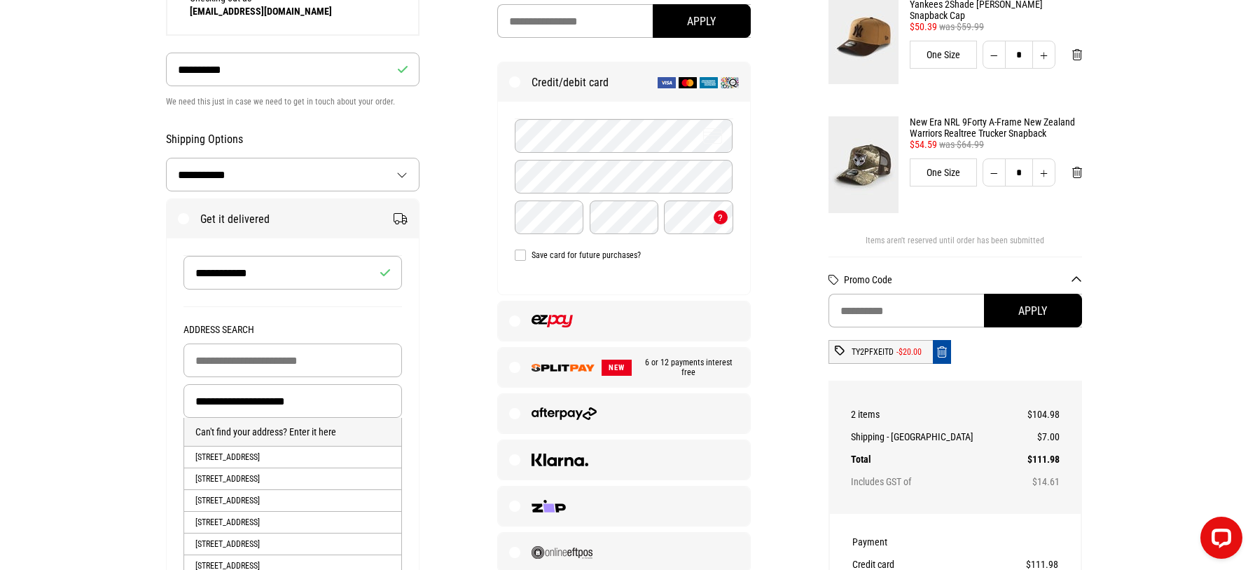
click at [206, 457] on li "202A Gascoigne Street, Raureka, HASTINGS, Hastings District" at bounding box center [292, 457] width 217 height 22
type input "**********"
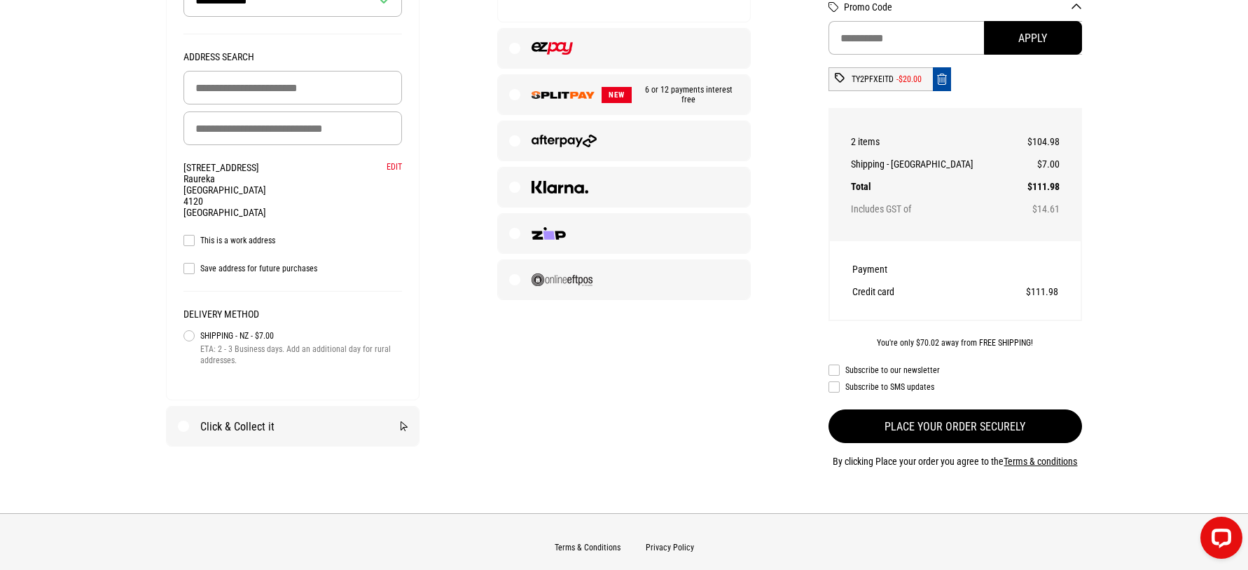
scroll to position [490, 0]
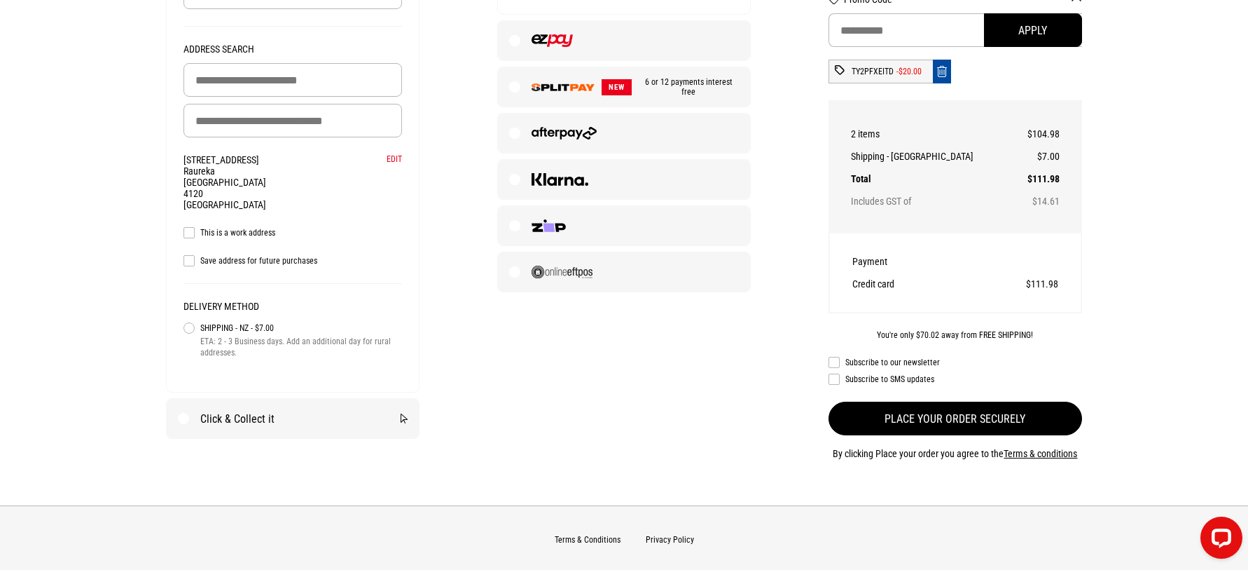
click at [930, 415] on button "Place your order securely" at bounding box center [956, 418] width 254 height 34
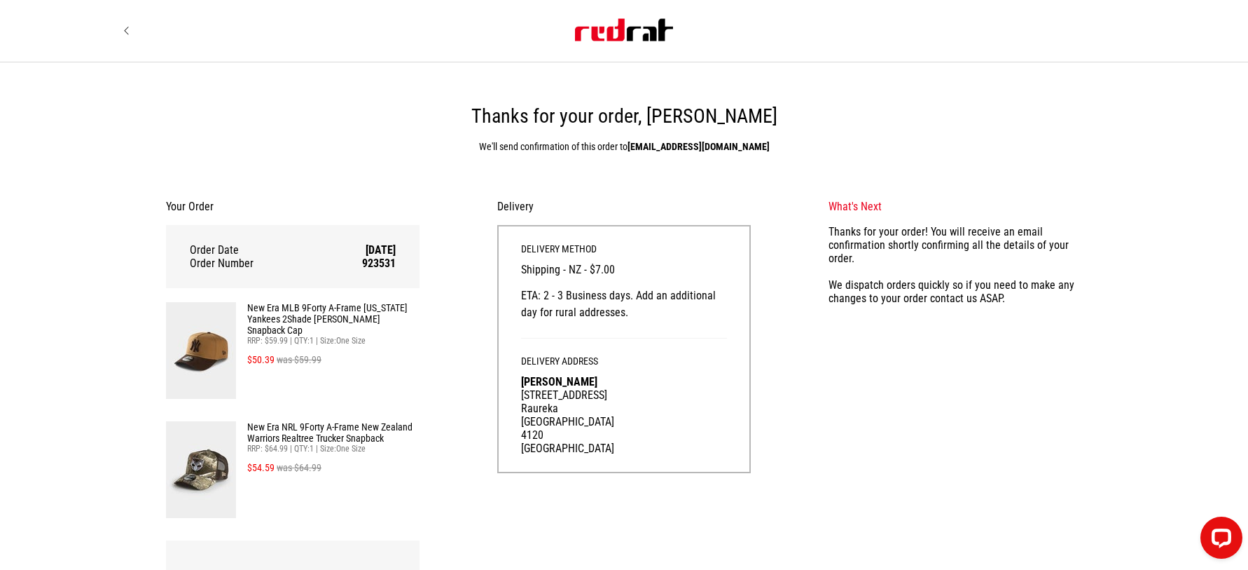
click at [622, 25] on img "Site" at bounding box center [624, 30] width 98 height 22
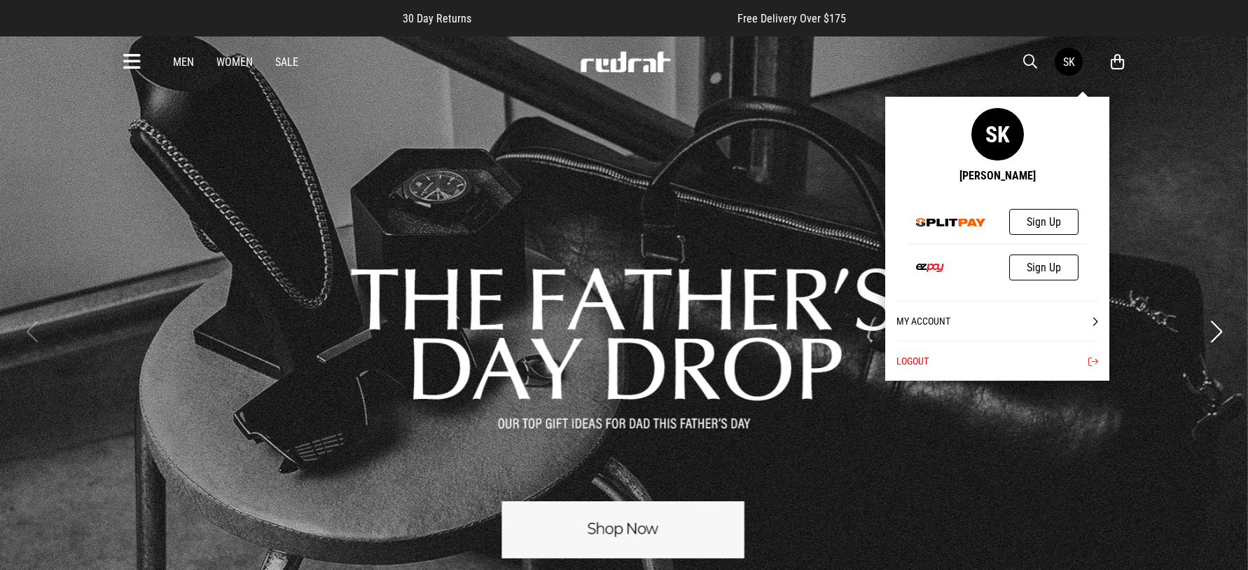
click at [1072, 62] on div "SK" at bounding box center [1070, 61] width 12 height 13
